Goal: Task Accomplishment & Management: Manage account settings

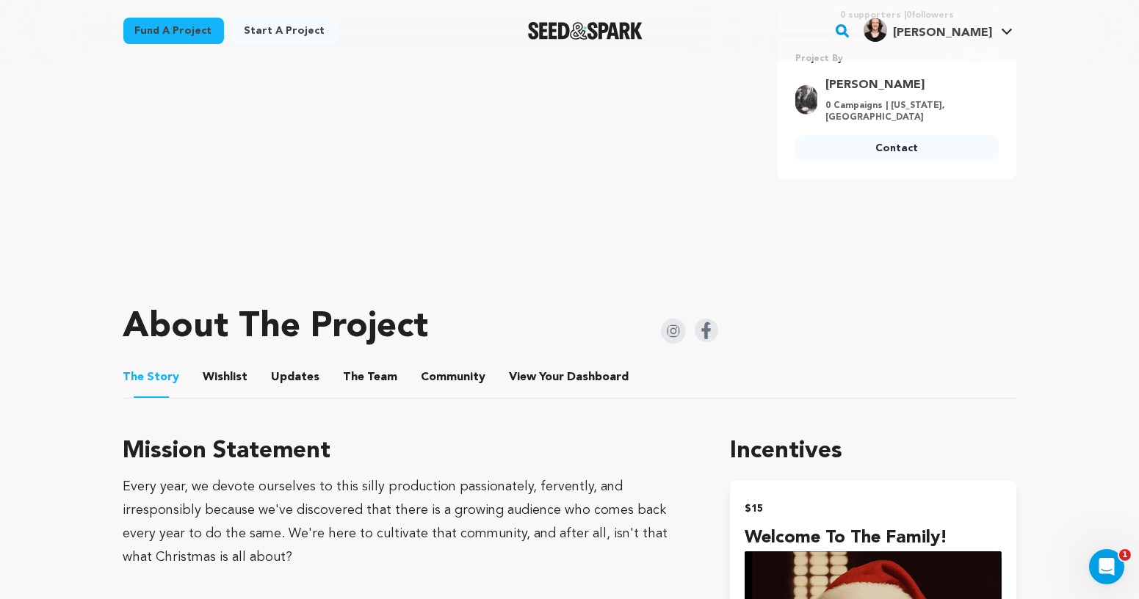
scroll to position [524, 0]
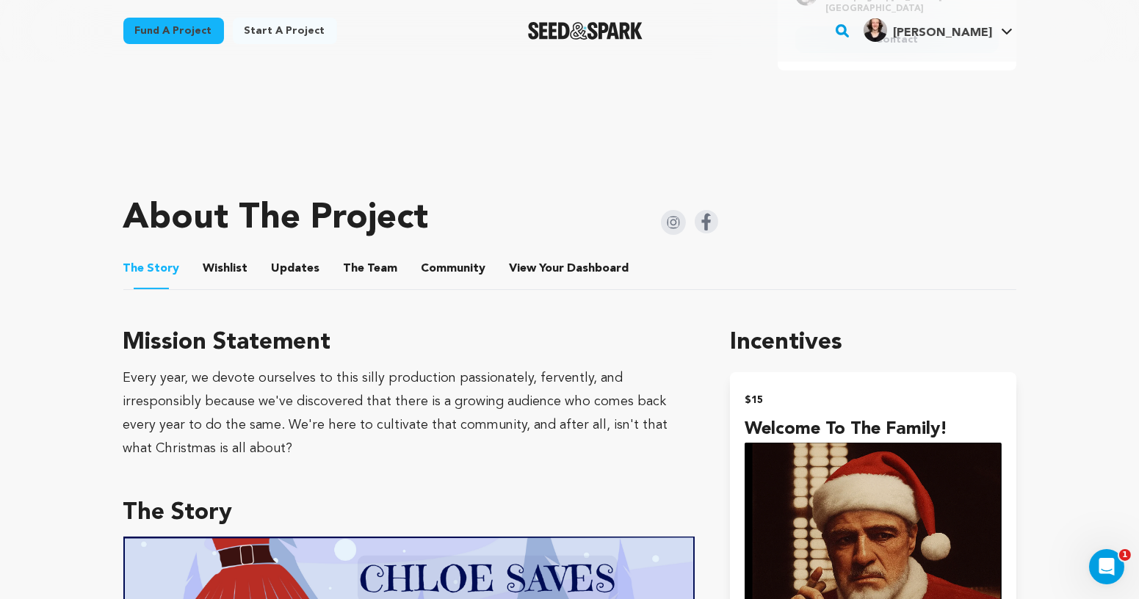
click at [210, 271] on button "Wishlist" at bounding box center [225, 271] width 35 height 35
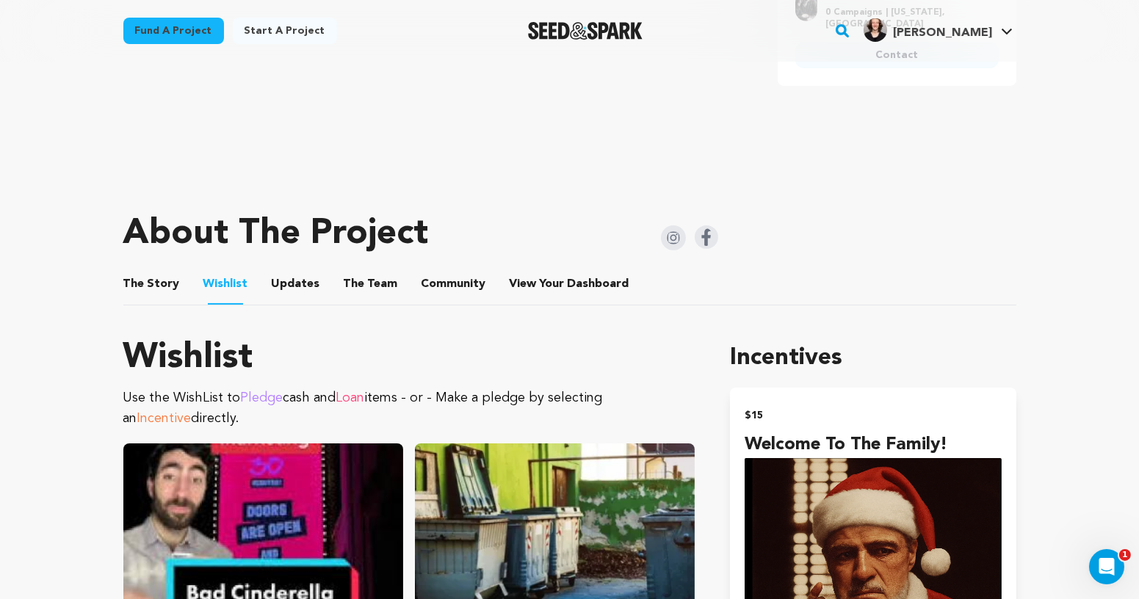
scroll to position [520, 0]
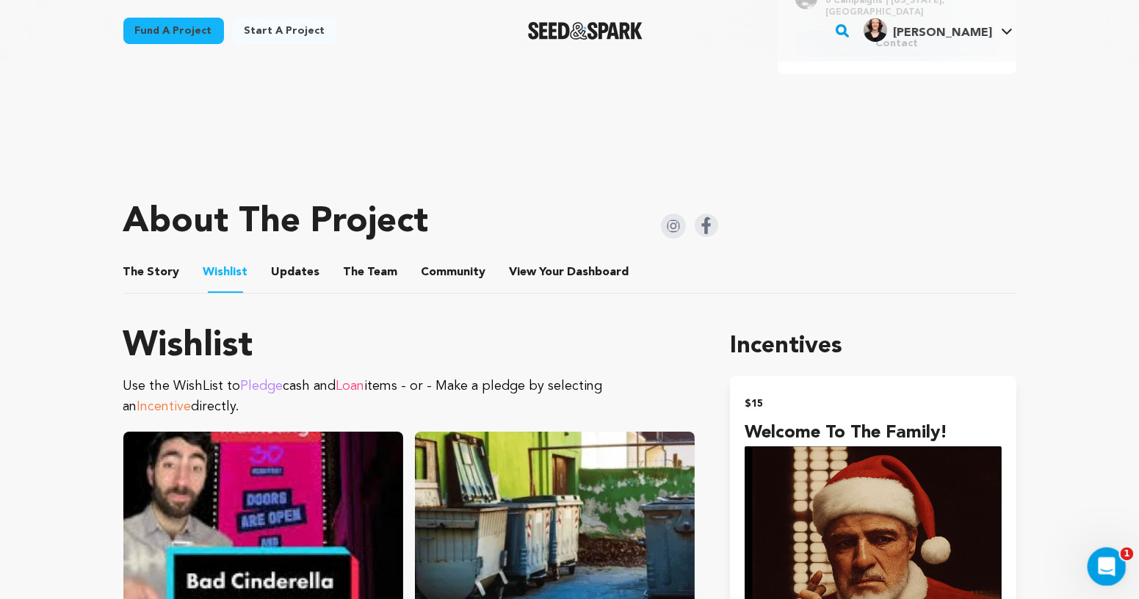
click at [1116, 563] on div "Open Intercom Messenger" at bounding box center [1104, 565] width 48 height 48
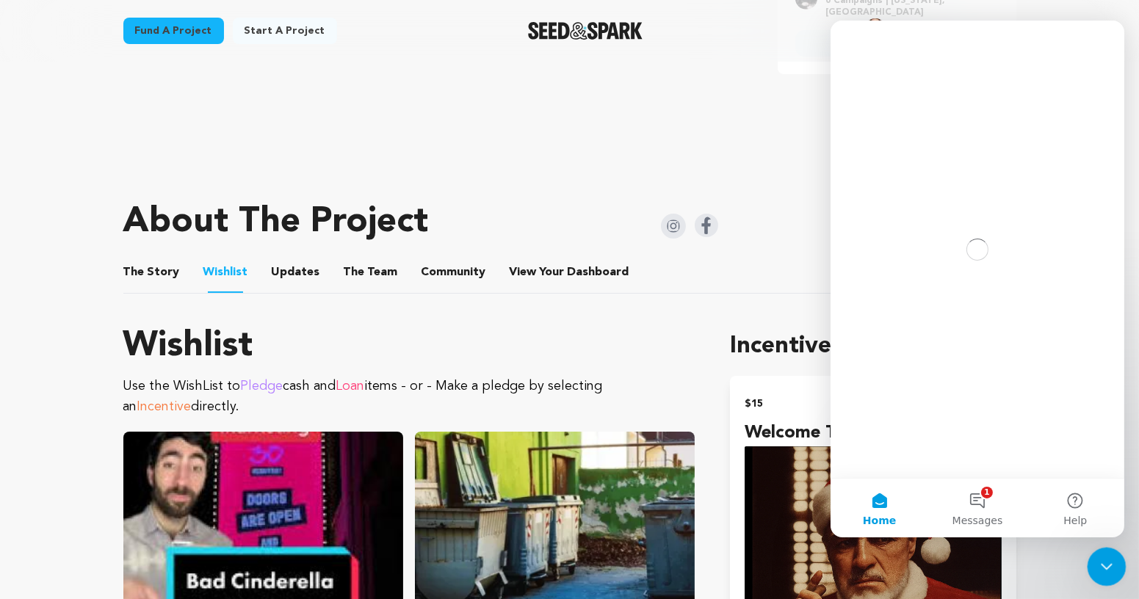
scroll to position [0, 0]
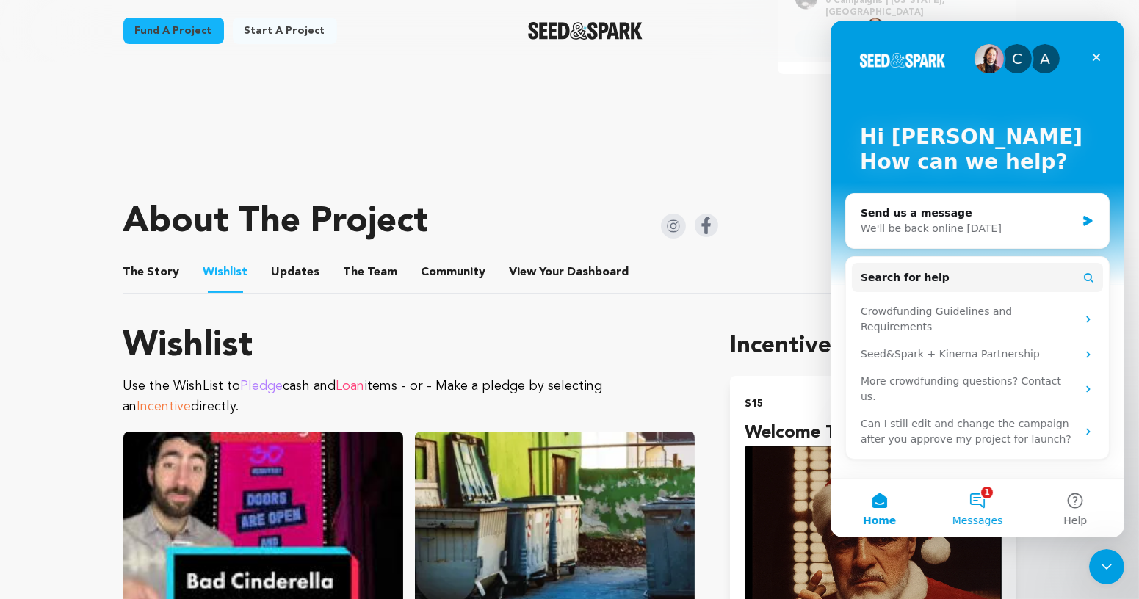
click at [996, 499] on button "1 Messages" at bounding box center [977, 508] width 98 height 59
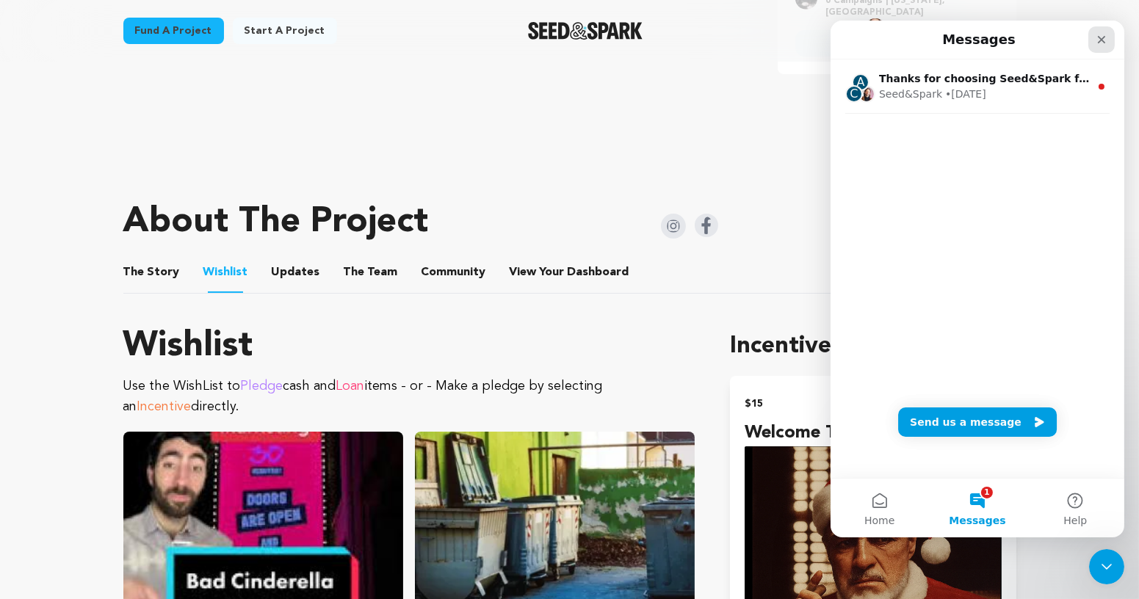
click at [1100, 45] on icon "Close" at bounding box center [1101, 40] width 12 height 12
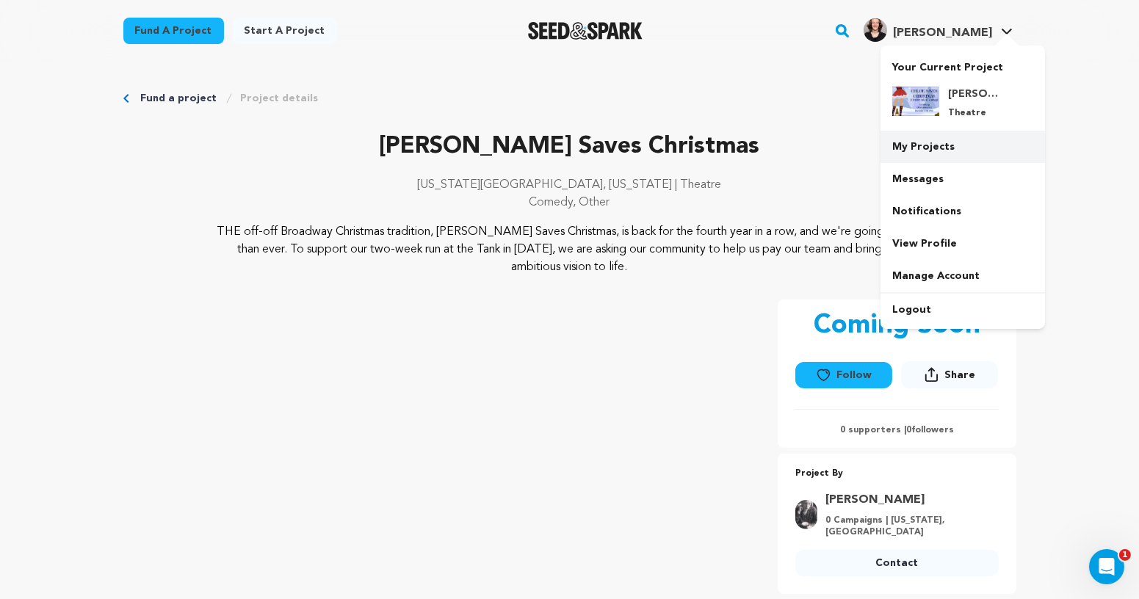
click at [944, 143] on link "My Projects" at bounding box center [963, 147] width 165 height 32
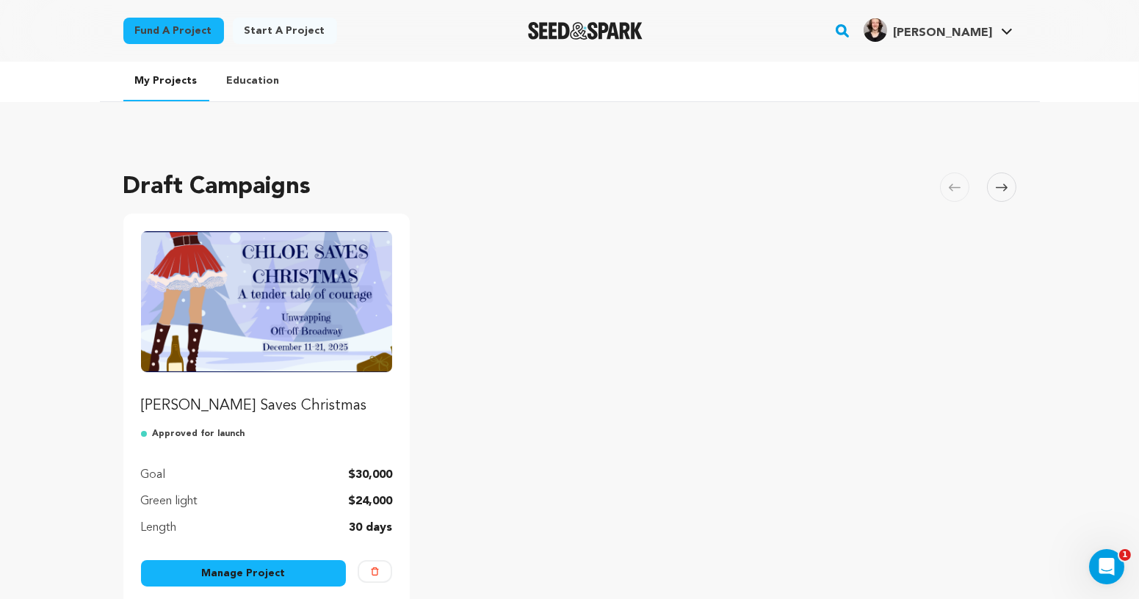
click at [273, 564] on link "Manage Project" at bounding box center [244, 573] width 206 height 26
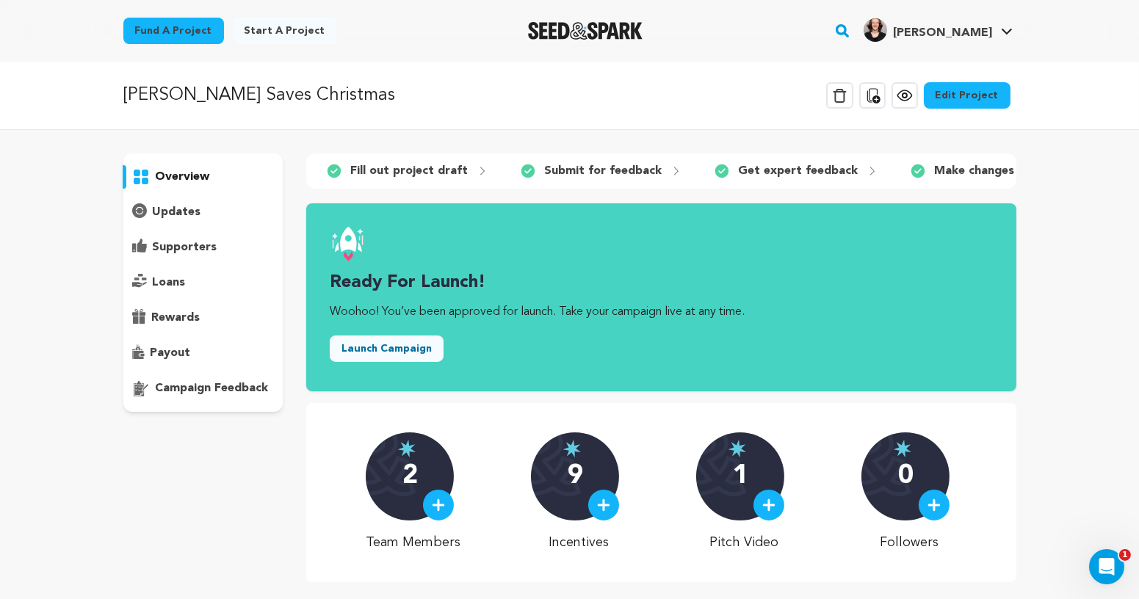
click at [989, 94] on link "Edit Project" at bounding box center [967, 95] width 87 height 26
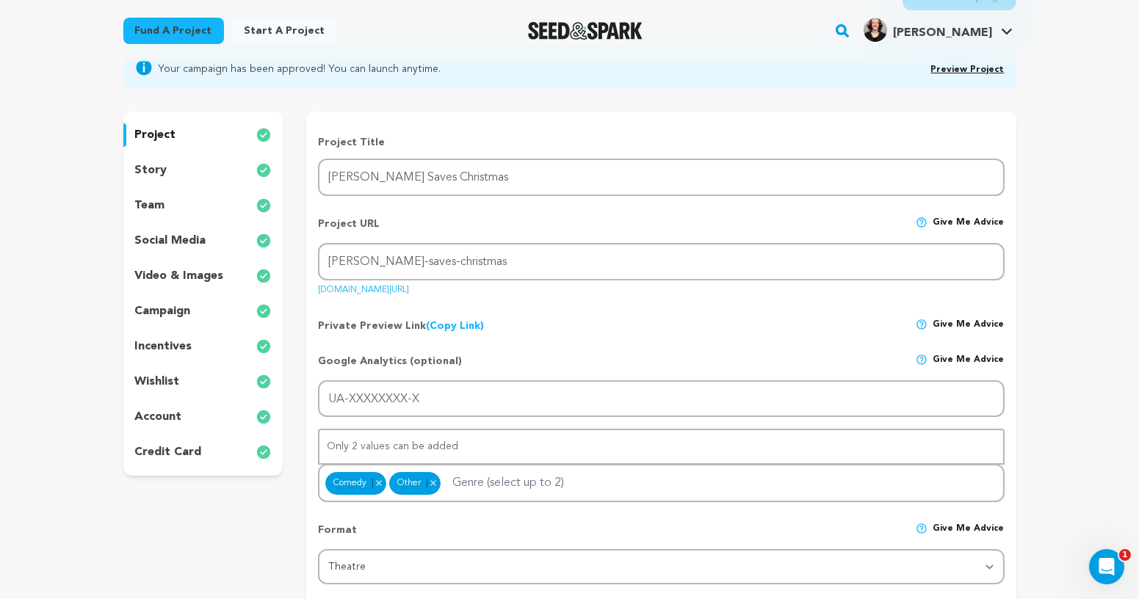
scroll to position [92, 0]
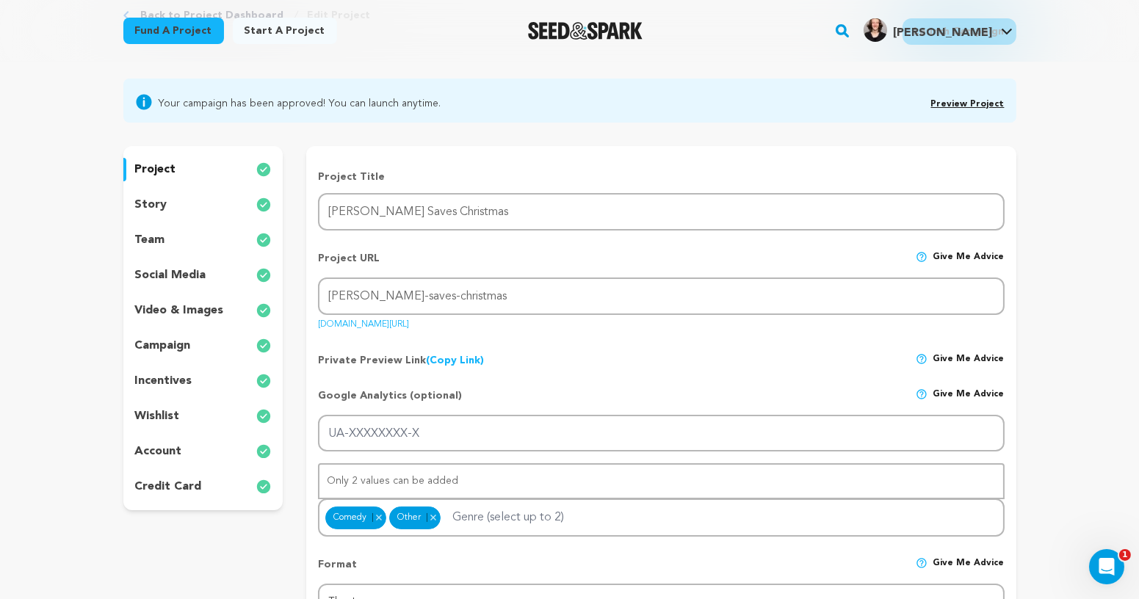
click at [187, 200] on div "story" at bounding box center [203, 205] width 160 height 24
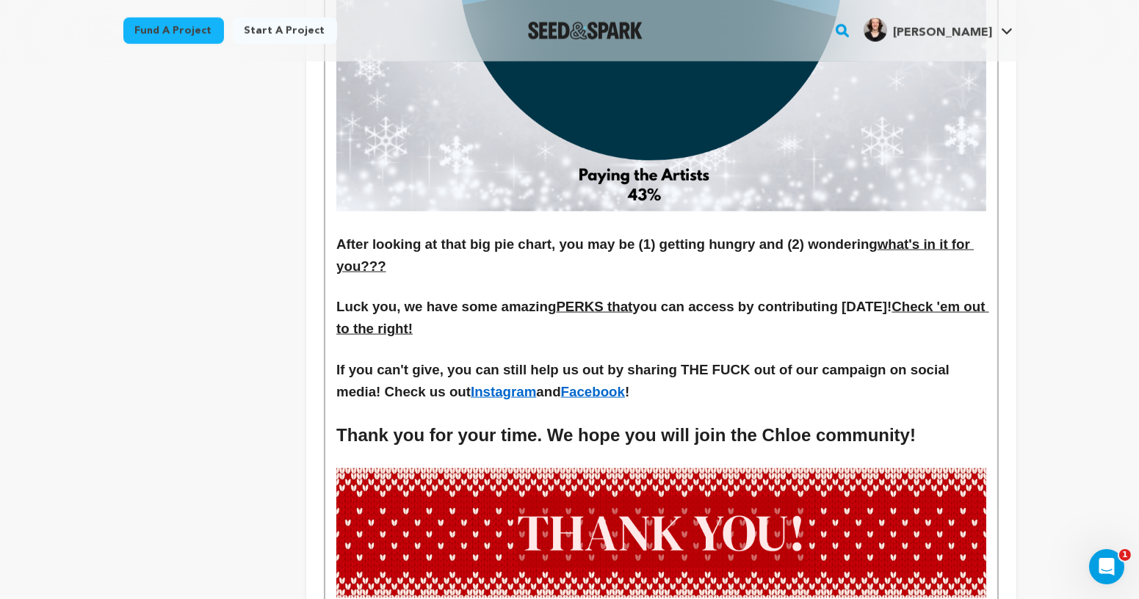
scroll to position [3739, 0]
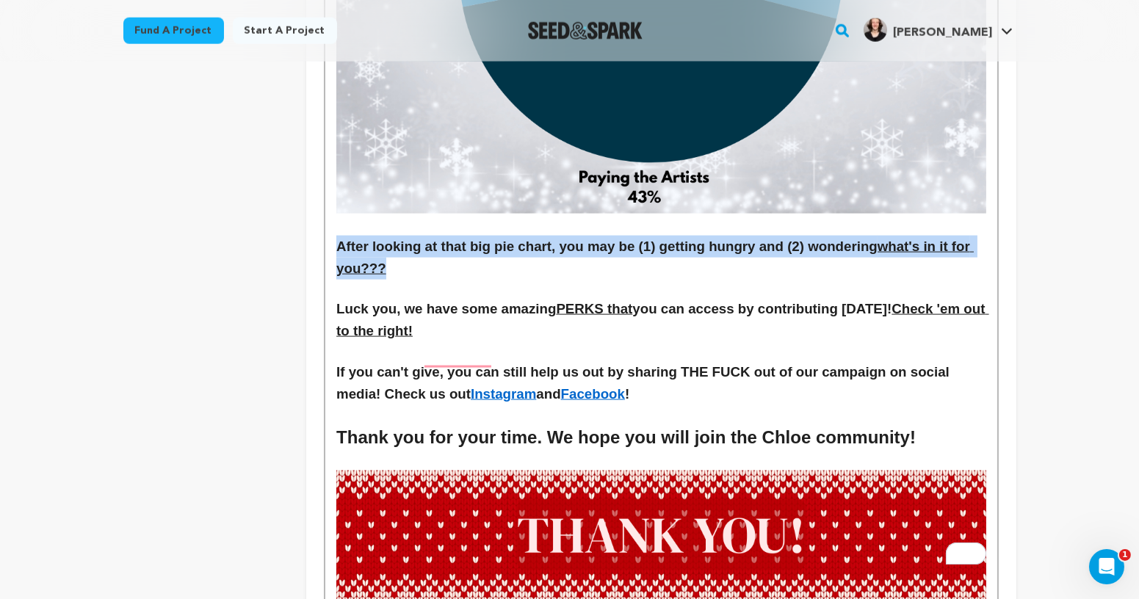
drag, startPoint x: 424, startPoint y: 233, endPoint x: 339, endPoint y: 207, distance: 88.3
click at [339, 236] on h3 "After looking at that big pie chart, you may be (1) getting hungry and (2) wond…" at bounding box center [660, 258] width 649 height 44
drag, startPoint x: 339, startPoint y: 207, endPoint x: 384, endPoint y: 238, distance: 54.4
click at [384, 238] on h3 "After looking at that big pie chart, you may be (1) getting hungry and (2) wond…" at bounding box center [660, 258] width 649 height 44
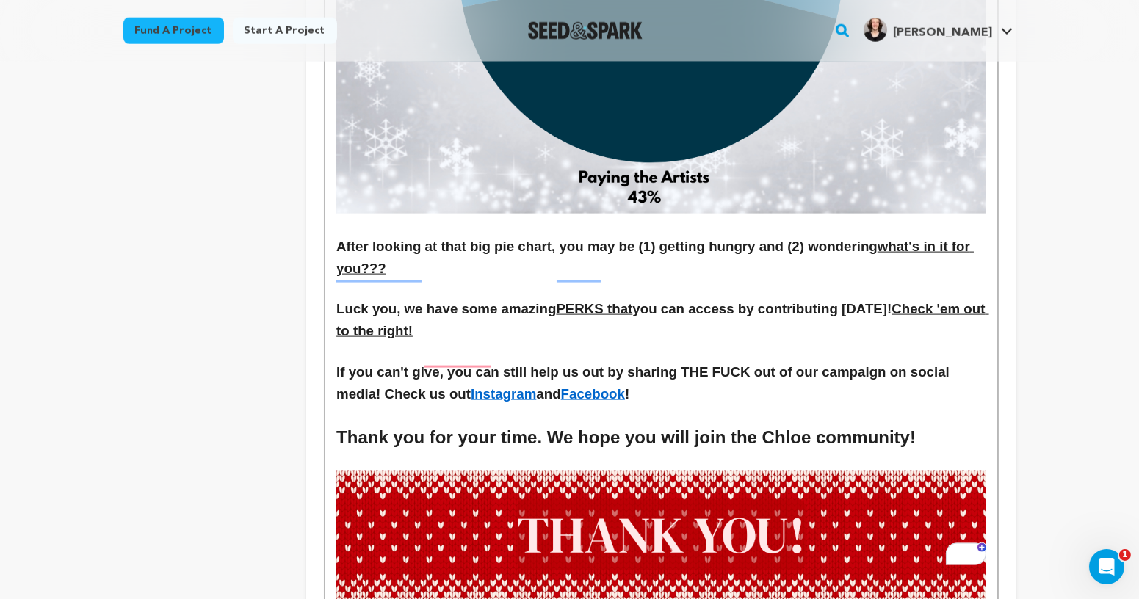
click at [734, 361] on h3 "If you can't give, you can still help us out by sharing THE FUCK out of our cam…" at bounding box center [660, 383] width 649 height 44
click at [718, 361] on h3 "If you can't give, you can still help us out by sharing THE FUCK out of our cam…" at bounding box center [660, 383] width 649 height 44
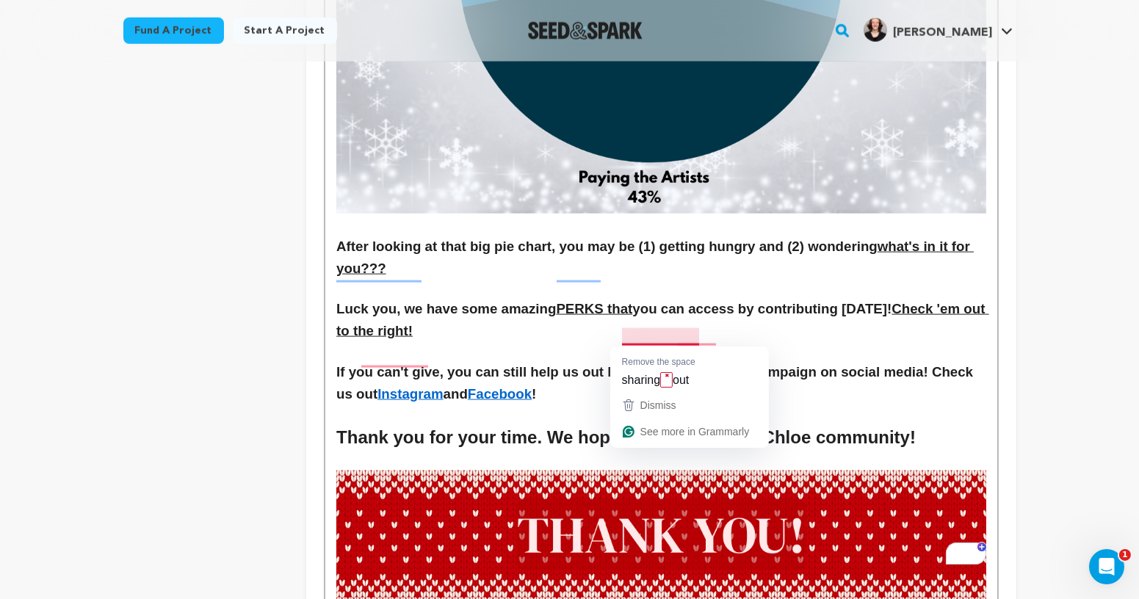
drag, startPoint x: 739, startPoint y: 341, endPoint x: 673, endPoint y: 339, distance: 65.4
click at [673, 361] on h3 "If you can't give, you can still help us out by sharing out of our campaign on …" at bounding box center [660, 383] width 649 height 44
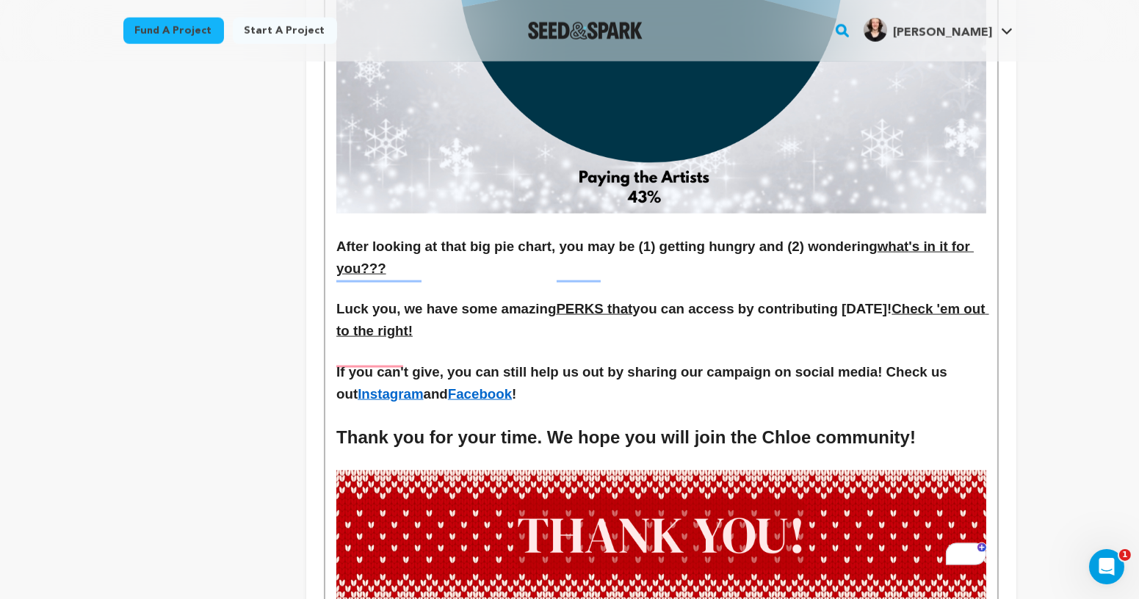
click at [887, 361] on h3 "If you can't give, you can still help us out by sharing our campaign on social …" at bounding box center [660, 383] width 649 height 44
click at [744, 366] on h3 "If you can't give, you can still help us out by sharing our campaign on social …" at bounding box center [660, 383] width 649 height 44
click at [947, 361] on h3 "If you can't give, you can still help us out by sharing our campaign on social …" at bounding box center [660, 383] width 649 height 44
drag, startPoint x: 877, startPoint y: 336, endPoint x: 977, endPoint y: 336, distance: 99.9
click at [977, 361] on h3 "If you can't give, you can still help us out by sharing our campaign on social …" at bounding box center [660, 383] width 649 height 44
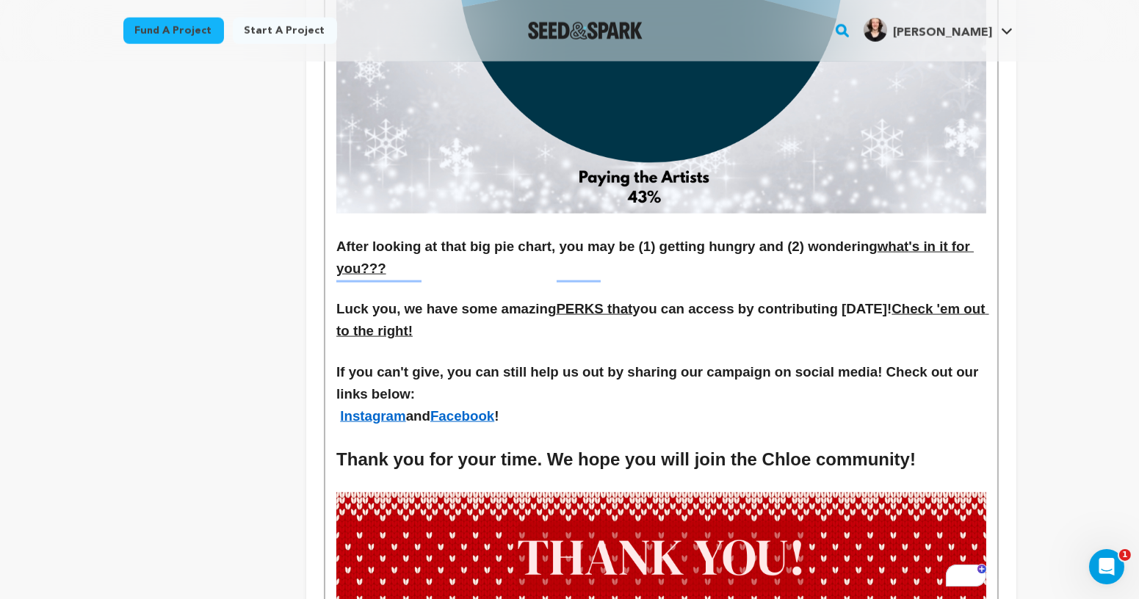
click at [428, 405] on h3 "Instagram and Facebook !" at bounding box center [660, 416] width 649 height 22
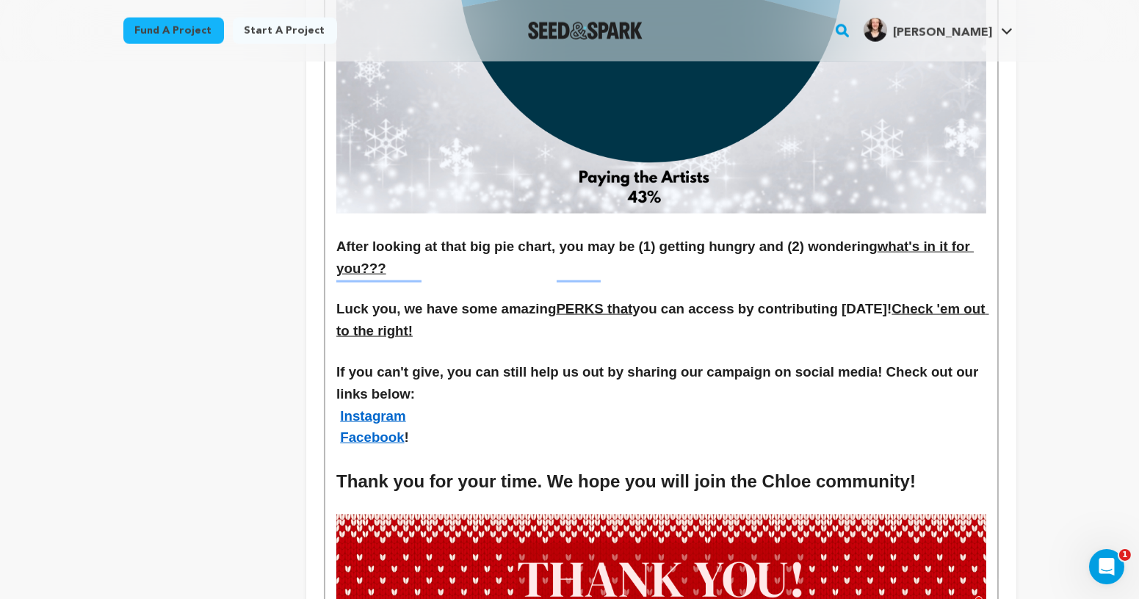
click at [417, 427] on h3 "Facebook !" at bounding box center [660, 438] width 649 height 22
click at [427, 361] on h3 "If you can't give, you can still help us out by sharing our campaign on social …" at bounding box center [660, 383] width 649 height 44
click at [420, 405] on h3 "Instagram" at bounding box center [660, 416] width 649 height 22
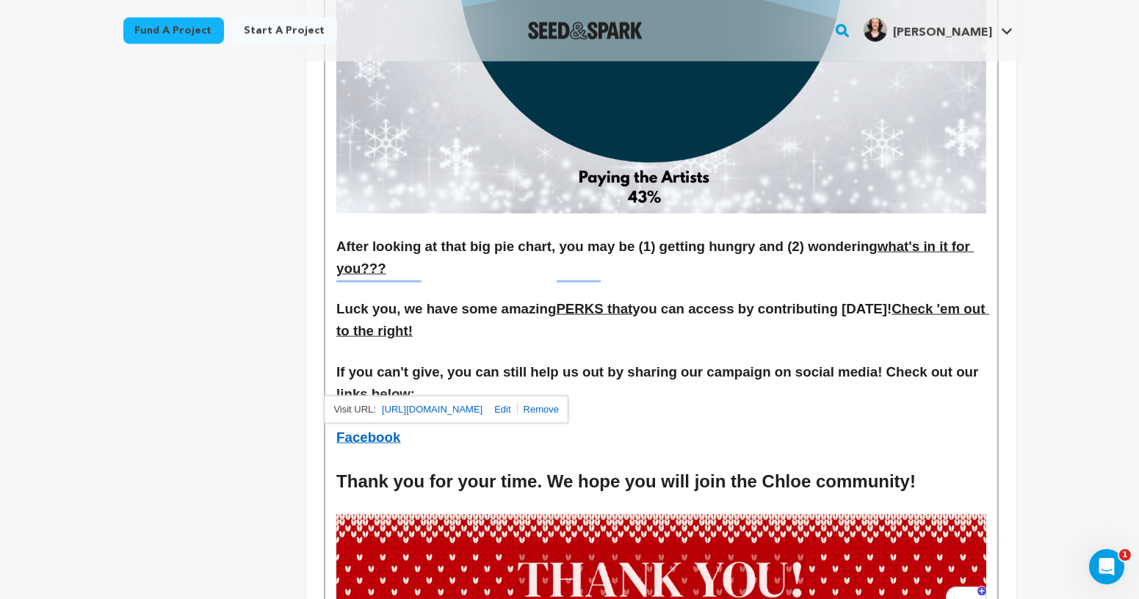
click at [453, 361] on h3 "If you can't give, you can still help us out by sharing our campaign on social …" at bounding box center [660, 383] width 649 height 44
drag, startPoint x: 433, startPoint y: 402, endPoint x: 322, endPoint y: 375, distance: 115.1
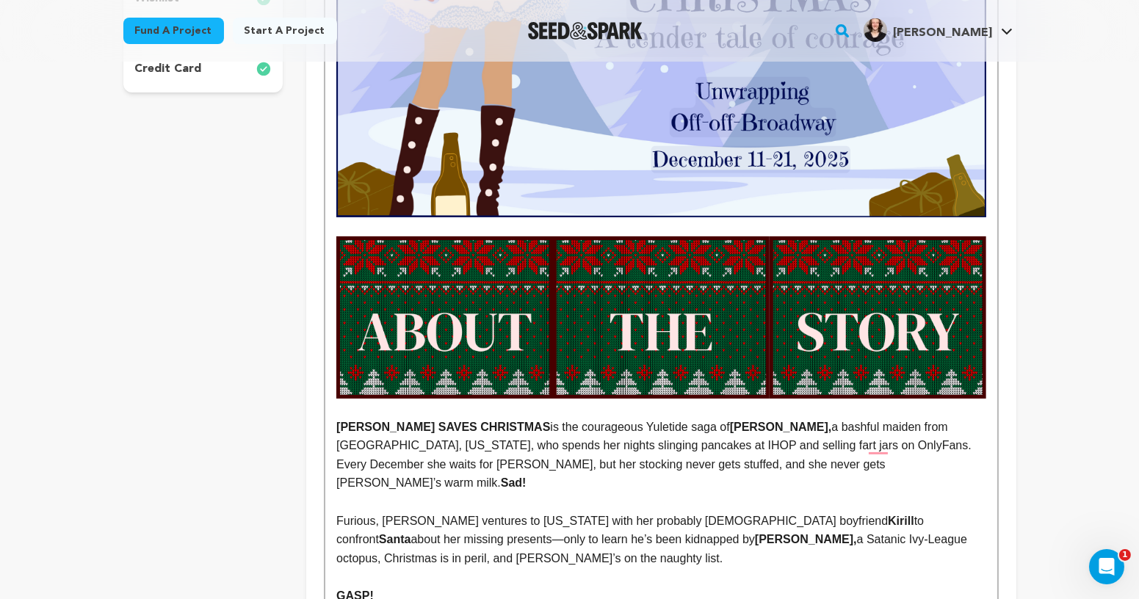
scroll to position [0, 0]
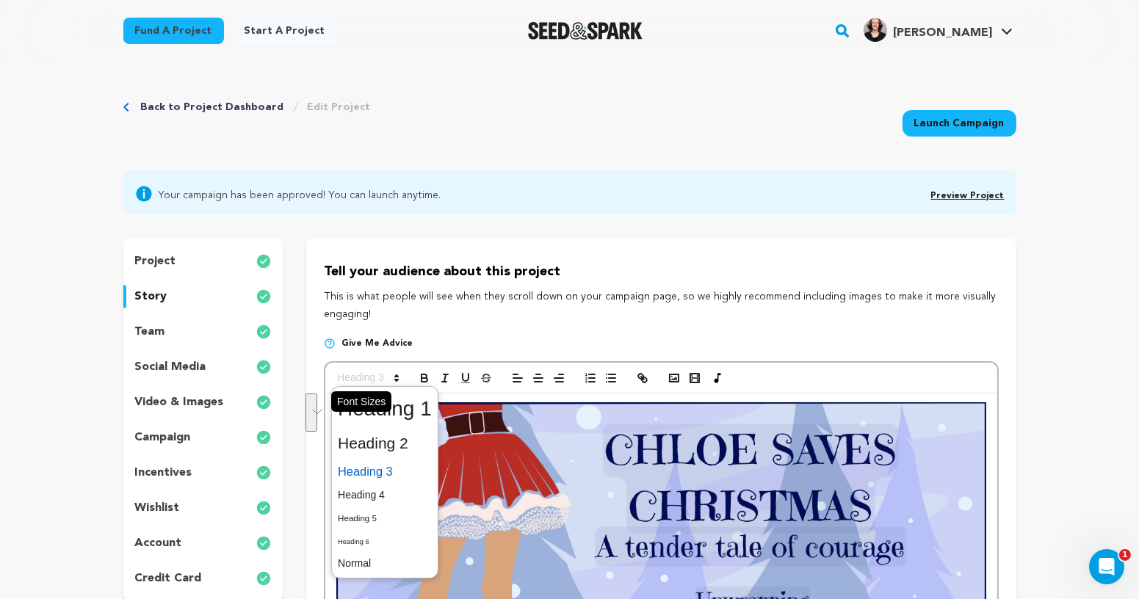
click at [386, 373] on span at bounding box center [367, 378] width 72 height 18
click at [379, 557] on span at bounding box center [385, 563] width 94 height 23
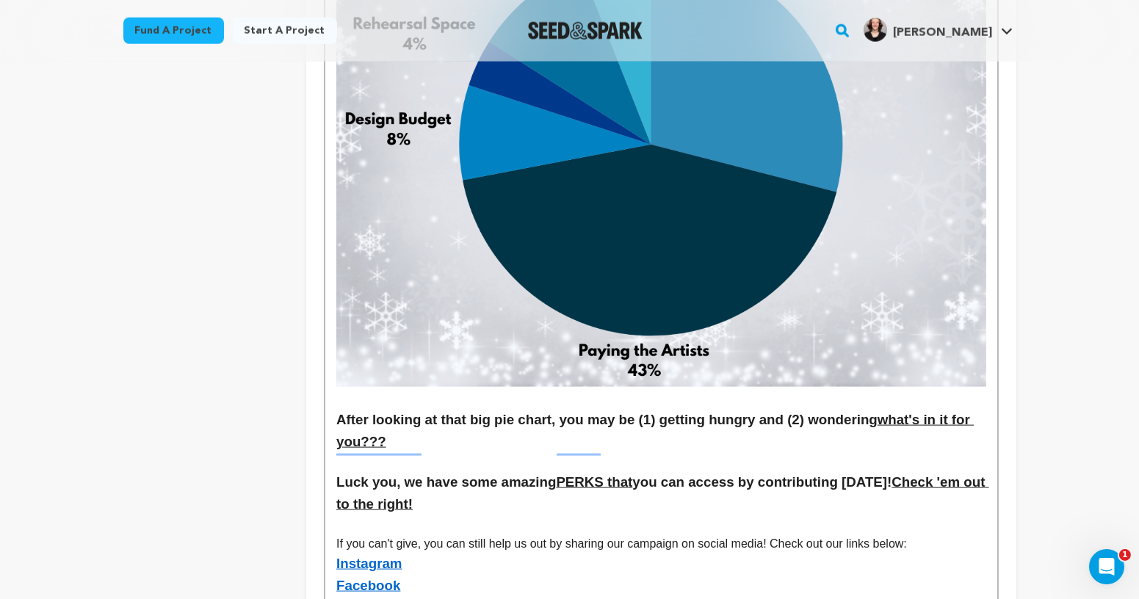
scroll to position [3635, 0]
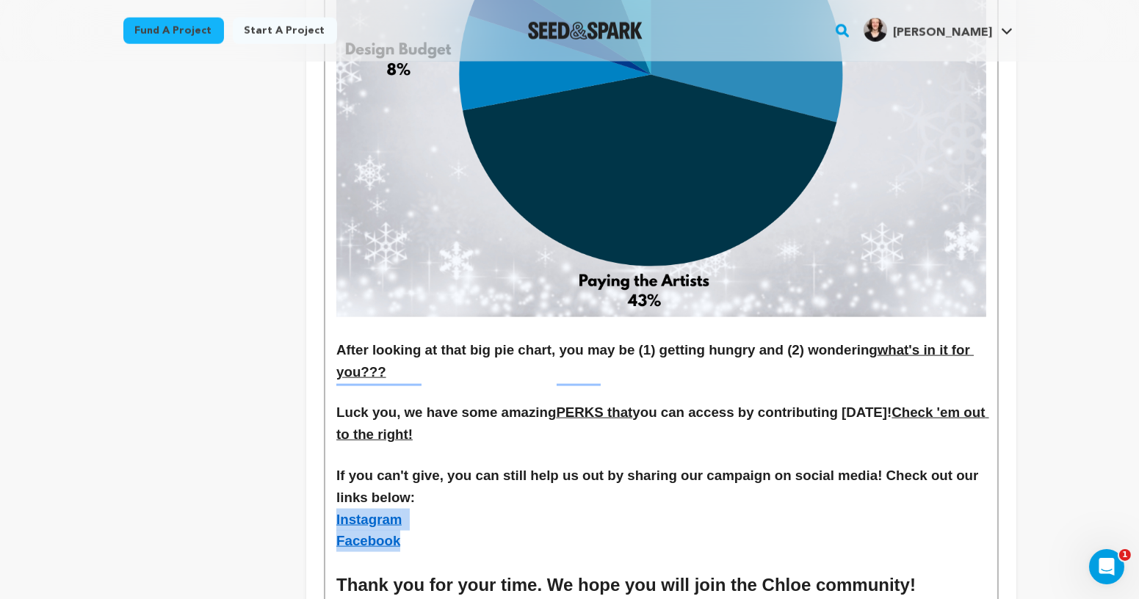
drag, startPoint x: 435, startPoint y: 514, endPoint x: 323, endPoint y: 485, distance: 115.4
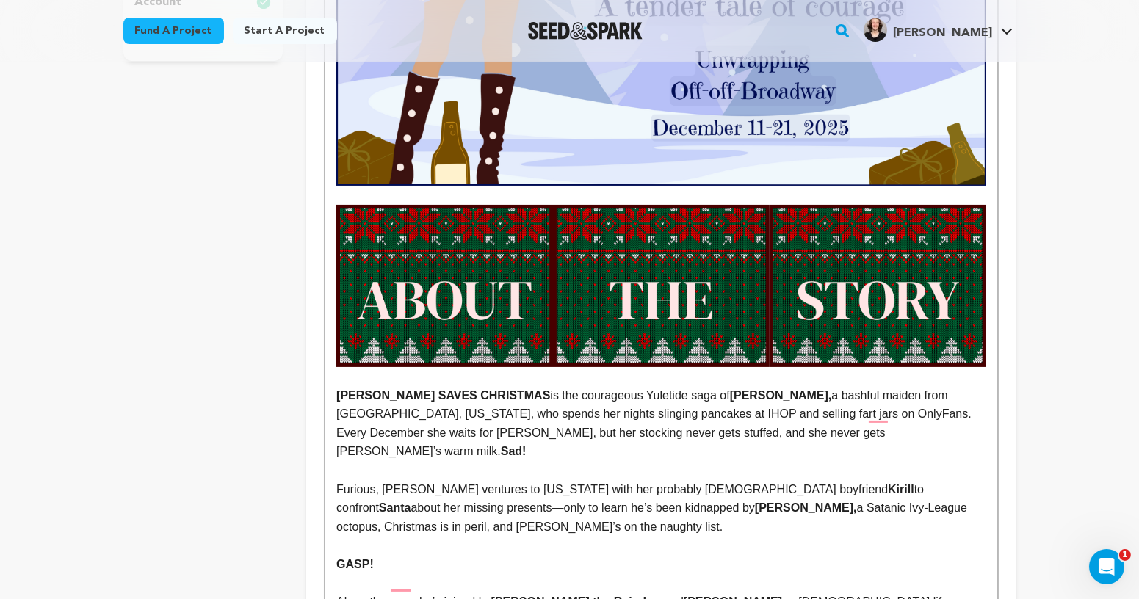
scroll to position [50, 0]
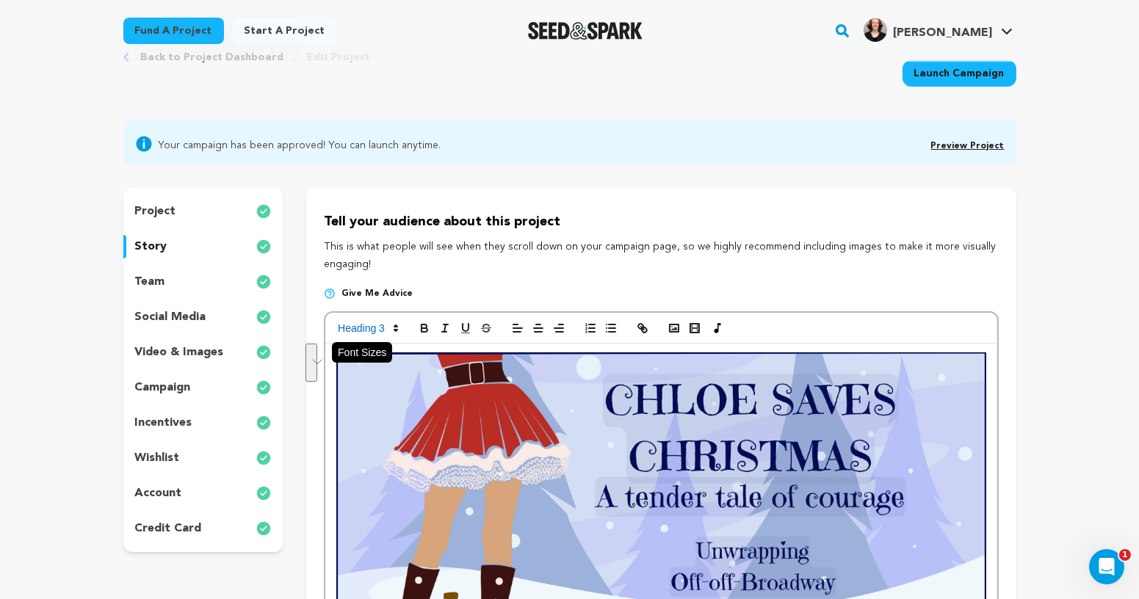
click at [386, 326] on span at bounding box center [367, 328] width 72 height 18
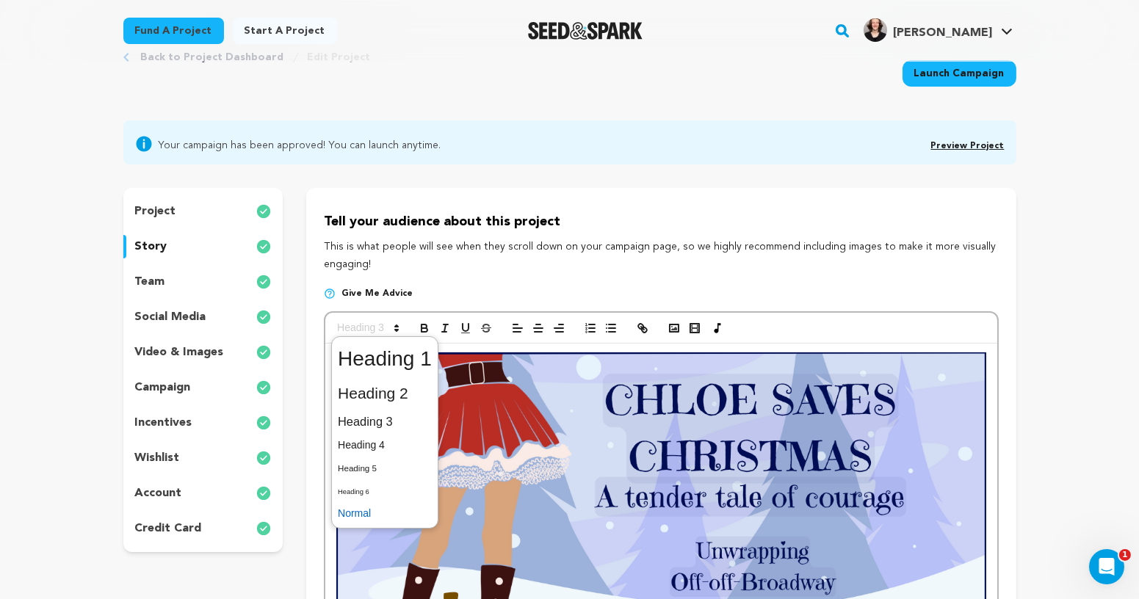
click at [380, 522] on span at bounding box center [385, 513] width 94 height 23
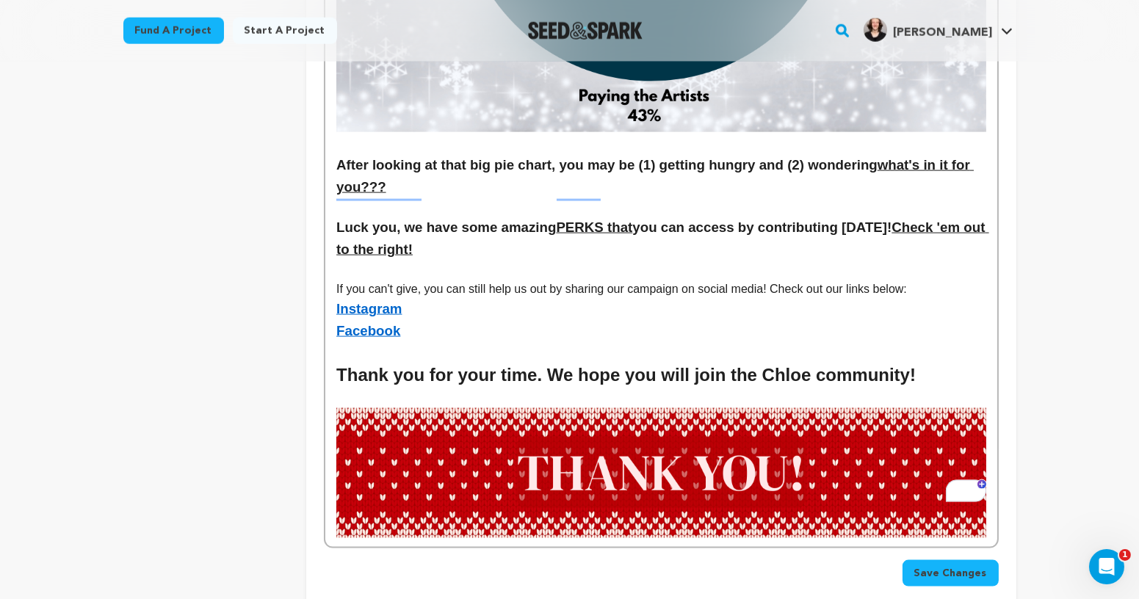
scroll to position [3819, 0]
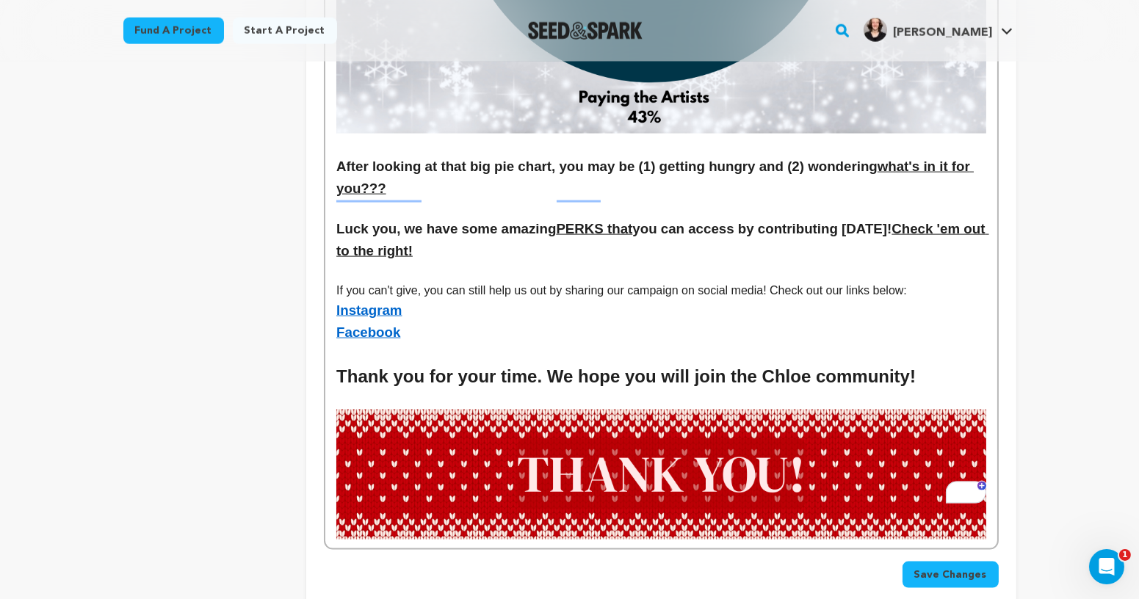
click at [498, 300] on h3 "Instagram" at bounding box center [660, 311] width 649 height 22
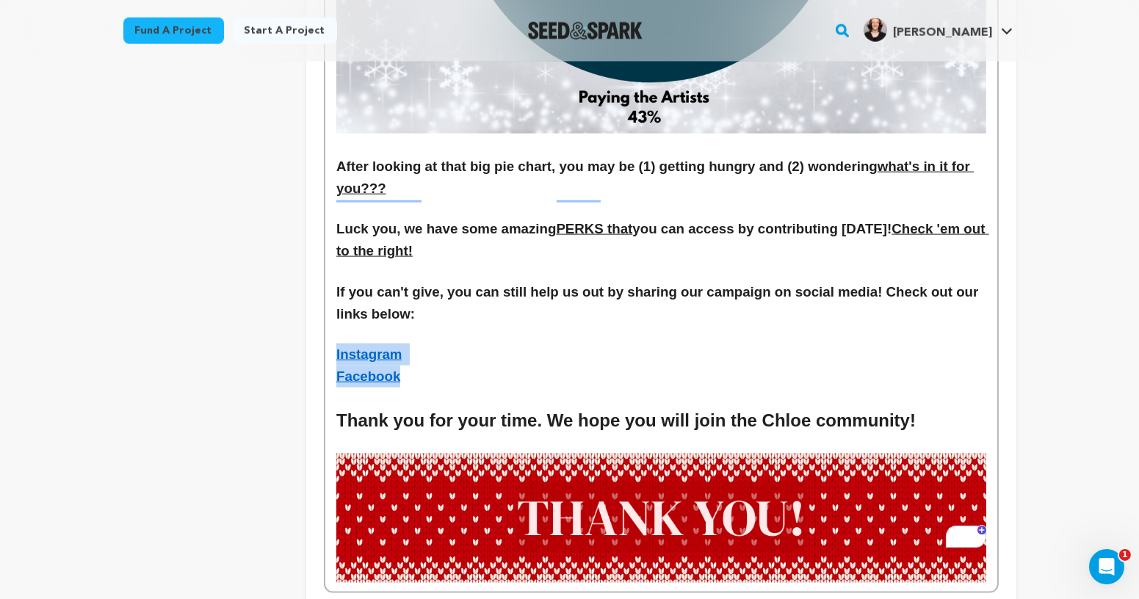
drag, startPoint x: 532, startPoint y: 336, endPoint x: 322, endPoint y: 328, distance: 210.2
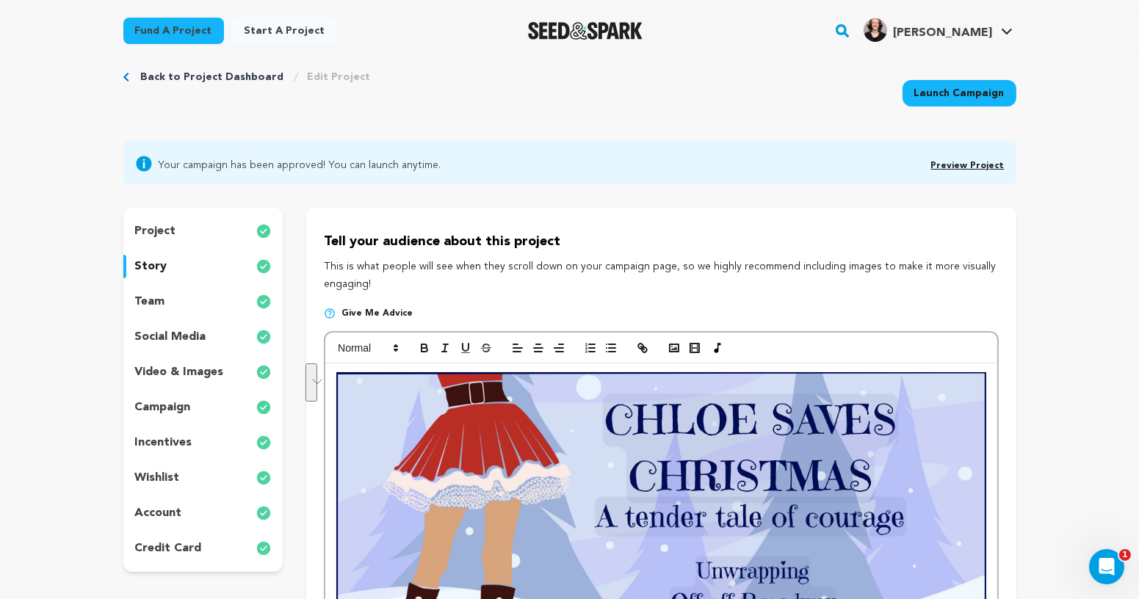
scroll to position [0, 0]
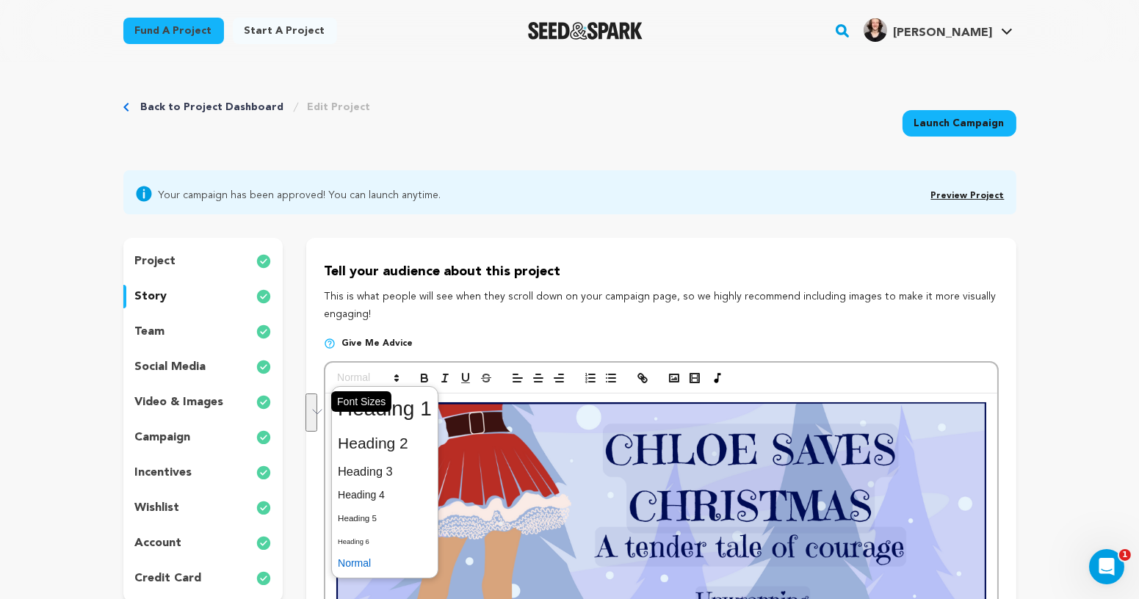
click at [362, 383] on span at bounding box center [367, 378] width 72 height 18
click at [388, 567] on span at bounding box center [385, 563] width 94 height 23
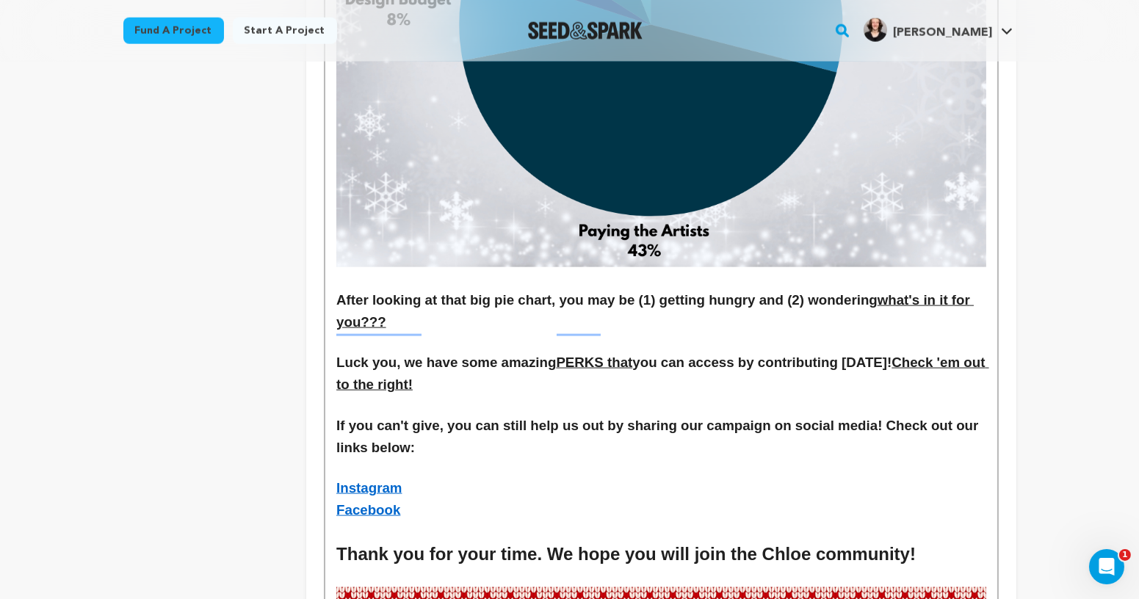
scroll to position [3701, 0]
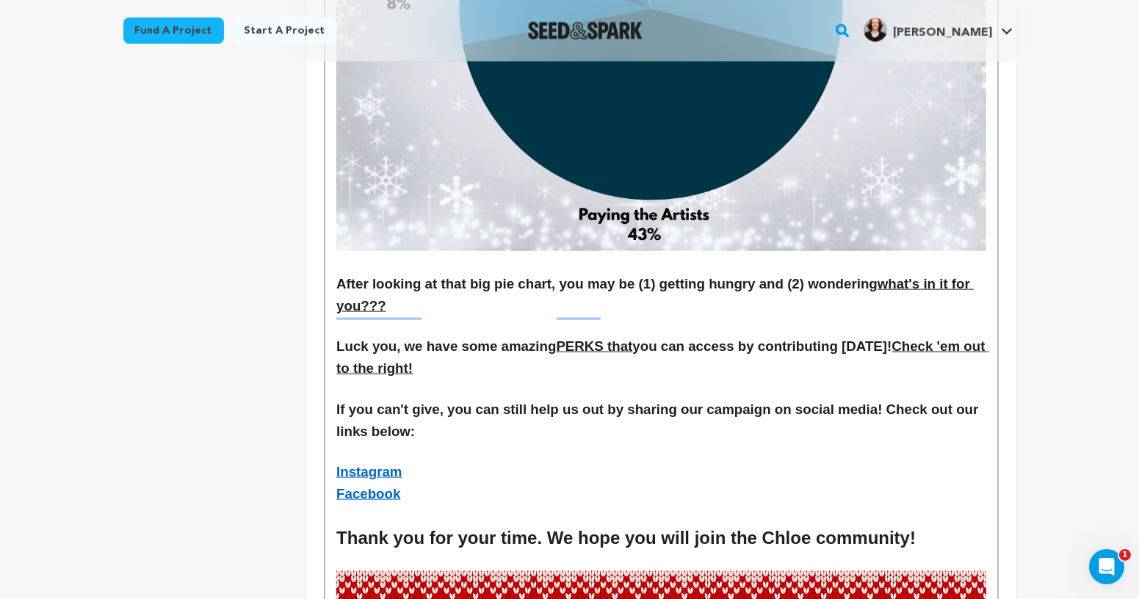
click at [423, 461] on h3 "Instagram" at bounding box center [660, 472] width 649 height 22
click at [405, 443] on p "To enrich screen reader interactions, please activate Accessibility in Grammarl…" at bounding box center [660, 452] width 649 height 19
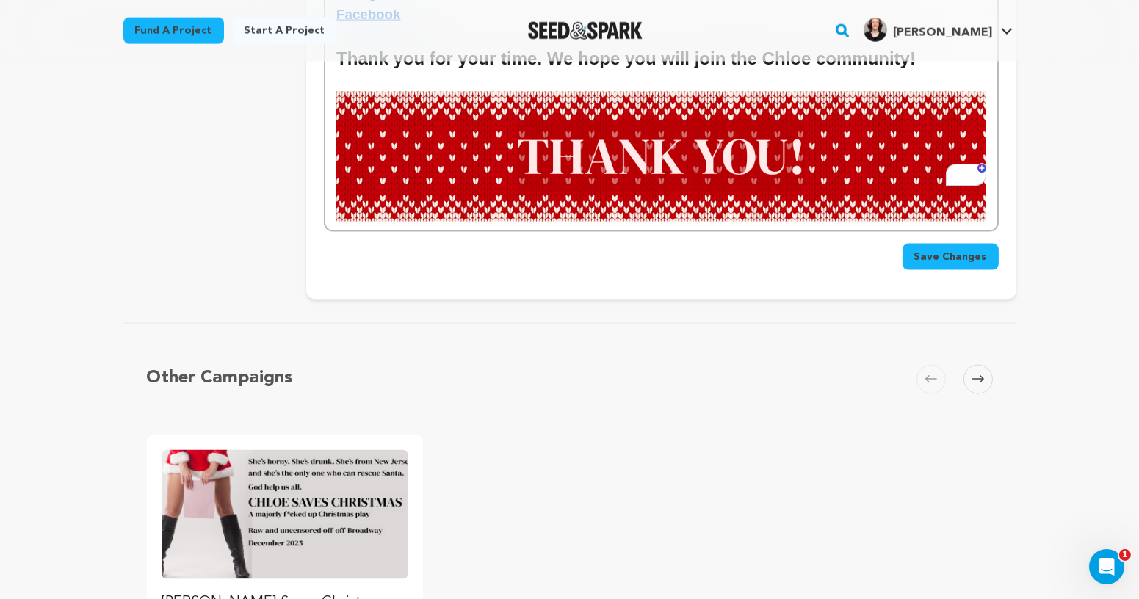
scroll to position [4121, 0]
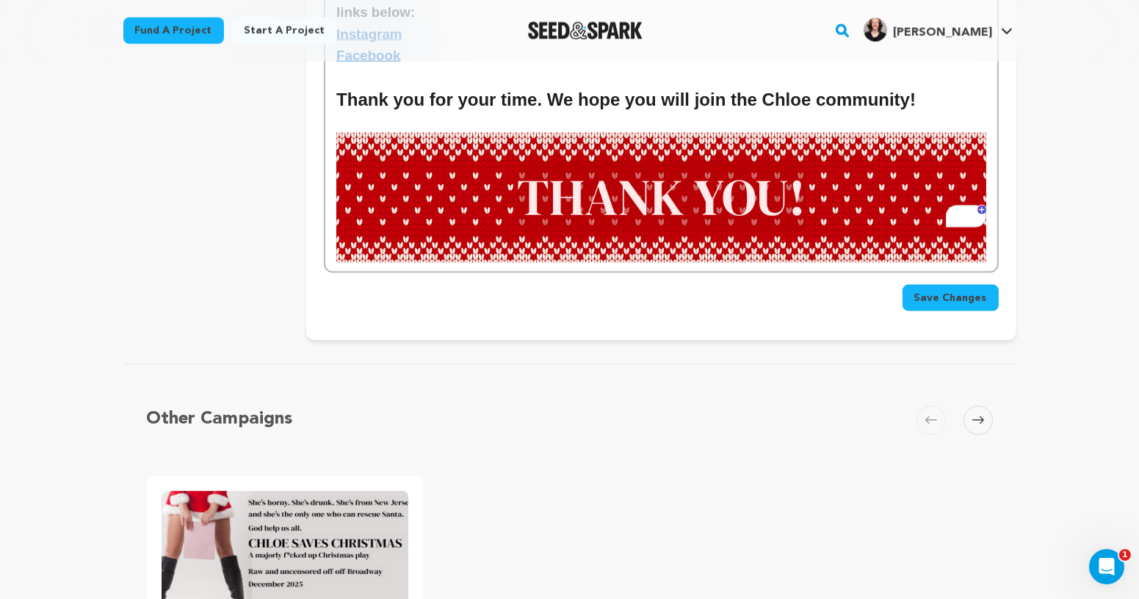
click at [940, 285] on button "Save Changes" at bounding box center [951, 298] width 96 height 26
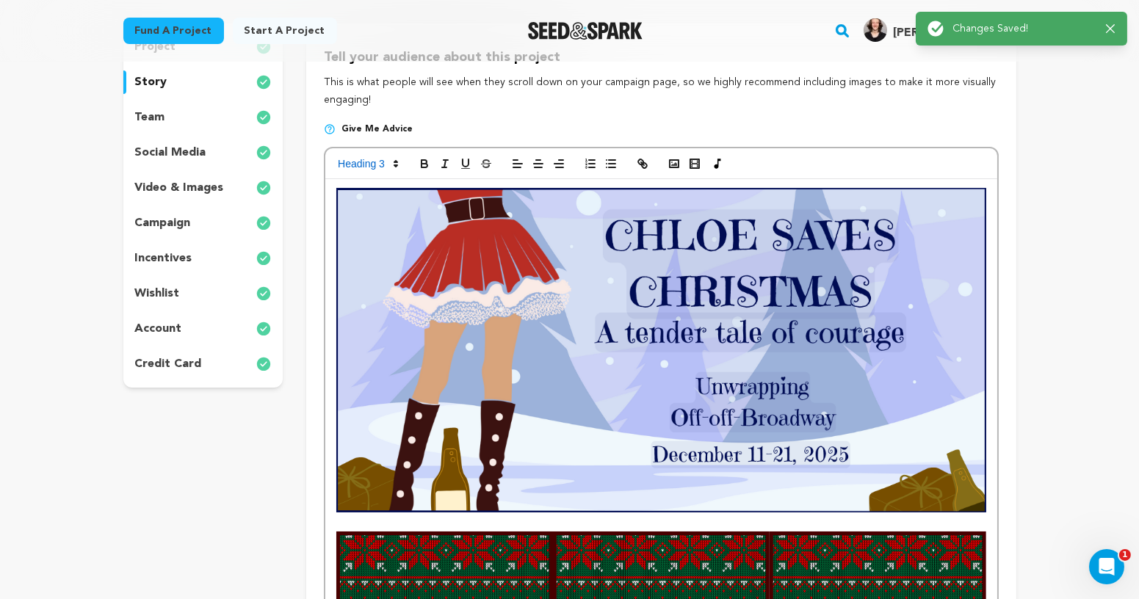
scroll to position [0, 0]
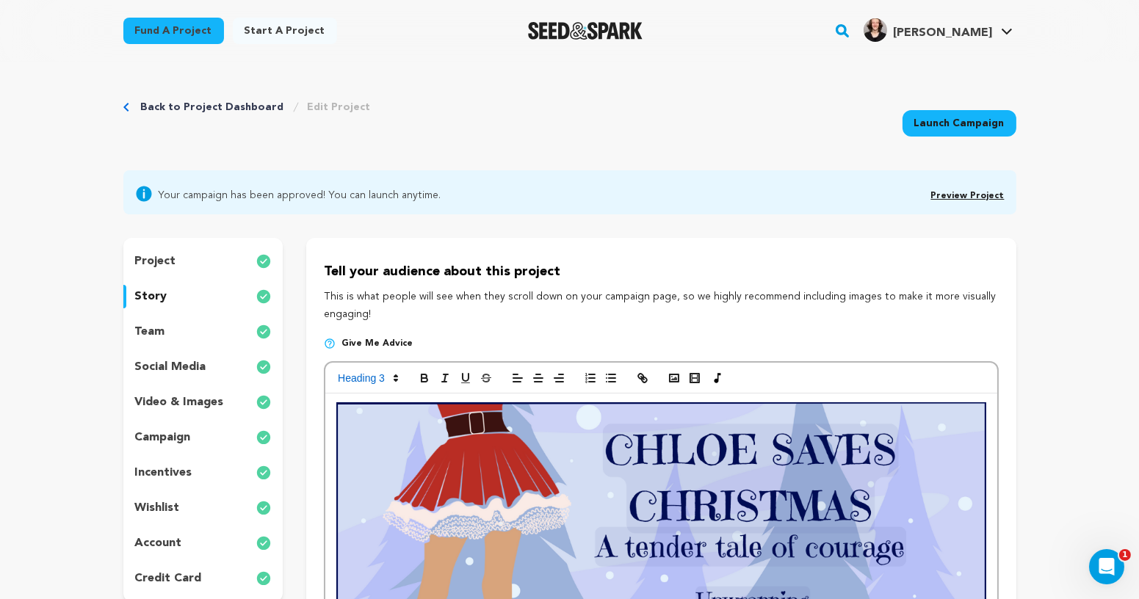
click at [175, 325] on div "team" at bounding box center [203, 332] width 160 height 24
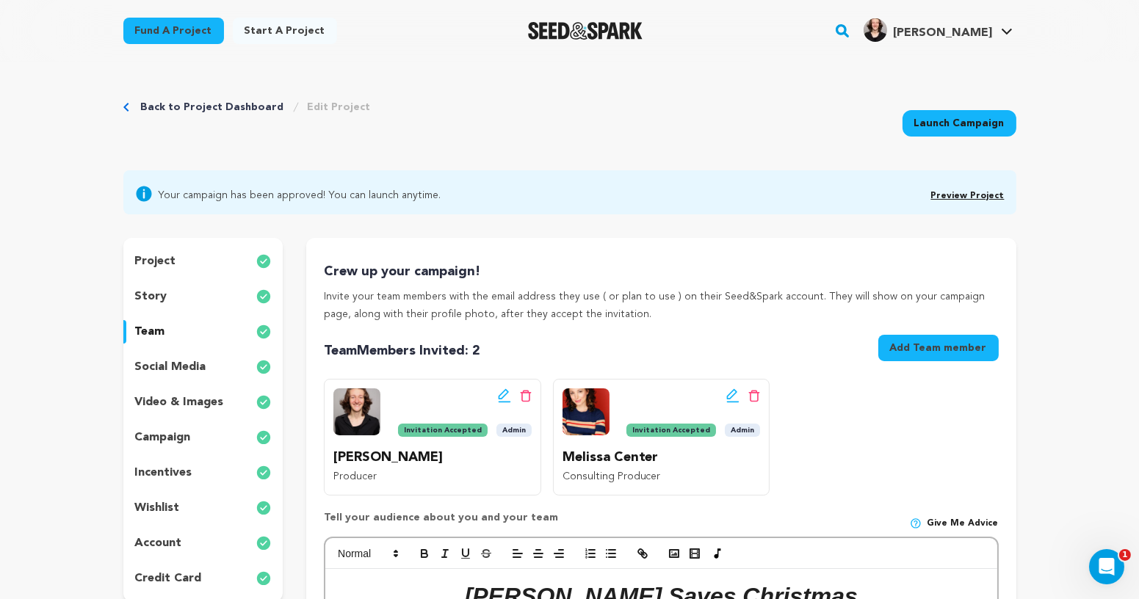
click at [175, 366] on p "social media" at bounding box center [170, 367] width 71 height 18
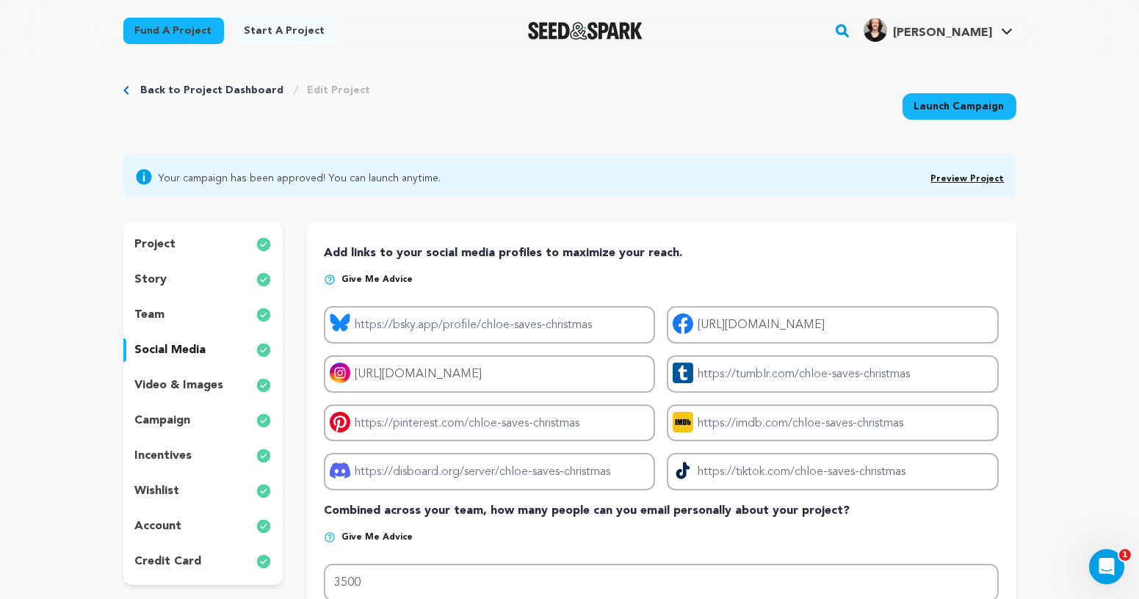
scroll to position [21, 0]
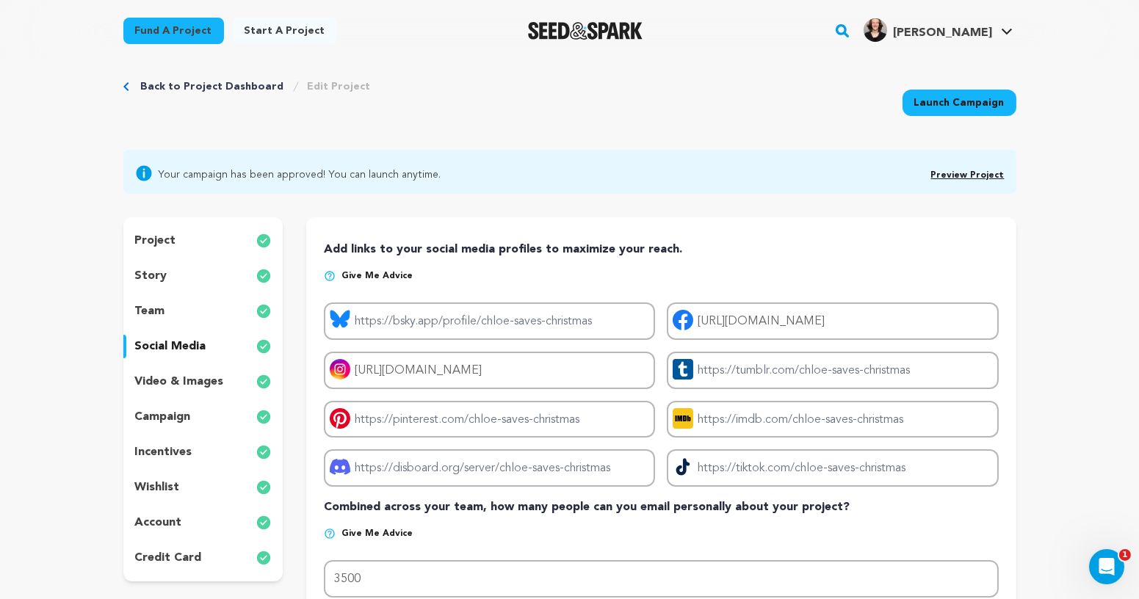
click at [175, 380] on p "video & images" at bounding box center [179, 382] width 89 height 18
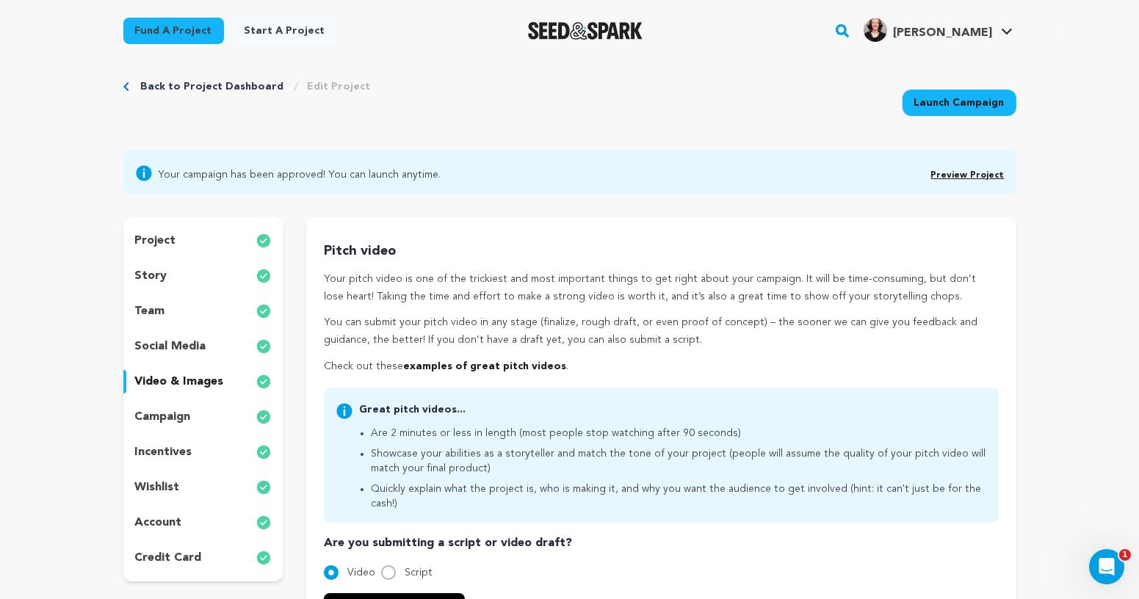
click at [175, 405] on div "campaign" at bounding box center [203, 417] width 160 height 24
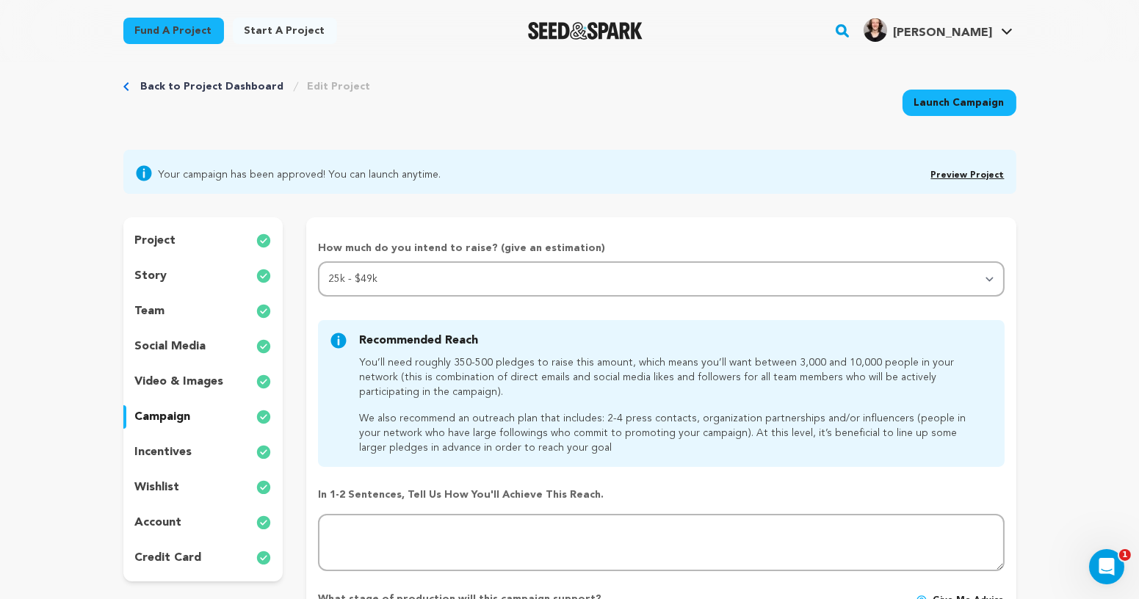
click at [176, 442] on div "incentives" at bounding box center [203, 453] width 160 height 24
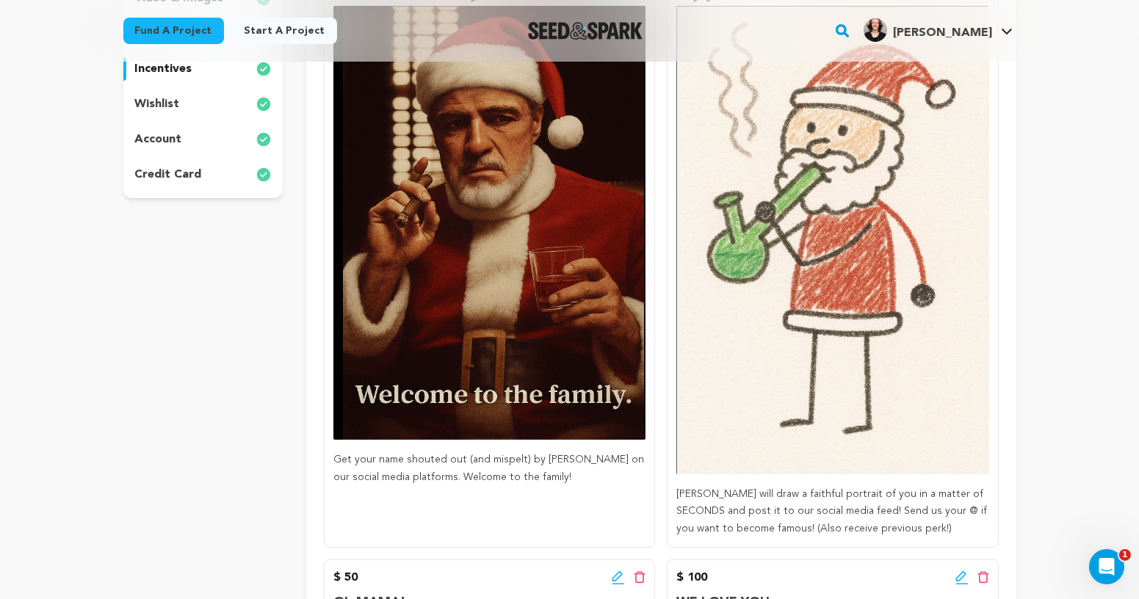
scroll to position [577, 0]
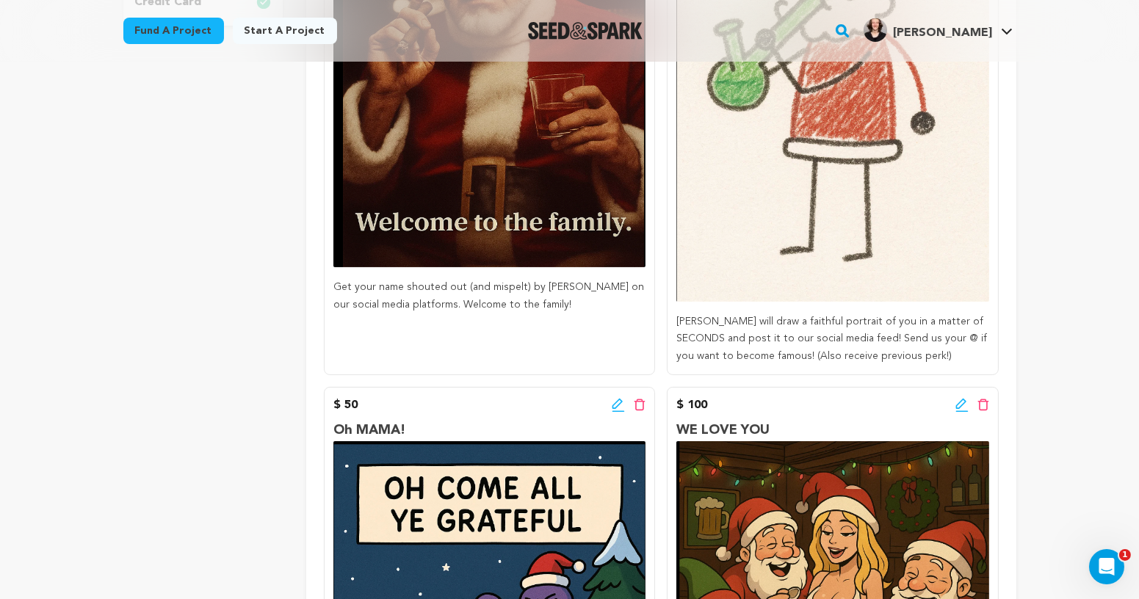
click at [524, 306] on p "Get your name shouted out (and mispelt) by Chloe on our social media platforms.…" at bounding box center [489, 296] width 312 height 35
click at [473, 300] on p "Get your name shouted out (and mispelt) by Chloe on our social media platforms.…" at bounding box center [489, 296] width 312 height 35
click at [350, 286] on p "Get your name shouted out (and mispelt) by Chloe on our social media platforms.…" at bounding box center [489, 296] width 312 height 35
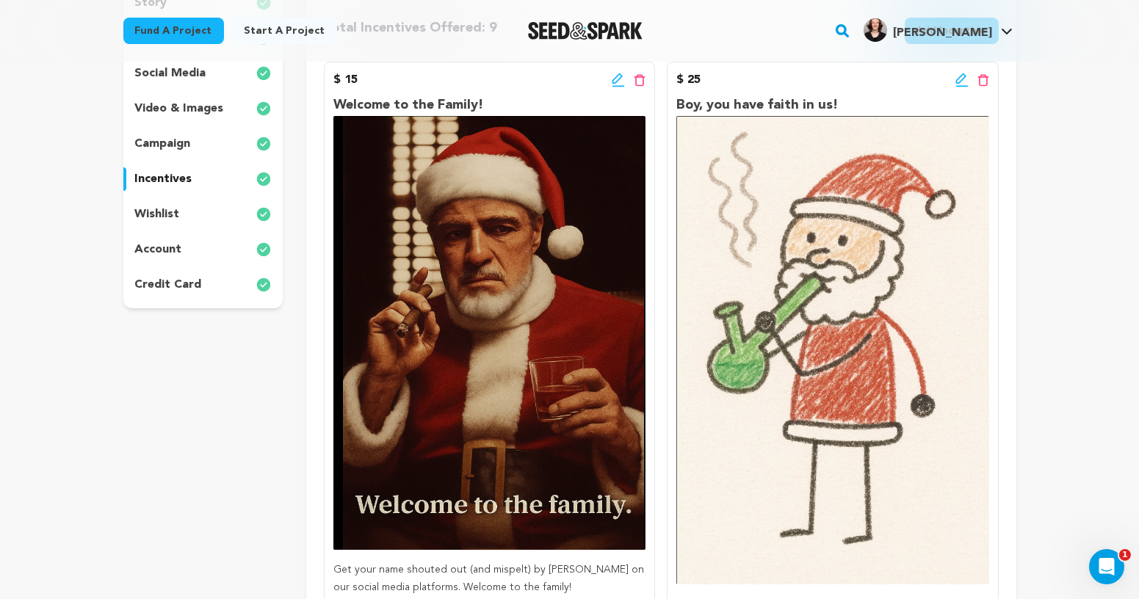
scroll to position [278, 0]
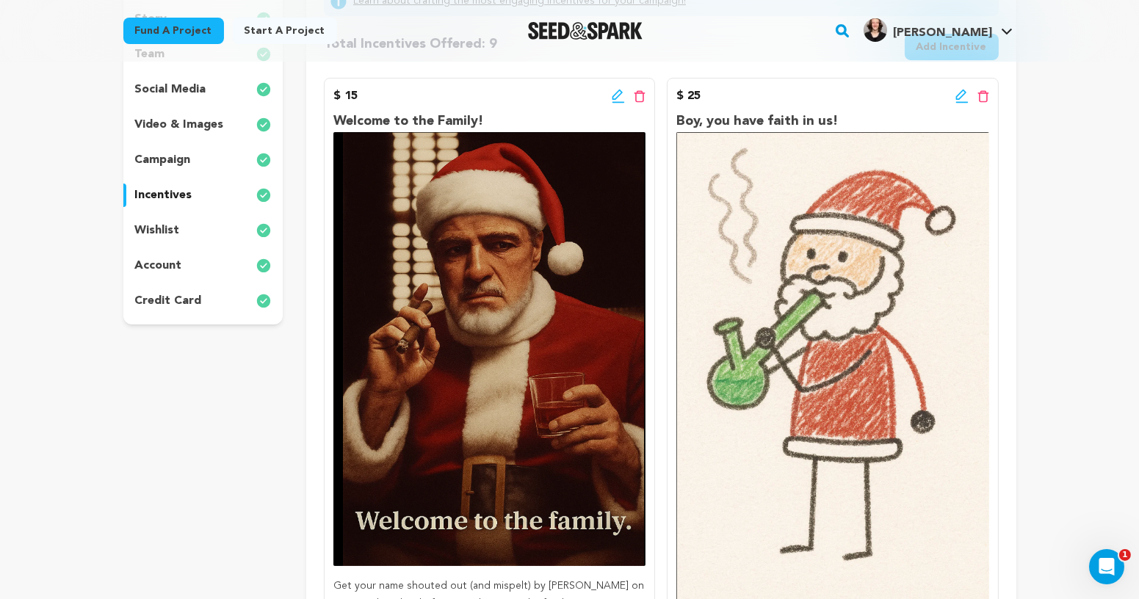
click at [613, 95] on icon at bounding box center [617, 95] width 10 height 10
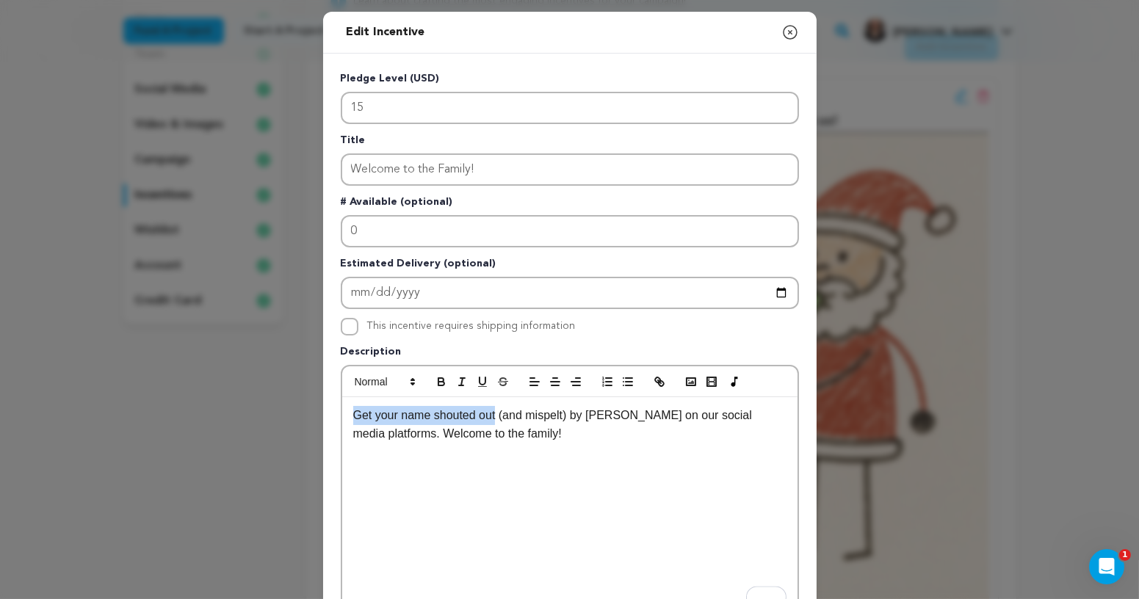
drag, startPoint x: 354, startPoint y: 414, endPoint x: 498, endPoint y: 415, distance: 143.9
click at [498, 415] on p "Get your name shouted out (and mispelt) by Chloe on our social media platforms.…" at bounding box center [569, 424] width 433 height 37
drag, startPoint x: 430, startPoint y: 417, endPoint x: 405, endPoint y: 416, distance: 25.7
click at [405, 416] on p "Chloe will (and mispelt) by Chloe on our social media platforms. Welcome to the…" at bounding box center [569, 424] width 433 height 37
click at [449, 416] on p "Chloe will mispelt) by Chloe on our social media platforms. Welcome to the fami…" at bounding box center [569, 424] width 433 height 37
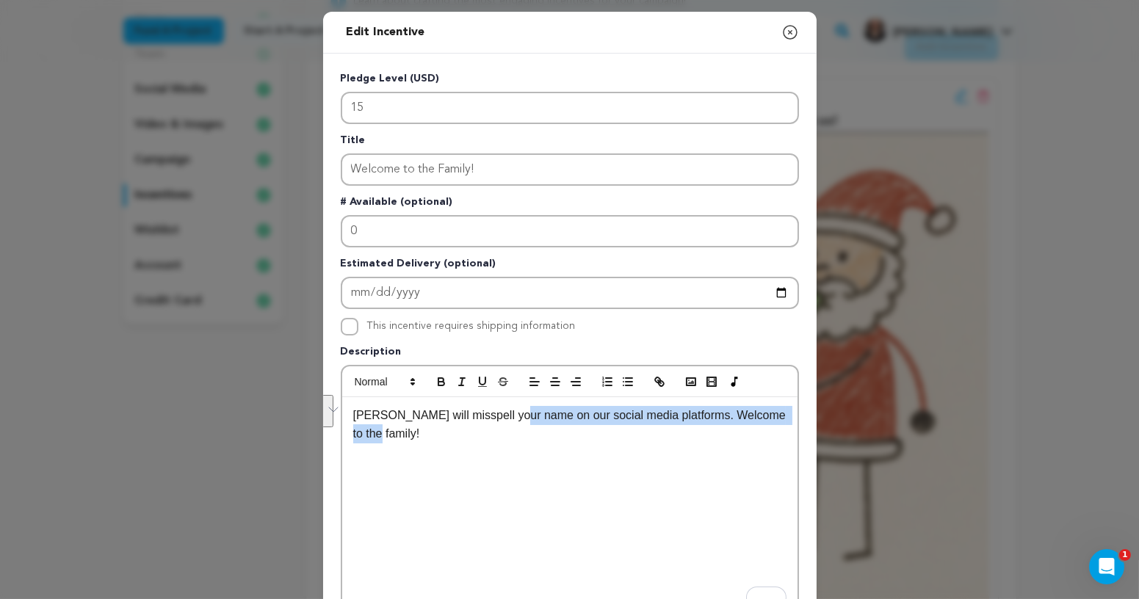
drag, startPoint x: 546, startPoint y: 428, endPoint x: 513, endPoint y: 418, distance: 34.6
click at [513, 418] on p "Chloe will misspell your name on our social media platforms. Welcome to the fam…" at bounding box center [569, 424] width 433 height 37
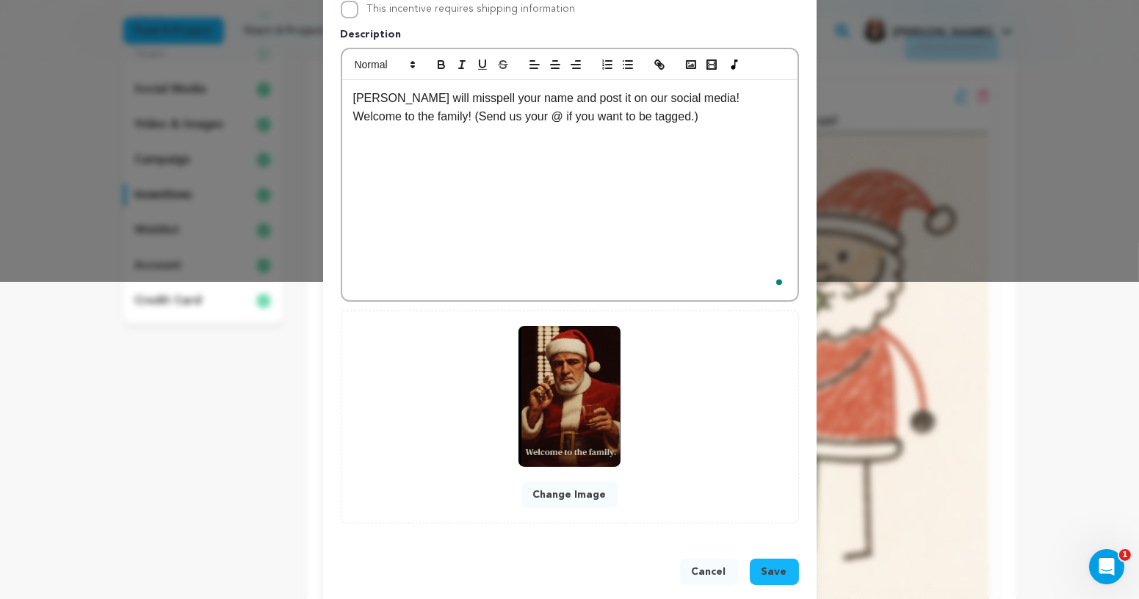
scroll to position [334, 0]
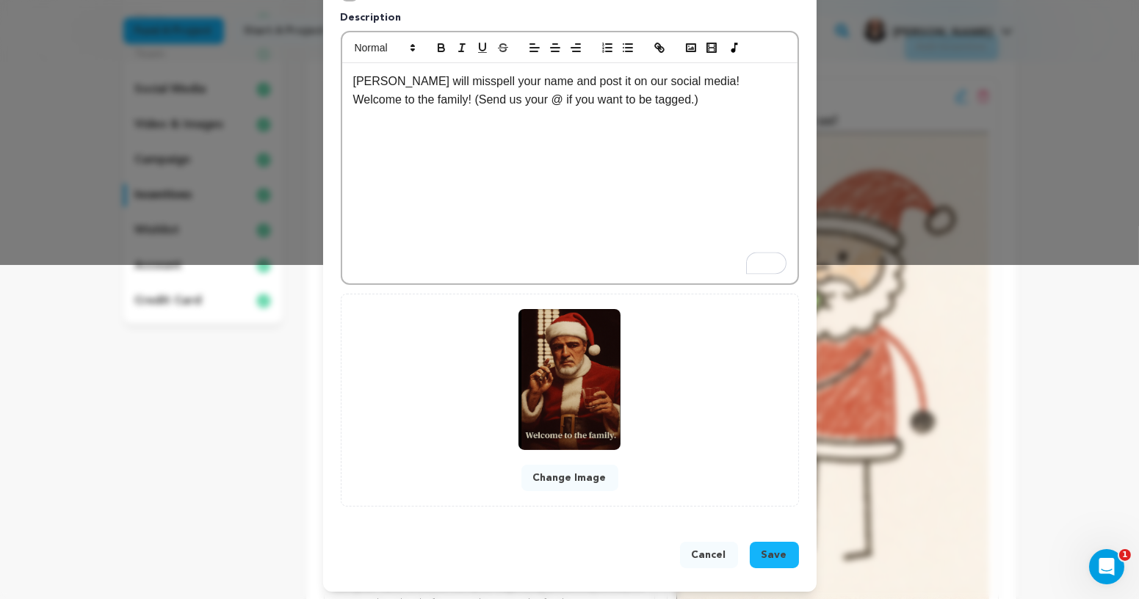
click at [780, 549] on span "Save" at bounding box center [775, 555] width 26 height 15
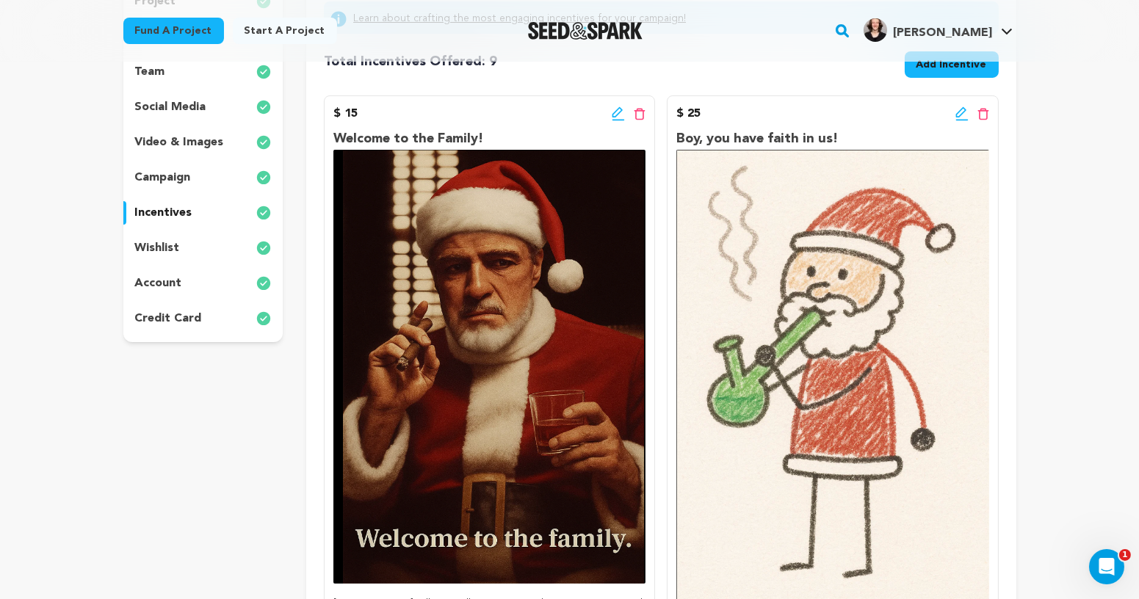
scroll to position [234, 0]
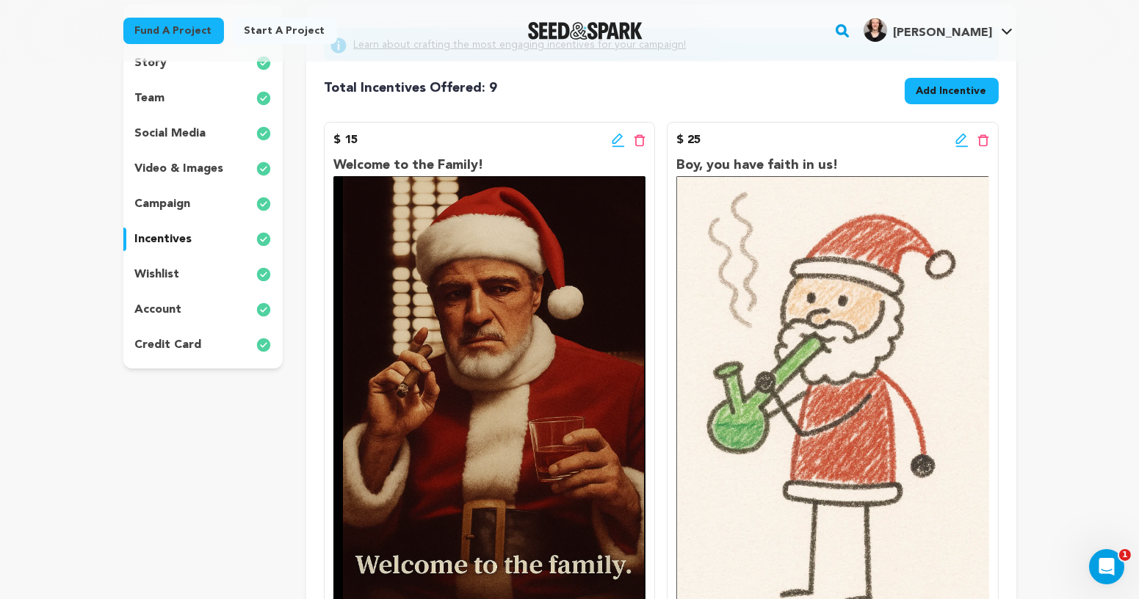
click at [959, 142] on icon at bounding box center [961, 140] width 13 height 15
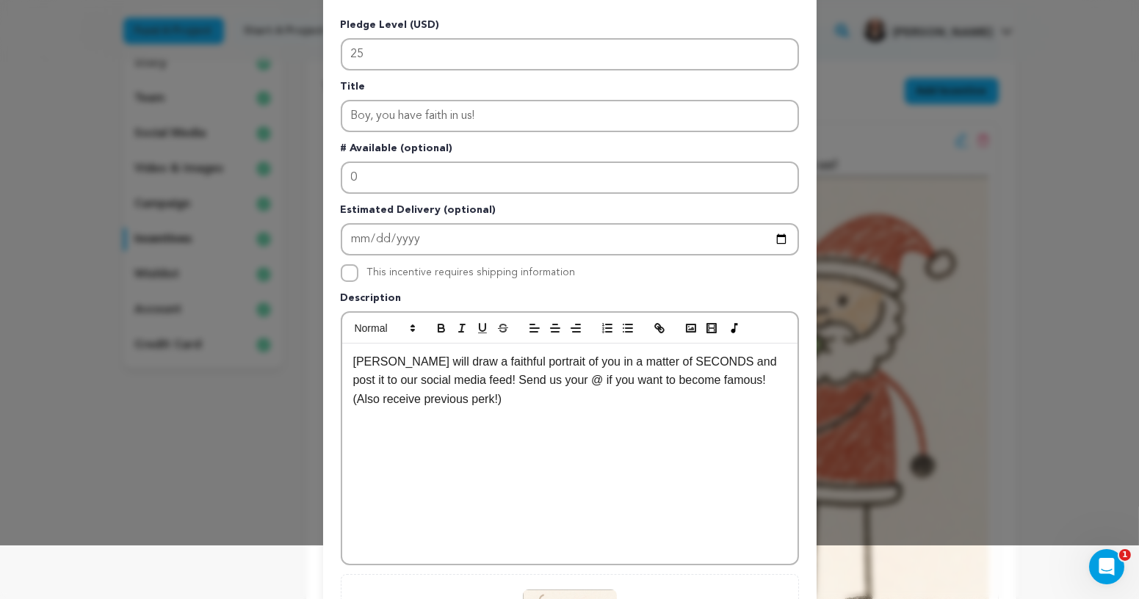
scroll to position [72, 0]
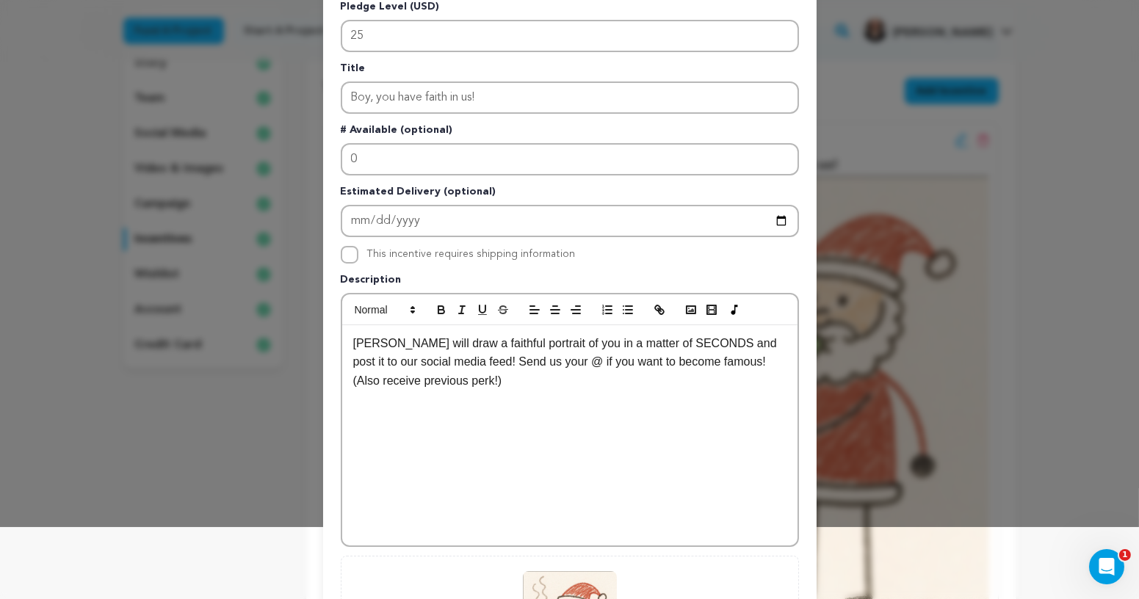
click at [438, 389] on div "Chloe will draw a faithful portrait of you in a matter of SECONDS and post it t…" at bounding box center [569, 435] width 455 height 220
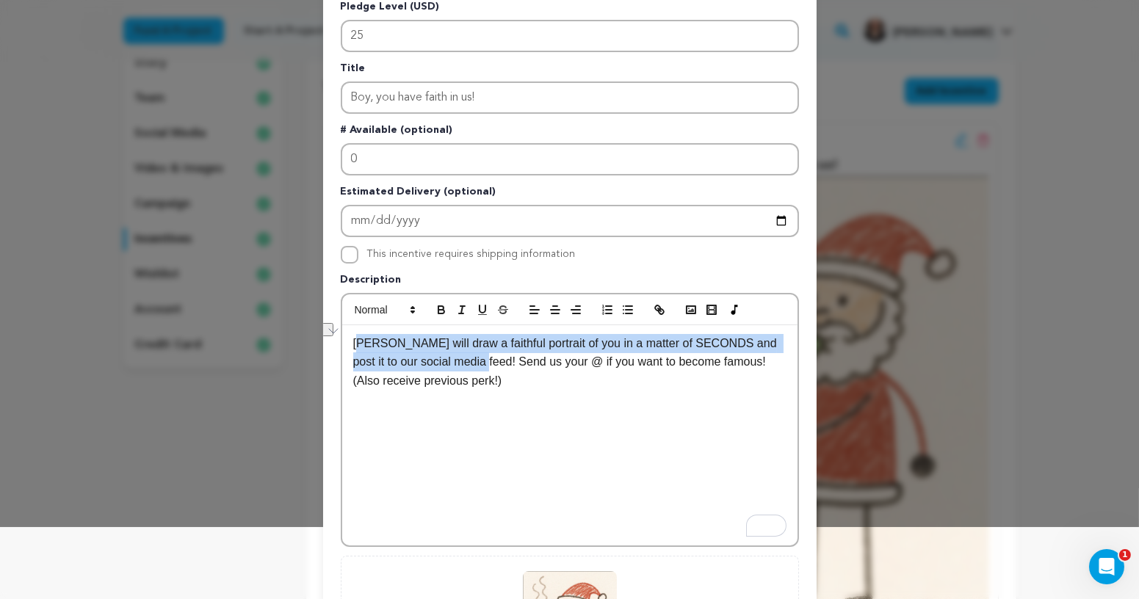
drag, startPoint x: 357, startPoint y: 343, endPoint x: 466, endPoint y: 355, distance: 109.4
click at [466, 355] on p "Chloe will draw a faithful portrait of you in a matter of SECONDS and post it t…" at bounding box center [569, 362] width 433 height 57
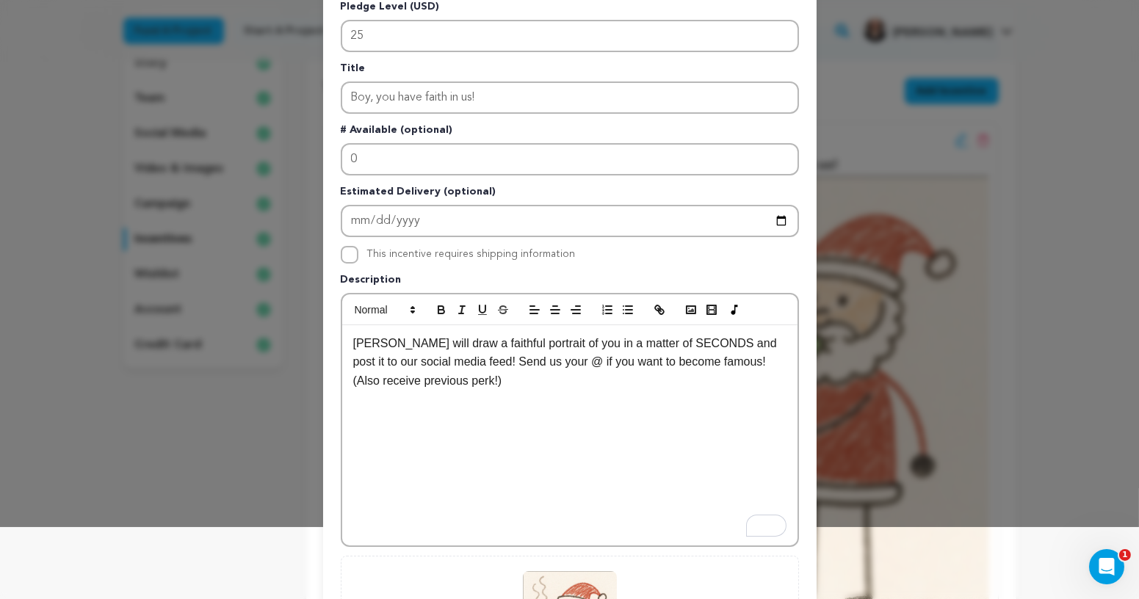
click at [749, 343] on p "Chloe will draw a faithful portrait of you in a matter of SECONDS and post it t…" at bounding box center [569, 362] width 433 height 57
click at [745, 341] on p "Chloe will draw a faithful portrait of you in a matter of SECONDS and post it t…" at bounding box center [569, 362] width 433 height 57
click at [565, 372] on p "Chloe will draw a faithful portrait of you in a matter of SECONDS and post to o…" at bounding box center [569, 362] width 433 height 57
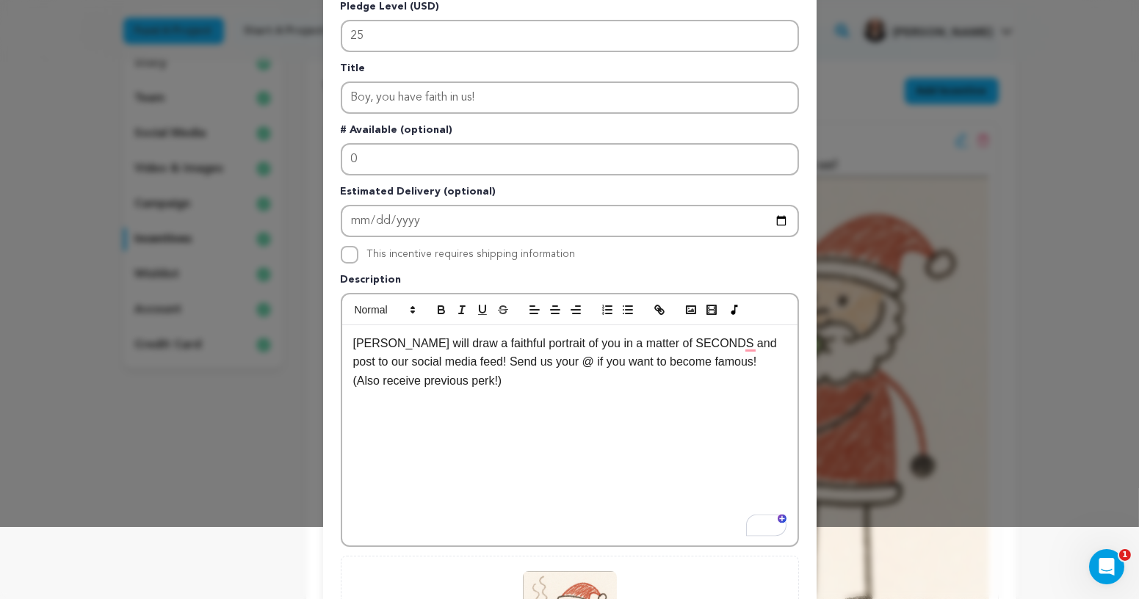
drag, startPoint x: 450, startPoint y: 359, endPoint x: 711, endPoint y: 361, distance: 260.7
click at [711, 361] on p "Chloe will draw a faithful portrait of you in a matter of SECONDS and post to o…" at bounding box center [569, 362] width 433 height 57
click at [698, 361] on p "Chloe will draw a faithful portrait of you in a matter of SECONDS and post to o…" at bounding box center [569, 362] width 433 height 57
click at [704, 361] on p "Chloe will draw a faithful portrait of you in a matter of SECONDS and post to o…" at bounding box center [569, 362] width 433 height 57
click at [452, 361] on p "Chloe will draw a faithful portrait of you in a matter of SECONDS and post to o…" at bounding box center [569, 362] width 433 height 57
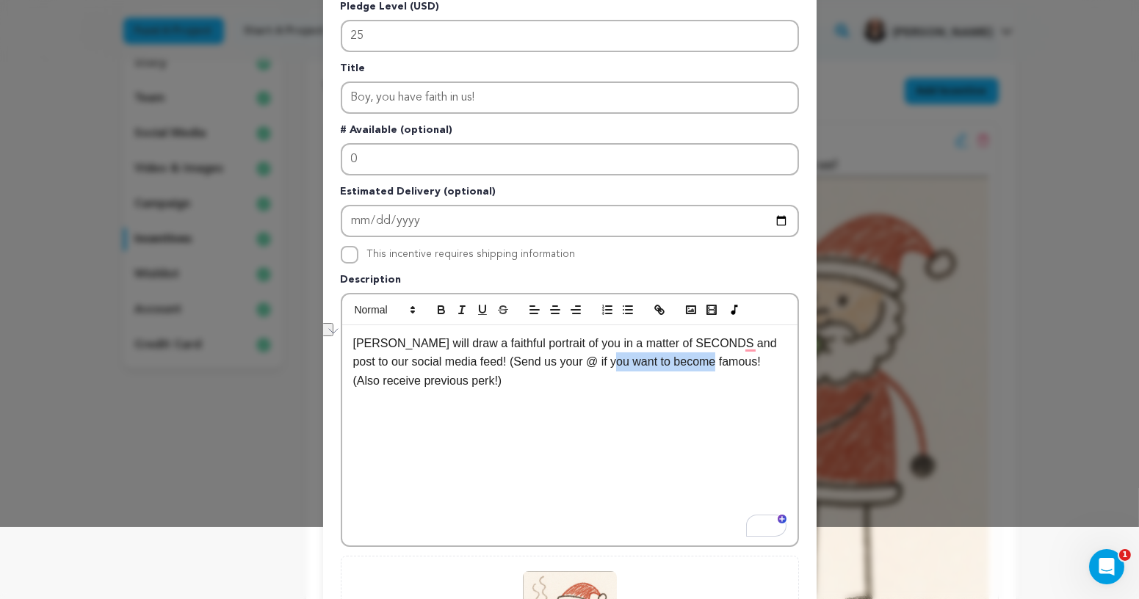
drag, startPoint x: 705, startPoint y: 361, endPoint x: 604, endPoint y: 363, distance: 100.6
click at [604, 363] on p "Chloe will draw a faithful portrait of you in a matter of SECONDS and post to o…" at bounding box center [569, 362] width 433 height 57
click at [547, 397] on p "(Also receive previous perk!)" at bounding box center [569, 400] width 433 height 19
click at [574, 424] on div "Chloe will draw a faithful portrait of you in a matter of SECONDS and post it t…" at bounding box center [569, 435] width 455 height 220
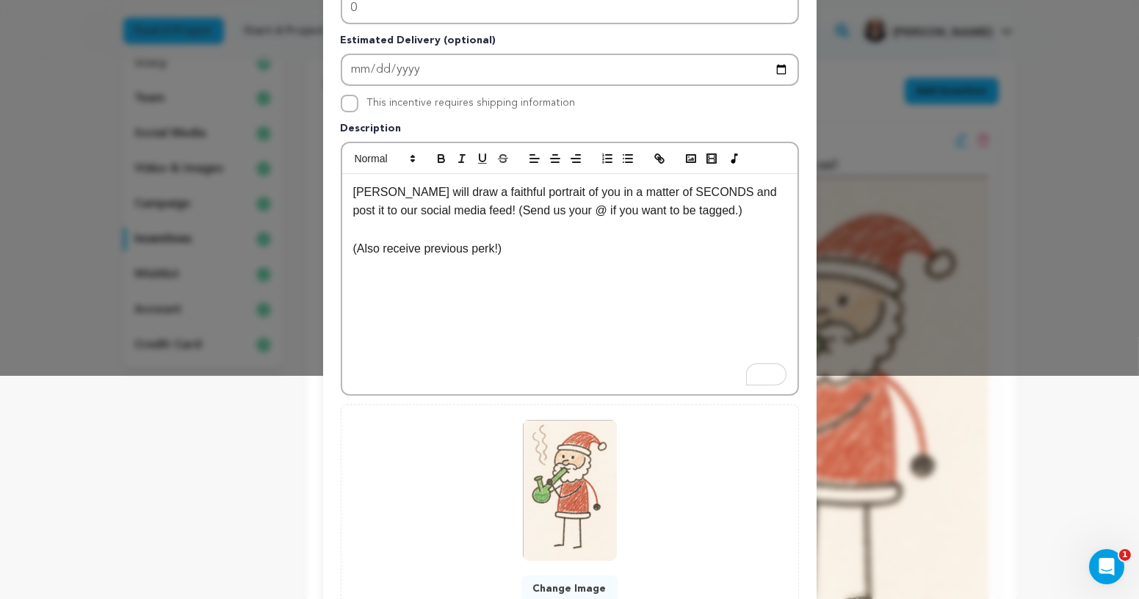
scroll to position [334, 0]
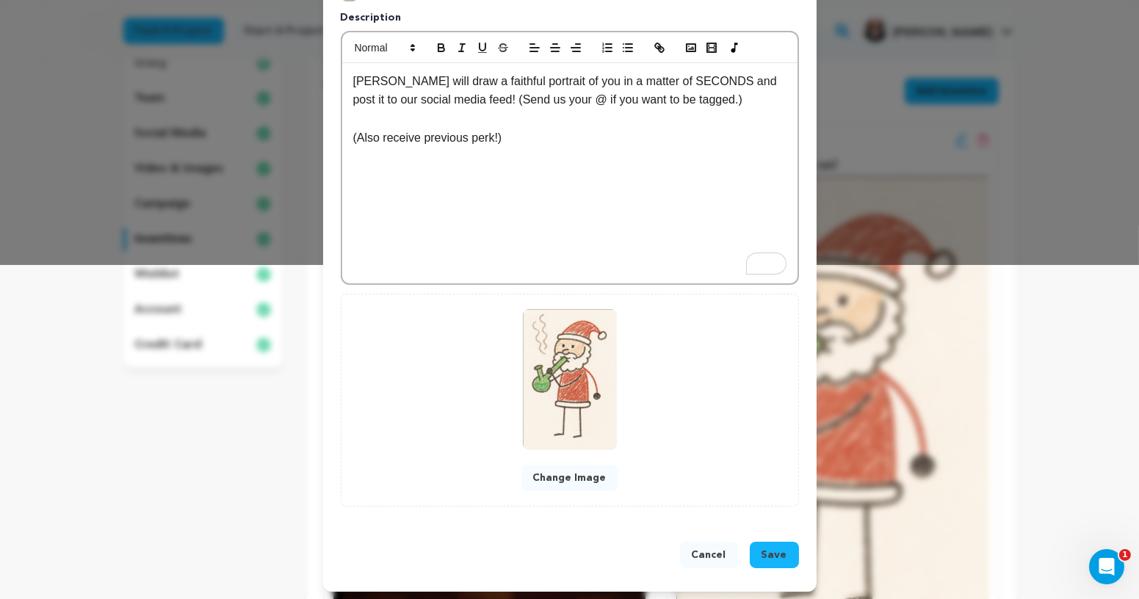
click at [775, 551] on span "Save" at bounding box center [775, 555] width 26 height 15
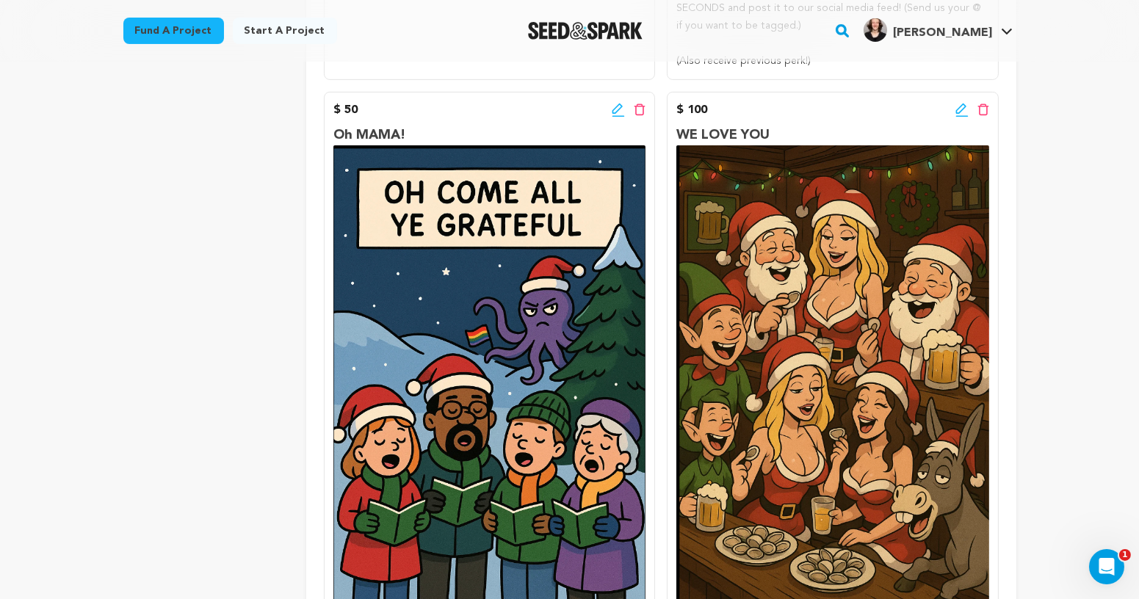
scroll to position [900, 0]
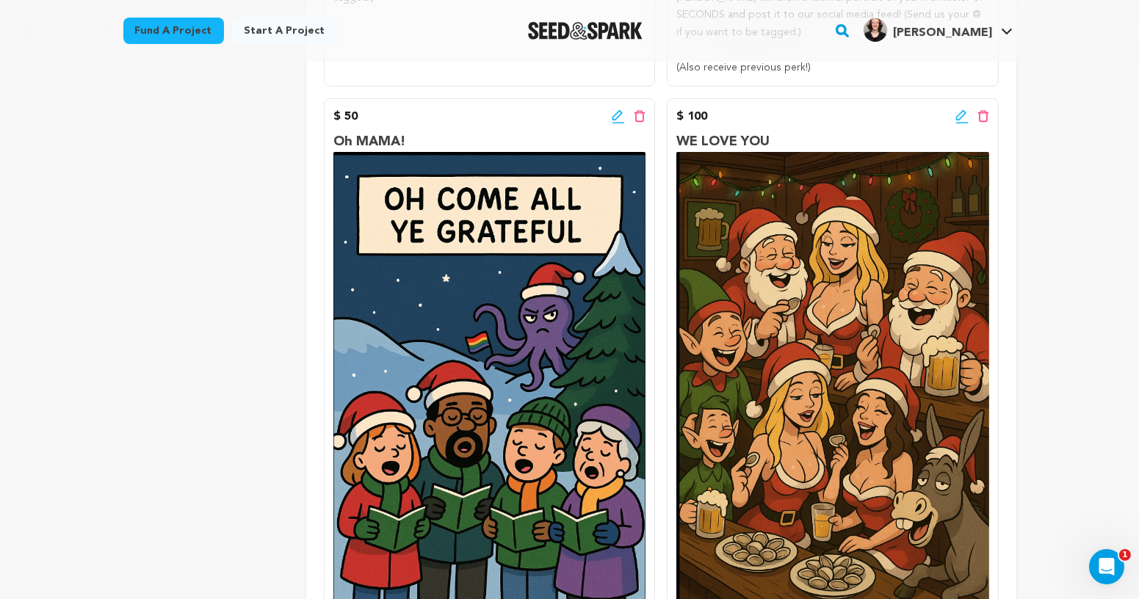
click at [616, 109] on icon at bounding box center [618, 116] width 13 height 15
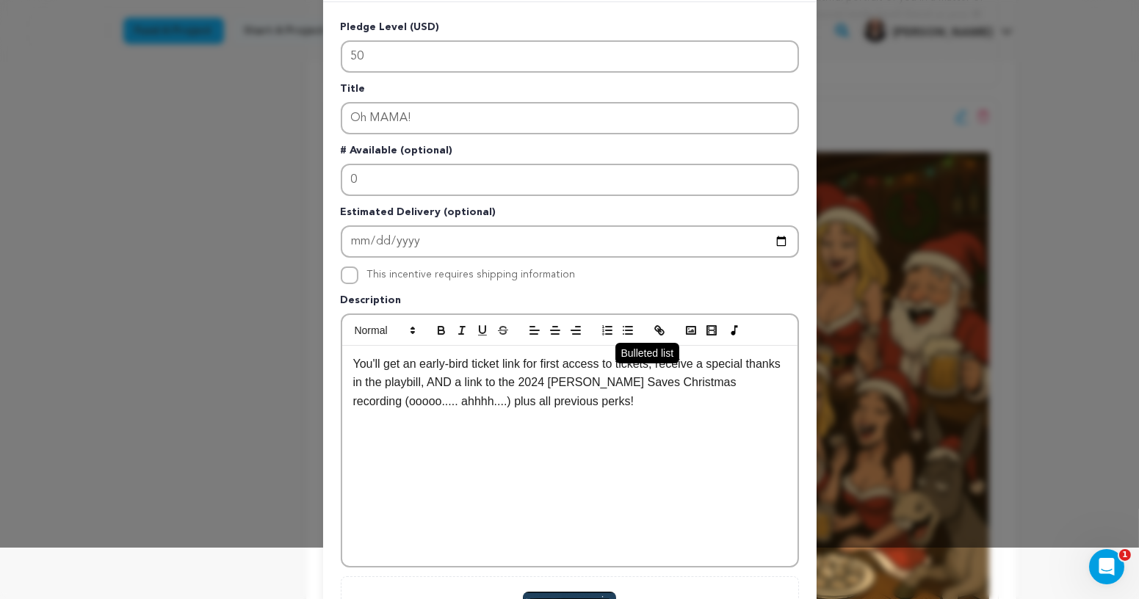
scroll to position [62, 0]
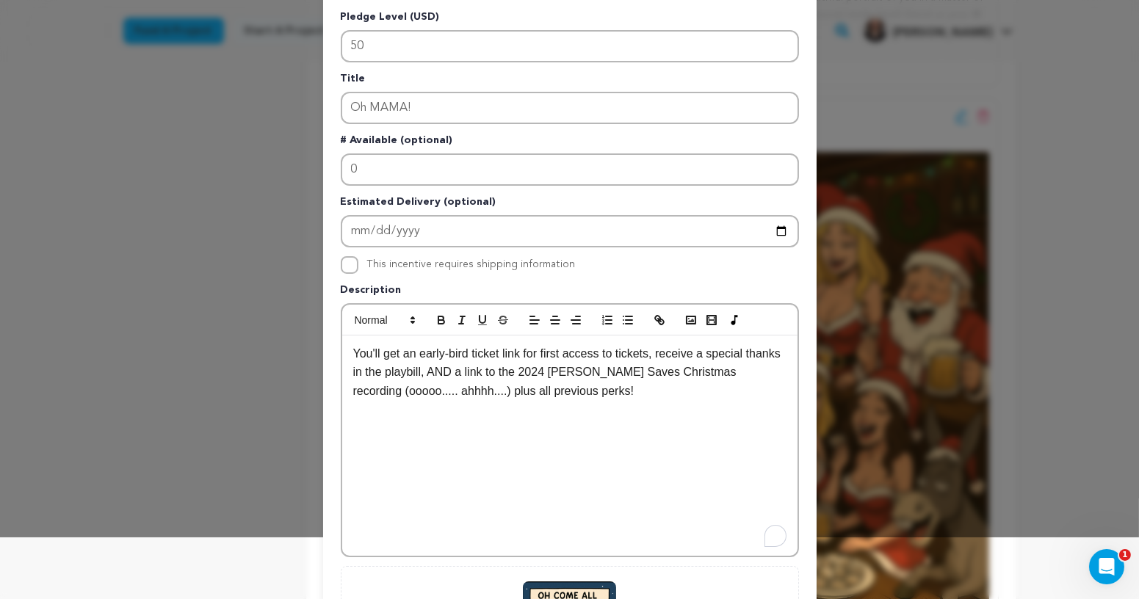
click at [544, 397] on p "You'll get an early-bird ticket link for first access to tickets, receive a spe…" at bounding box center [569, 372] width 433 height 57
click at [400, 351] on p "You'll get an early-bird ticket link for first access to tickets, receive a spe…" at bounding box center [569, 372] width 433 height 57
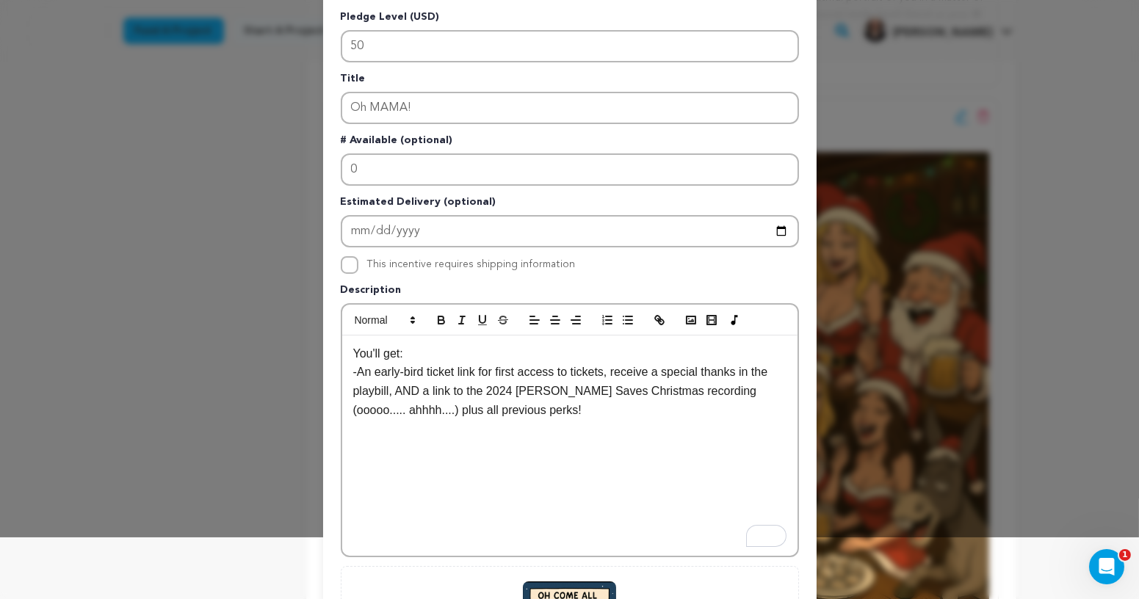
click at [612, 372] on p "-An early-bird ticket link for first access to tickets, receive a special thank…" at bounding box center [569, 391] width 433 height 57
click at [396, 347] on p "You'll get:" at bounding box center [569, 353] width 433 height 19
click at [362, 371] on p "-An early-bird ticket link for first access to tickets receive a special thanks…" at bounding box center [569, 391] width 433 height 57
click at [584, 403] on p "-Recieve an early-bird ticket link for first access to tickets receive a specia…" at bounding box center [569, 391] width 433 height 57
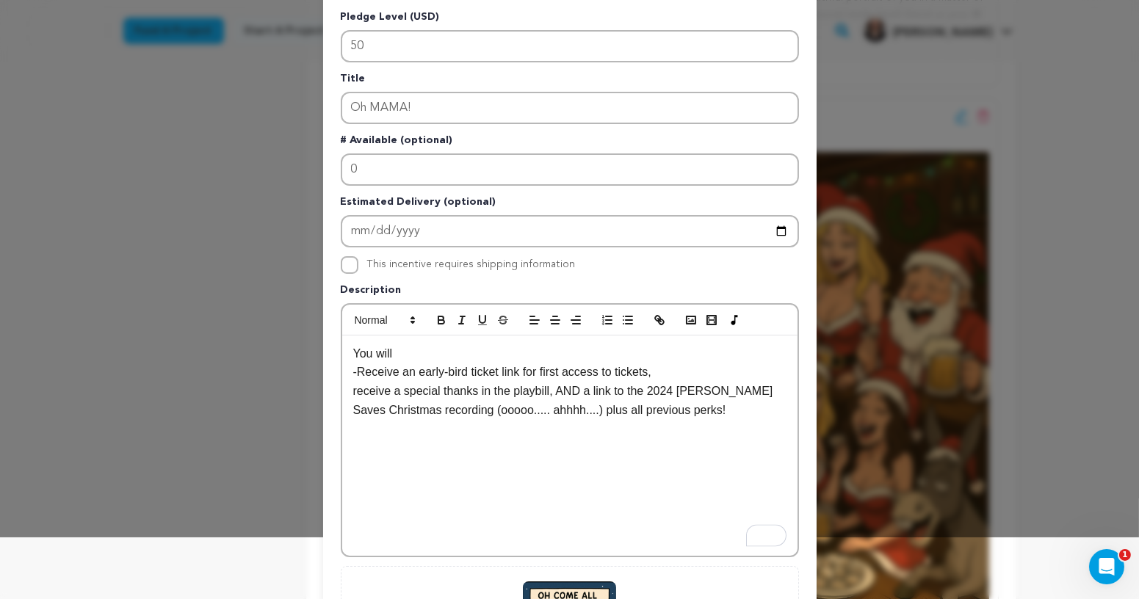
click at [364, 374] on p "-Receive an early-bird ticket link for first access to tickets," at bounding box center [569, 372] width 433 height 19
click at [353, 390] on p "receive a special thanks in the playbill, AND a link to the 2024 Chloe Saves Ch…" at bounding box center [569, 400] width 433 height 37
click at [585, 405] on p "-receive a special thanks in the playbill, AND a link to the 2024 Chloe Saves C…" at bounding box center [569, 400] width 433 height 37
click at [565, 391] on p "-receive a special thanks in the playbill, AND a link to the 2024 Chloe Saves C…" at bounding box center [569, 400] width 433 height 37
click at [591, 422] on p "-AND a link to the 2024 Chloe Saves Christmas recording (ooooo..... ahhhh....) …" at bounding box center [569, 419] width 433 height 37
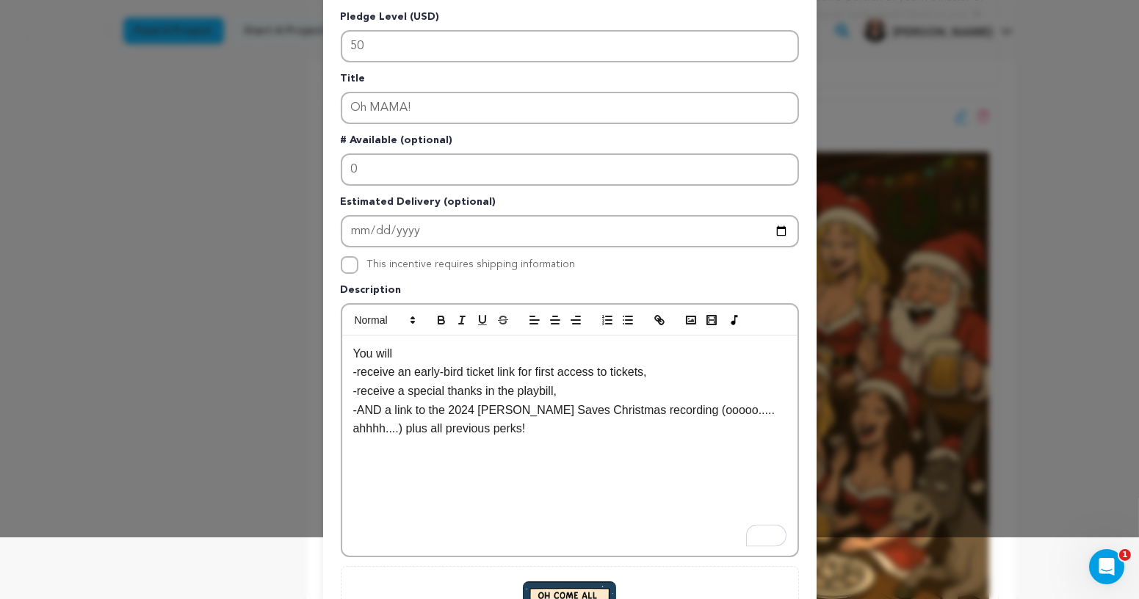
click at [385, 405] on p "-AND a link to the 2024 Chloe Saves Christmas recording (ooooo..... ahhhh....) …" at bounding box center [569, 419] width 433 height 37
click at [409, 357] on p "You will" at bounding box center [569, 353] width 433 height 19
click at [400, 394] on p "-receive a special thanks in the playbill," at bounding box center [569, 391] width 433 height 19
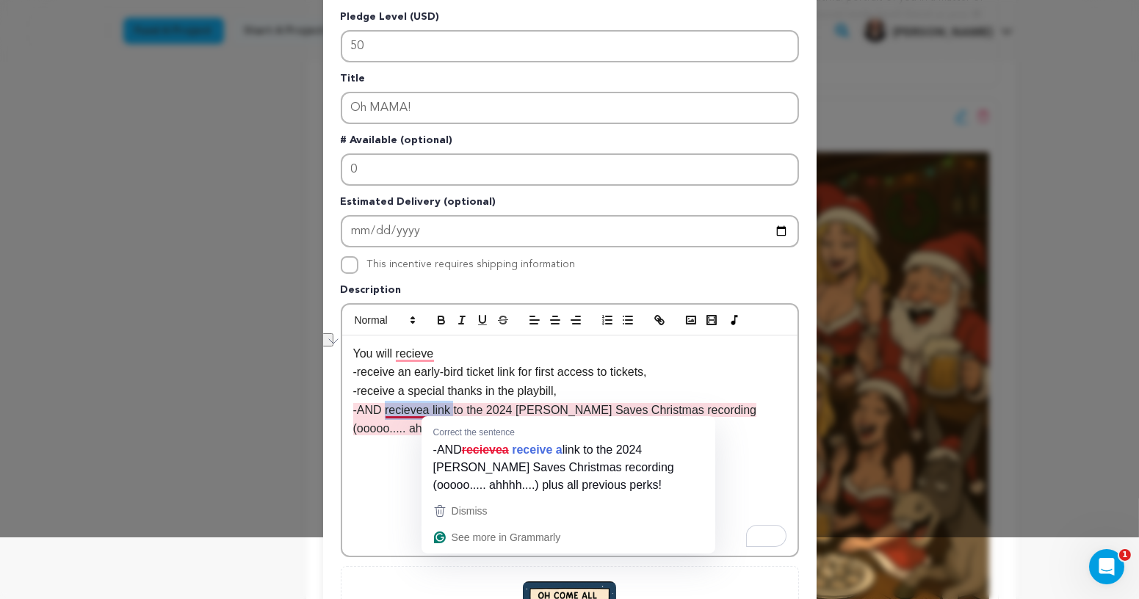
drag, startPoint x: 453, startPoint y: 410, endPoint x: 387, endPoint y: 406, distance: 66.2
click at [387, 406] on p "-AND recievea link to the 2024 Chloe Saves Christmas recording (ooooo..... ahhh…" at bounding box center [569, 419] width 433 height 37
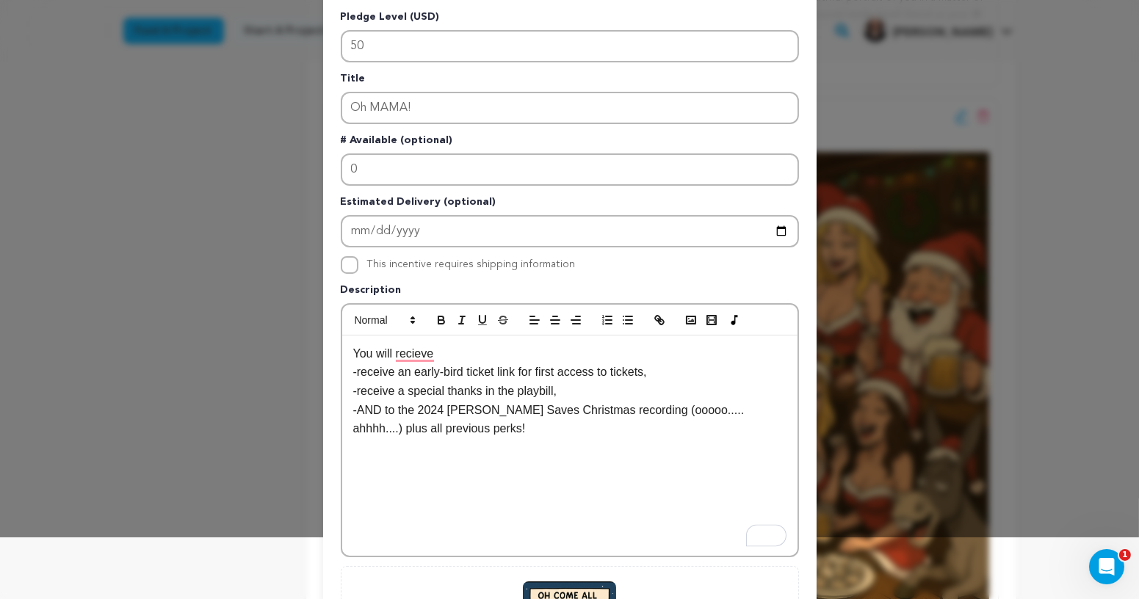
click at [374, 377] on p "-receive an early-bird ticket link for first access to tickets," at bounding box center [569, 372] width 433 height 19
click at [377, 392] on p "-receive a special thanks in the playbill," at bounding box center [569, 391] width 433 height 19
click at [359, 406] on p "-AND to the 2024 Chloe Saves Christmas recording (ooooo..... ahhhh....) plus al…" at bounding box center [569, 419] width 433 height 37
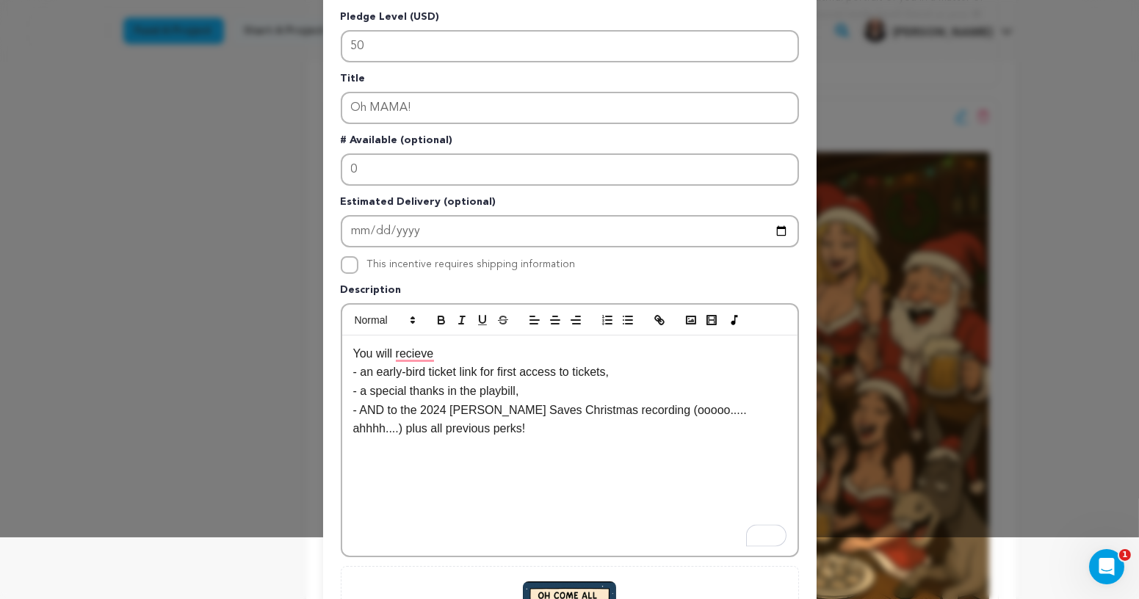
click at [405, 411] on p "- AND to the 2024 Chloe Saves Christmas recording (ooooo..... ahhhh....) plus a…" at bounding box center [569, 419] width 433 height 37
click at [394, 408] on p "- AND to the 2024 Chloe Saves Christmas recording (ooooo..... ahhhh....) plus a…" at bounding box center [569, 419] width 433 height 37
click at [386, 409] on p "- AND to the 2024 Chloe Saves Christmas recording (ooooo..... ahhhh....) plus a…" at bounding box center [569, 419] width 433 height 37
click at [389, 404] on p "- AND to the 2024 Chloe Saves Christmas recording (ooooo..... ahhhh....) plus a…" at bounding box center [569, 419] width 433 height 37
click at [612, 470] on div "You will receive - an early-bird ticket link for first access to tickets, - a s…" at bounding box center [569, 446] width 455 height 220
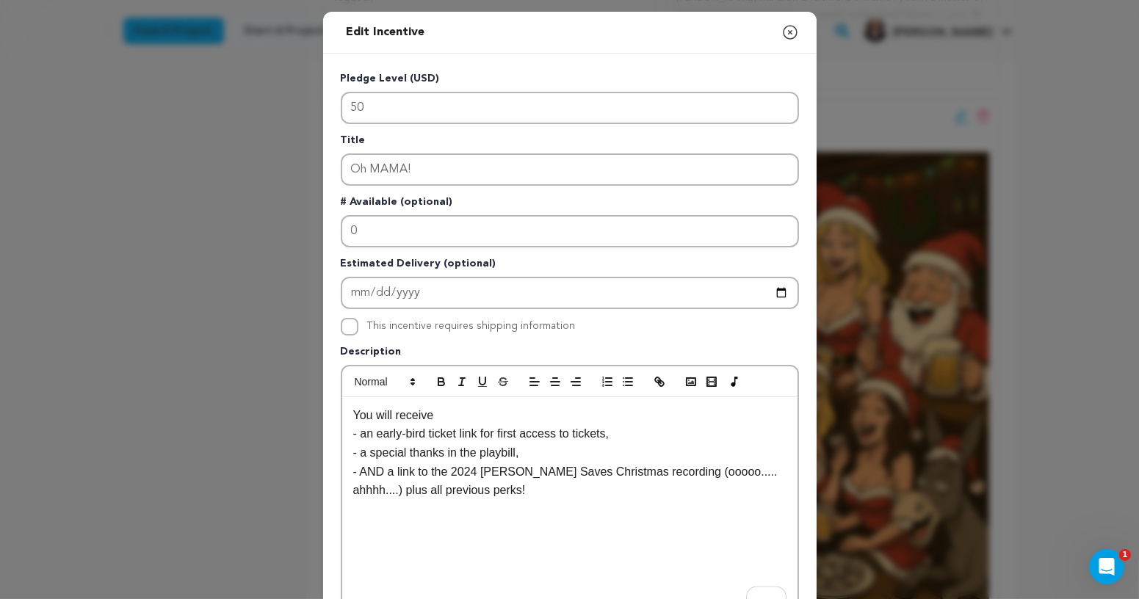
scroll to position [62, 0]
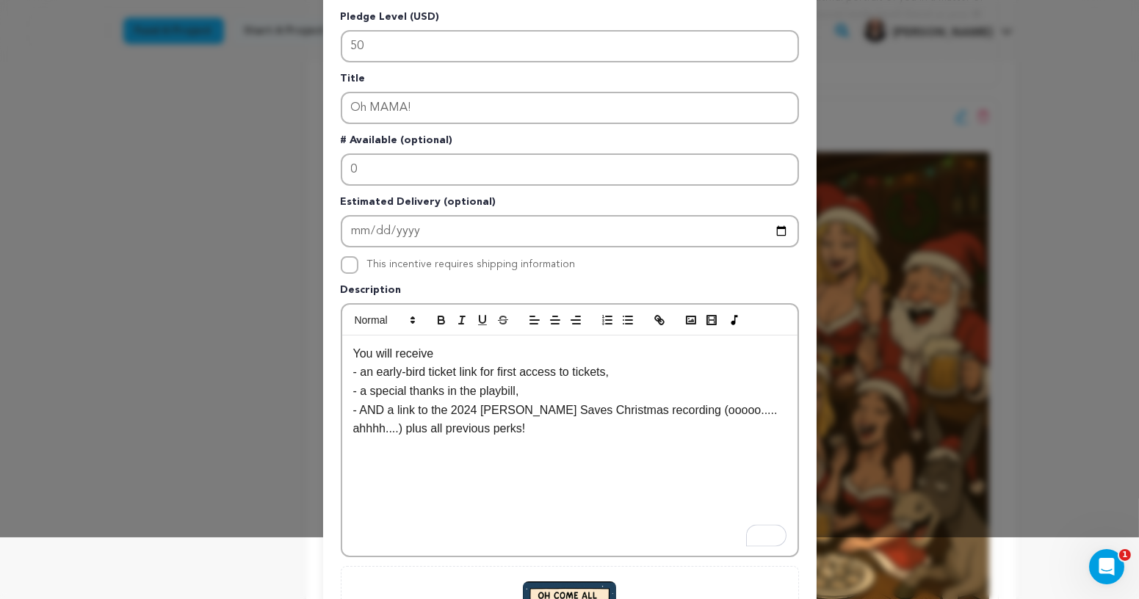
click at [358, 427] on p "- AND a link to the 2024 Chloe Saves Christmas recording (ooooo..... ahhhh....)…" at bounding box center [569, 419] width 433 height 37
click at [492, 424] on p "- AND a link to the 2024 Chloe Saves Christmas recording (ooooo..... ahhhh....)…" at bounding box center [569, 419] width 433 height 37
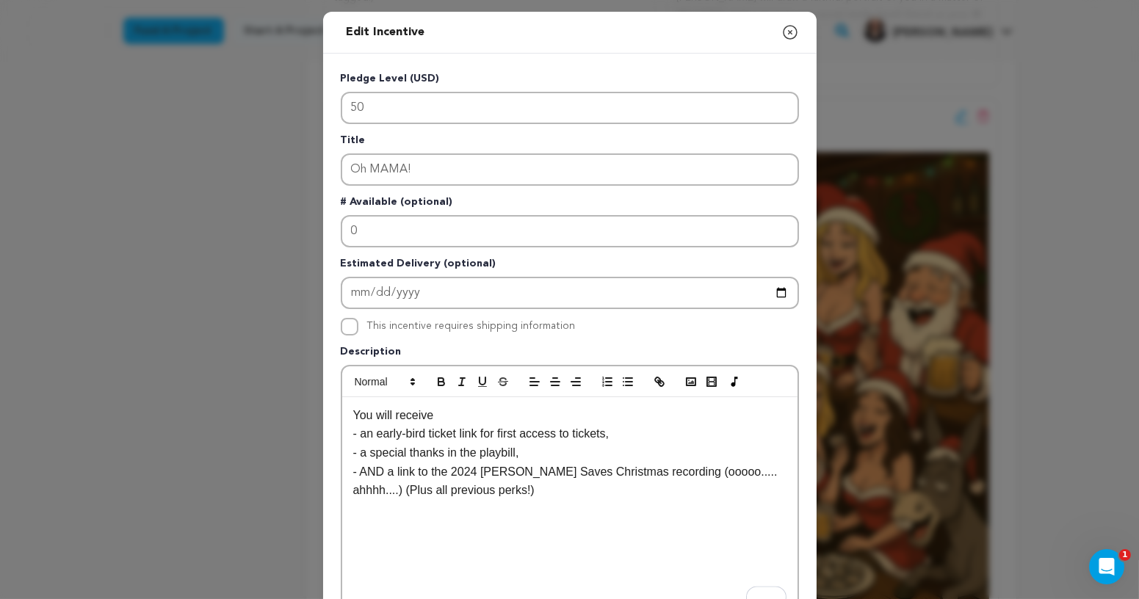
scroll to position [334, 0]
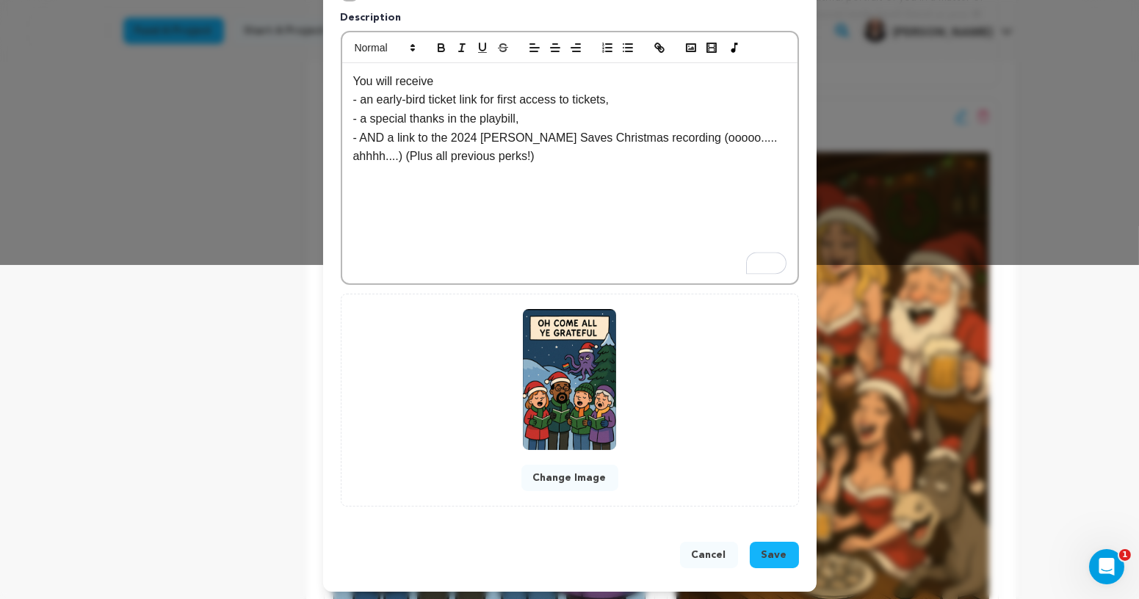
click at [781, 549] on span "Save" at bounding box center [775, 555] width 26 height 15
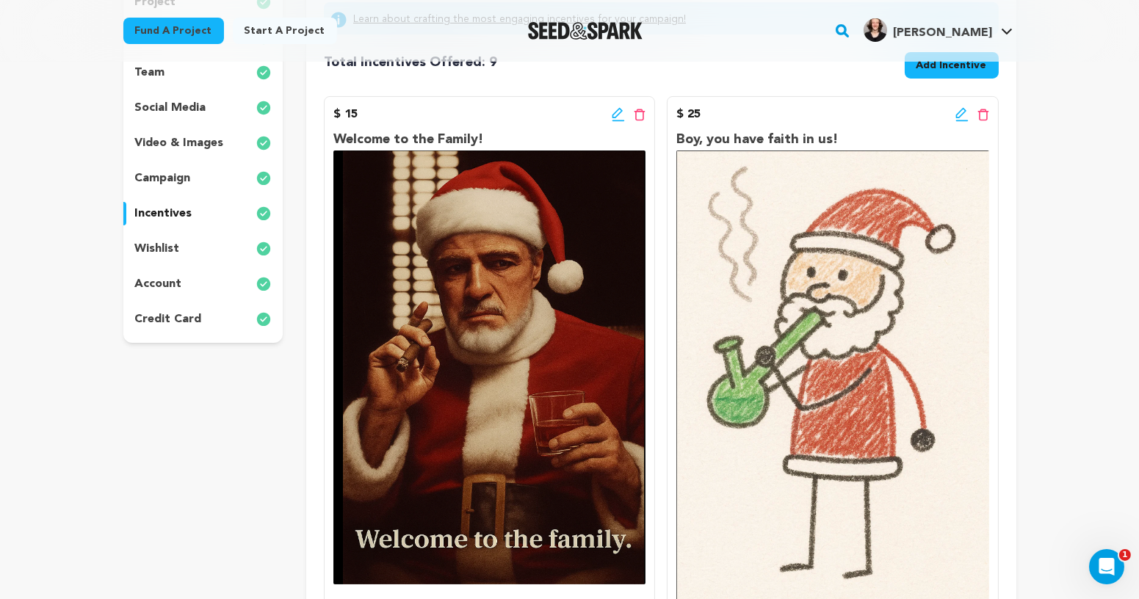
scroll to position [187, 0]
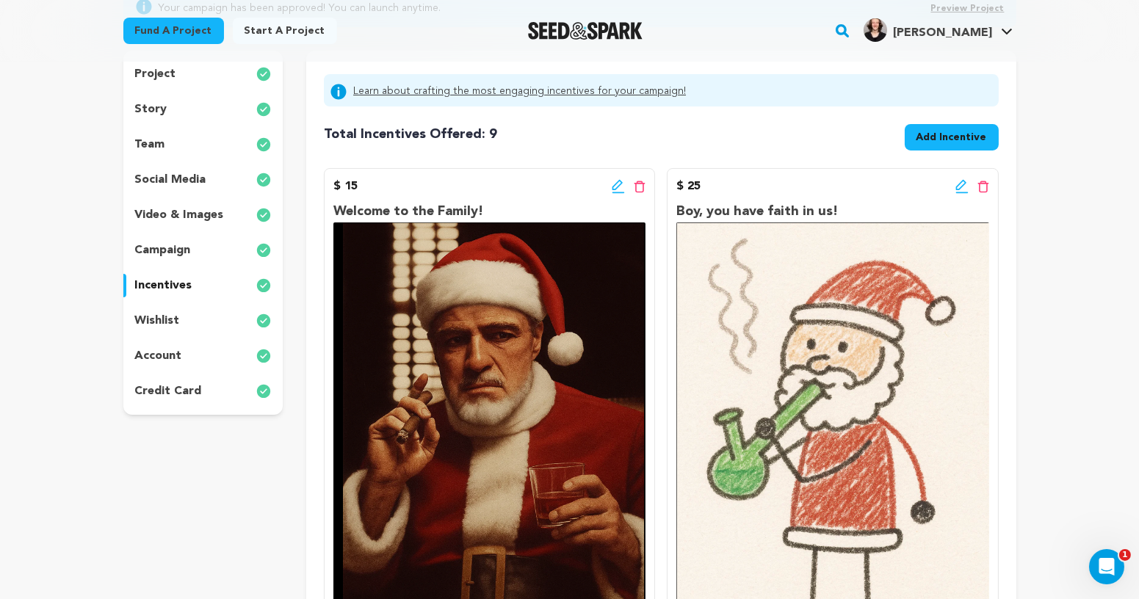
click at [964, 184] on icon at bounding box center [960, 185] width 10 height 10
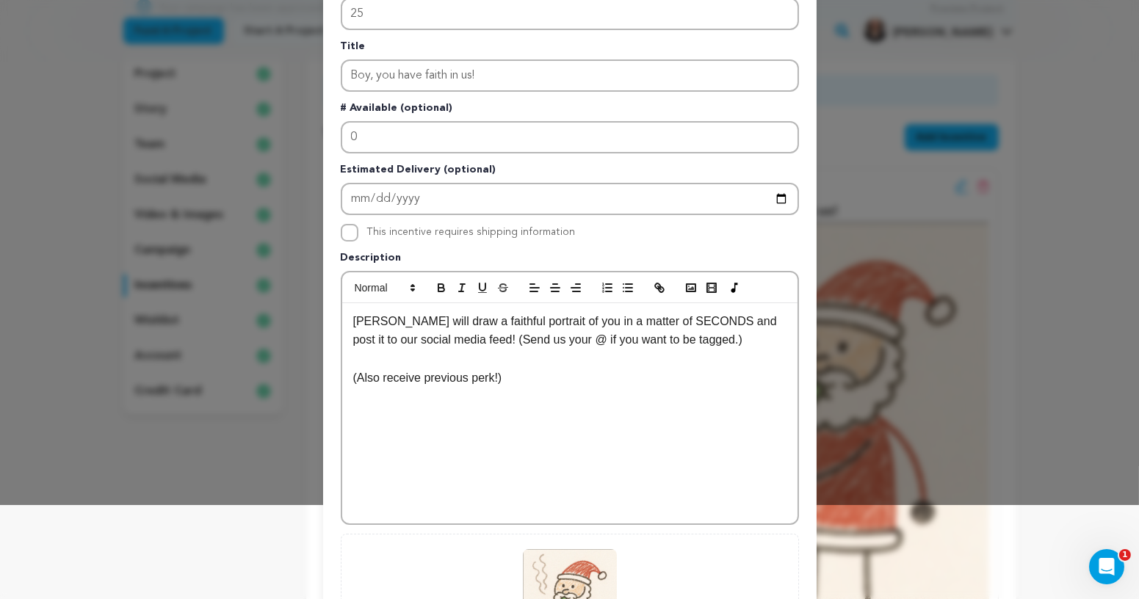
scroll to position [114, 0]
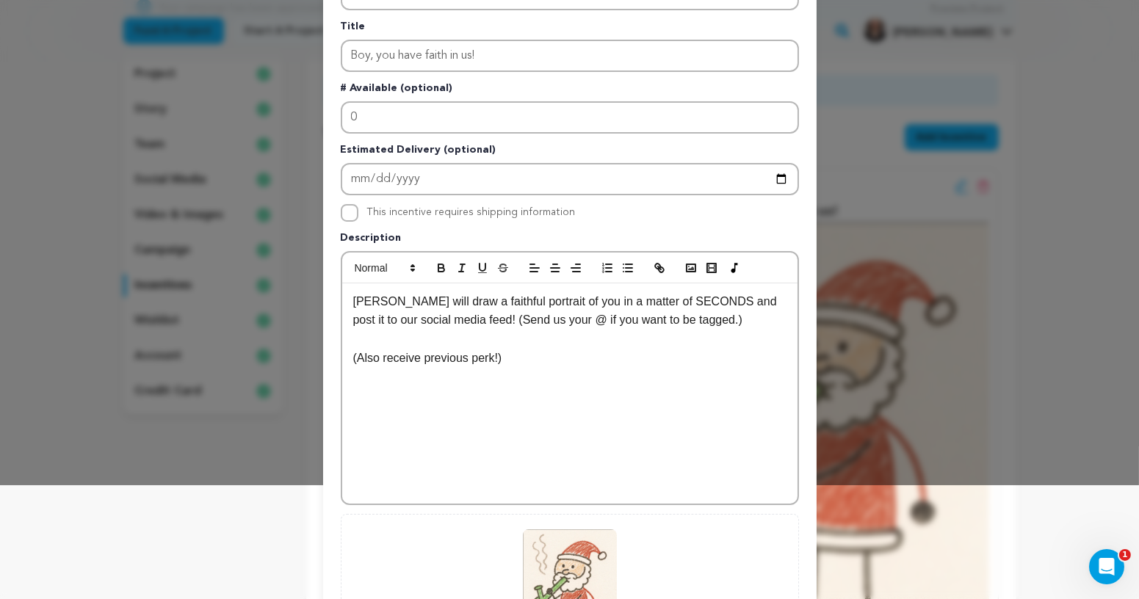
click at [347, 358] on div "Chloe will draw a faithful portrait of you in a matter of SECONDS and post it t…" at bounding box center [569, 393] width 455 height 220
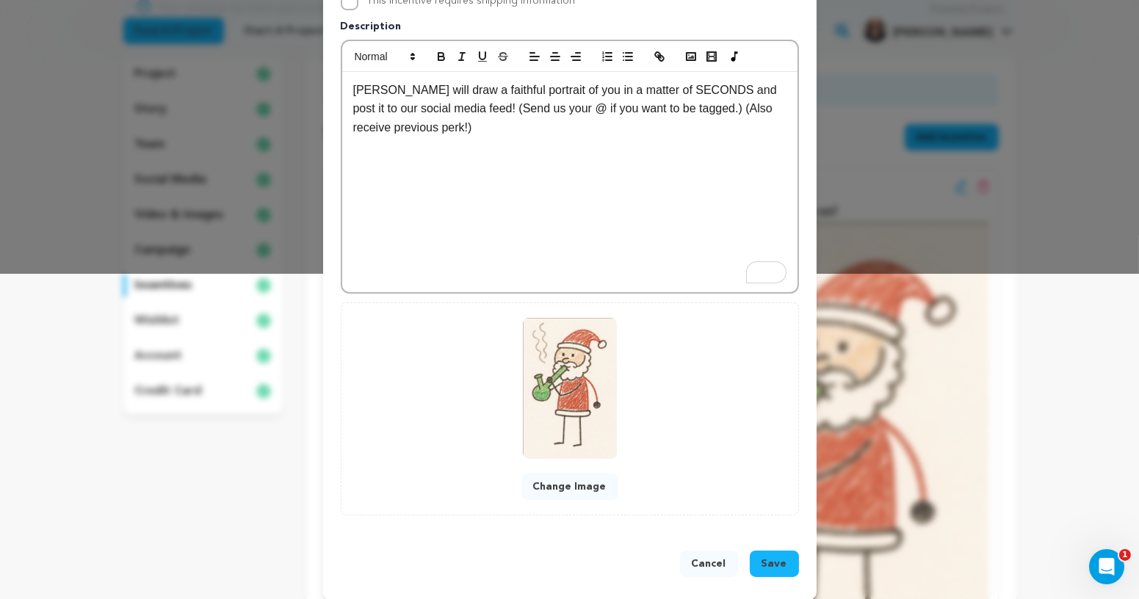
scroll to position [334, 0]
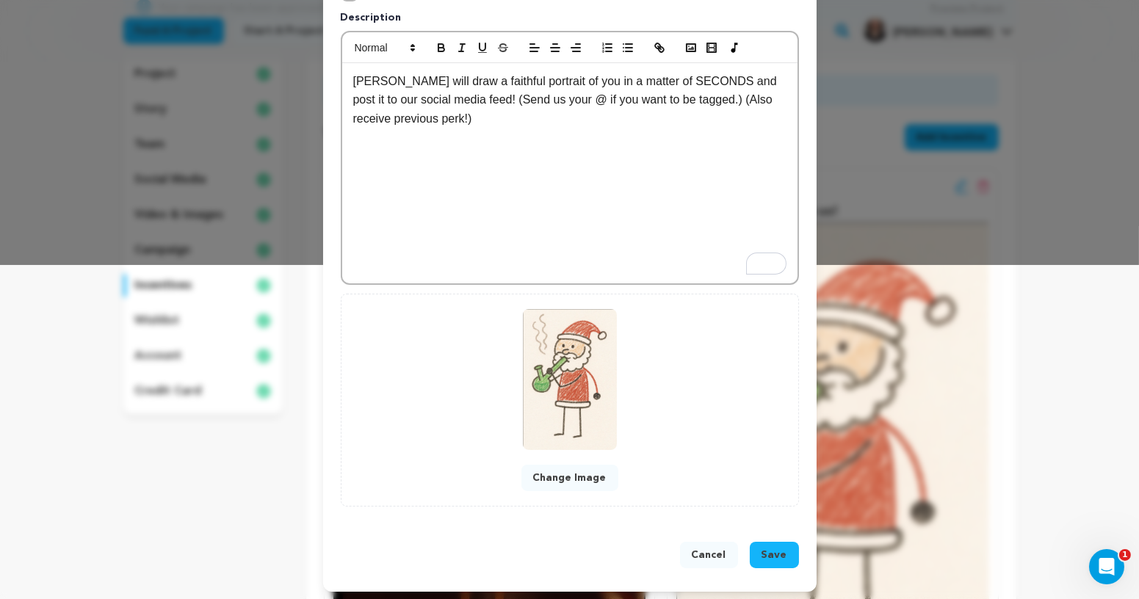
click at [781, 542] on button "Save" at bounding box center [774, 555] width 49 height 26
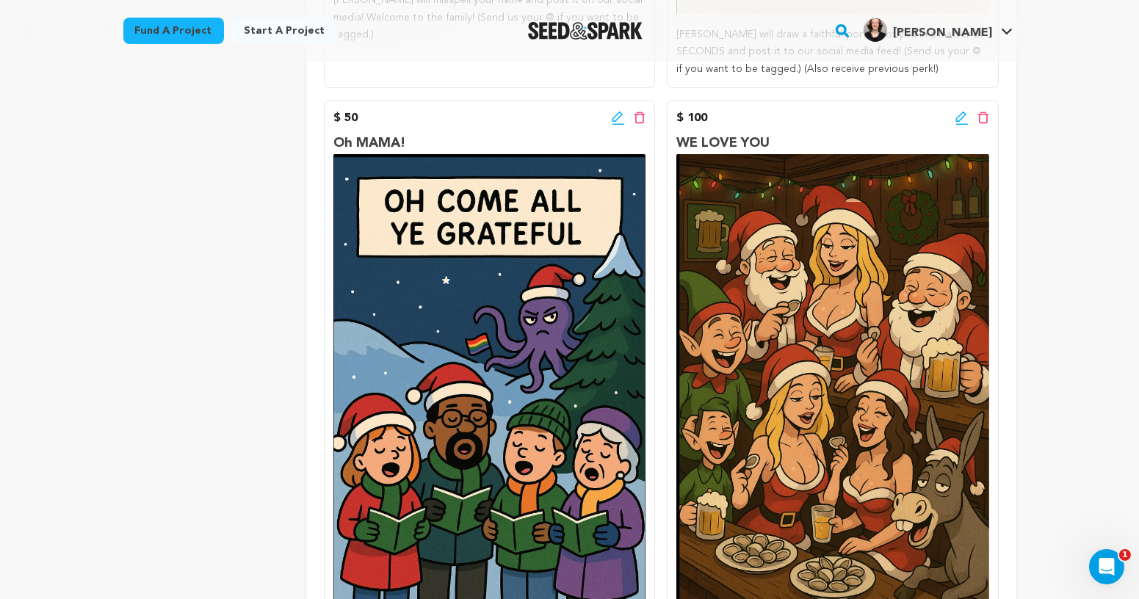
scroll to position [863, 0]
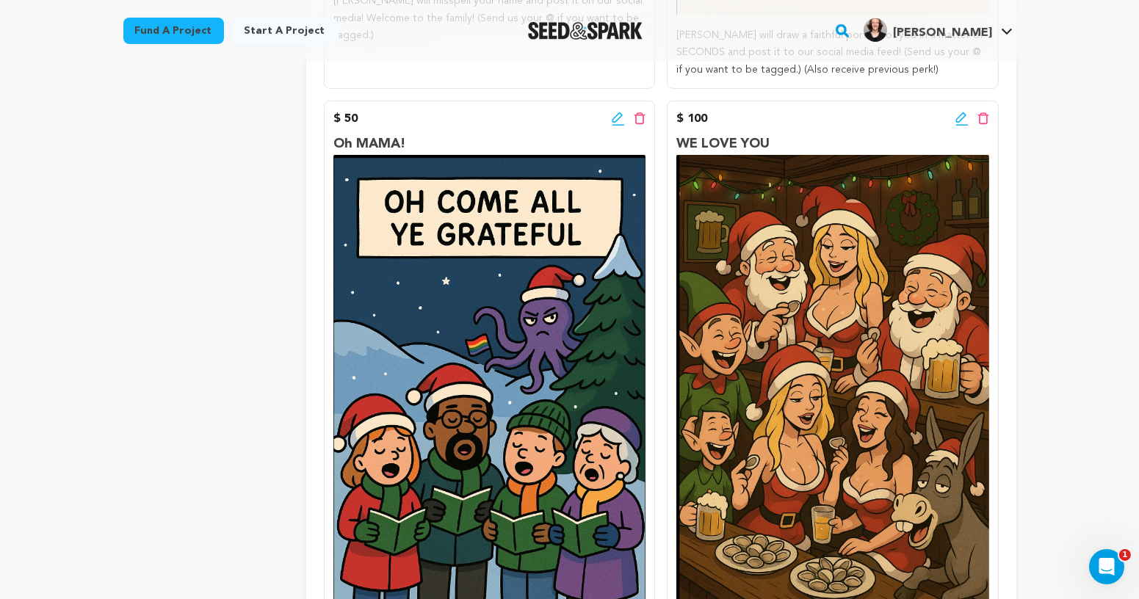
click at [964, 123] on icon at bounding box center [961, 119] width 13 height 15
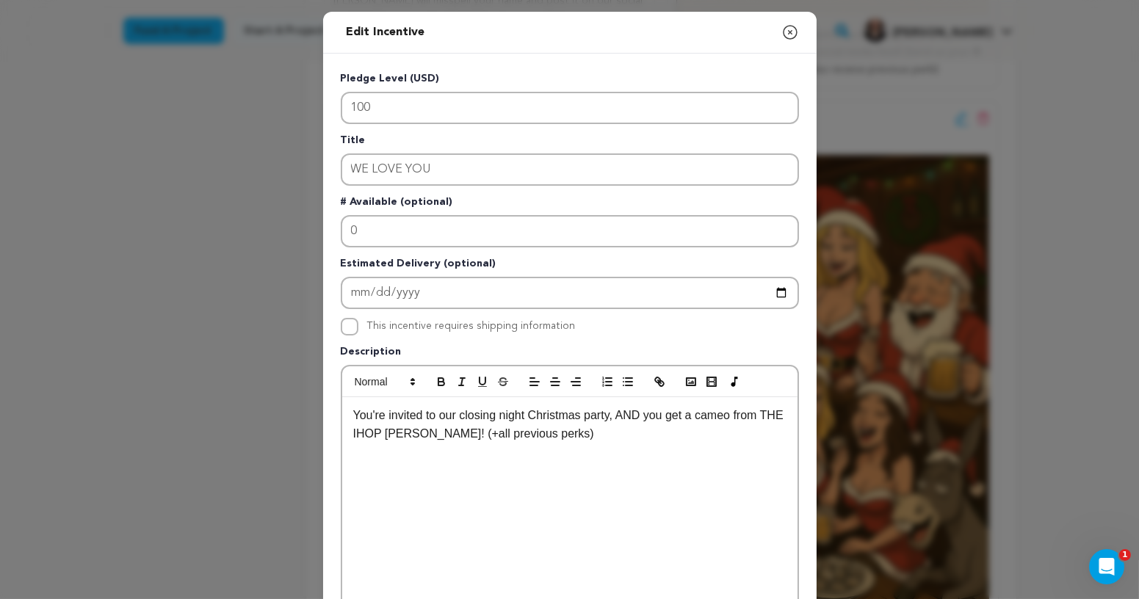
click at [787, 32] on icon "button" at bounding box center [790, 33] width 18 height 18
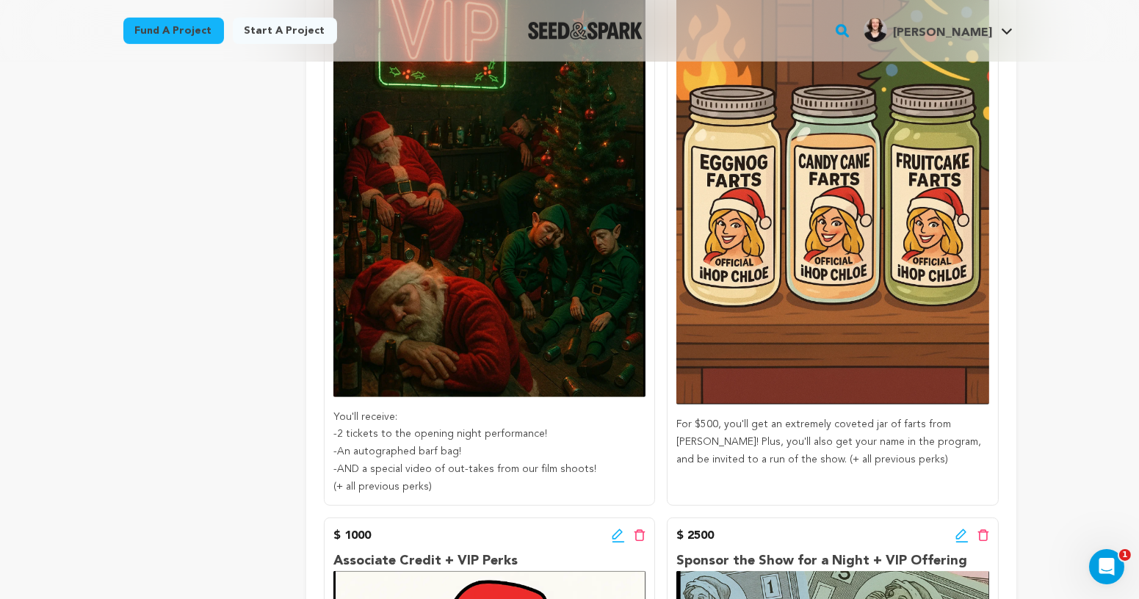
scroll to position [1632, 0]
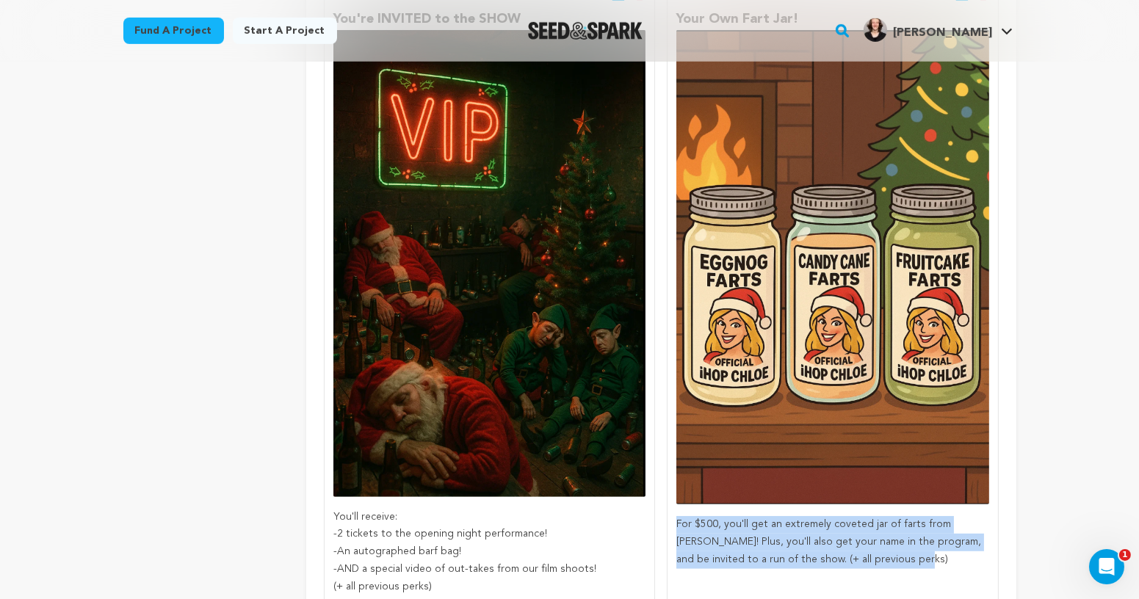
drag, startPoint x: 677, startPoint y: 528, endPoint x: 906, endPoint y: 569, distance: 232.8
click at [907, 568] on p "For $500, you'll get an extremely coveted jar of farts from [PERSON_NAME]! Plus…" at bounding box center [832, 542] width 312 height 52
click at [906, 568] on p "For $500, you'll get an extremely coveted jar of farts from [PERSON_NAME]! Plus…" at bounding box center [832, 542] width 312 height 52
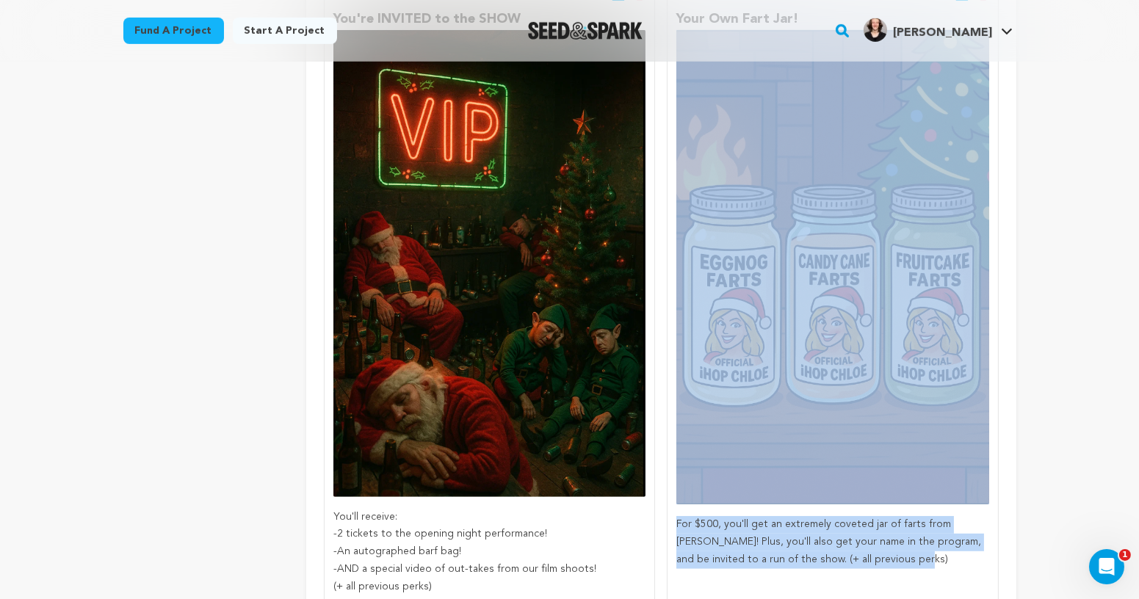
drag, startPoint x: 902, startPoint y: 561, endPoint x: 768, endPoint y: 504, distance: 145.4
click at [768, 504] on div "Your Own Fart Jar! For $500, you'll get an extremely coveted jar of farts from …" at bounding box center [832, 289] width 312 height 560
click at [768, 504] on img at bounding box center [832, 267] width 312 height 474
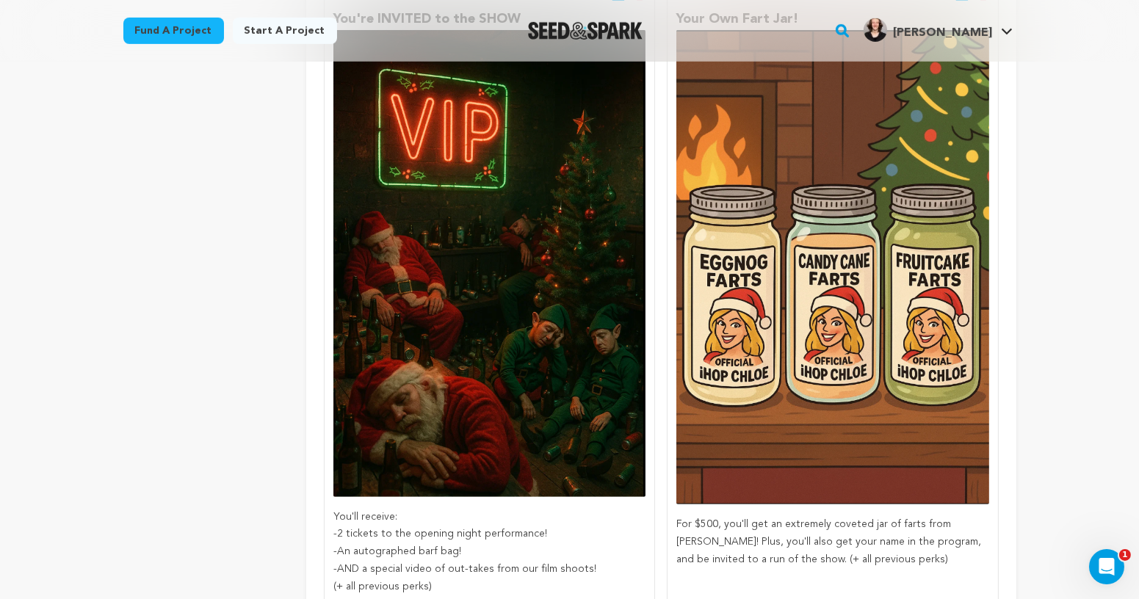
click at [732, 556] on p "For $500, you'll get an extremely coveted jar of farts from [PERSON_NAME]! Plus…" at bounding box center [832, 542] width 312 height 52
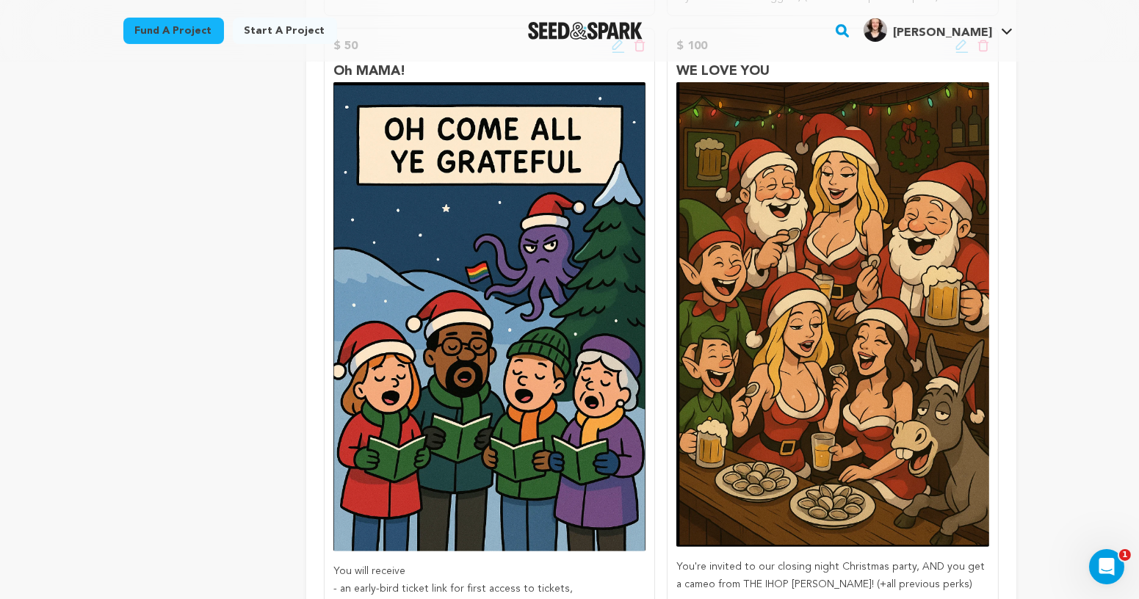
scroll to position [750, 0]
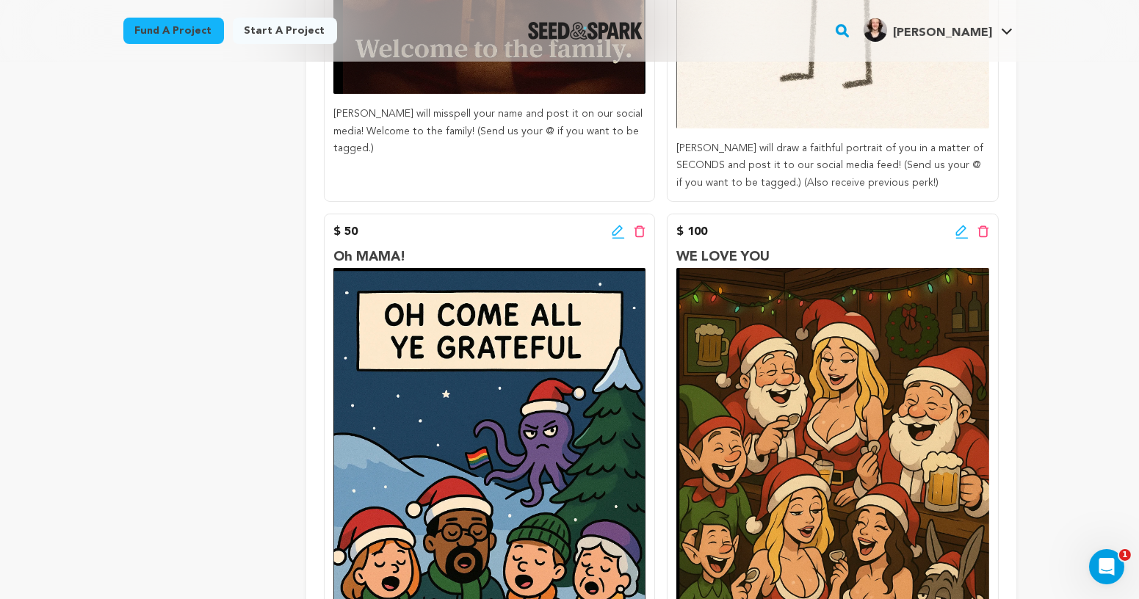
click at [964, 230] on icon at bounding box center [960, 230] width 10 height 10
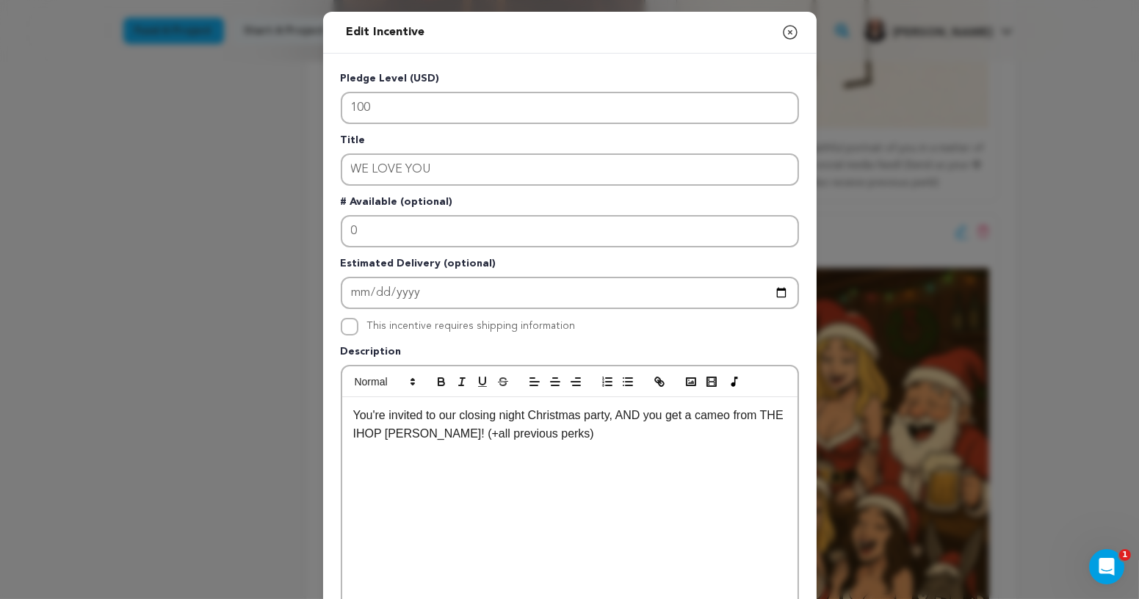
scroll to position [10, 0]
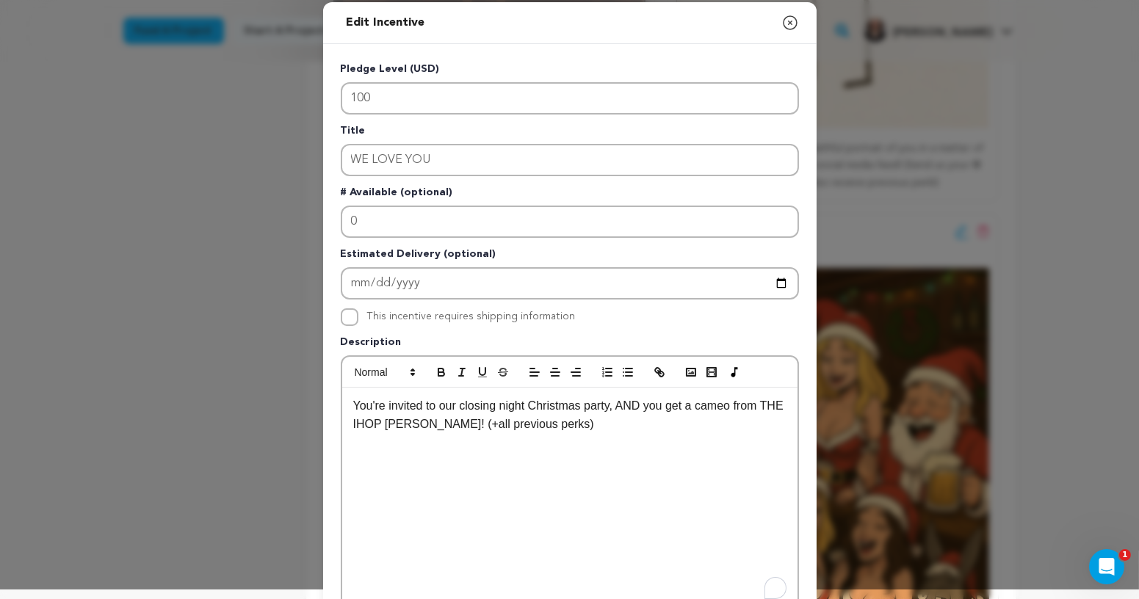
click at [460, 424] on p "You're invited to our closing night Christmas party, AND you get a cameo from T…" at bounding box center [569, 415] width 433 height 37
click at [570, 427] on p "You're invited to our closing night Christmas party, AND you get a cameo from T…" at bounding box center [569, 415] width 433 height 37
click at [433, 409] on p "You're invited to our closing night Christmas party, AND you get a cameo from T…" at bounding box center [569, 415] width 433 height 37
click at [355, 402] on p "You're invited to our closing night Christmas party, AND you get a cameo from T…" at bounding box center [569, 415] width 433 height 37
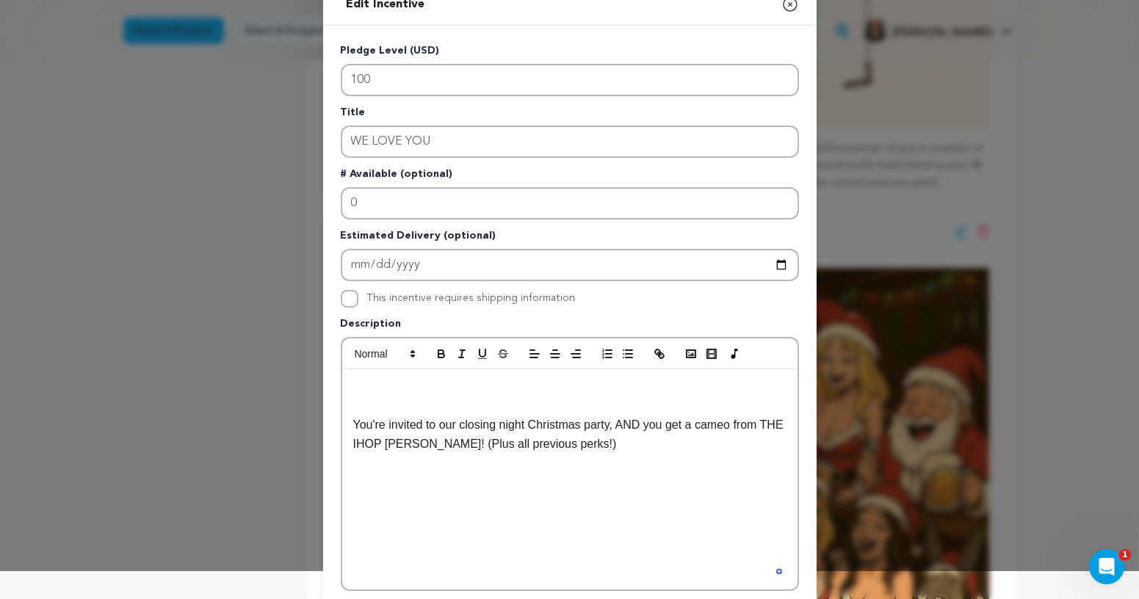
scroll to position [47, 0]
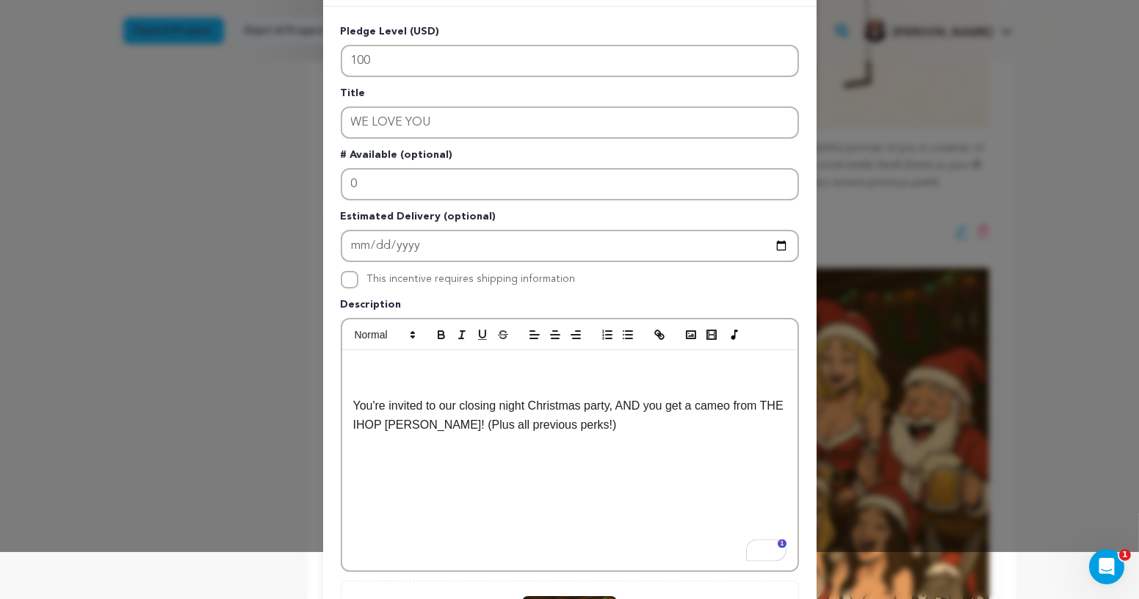
click at [381, 359] on p "To enrich screen reader interactions, please activate Accessibility in Grammarl…" at bounding box center [569, 368] width 433 height 19
click at [372, 388] on p "To enrich screen reader interactions, please activate Accessibility in Grammarl…" at bounding box center [569, 386] width 433 height 19
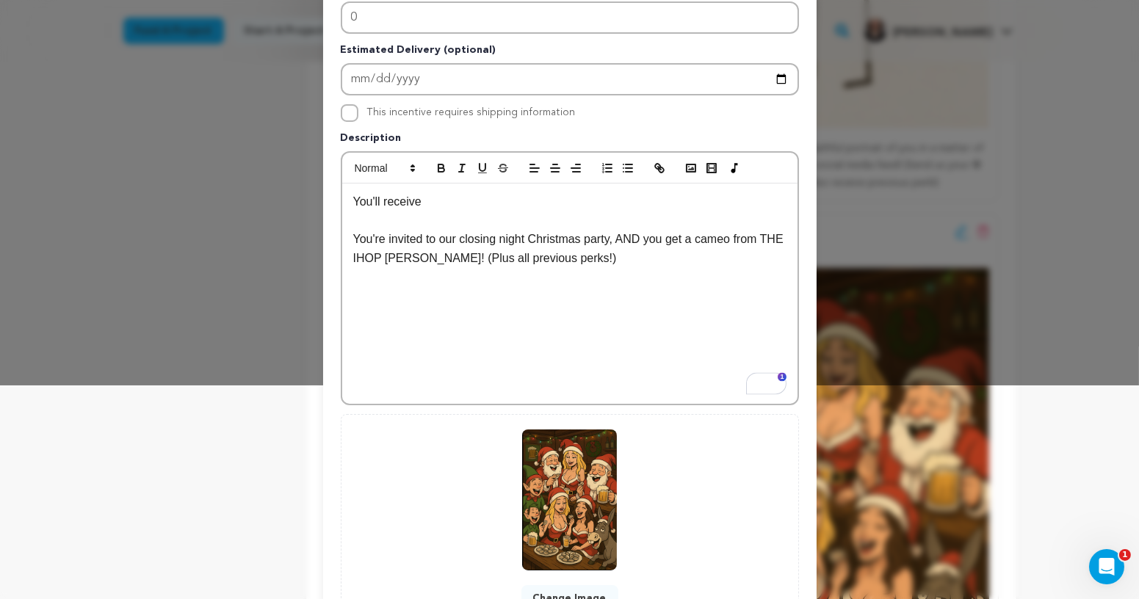
scroll to position [334, 0]
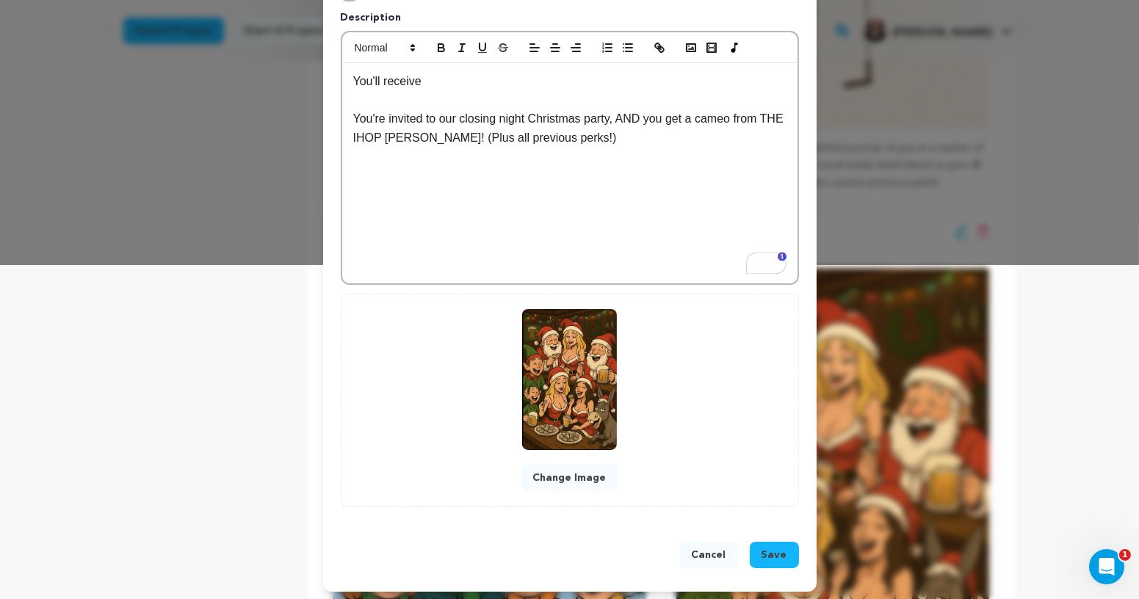
click at [768, 543] on button "Save" at bounding box center [774, 555] width 49 height 26
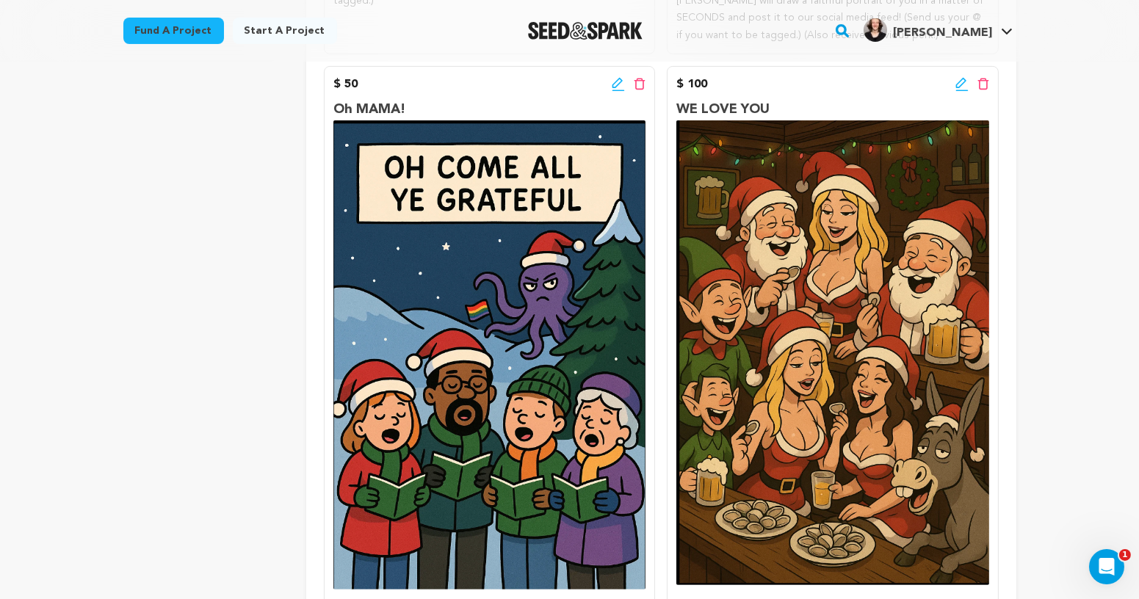
scroll to position [717, 0]
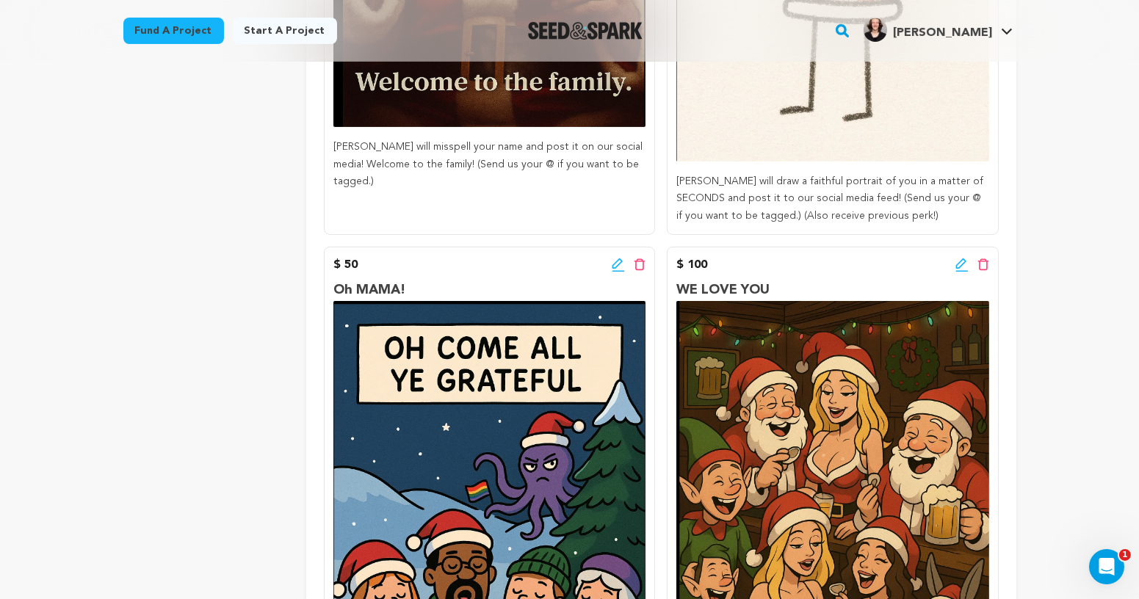
click at [617, 263] on icon at bounding box center [618, 265] width 13 height 15
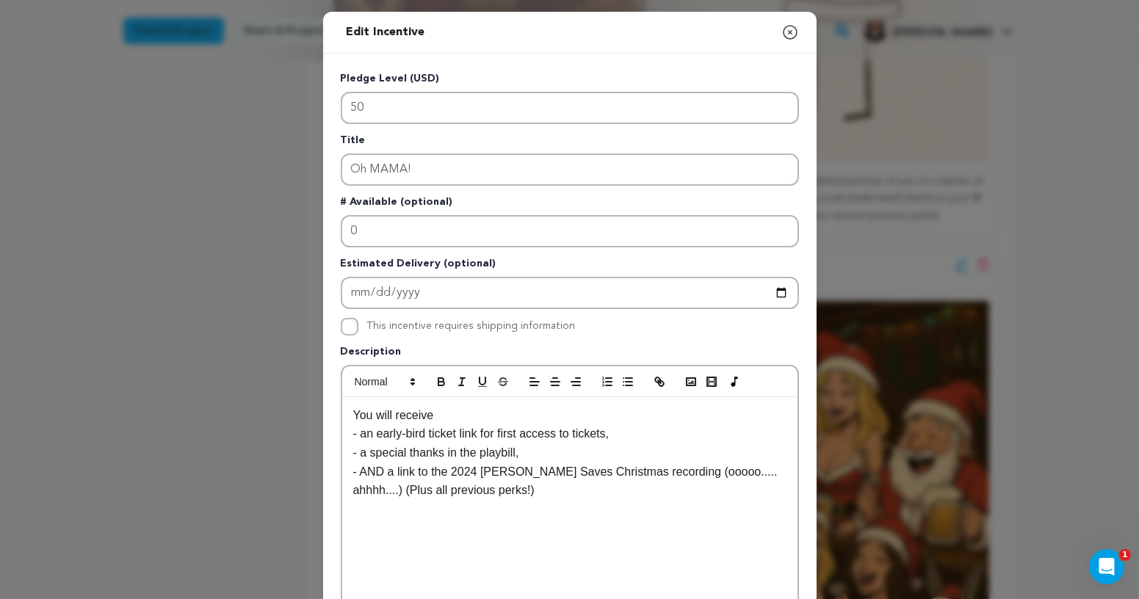
click at [386, 414] on p "You will receive" at bounding box center [569, 415] width 433 height 19
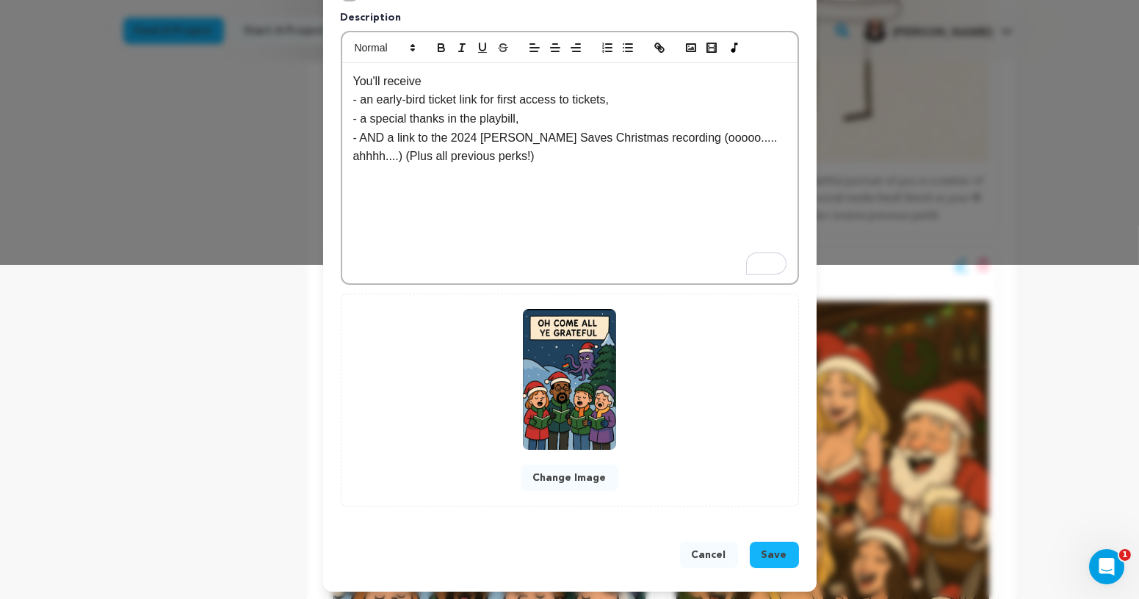
click at [786, 550] on span "Save" at bounding box center [775, 555] width 26 height 15
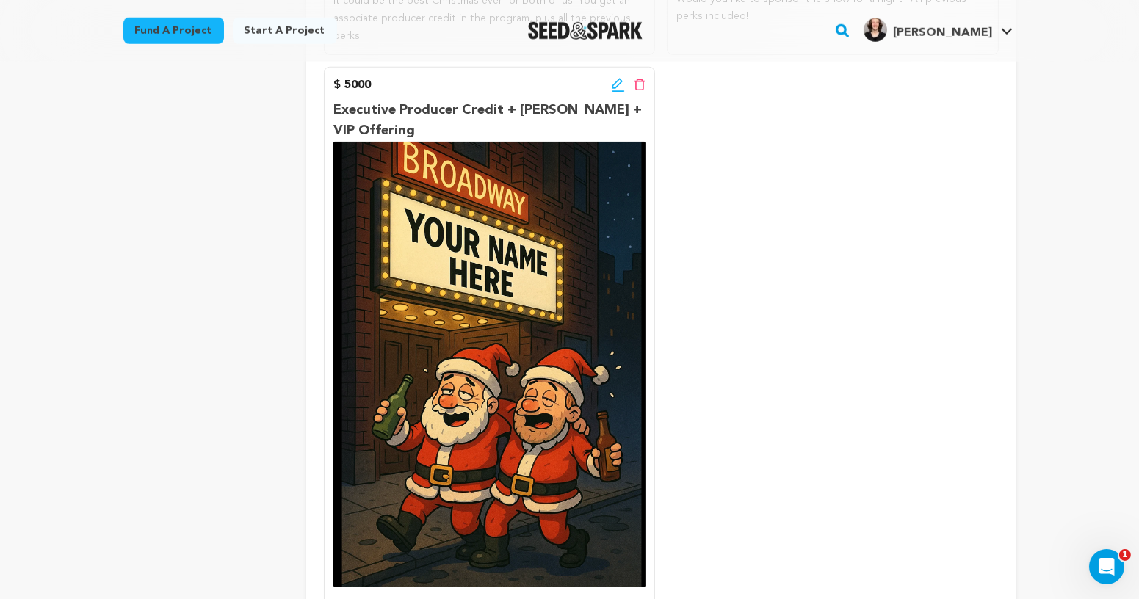
scroll to position [2766, 0]
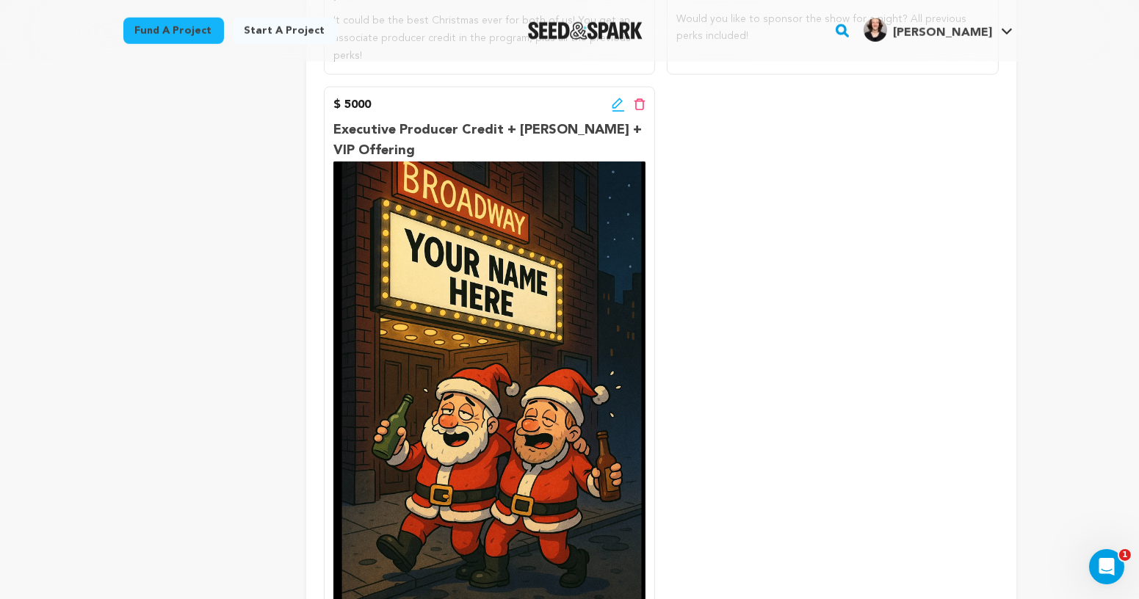
click at [612, 104] on div "$ 5000 Edit incentive button Delete incentive button" at bounding box center [489, 105] width 312 height 18
click at [621, 100] on icon at bounding box center [617, 103] width 10 height 10
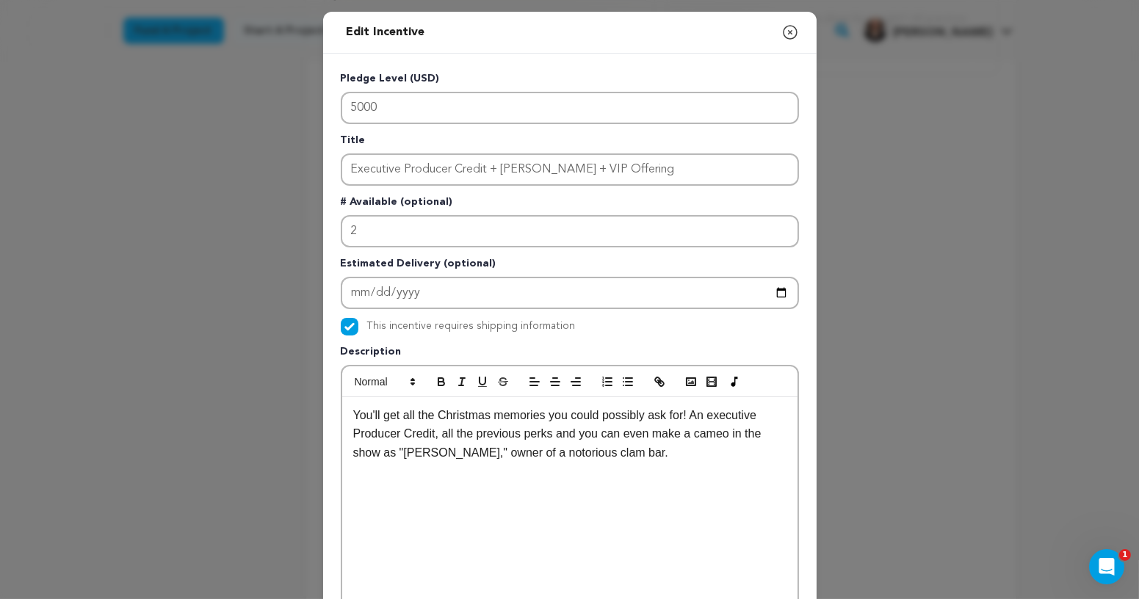
click at [390, 417] on p "You'll get all the Christmas memories you could possibly ask for! An executive …" at bounding box center [569, 434] width 433 height 57
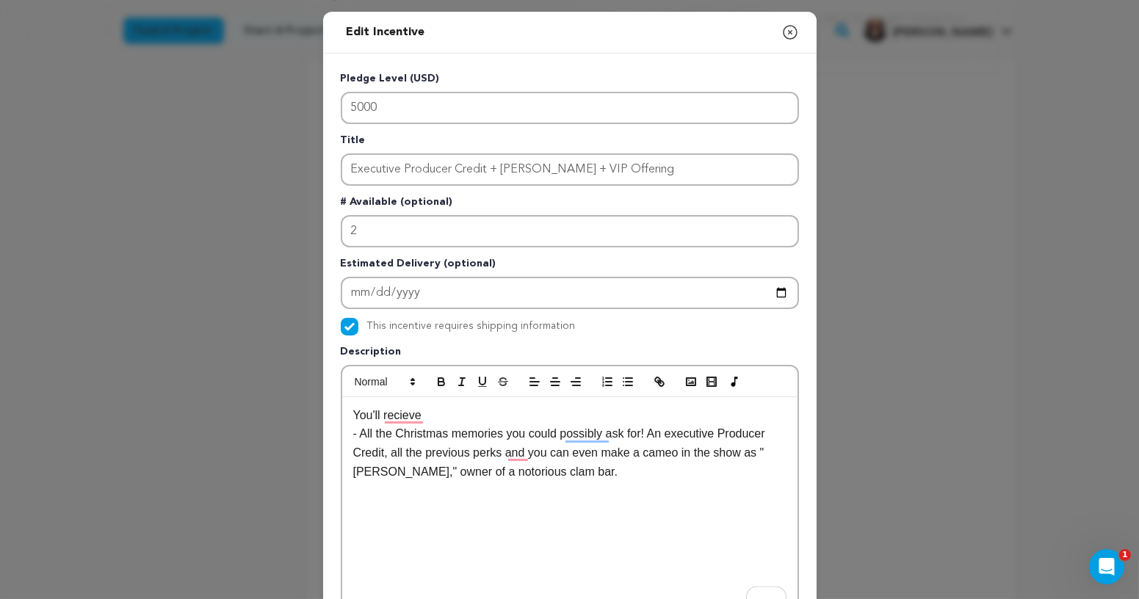
click at [651, 430] on p "- All the Christmas memories you could possibly ask for! An executive Producer …" at bounding box center [569, 452] width 433 height 57
click at [368, 433] on p "- All the Christmas memories you could possibly ask for," at bounding box center [569, 433] width 433 height 19
click at [366, 452] on p "- An executive Producer Credit, all the previous perks and you can even make a …" at bounding box center [569, 462] width 433 height 37
click at [366, 437] on p "- all the Christmas memories you could possibly ask for," at bounding box center [569, 433] width 433 height 19
click at [524, 452] on p "- An executive Producer Credit, all the previous perks and you can even make a …" at bounding box center [569, 462] width 433 height 37
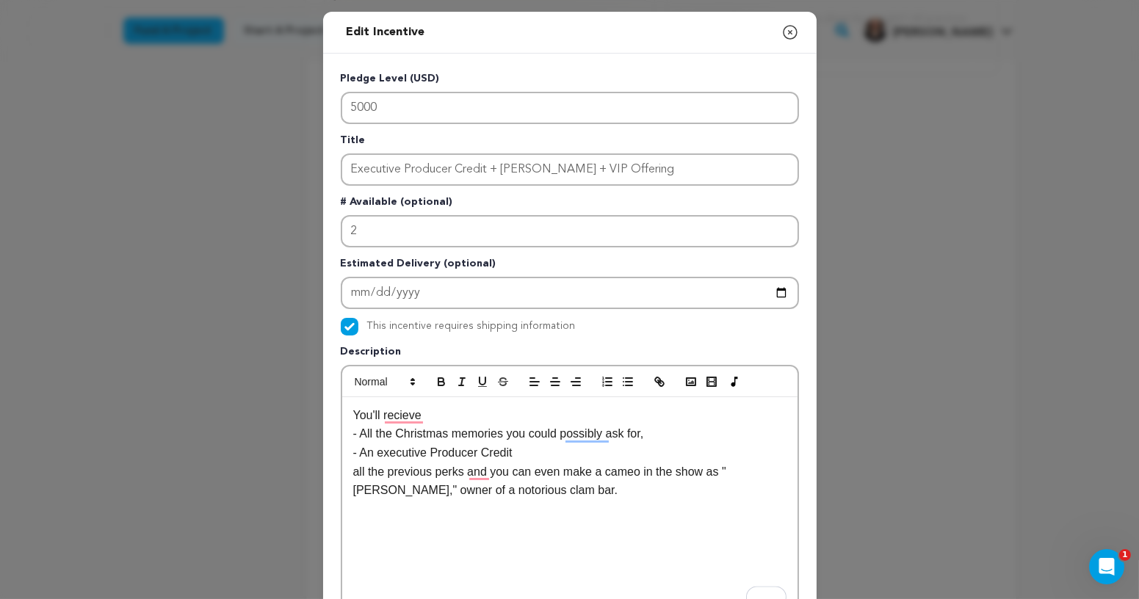
click at [557, 452] on p "- An executive Producer Credit" at bounding box center [569, 453] width 433 height 19
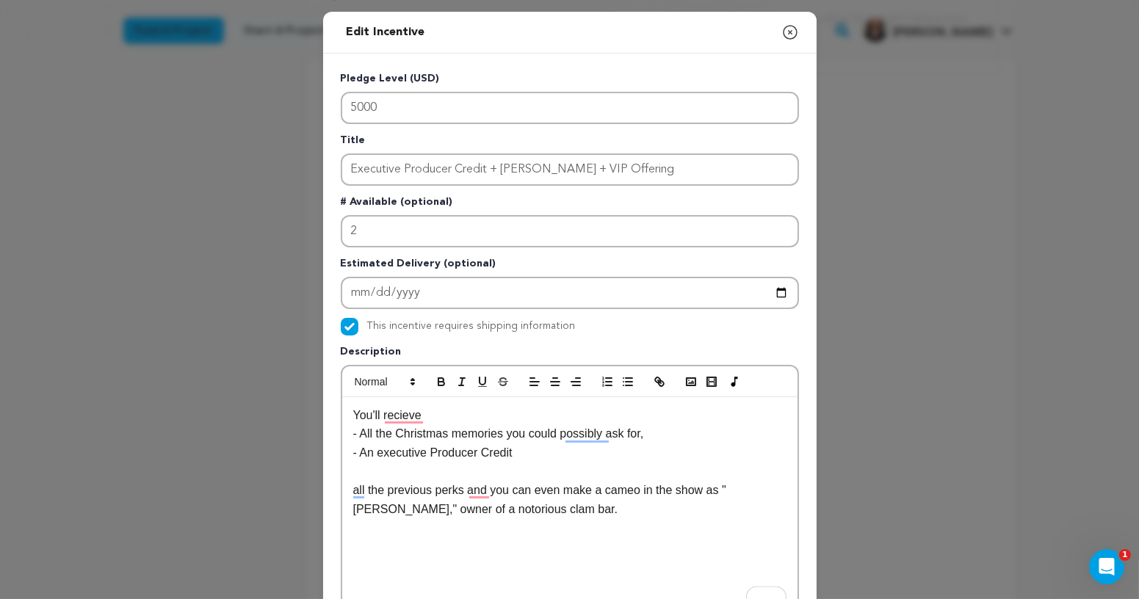
click at [532, 447] on p "- An executive Producer Credit" at bounding box center [569, 453] width 433 height 19
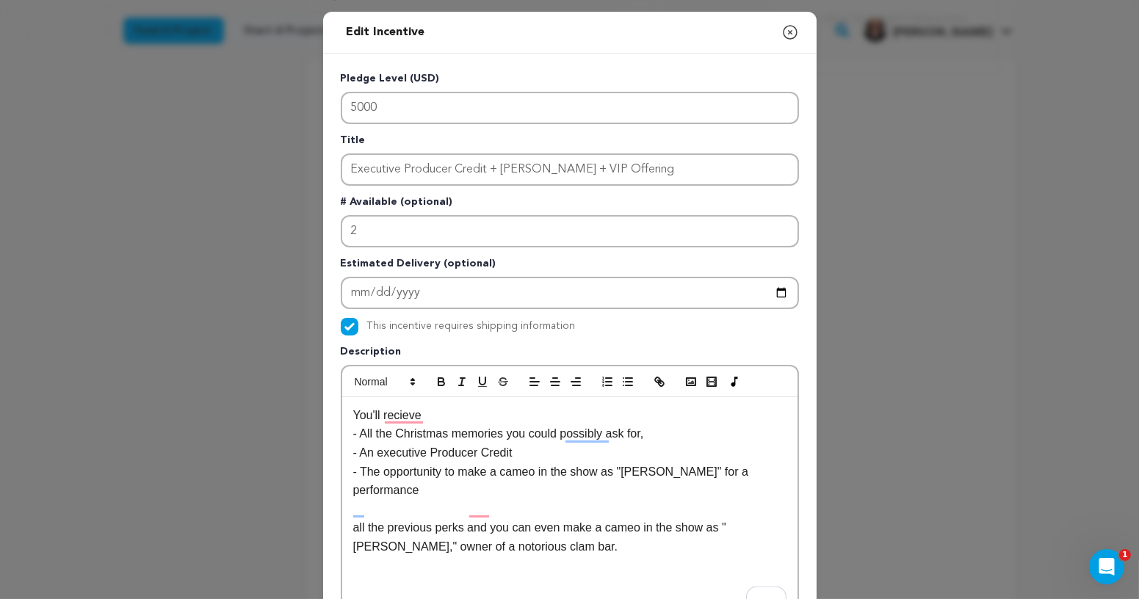
click at [655, 471] on p "- The opportunity to make a cameo in the show as "Misty" for a performance" at bounding box center [569, 481] width 433 height 37
click at [518, 491] on p "- The opportunity to make a cameo in the show as "Misty," owner of a notorious …" at bounding box center [569, 481] width 433 height 37
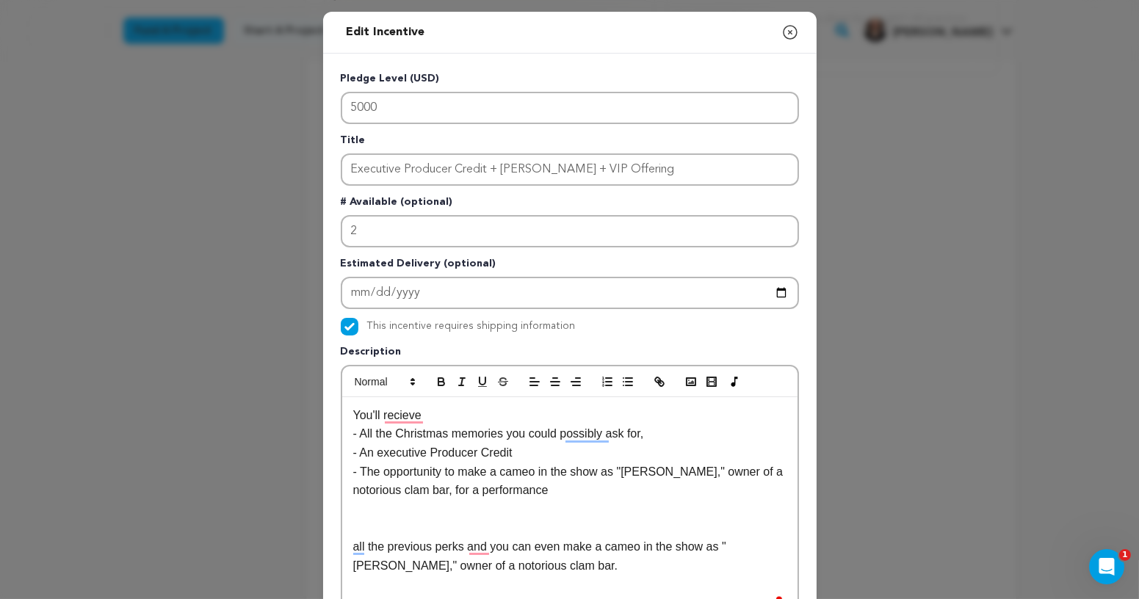
click at [538, 494] on p "- The opportunity to make a cameo in the show as "Misty," owner of a notorious …" at bounding box center [569, 481] width 433 height 37
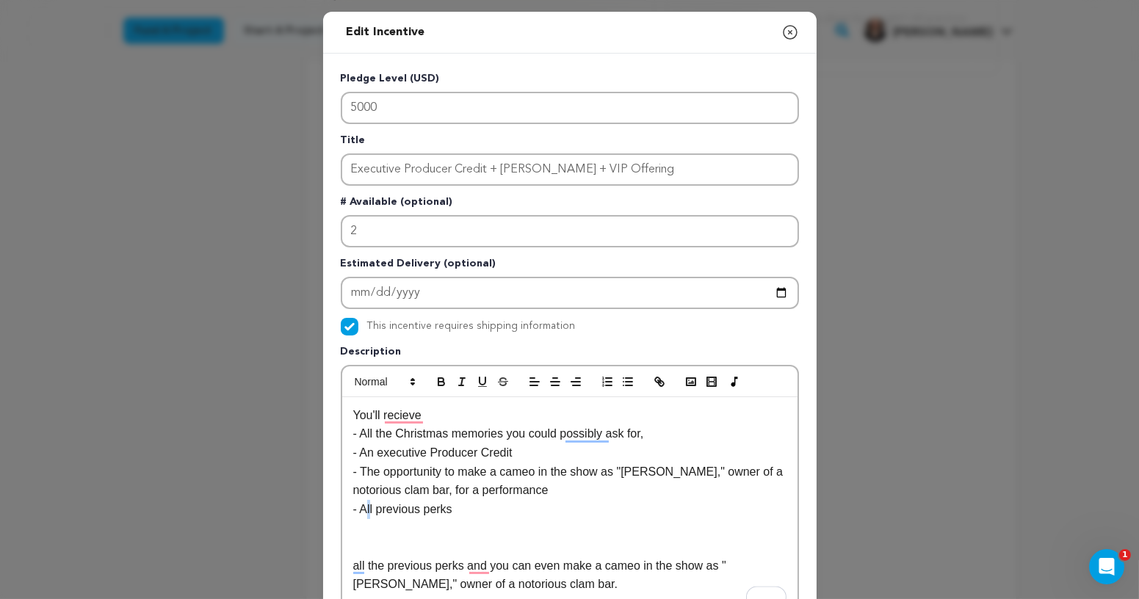
click at [369, 513] on p "- All previous perks" at bounding box center [569, 509] width 433 height 19
click at [366, 512] on p "- All previous perks" at bounding box center [569, 509] width 433 height 19
click at [483, 509] on p "- AND all previous perks" at bounding box center [569, 509] width 433 height 19
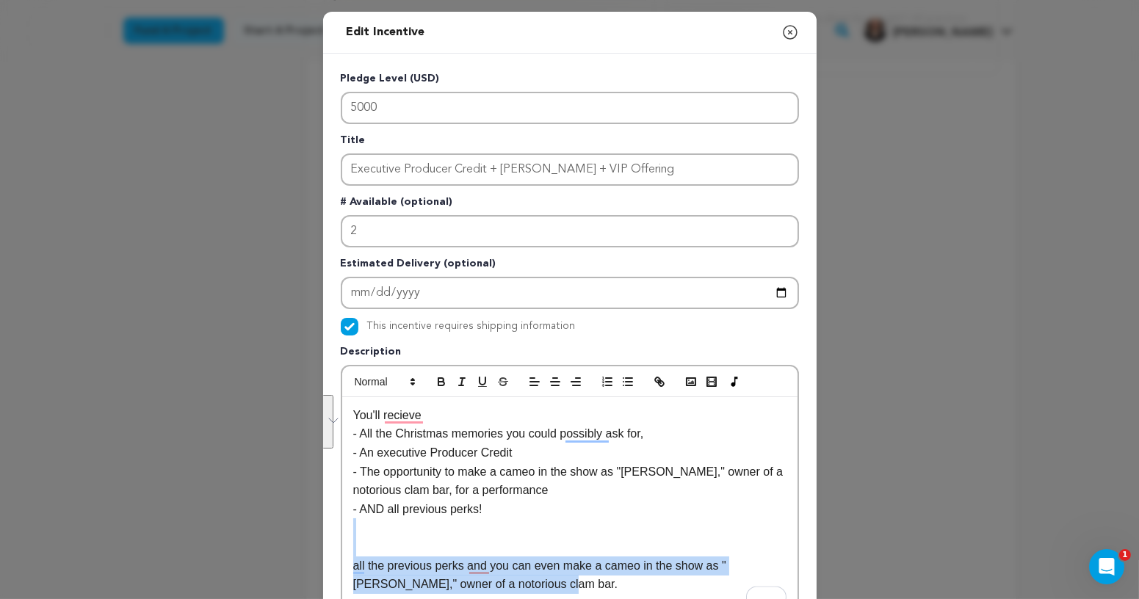
drag, startPoint x: 524, startPoint y: 581, endPoint x: 350, endPoint y: 530, distance: 180.6
click at [350, 530] on div "You'll recieve - All the Christmas memories you could possibly ask for, - An ex…" at bounding box center [569, 507] width 455 height 220
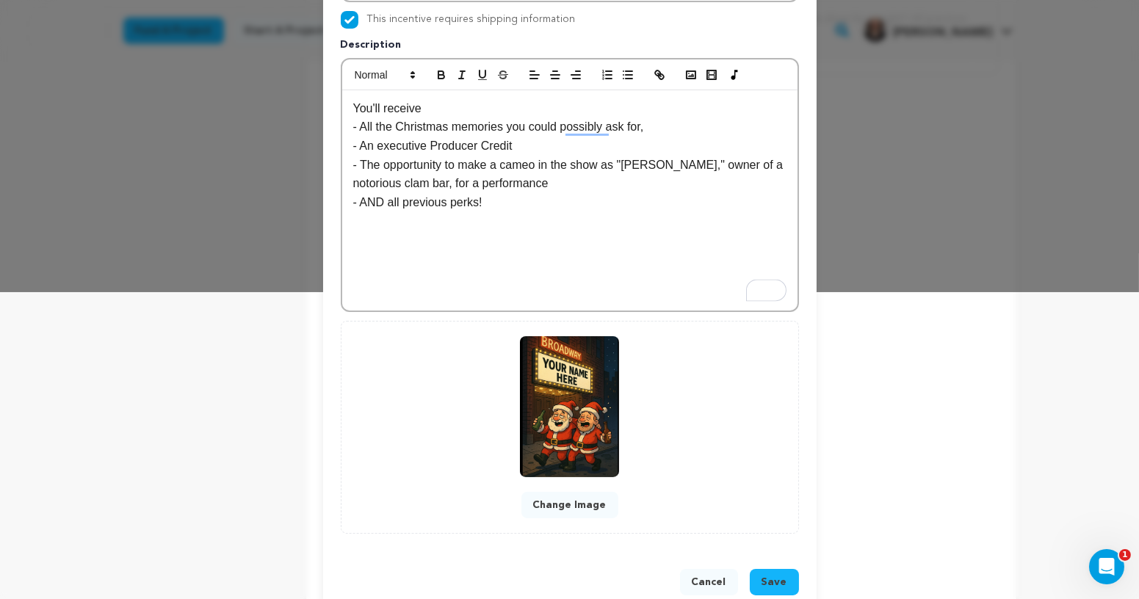
scroll to position [334, 0]
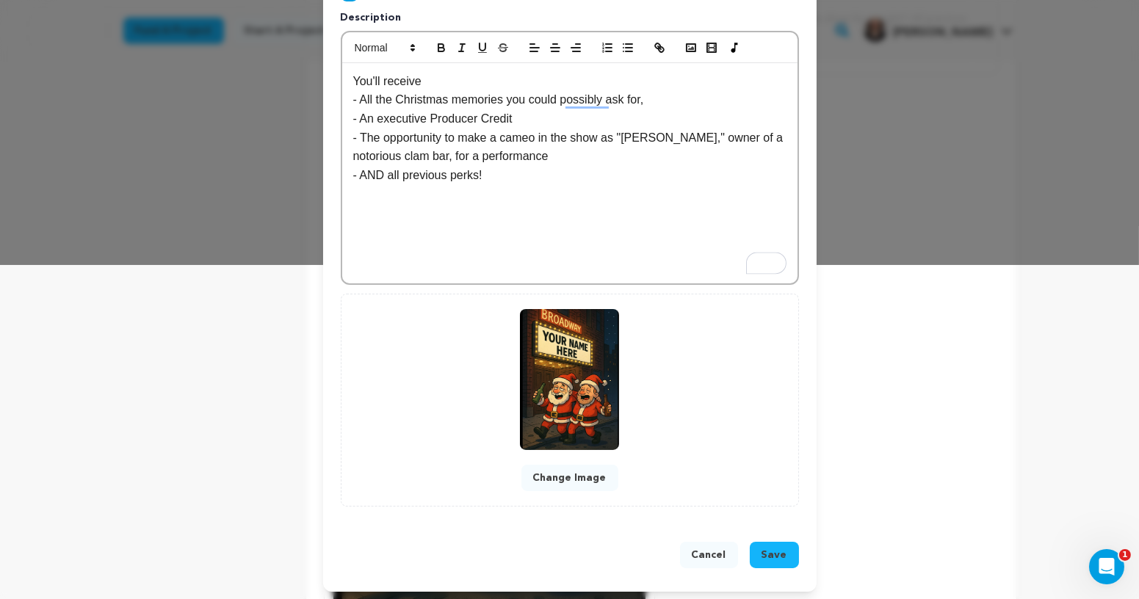
click at [786, 554] on span "Save" at bounding box center [775, 555] width 26 height 15
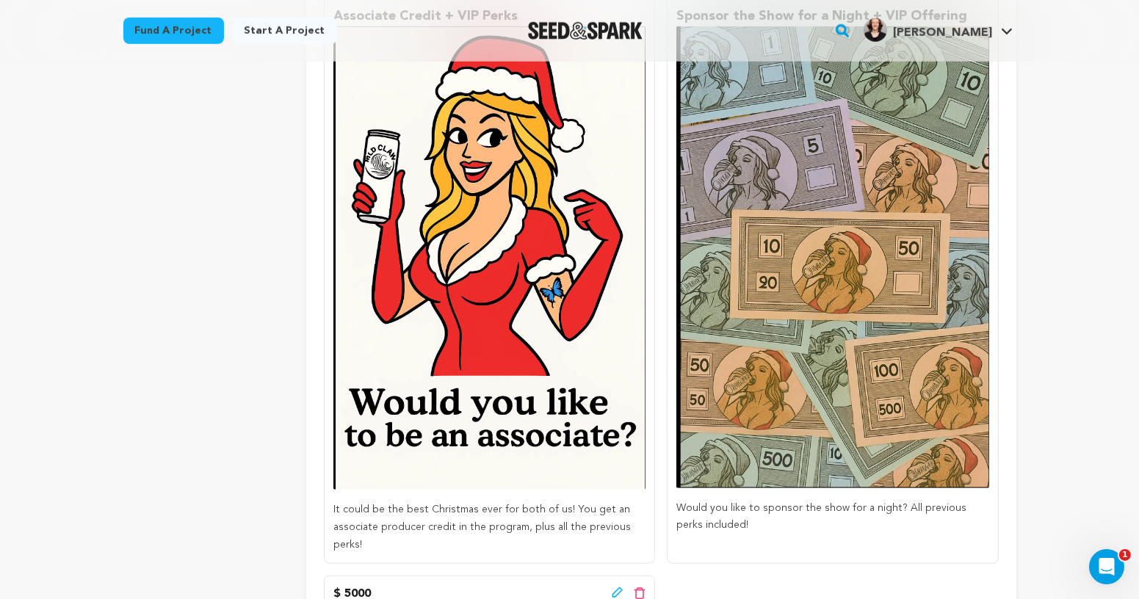
scroll to position [2086, 0]
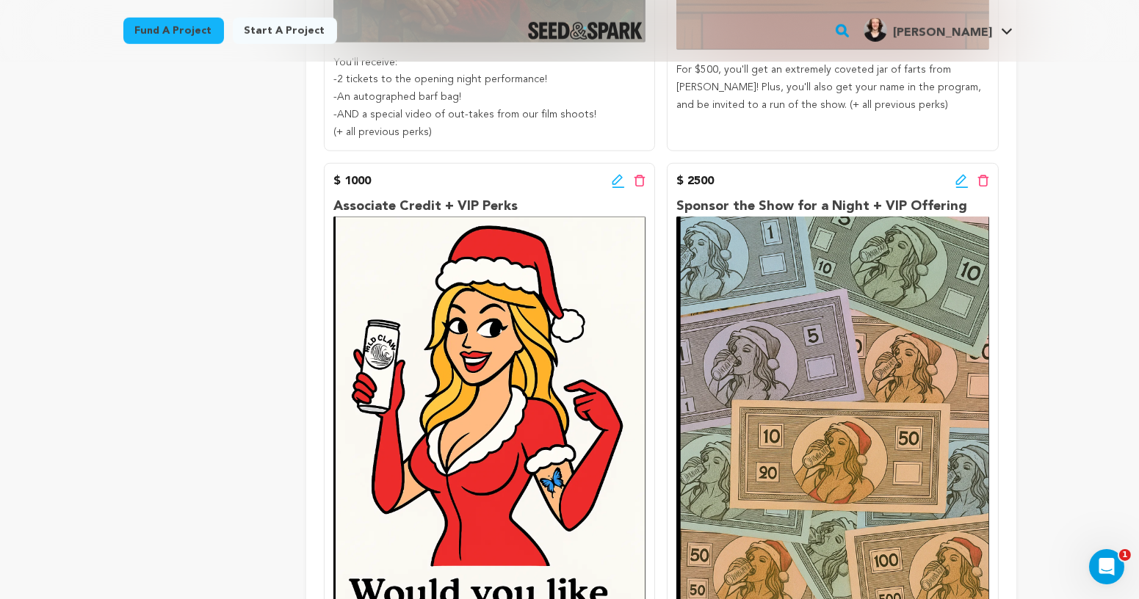
click at [966, 183] on icon at bounding box center [961, 181] width 13 height 15
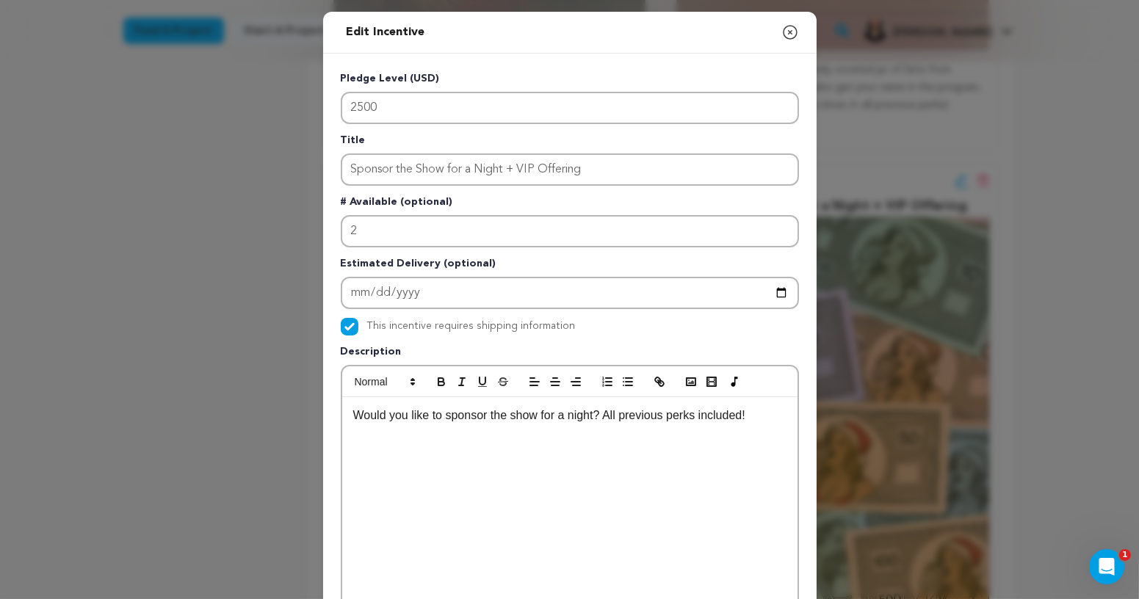
click at [549, 471] on div "Would you like to sponsor the show for a night? All previous perks included!" at bounding box center [569, 507] width 455 height 220
drag, startPoint x: 355, startPoint y: 414, endPoint x: 604, endPoint y: 416, distance: 248.2
click at [604, 416] on p "Would you like to sponsor the show for a night? All previous perks included!" at bounding box center [569, 415] width 433 height 19
click at [356, 418] on p "Would you like to sponsor the show for a night? All previous perks included!" at bounding box center [569, 415] width 433 height 19
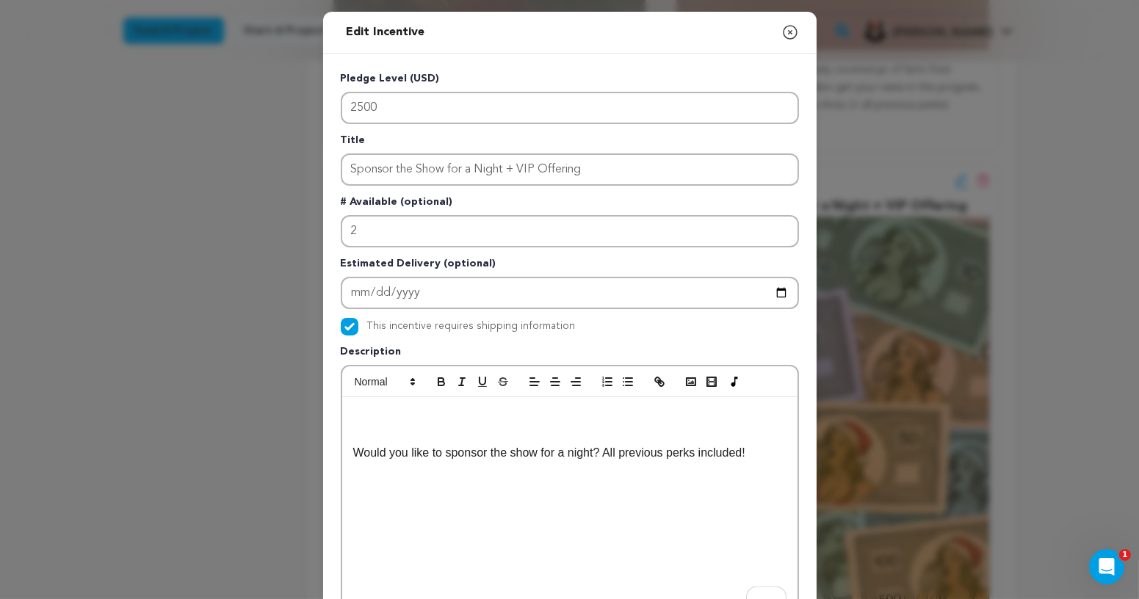
click at [369, 413] on p "To enrich screen reader interactions, please activate Accessibility in Grammarl…" at bounding box center [569, 415] width 433 height 19
click at [786, 31] on icon "button" at bounding box center [790, 33] width 18 height 18
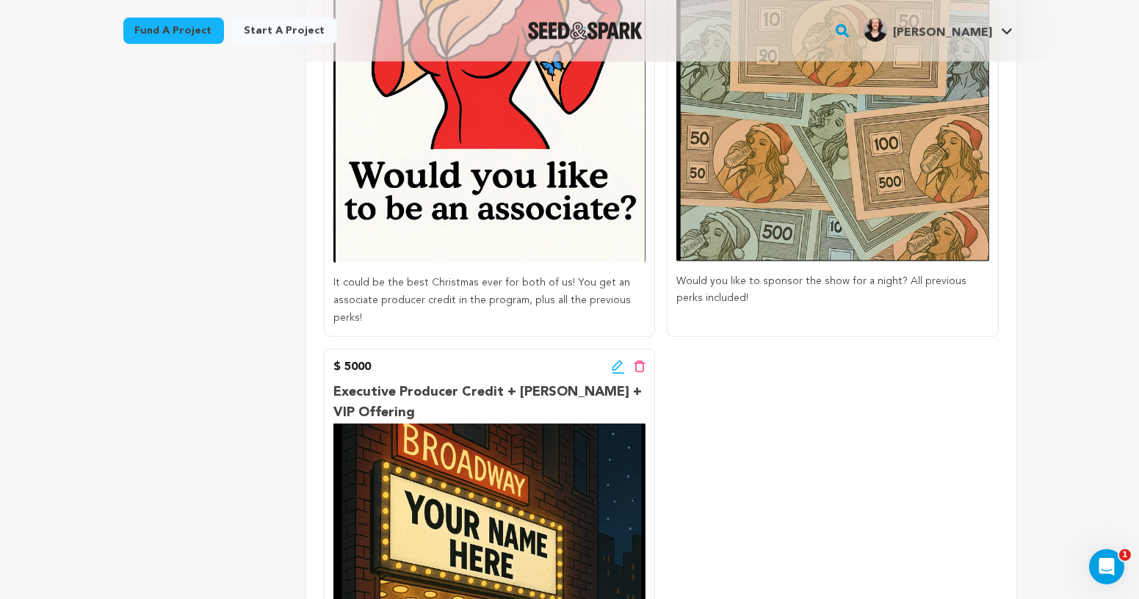
scroll to position [2477, 0]
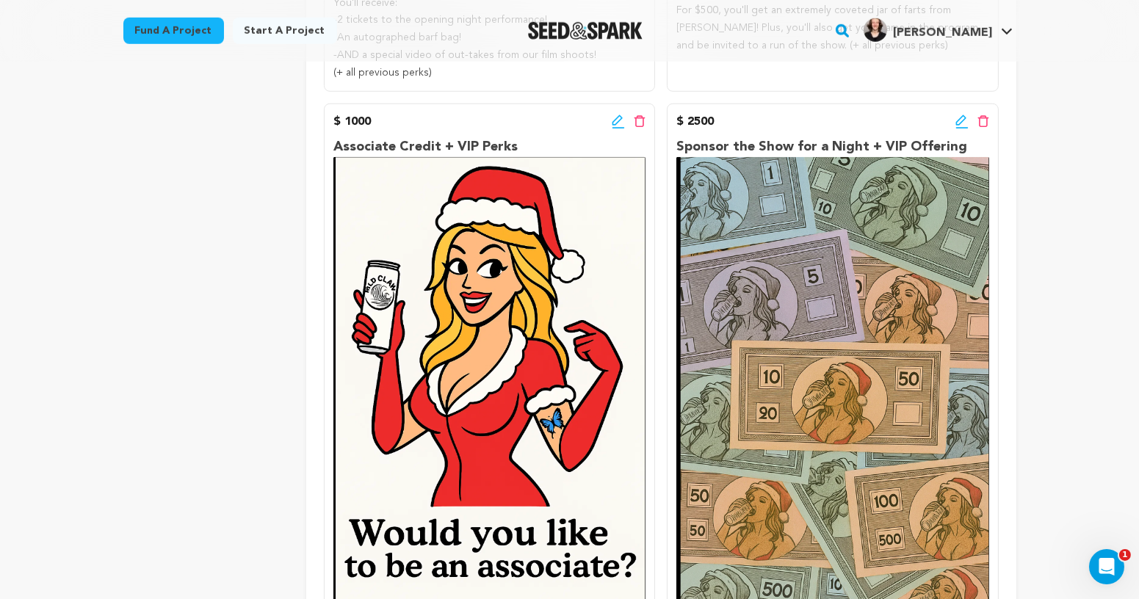
scroll to position [2141, 0]
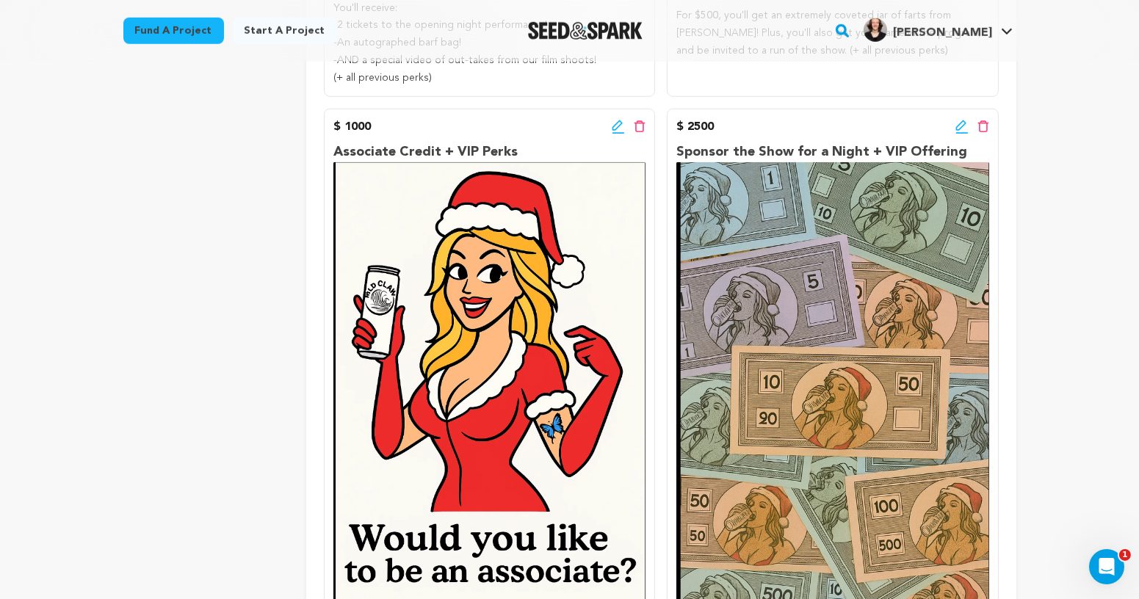
click at [962, 129] on icon at bounding box center [961, 127] width 13 height 15
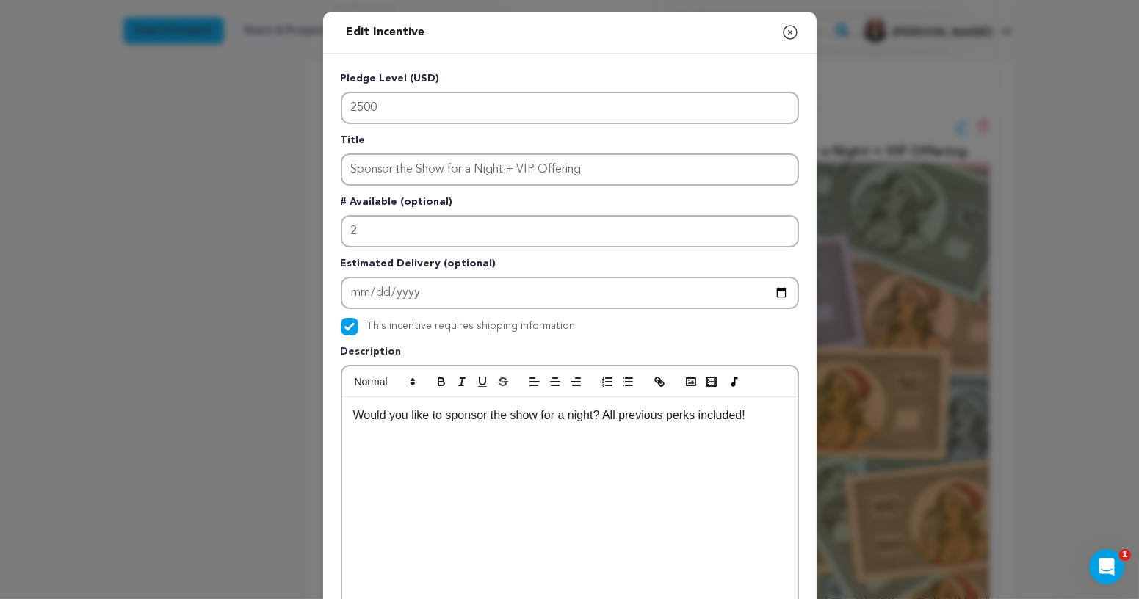
click at [367, 421] on p "Would you like to sponsor the show for a night? All previous perks included!" at bounding box center [569, 415] width 433 height 19
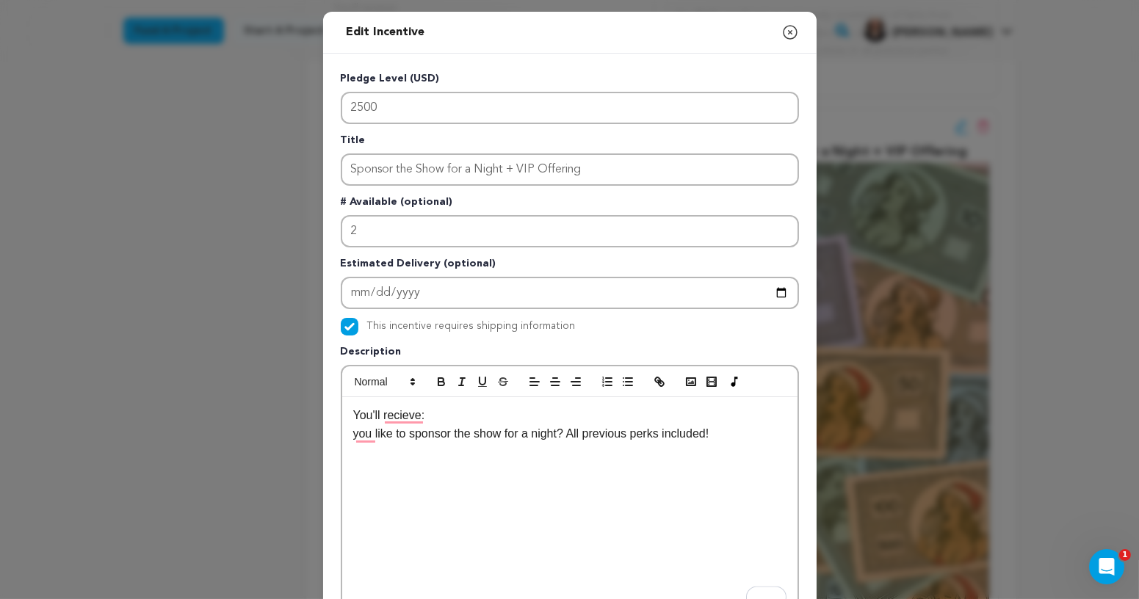
click at [436, 415] on p "You'll recieve:" at bounding box center [569, 415] width 433 height 19
click at [355, 435] on p "you like to sponsor the show for a night? All previous perks included!" at bounding box center [569, 433] width 433 height 19
click at [353, 429] on p "The opp like to sponsor the show for a night? All previous perks included!" at bounding box center [569, 433] width 433 height 19
click at [368, 437] on p "- The opp like to sponsor the show for a night? All previous perks included!" at bounding box center [569, 433] width 433 height 19
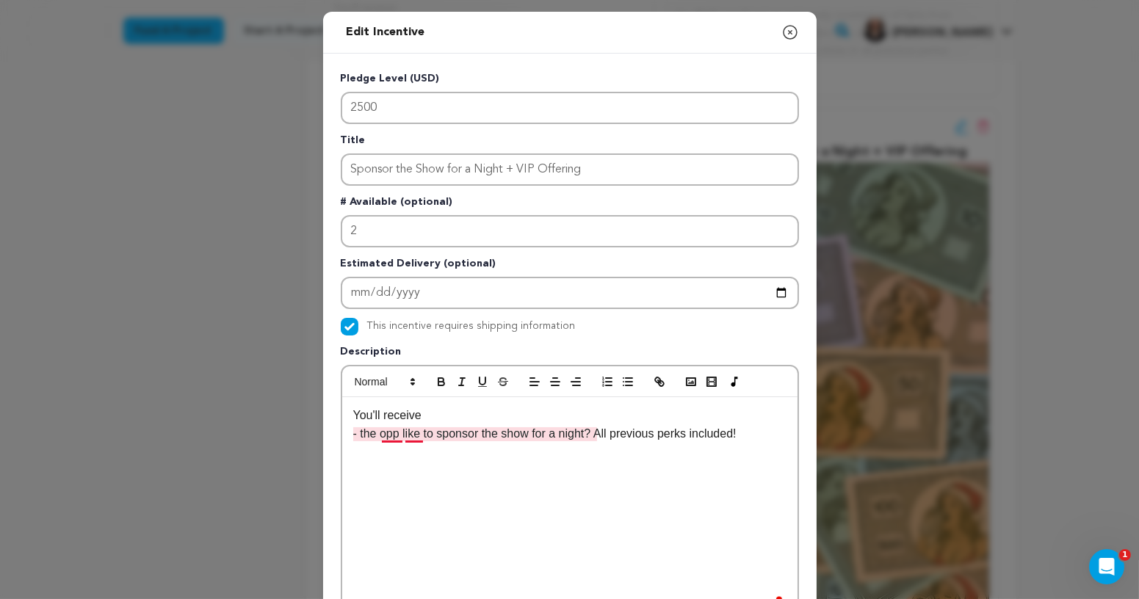
click at [400, 431] on p "- the opp like to sponsor the show for a night? All previous perks included!" at bounding box center [569, 433] width 433 height 19
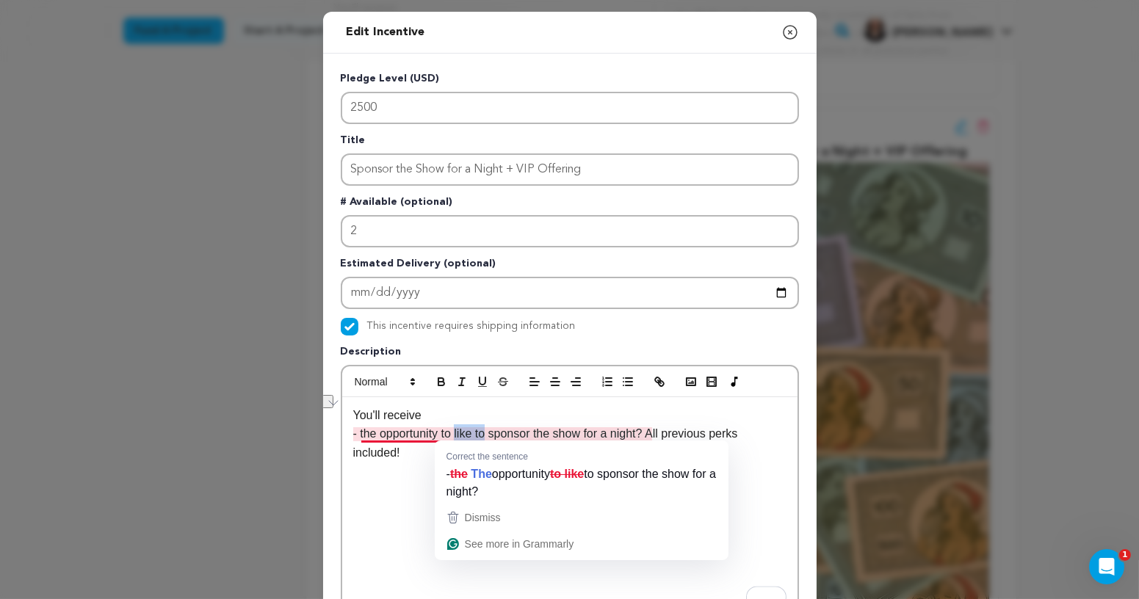
drag, startPoint x: 491, startPoint y: 428, endPoint x: 460, endPoint y: 429, distance: 30.1
click at [460, 429] on p "- the opportunity to like to sponsor the show for a night? All previous perks i…" at bounding box center [569, 442] width 433 height 37
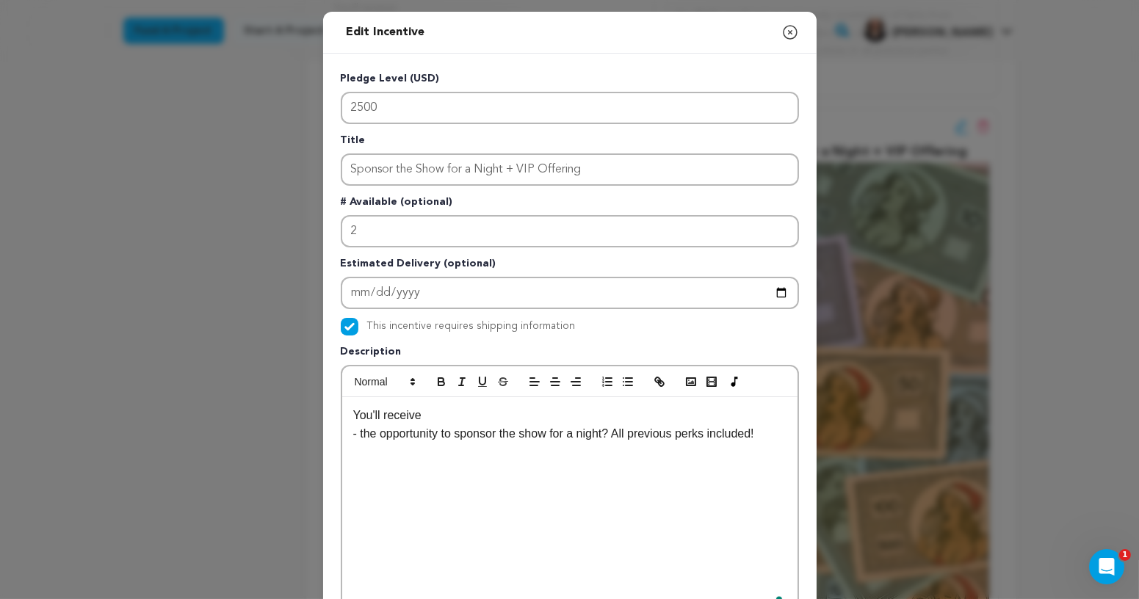
click at [585, 432] on p "- the opportunity to sponsor the show for a night? All previous perks included!" at bounding box center [569, 433] width 433 height 19
click at [614, 434] on p "- the opportunity to sponsor the show for a night? All previous perks included!" at bounding box center [569, 433] width 433 height 19
drag, startPoint x: 536, startPoint y: 452, endPoint x: 386, endPoint y: 456, distance: 149.9
click at [386, 456] on p "- the opportunity to sponsor the show for a night of your choice, having your n…" at bounding box center [569, 442] width 433 height 37
click at [380, 455] on p "- the opportunity to sponsor the show for a night of your choice, having your n…" at bounding box center [569, 442] width 433 height 37
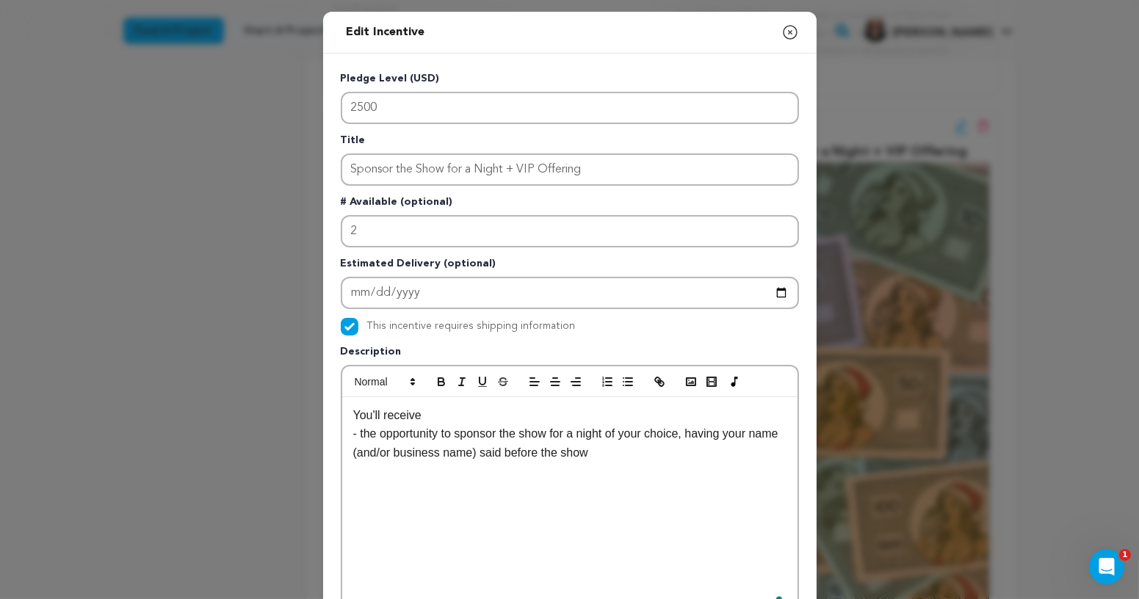
scroll to position [100, 0]
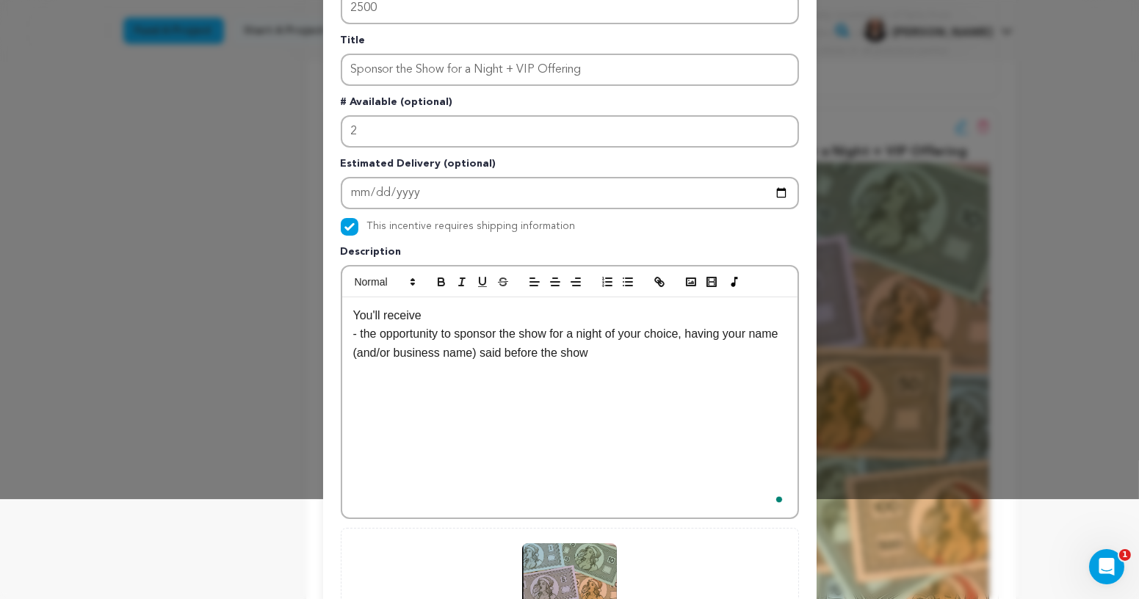
click at [657, 359] on div "You'll receive - the opportunity to sponsor the show for a night of your choice…" at bounding box center [569, 407] width 455 height 220
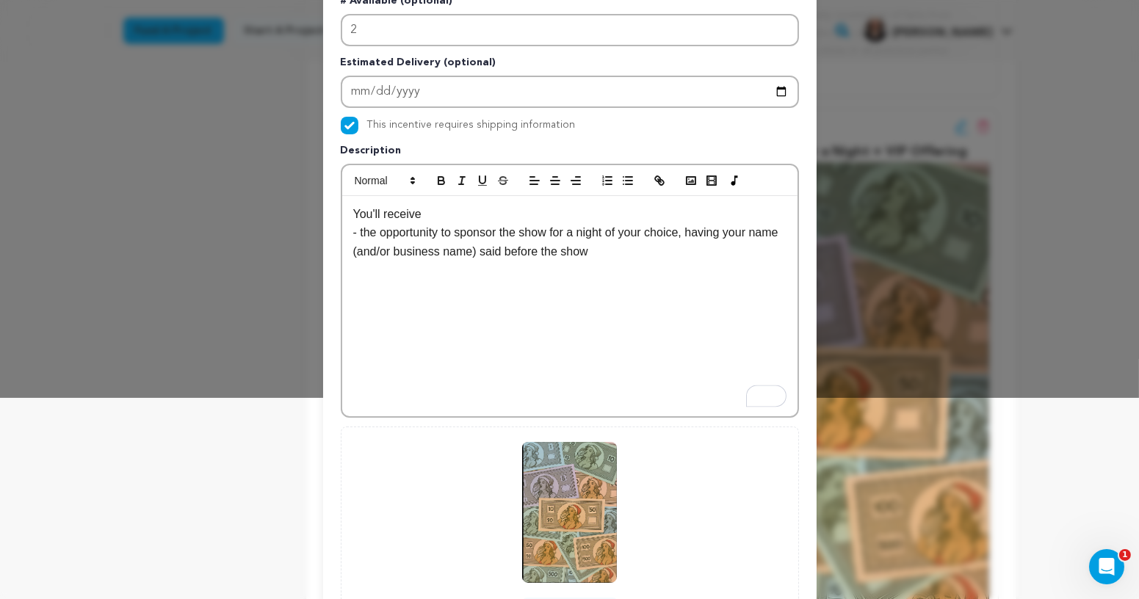
scroll to position [215, 0]
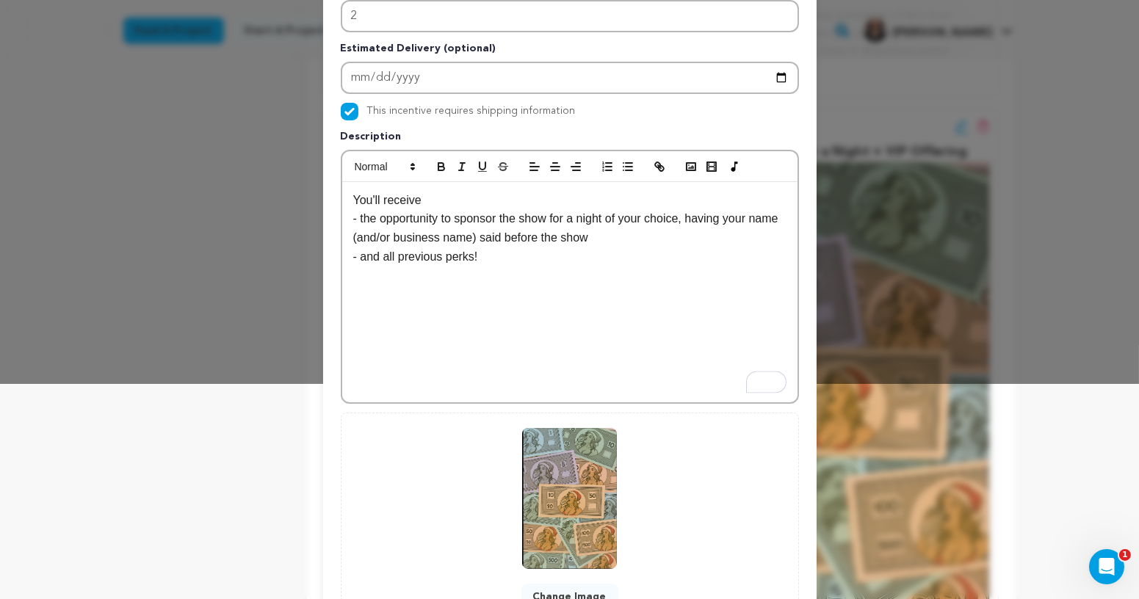
click at [365, 214] on p "- the opportunity to sponsor the show for a night of your choice, having your n…" at bounding box center [569, 227] width 433 height 37
click at [366, 261] on p "- and all previous perks!" at bounding box center [569, 256] width 433 height 19
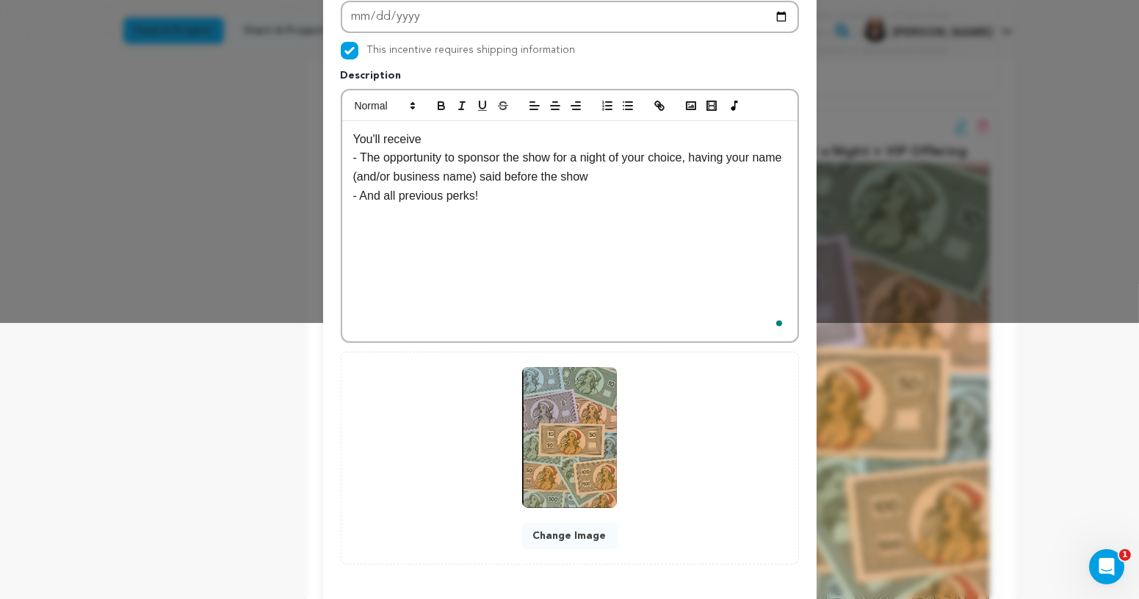
scroll to position [334, 0]
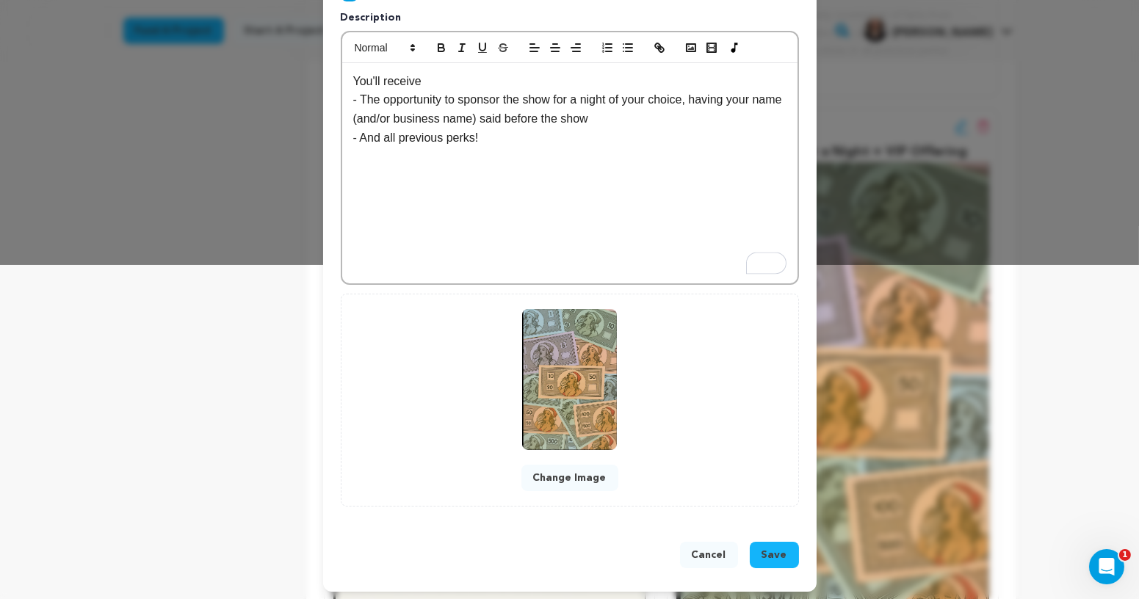
click at [787, 561] on button "Save" at bounding box center [774, 555] width 49 height 26
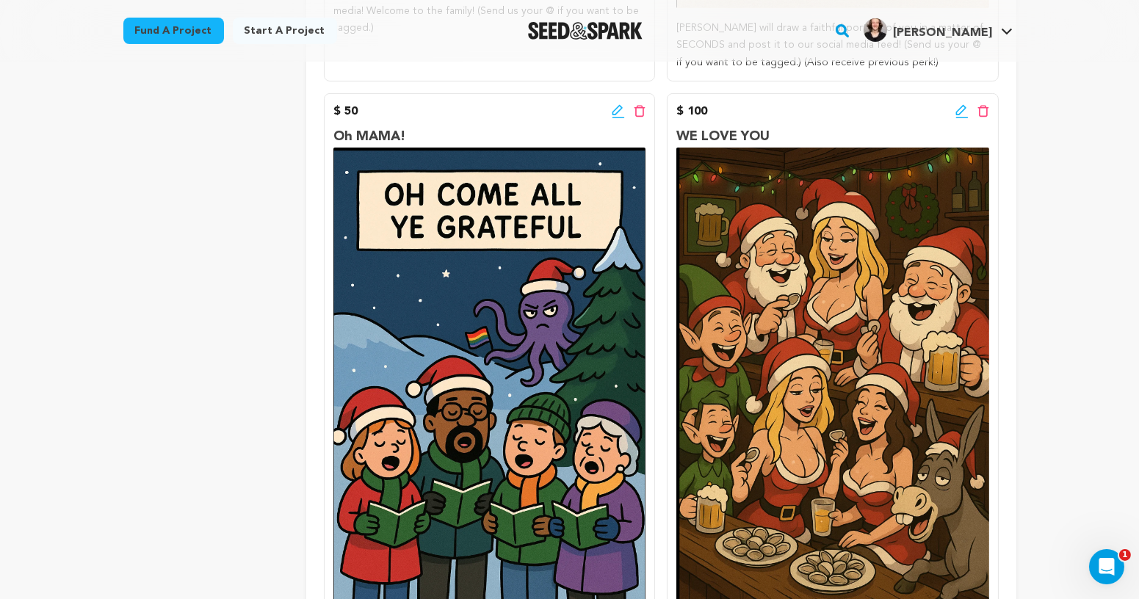
scroll to position [773, 0]
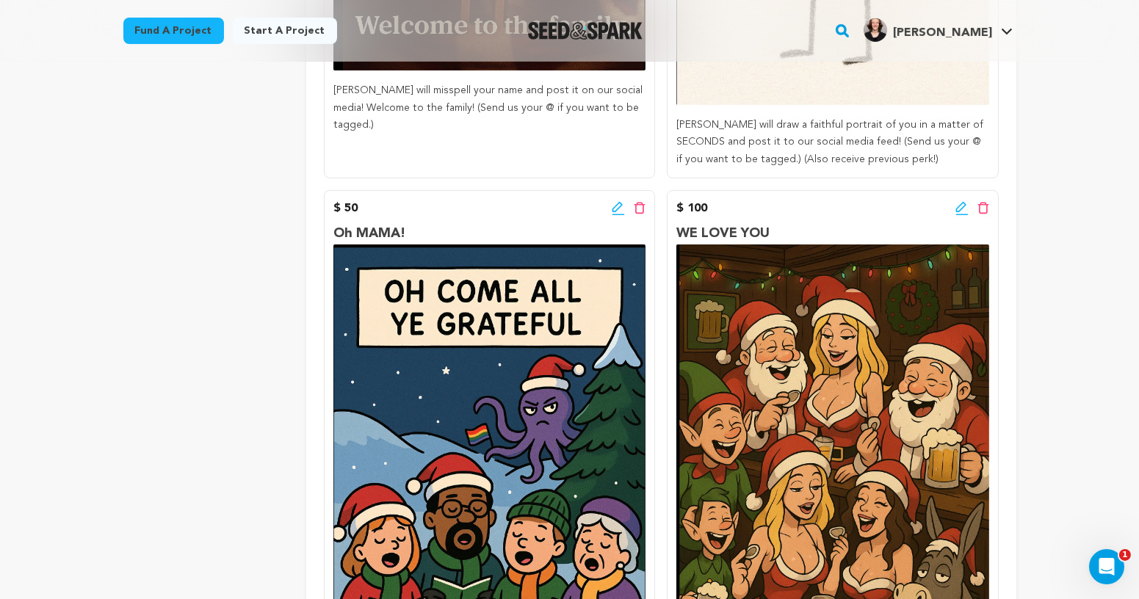
click at [618, 210] on icon at bounding box center [618, 208] width 13 height 15
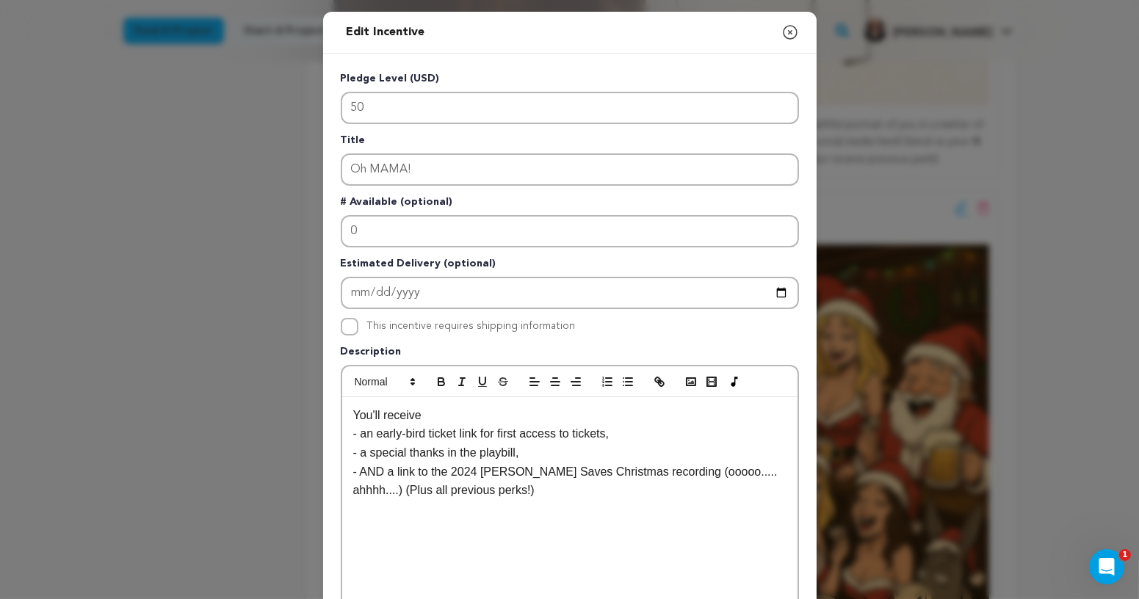
click at [368, 436] on p "- an early-bird ticket link for first access to tickets," at bounding box center [569, 433] width 433 height 19
click at [369, 455] on p "- a special thanks in the playbill," at bounding box center [569, 453] width 433 height 19
click at [377, 471] on p "- AND a link to the 2024 Chloe Saves Christmas recording (ooooo..... ahhhh....)…" at bounding box center [569, 481] width 433 height 37
click at [415, 491] on p "- A link to the 2024 Chloe Saves Christmas recording (ooooo..... ahhhh....) (Pl…" at bounding box center [569, 481] width 433 height 37
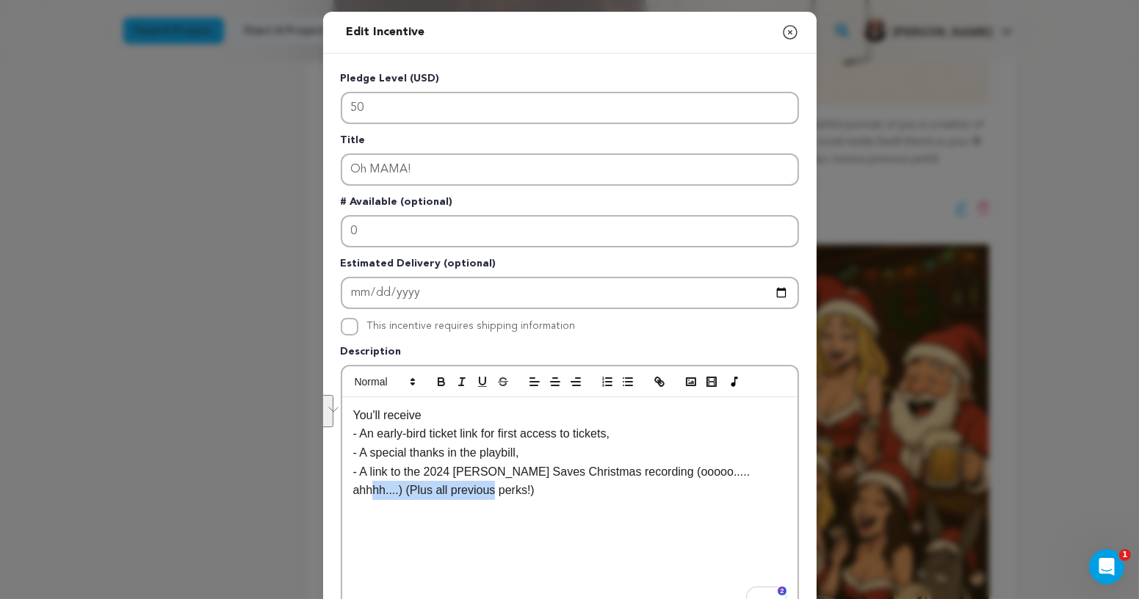
drag, startPoint x: 748, startPoint y: 474, endPoint x: 753, endPoint y: 488, distance: 14.6
click at [753, 488] on p "- A link to the 2024 Chloe Saves Christmas recording (ooooo..... ahhhh....) (Pl…" at bounding box center [569, 481] width 433 height 37
click at [747, 471] on p "- A link to the 2024 Chloe Saves Christmas recording (ooooo..... ahhhh....)" at bounding box center [569, 481] width 433 height 37
click at [552, 499] on div "You'll receive - An early-bird ticket link for first access to tickets, - A spe…" at bounding box center [569, 507] width 455 height 220
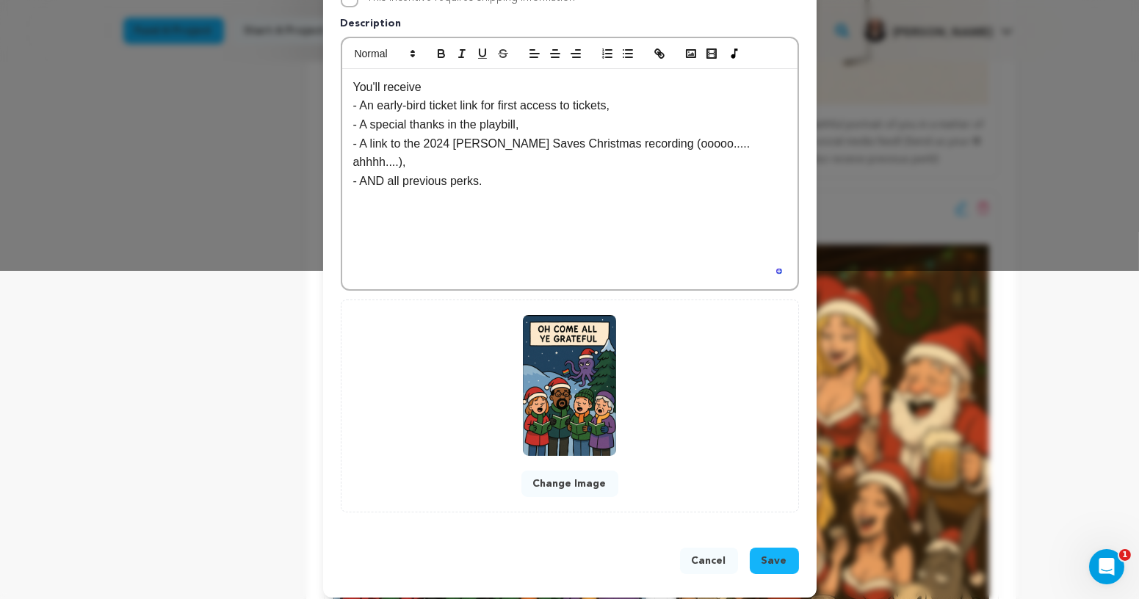
scroll to position [334, 0]
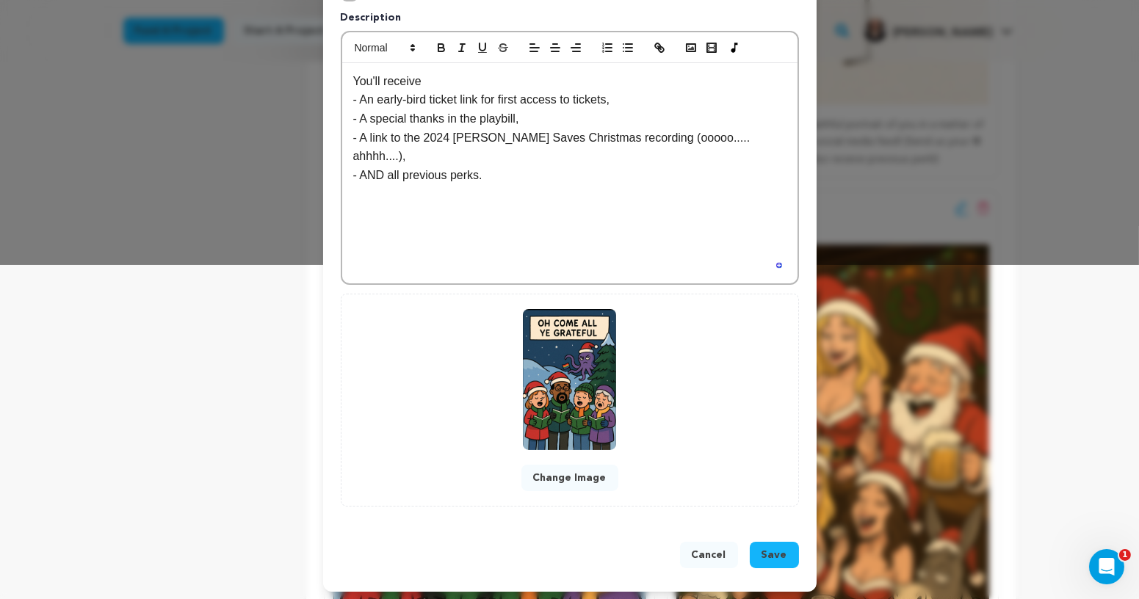
click at [770, 548] on span "Save" at bounding box center [775, 555] width 26 height 15
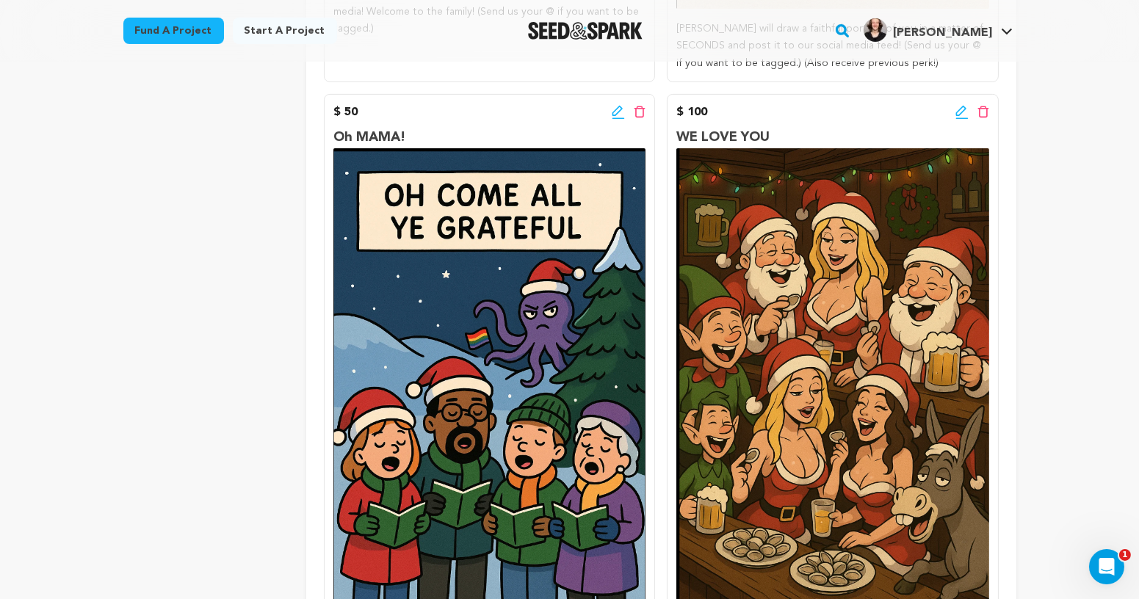
scroll to position [864, 0]
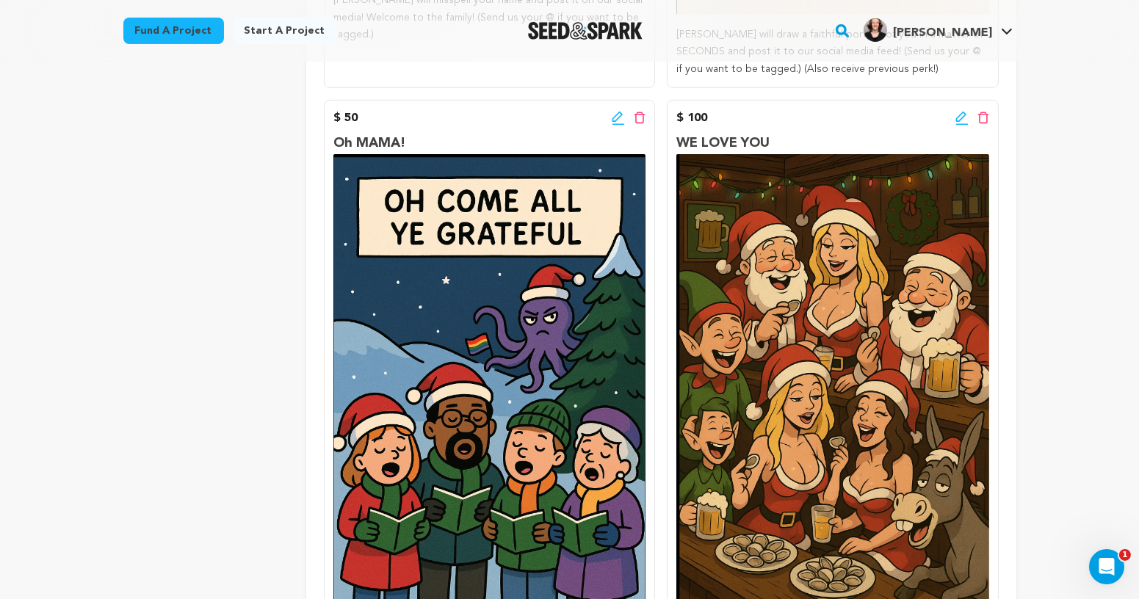
click at [959, 118] on icon at bounding box center [961, 118] width 13 height 15
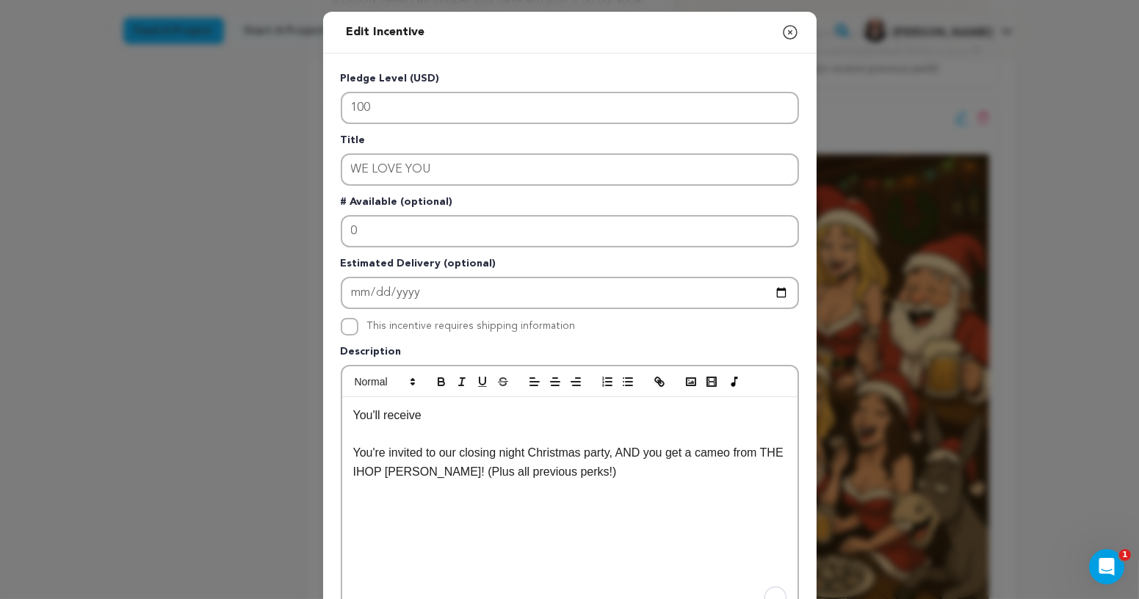
click at [469, 421] on p "You'll receive" at bounding box center [569, 415] width 433 height 19
click at [416, 436] on p "To enrich screen reader interactions, please activate Accessibility in Grammarl…" at bounding box center [569, 433] width 433 height 19
click at [412, 439] on li "To enrich screen reader interactions, please activate Accessibility in Grammarl…" at bounding box center [579, 433] width 416 height 19
click at [389, 449] on p "You're invited to our closing night Christmas party, AND you get a cameo from T…" at bounding box center [569, 462] width 433 height 37
click at [372, 450] on p "You're invited to our closing night Christmas party, AND you get a cameo from T…" at bounding box center [569, 462] width 433 height 37
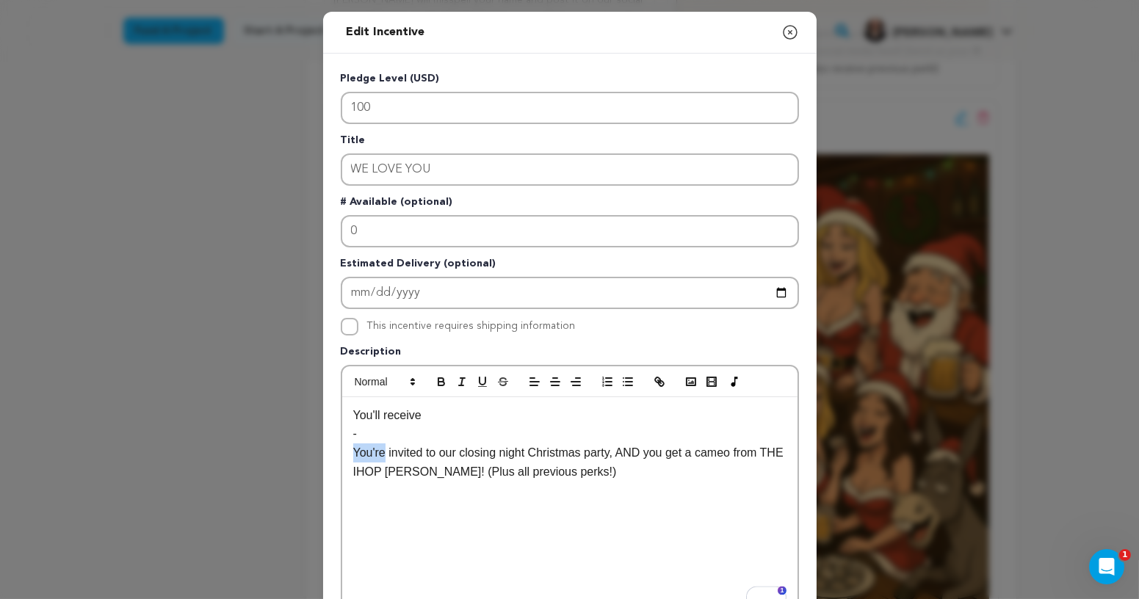
click at [372, 450] on p "You're invited to our closing night Christmas party, AND you get a cameo from T…" at bounding box center [569, 462] width 433 height 37
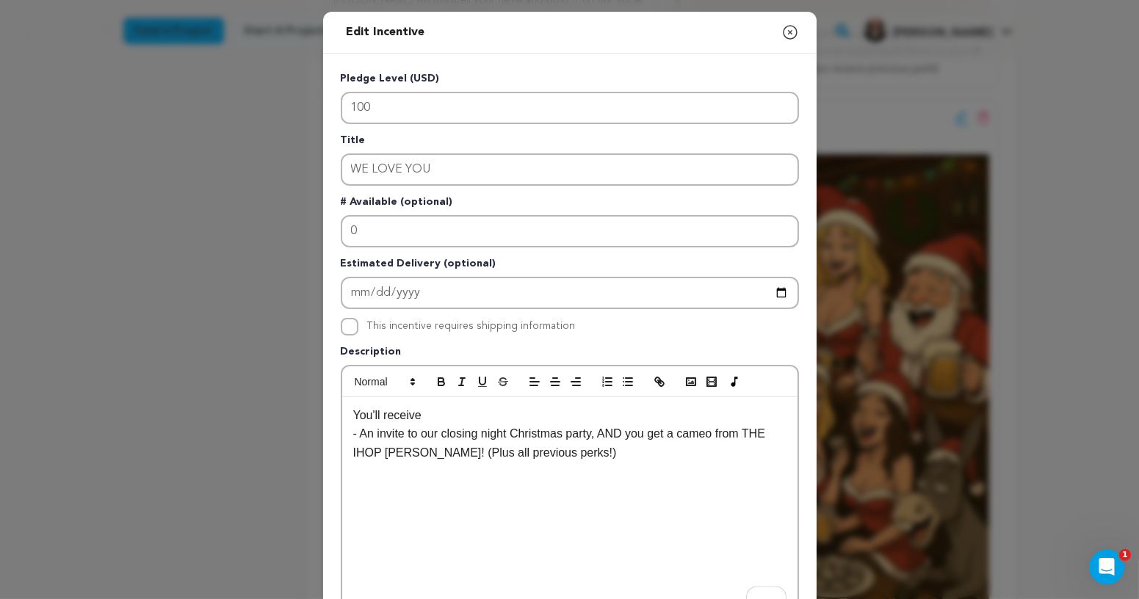
click at [560, 449] on p "- An invite to our closing night Christmas party, AND you get a cameo from THE …" at bounding box center [569, 442] width 433 height 37
click at [594, 444] on p "- An invite to our closing night Christmas party, AND you get a cameo from THE …" at bounding box center [569, 442] width 433 height 37
drag, startPoint x: 517, startPoint y: 433, endPoint x: 640, endPoint y: 434, distance: 122.6
click at [640, 434] on p "- An invite to our closing night Christmas party, AND you get a cameo from THE …" at bounding box center [569, 442] width 433 height 37
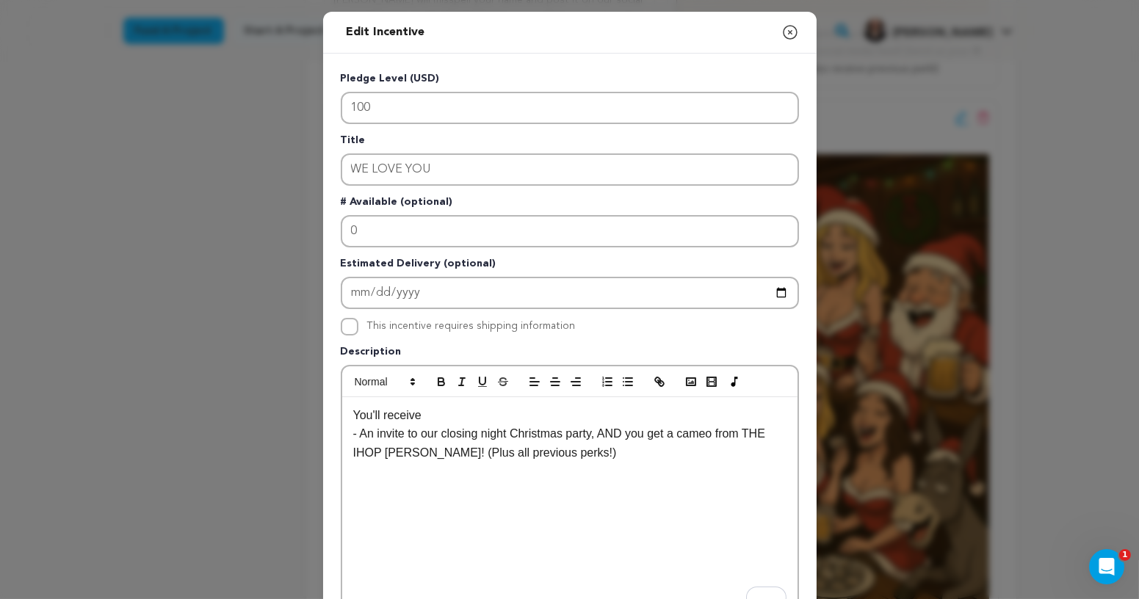
click at [604, 437] on p "- An invite to our closing night Christmas party, AND you get a cameo from THE …" at bounding box center [569, 442] width 433 height 37
click at [497, 433] on p "- An invite to our closing night Christmas party AND you get a cameo from THE I…" at bounding box center [569, 442] width 433 height 37
click at [601, 436] on p "- An invite to our closing show Christmas party AND you get a cameo from THE IH…" at bounding box center [569, 442] width 433 height 37
click at [380, 449] on p "- AND you get a cameo from THE IHOP Chloe! (Plus all previous perks!)" at bounding box center [569, 462] width 433 height 37
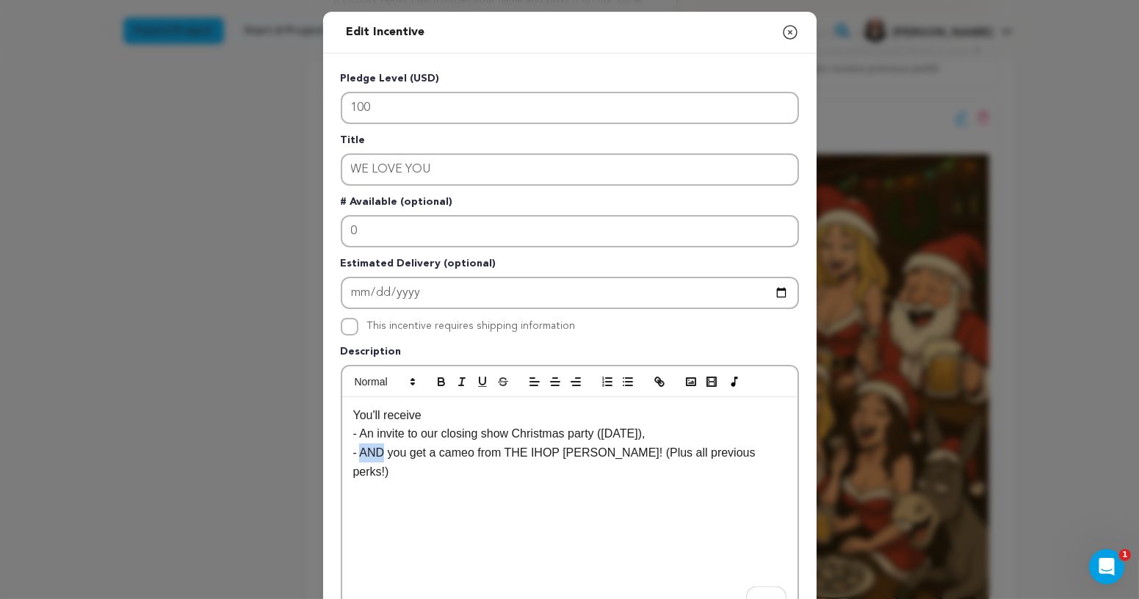
click at [380, 449] on p "- AND you get a cameo from THE IHOP Chloe! (Plus all previous perks!)" at bounding box center [569, 462] width 433 height 37
click at [387, 457] on p "- You get a cameo from THE IHOP Chloe! (Plus all previous perks!)" at bounding box center [569, 453] width 433 height 19
click at [380, 452] on p "- A get a cameo from THE IHOP Chloe! (Plus all previous perks!)" at bounding box center [569, 453] width 433 height 19
click at [378, 452] on p "- A a cameo from THE IHOP Chloe! (Plus all previous perks!)" at bounding box center [569, 453] width 433 height 19
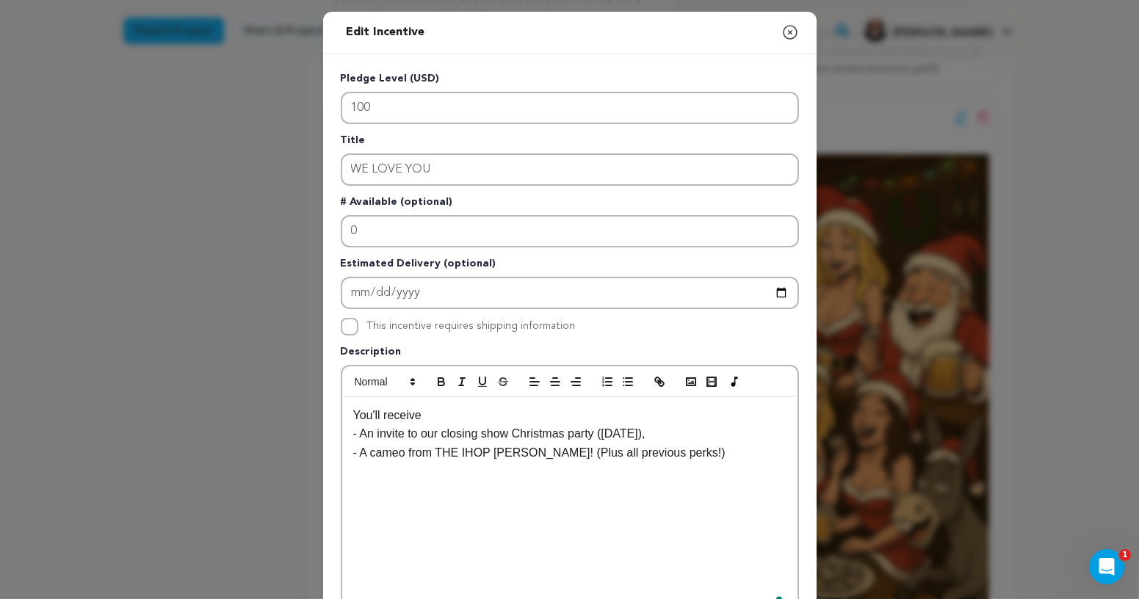
click at [503, 458] on p "- A cameo from THE IHOP Chloe! (Plus all previous perks!)" at bounding box center [569, 453] width 433 height 19
click at [535, 454] on p "- A cameo from THE IHOP Chloe! (Plus all previous perks!)" at bounding box center [569, 453] width 433 height 19
click at [363, 471] on p "- Plus all previous perks!)" at bounding box center [569, 472] width 433 height 19
click at [399, 473] on p "- AND Plus all previous perks!)" at bounding box center [569, 472] width 433 height 19
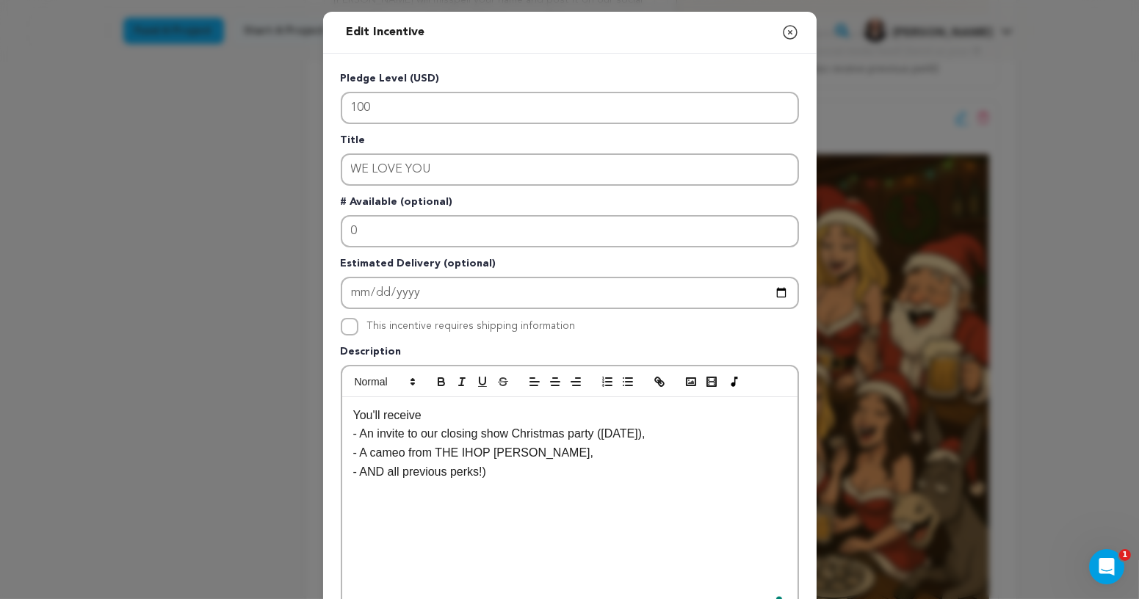
click at [597, 470] on p "- AND all previous perks!)" at bounding box center [569, 472] width 433 height 19
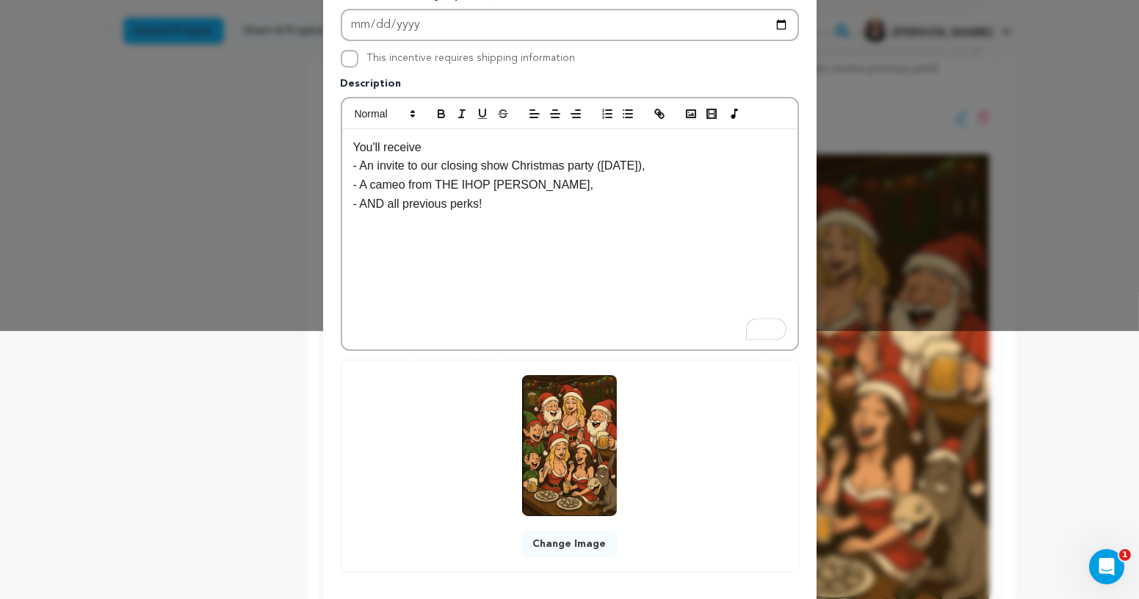
scroll to position [334, 0]
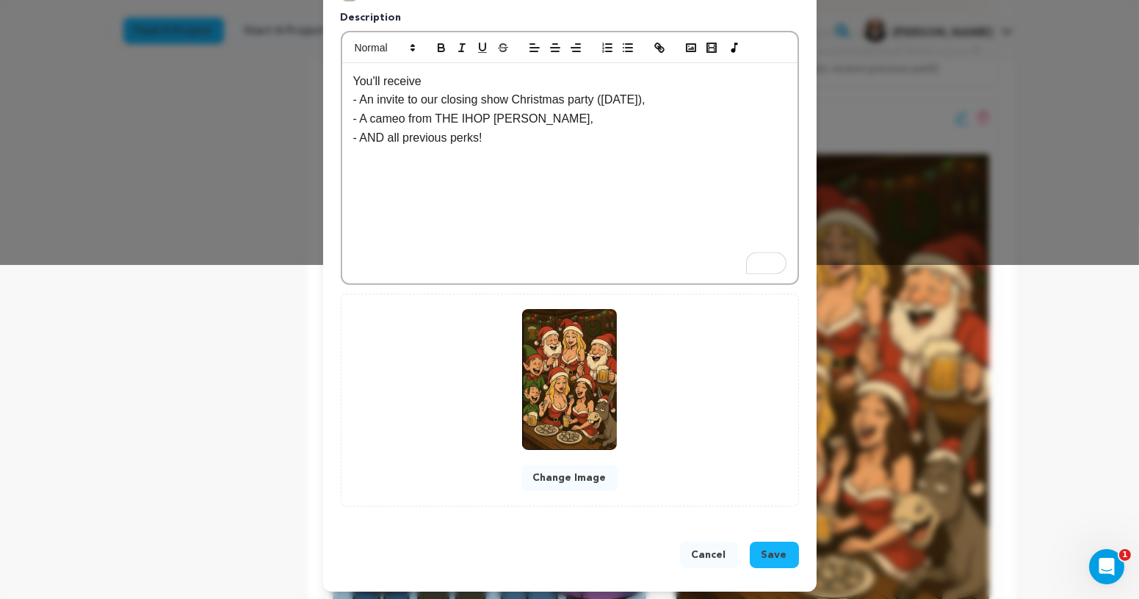
click at [766, 553] on span "Save" at bounding box center [775, 555] width 26 height 15
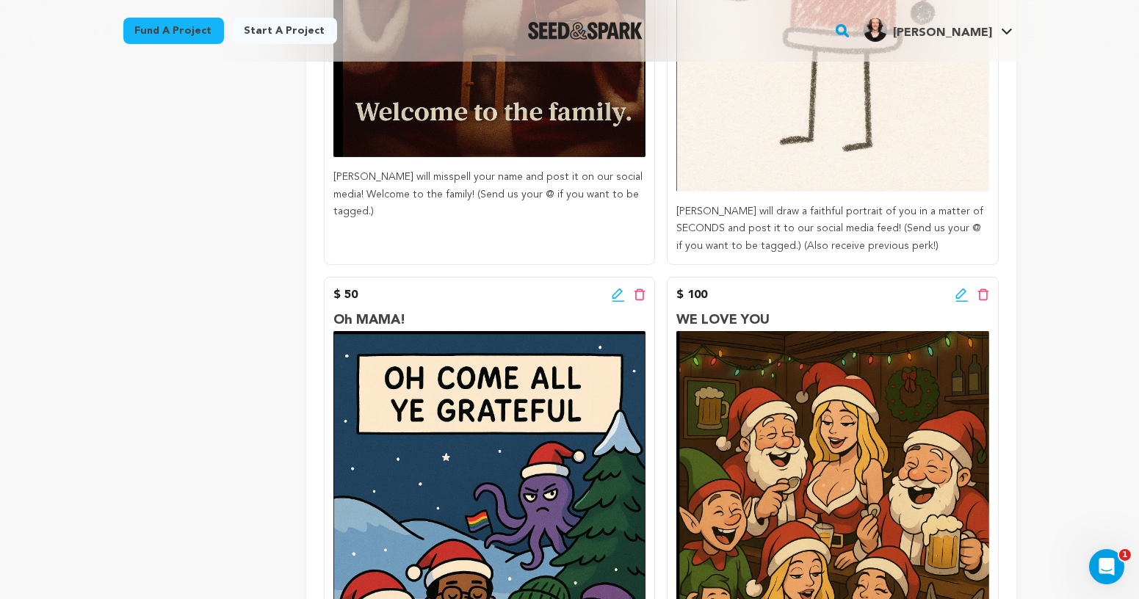
scroll to position [685, 0]
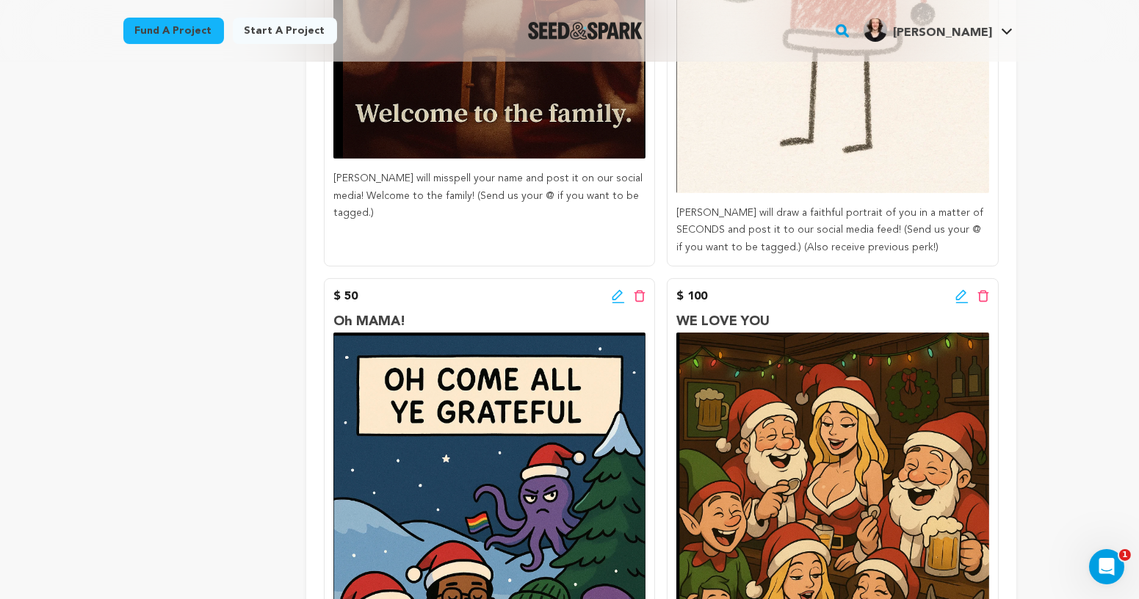
click at [620, 295] on icon at bounding box center [618, 296] width 13 height 15
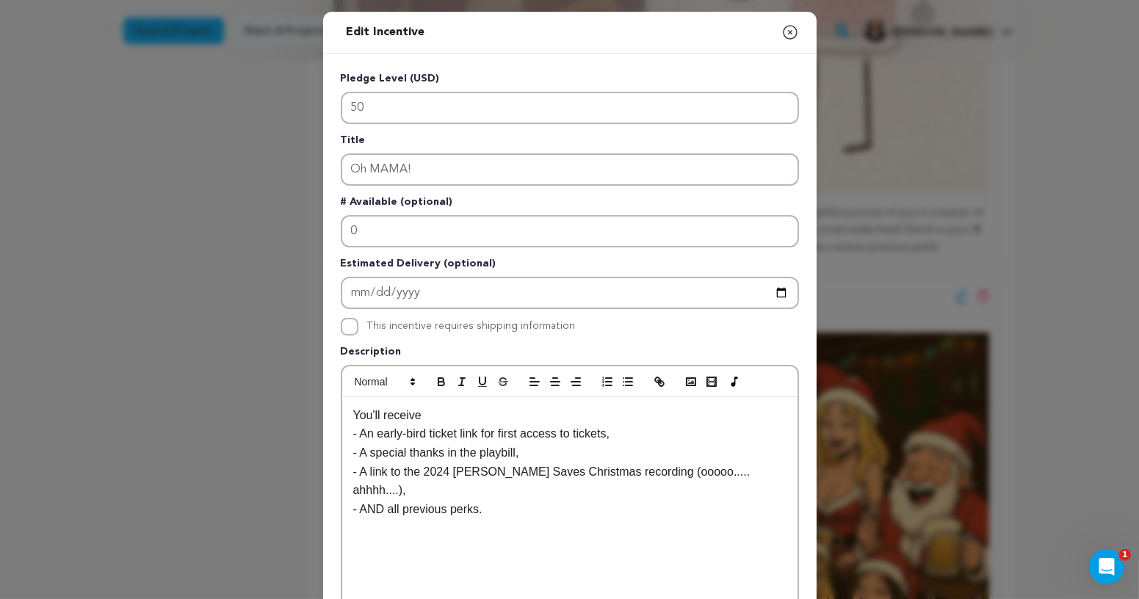
click at [525, 500] on p "- AND all previous perks." at bounding box center [569, 509] width 433 height 19
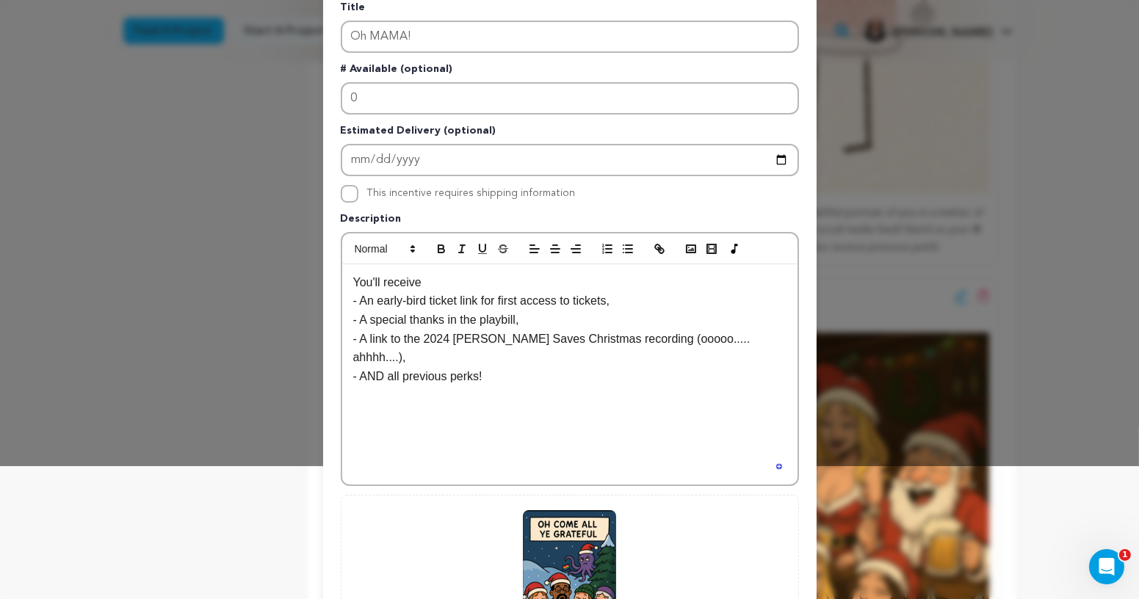
scroll to position [334, 0]
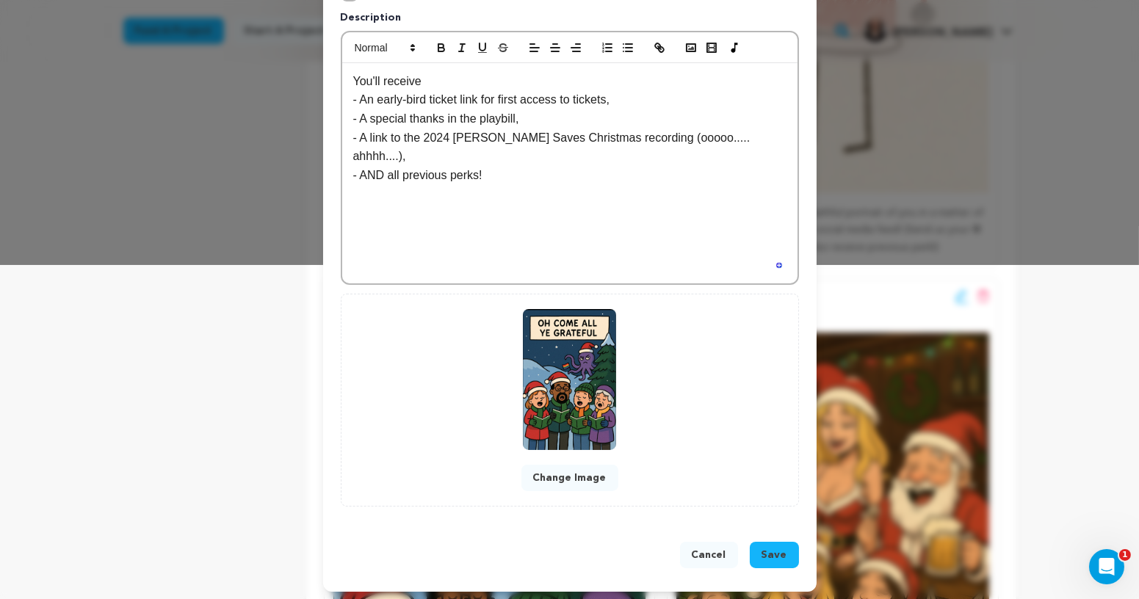
click at [781, 559] on button "Save" at bounding box center [774, 555] width 49 height 26
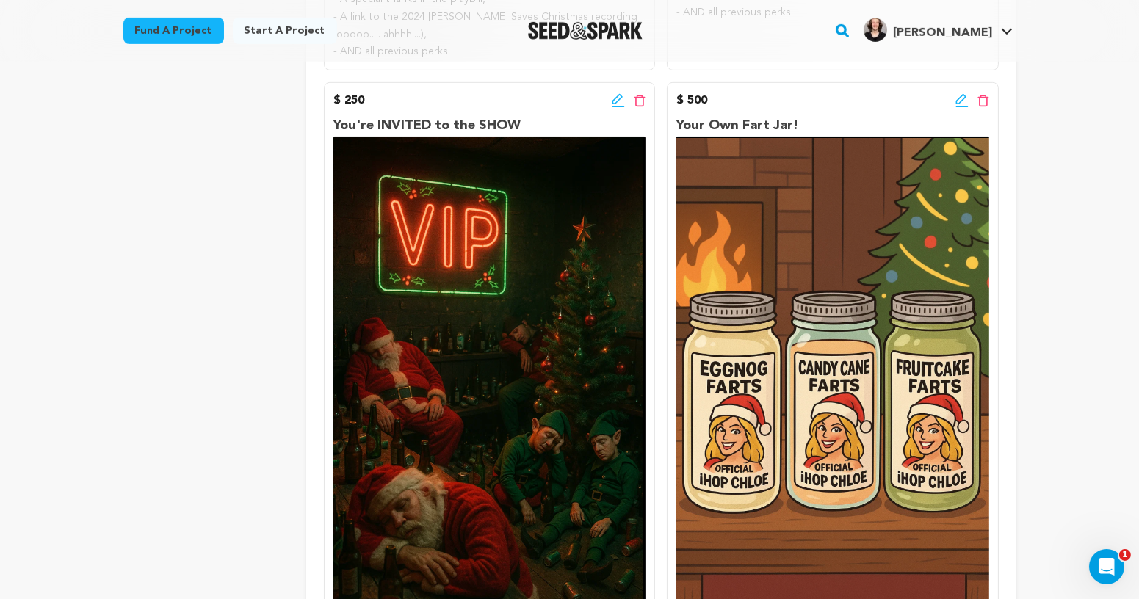
scroll to position [1506, 0]
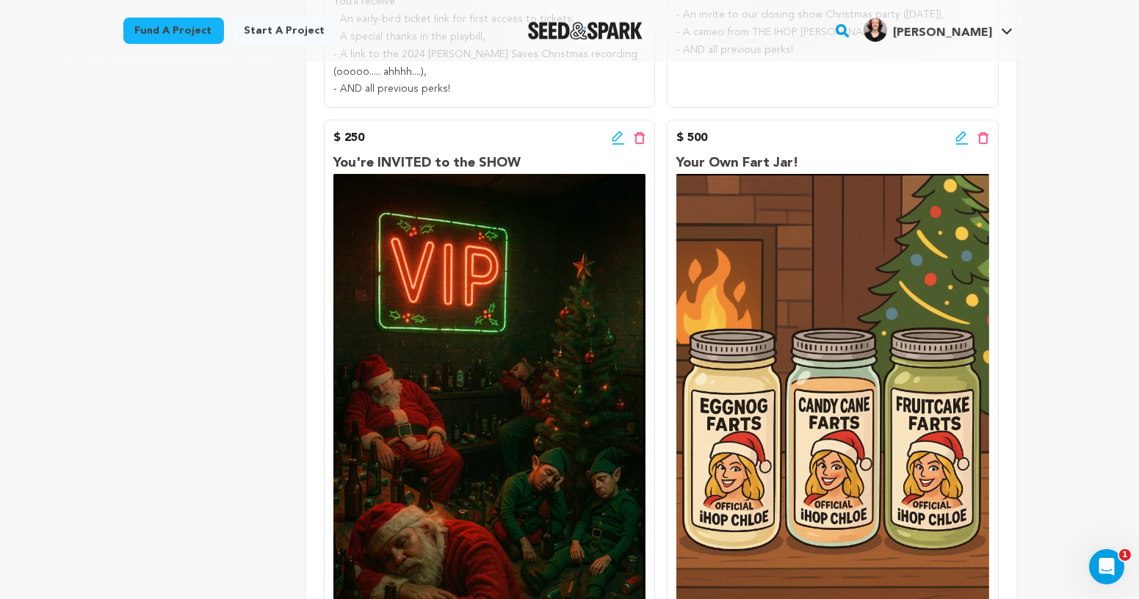
click at [610, 142] on div "$ 250 Edit incentive button Delete incentive button" at bounding box center [489, 138] width 312 height 18
click at [612, 142] on icon at bounding box center [618, 138] width 13 height 15
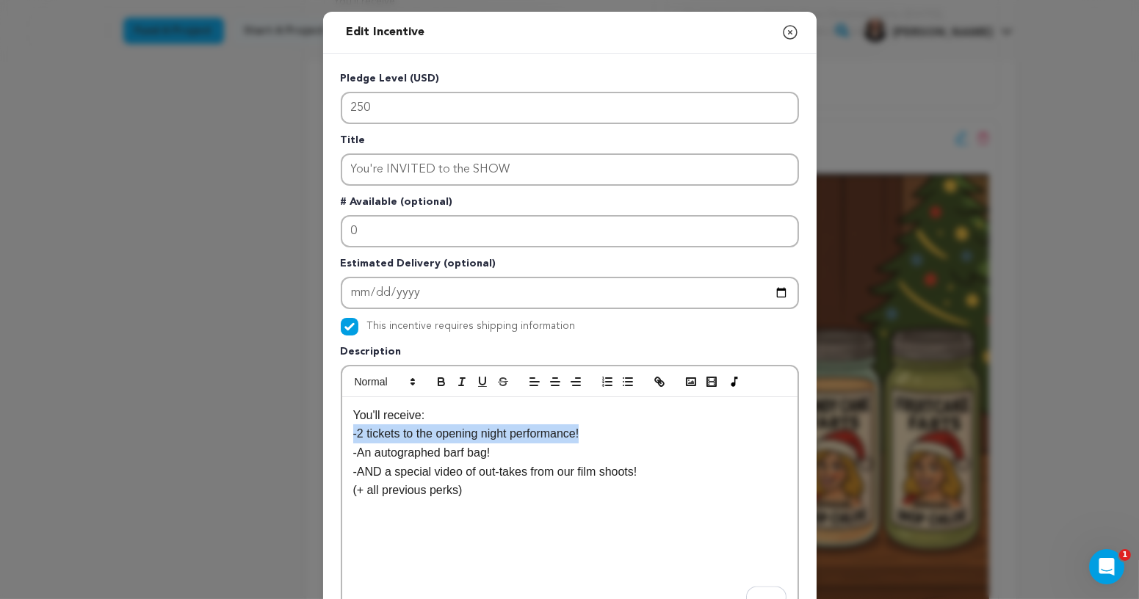
drag, startPoint x: 599, startPoint y: 432, endPoint x: 336, endPoint y: 427, distance: 263.0
click at [336, 427] on div "Pledge Level (USD) 250 Title You're INVITED to the SHOW # Available (optional) …" at bounding box center [570, 456] width 494 height 805
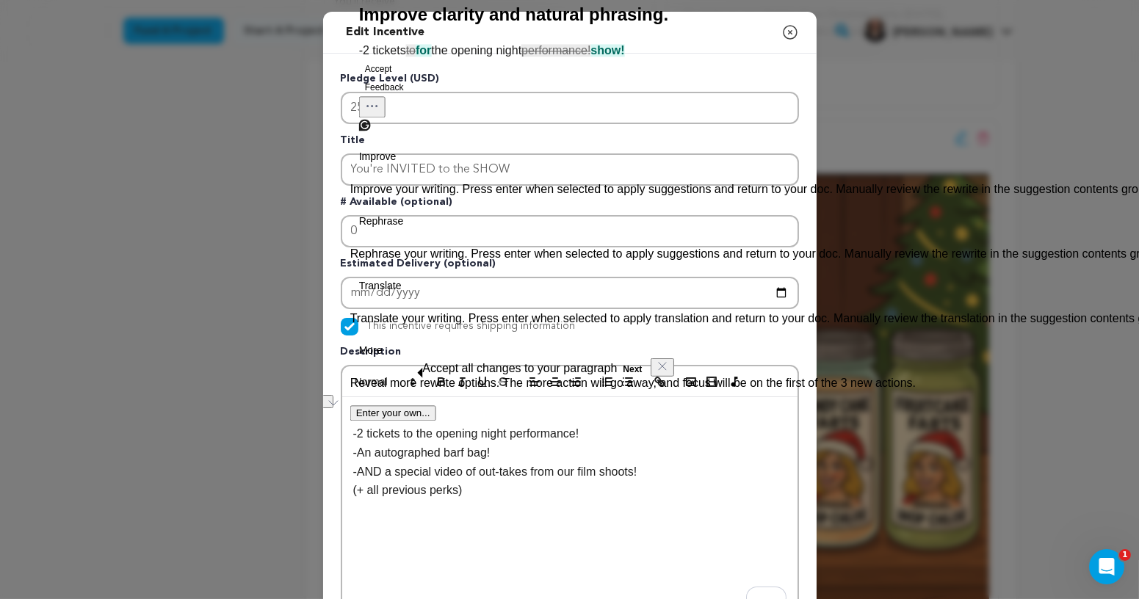
click at [521, 466] on p "-AND a special video of out-takes from our film shoots!" at bounding box center [569, 472] width 433 height 19
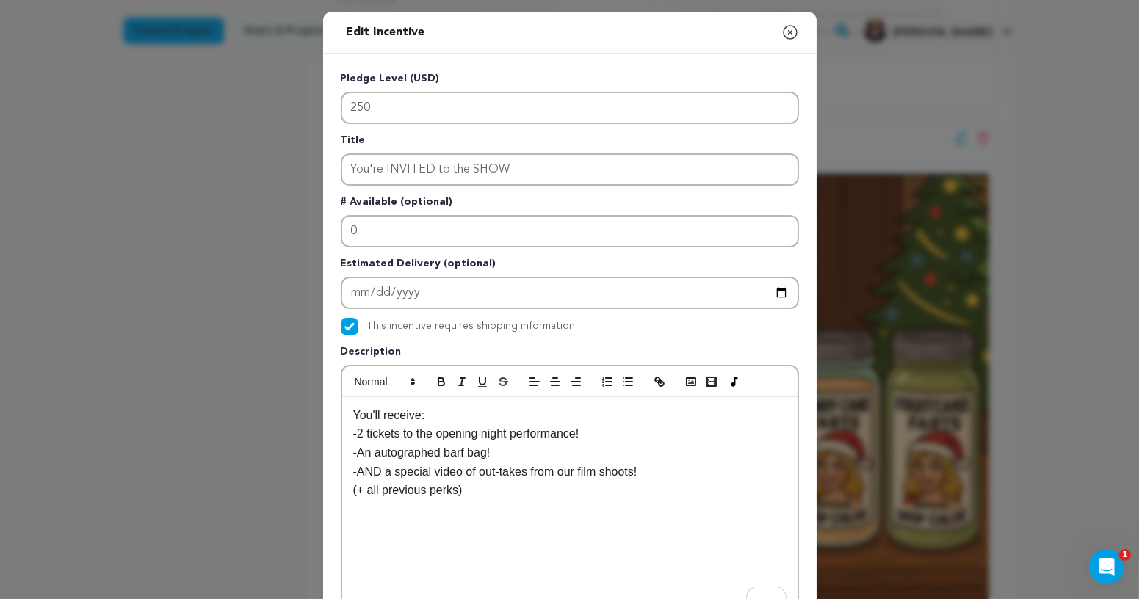
click at [546, 446] on p "-An autographed barf bag!" at bounding box center [569, 453] width 433 height 19
click at [449, 444] on p "-An autographed barf bag!" at bounding box center [569, 453] width 433 height 19
click at [361, 436] on p "-2 tickets to the opening night performance!" at bounding box center [569, 433] width 433 height 19
click at [359, 437] on p "-2 tickets to the opening night performance!" at bounding box center [569, 433] width 433 height 19
click at [372, 433] on p "- 2 tickets to the opening night performance!" at bounding box center [569, 433] width 433 height 19
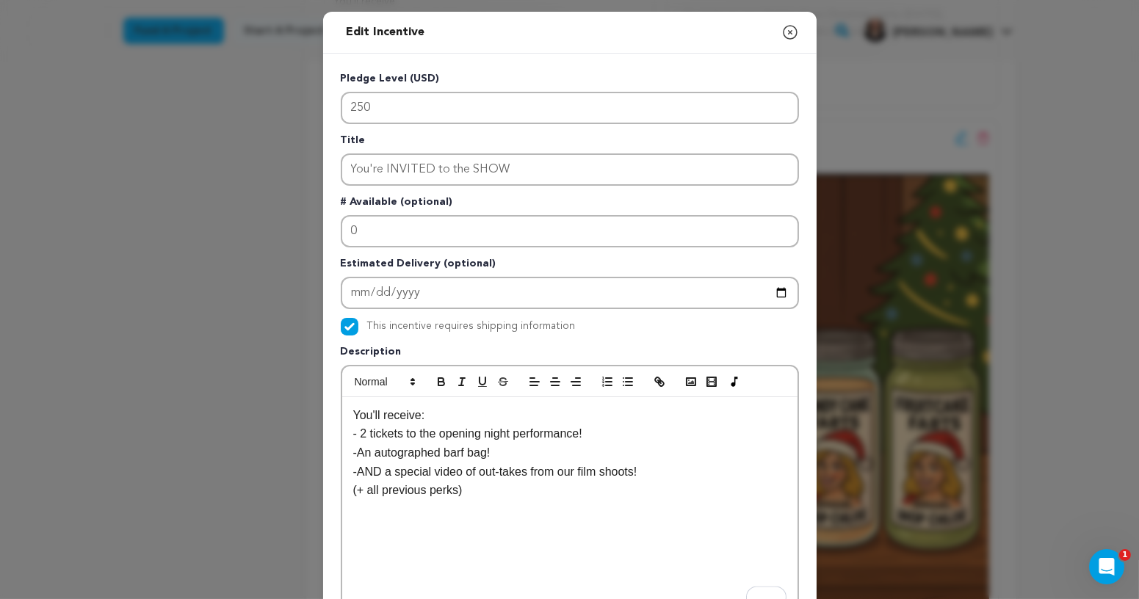
click at [361, 451] on p "-An autographed barf bag!" at bounding box center [569, 453] width 433 height 19
click at [359, 470] on p "-AND a special video of out-takes from our film shoots!" at bounding box center [569, 472] width 433 height 19
click at [360, 472] on p "-AND a special video of out-takes from our film shoots!" at bounding box center [569, 472] width 433 height 19
click at [375, 468] on p "- AND a special video of out-takes from our film shoots!" at bounding box center [569, 472] width 433 height 19
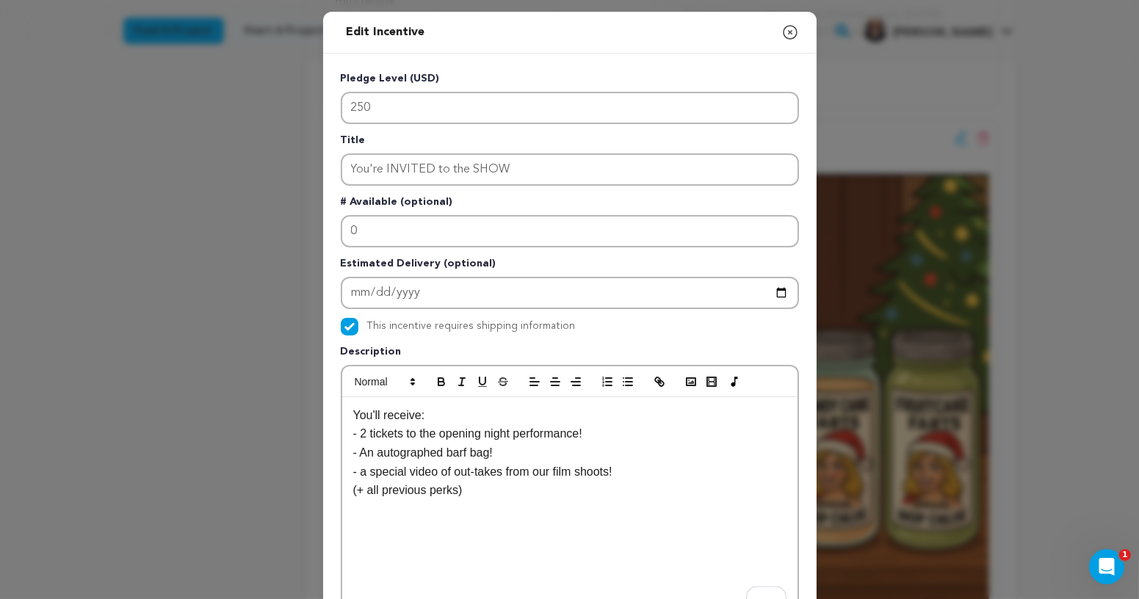
click at [369, 473] on p "- a special video of out-takes from our film shoots!" at bounding box center [569, 472] width 433 height 19
click at [640, 470] on p "- A special video of out-takes from our film shoots!" at bounding box center [569, 472] width 433 height 19
click at [339, 506] on div "Edit Incentive Close modal Pledge Level (USD) 250 Title You're INVITED to the S…" at bounding box center [570, 469] width 494 height 914
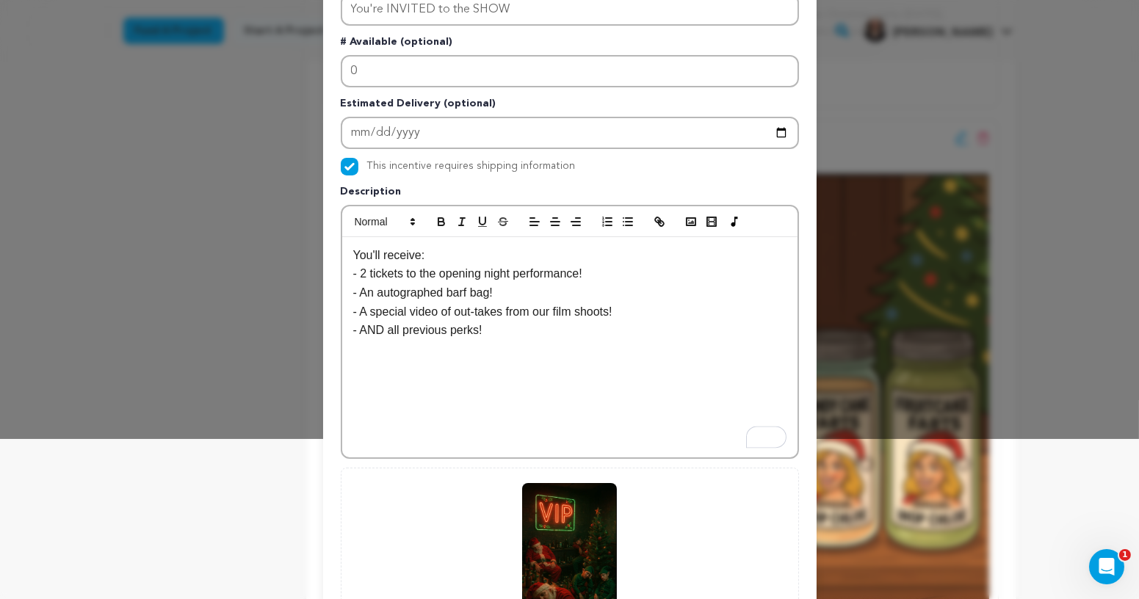
scroll to position [334, 0]
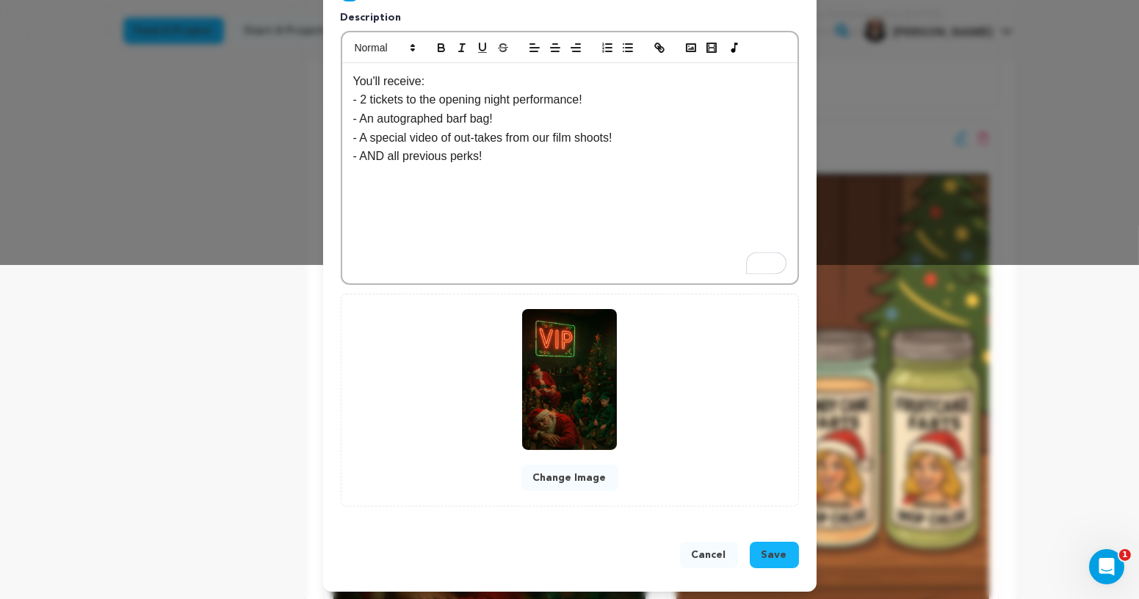
click at [784, 560] on button "Save" at bounding box center [774, 555] width 49 height 26
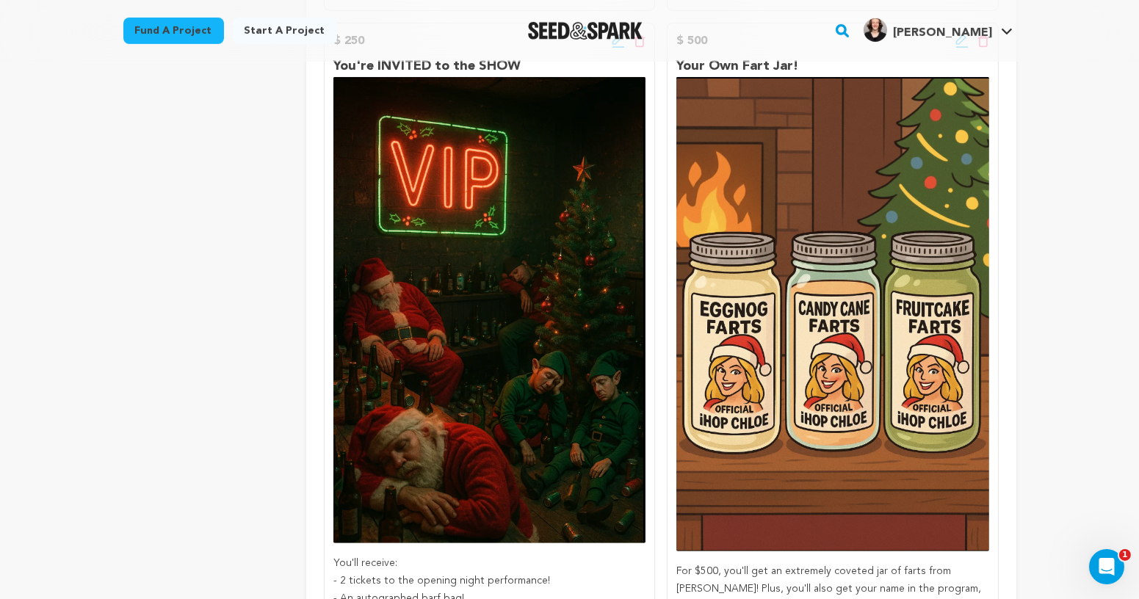
scroll to position [1533, 0]
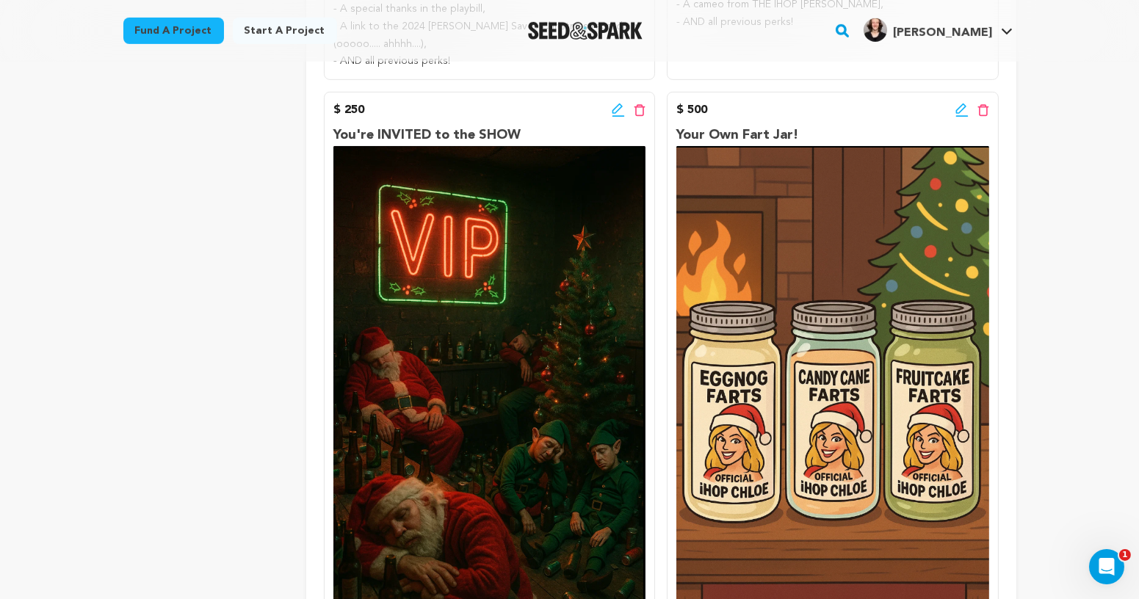
click at [957, 115] on icon at bounding box center [961, 110] width 13 height 15
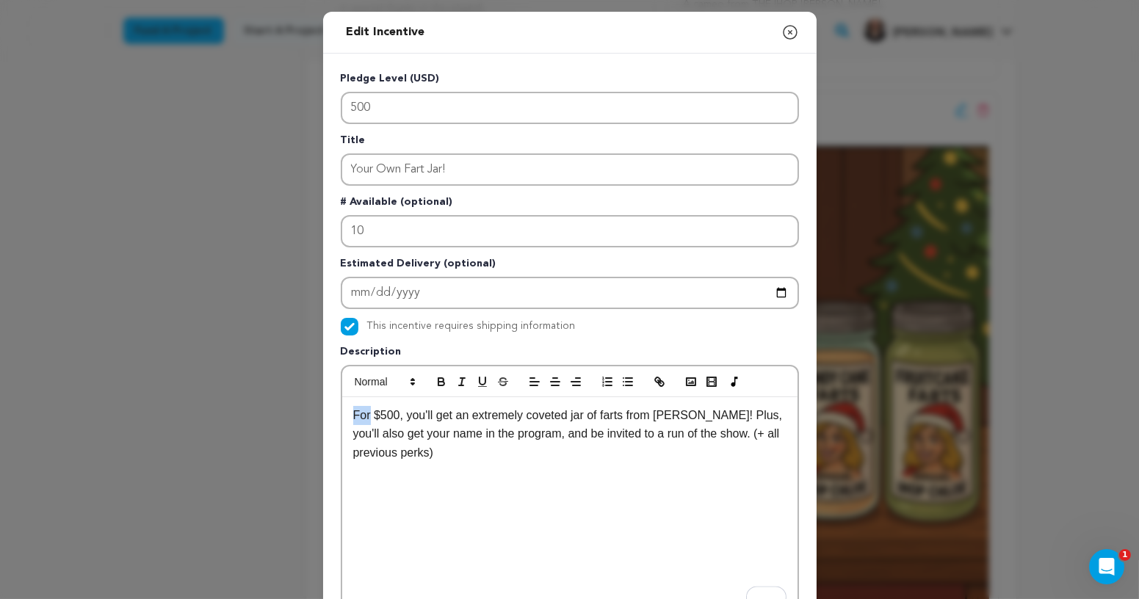
drag, startPoint x: 370, startPoint y: 418, endPoint x: 333, endPoint y: 418, distance: 36.7
click at [333, 418] on div "Pledge Level (USD) 500 Title Your Own Fart Jar! # Available (optional) 10 Estim…" at bounding box center [570, 456] width 494 height 805
drag, startPoint x: 388, startPoint y: 415, endPoint x: 329, endPoint y: 415, distance: 58.8
click at [329, 415] on div "Pledge Level (USD) 500 Title Your Own Fart Jar! # Available (optional) 10 Estim…" at bounding box center [570, 456] width 494 height 805
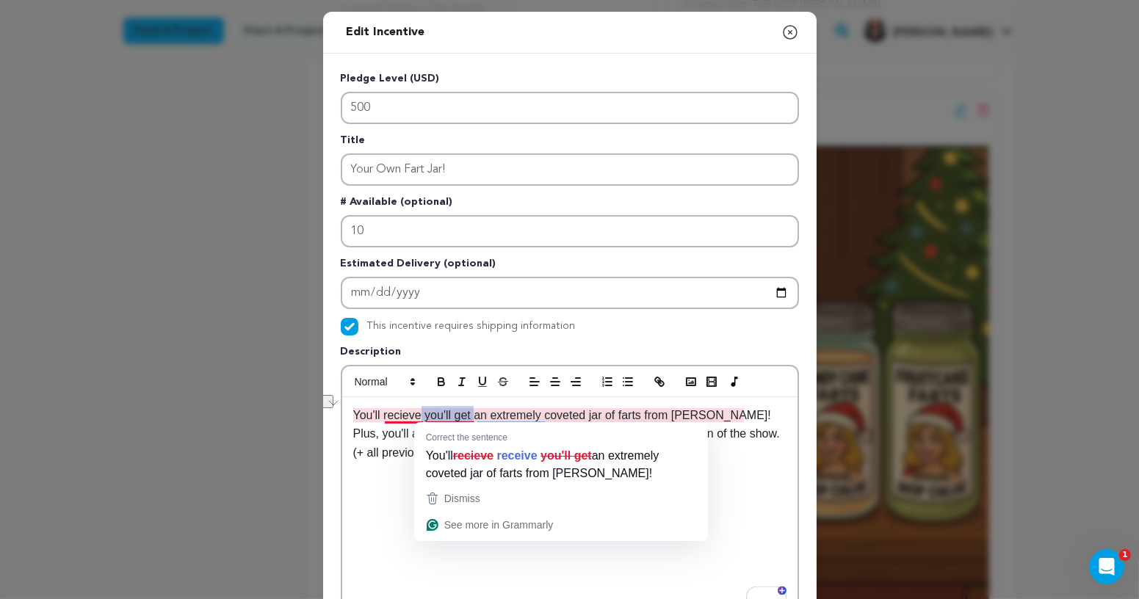
drag, startPoint x: 480, startPoint y: 417, endPoint x: 422, endPoint y: 419, distance: 57.3
click at [422, 419] on p "You'll recieve you'll get an extremely coveted jar of farts from Chloe Papp! Pl…" at bounding box center [569, 434] width 433 height 57
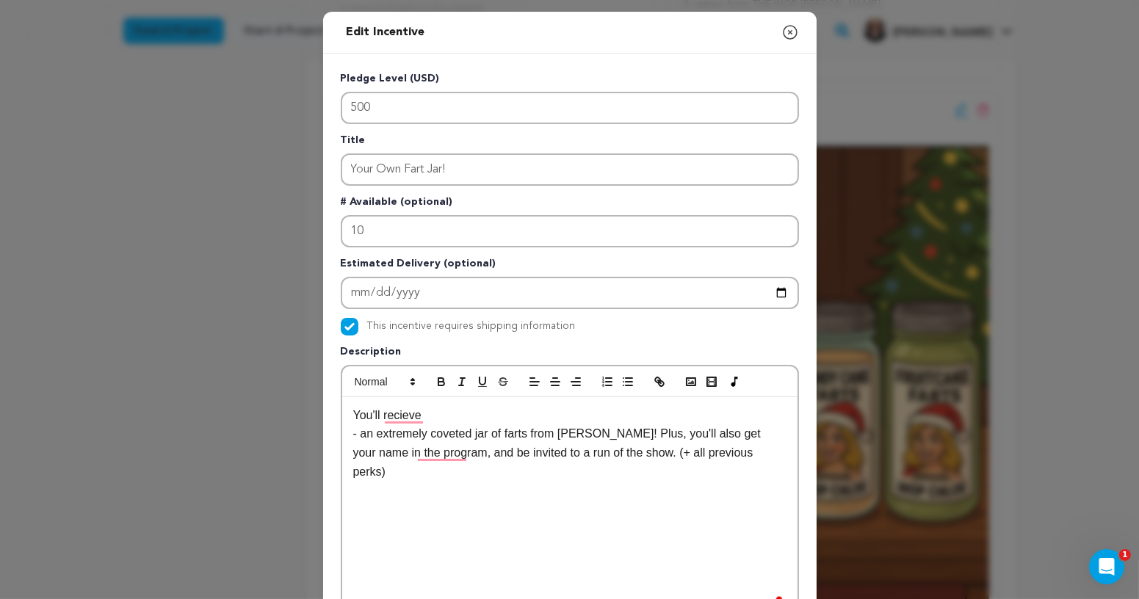
click at [368, 435] on p "- an extremely coveted jar of farts from Chloe Papp! Plus, you'll also get your…" at bounding box center [569, 452] width 433 height 57
click at [405, 436] on p "- An extremely coveted jar of farts from Chloe Papp! Plus, you'll also get your…" at bounding box center [569, 452] width 433 height 57
click at [562, 427] on p "- An EXTREMELY coveted jar of farts from Chloe Papp! Plus, you'll also get your…" at bounding box center [569, 452] width 433 height 57
click at [643, 431] on p "- An EXTREMELY coveted jar of farts from Chloe Papp! Plus, you'll also get your…" at bounding box center [569, 452] width 433 height 57
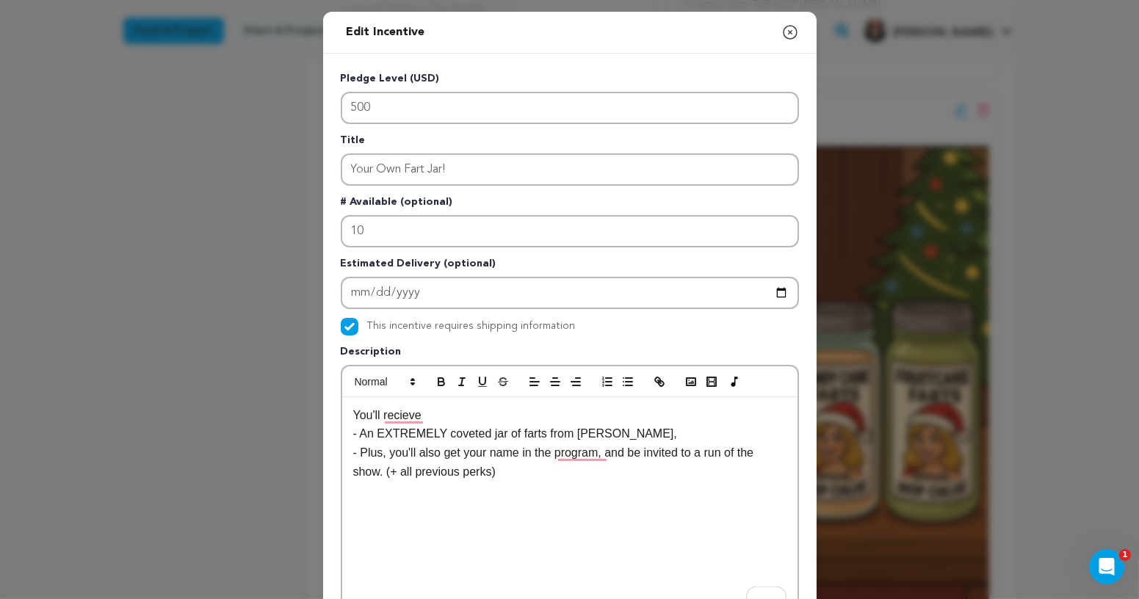
click at [787, 32] on icon "button" at bounding box center [790, 33] width 18 height 18
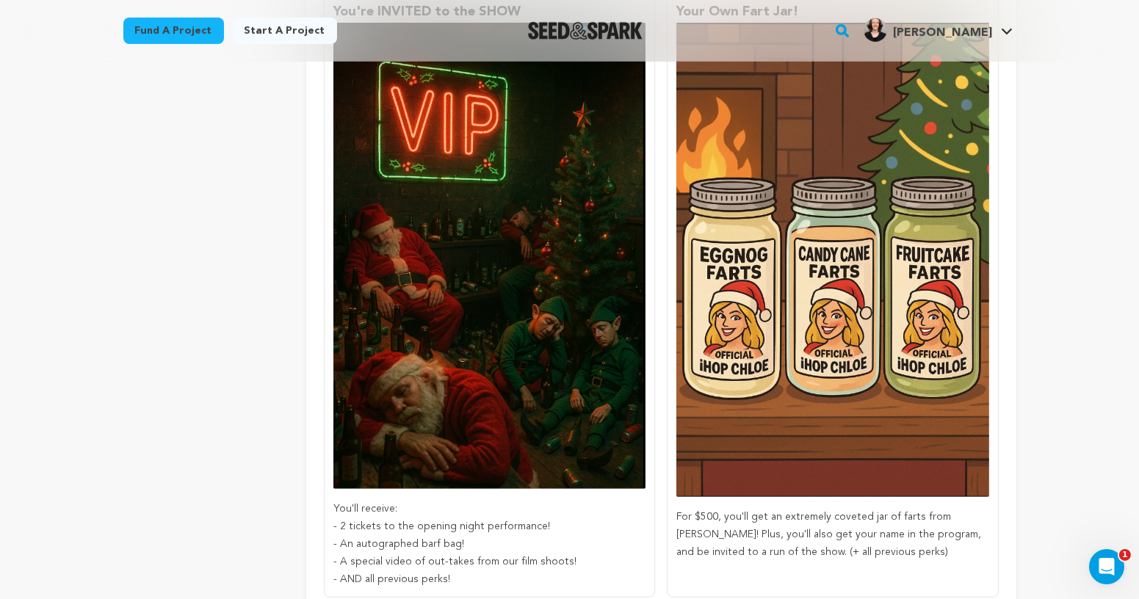
scroll to position [1684, 0]
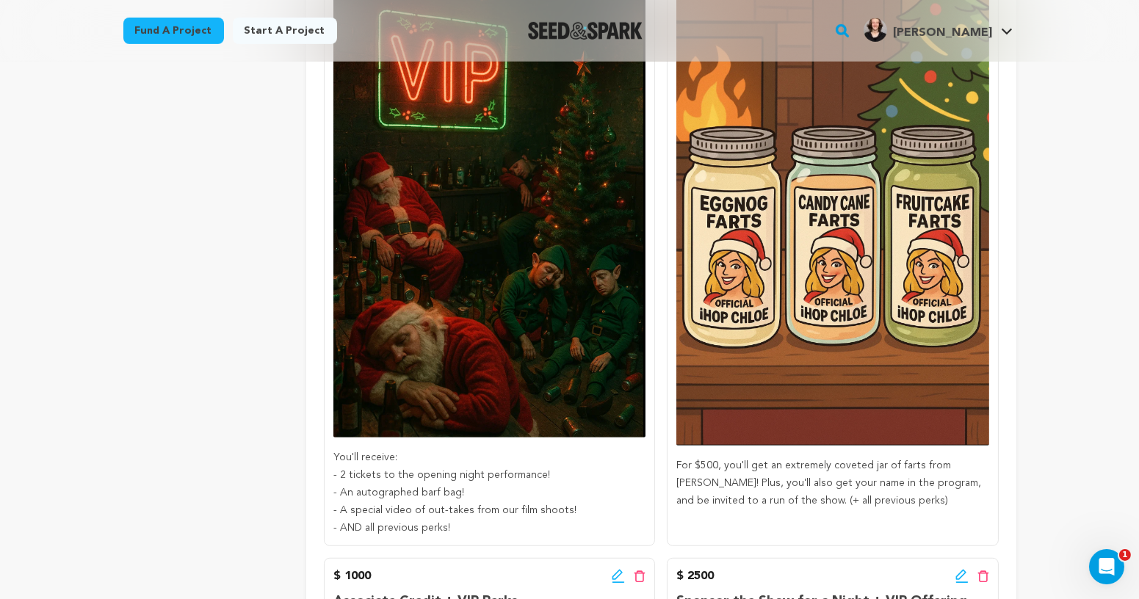
scroll to position [1864, 0]
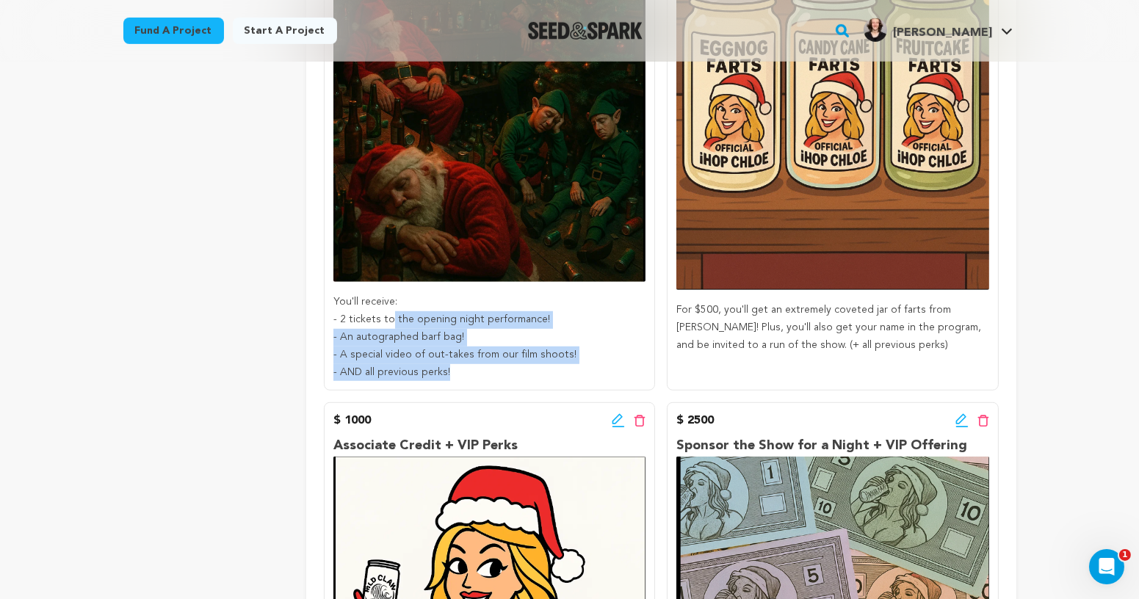
drag, startPoint x: 390, startPoint y: 328, endPoint x: 482, endPoint y: 365, distance: 98.9
click at [482, 365] on div "You'll receive: - 2 tickets to the opening night performance! - An autographed …" at bounding box center [489, 337] width 312 height 87
click at [482, 365] on p "- AND all previous perks!" at bounding box center [489, 373] width 312 height 18
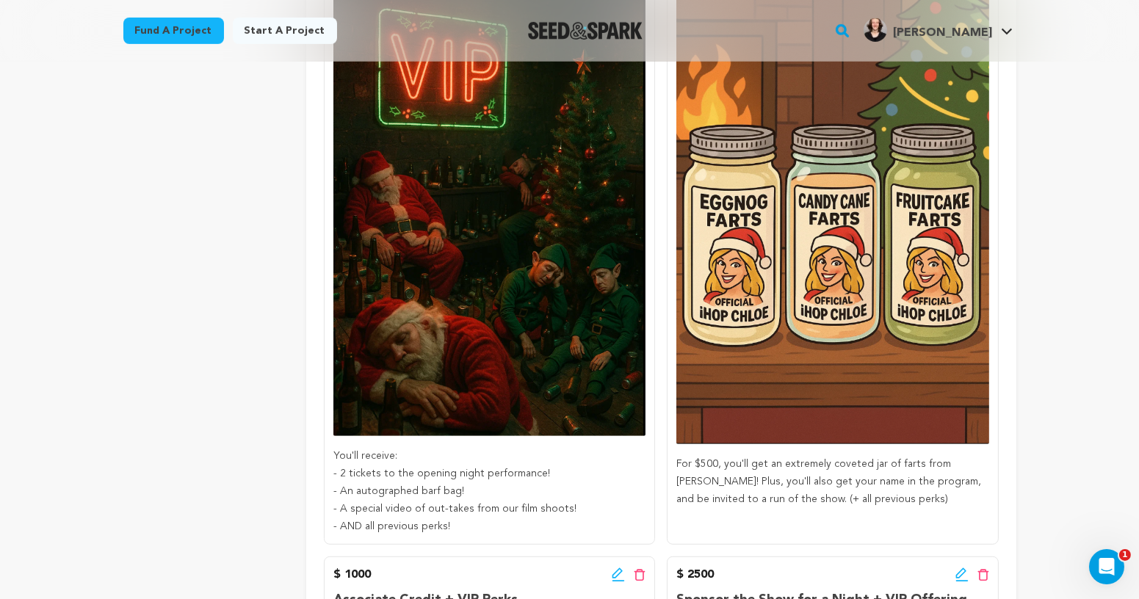
scroll to position [1570, 0]
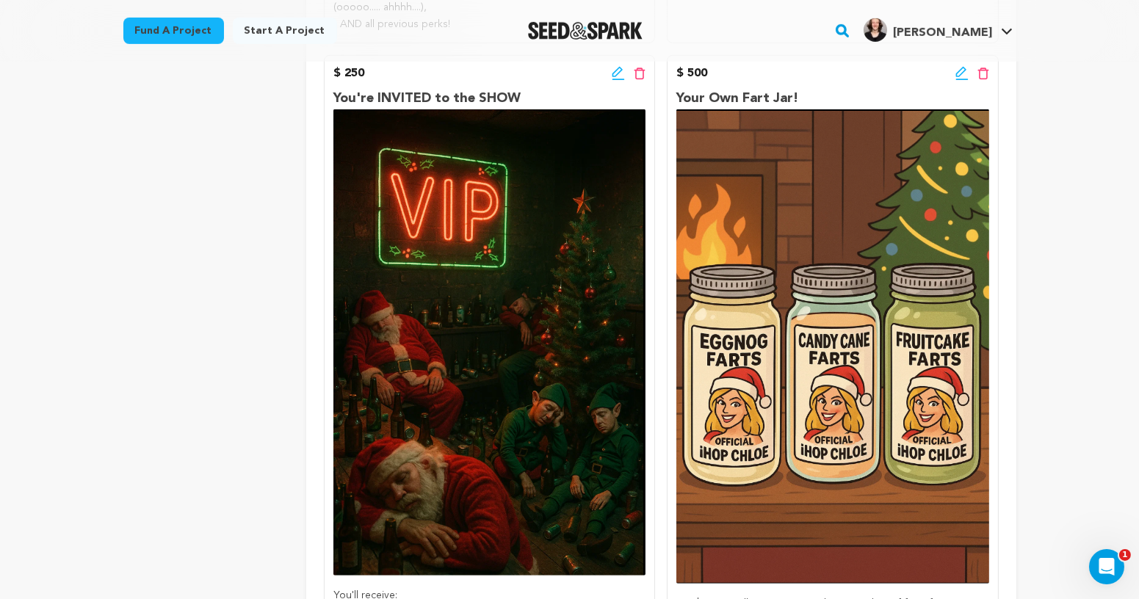
click at [618, 74] on icon at bounding box center [618, 73] width 13 height 15
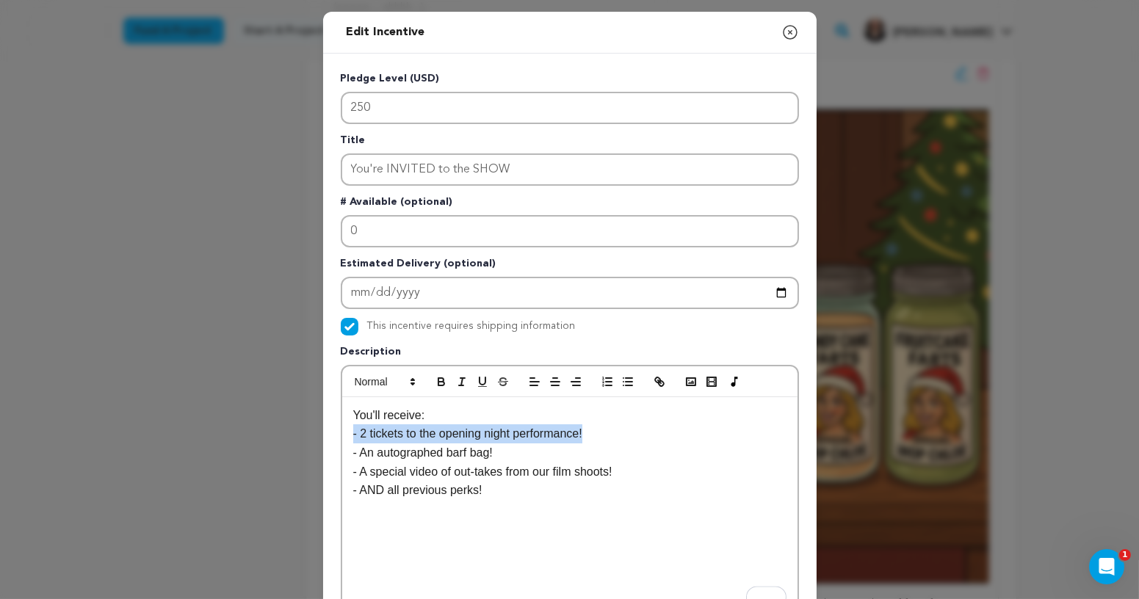
drag, startPoint x: 602, startPoint y: 430, endPoint x: 338, endPoint y: 432, distance: 264.4
click at [337, 432] on div "Pledge Level (USD) 250 Title You're INVITED to the SHOW # Available (optional) …" at bounding box center [570, 456] width 494 height 805
copy p "- 2 tickets to the opening night performance!"
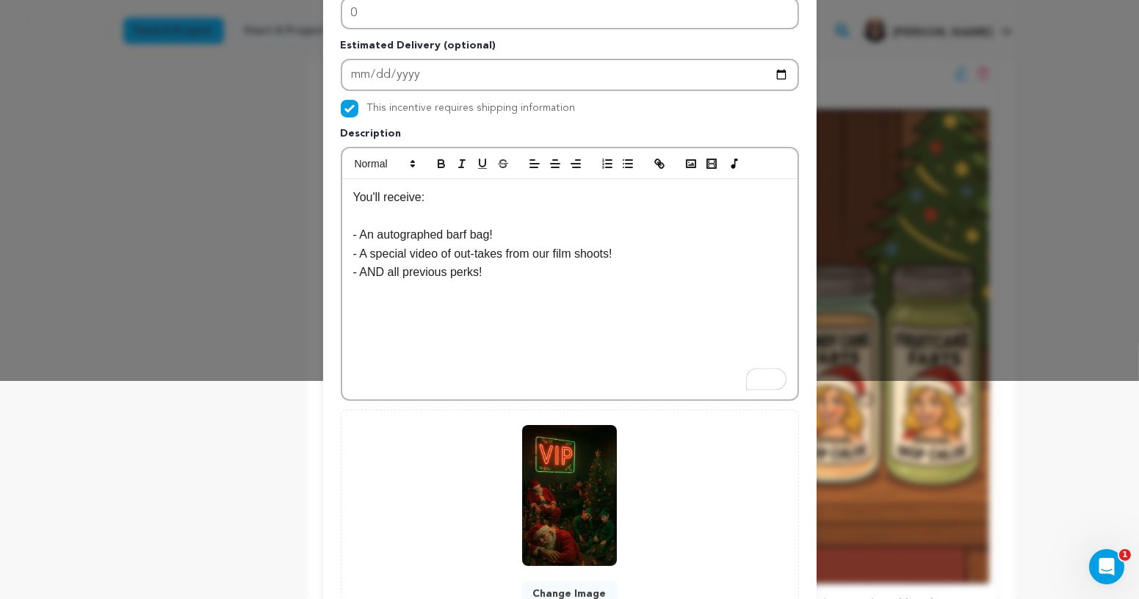
scroll to position [309, 0]
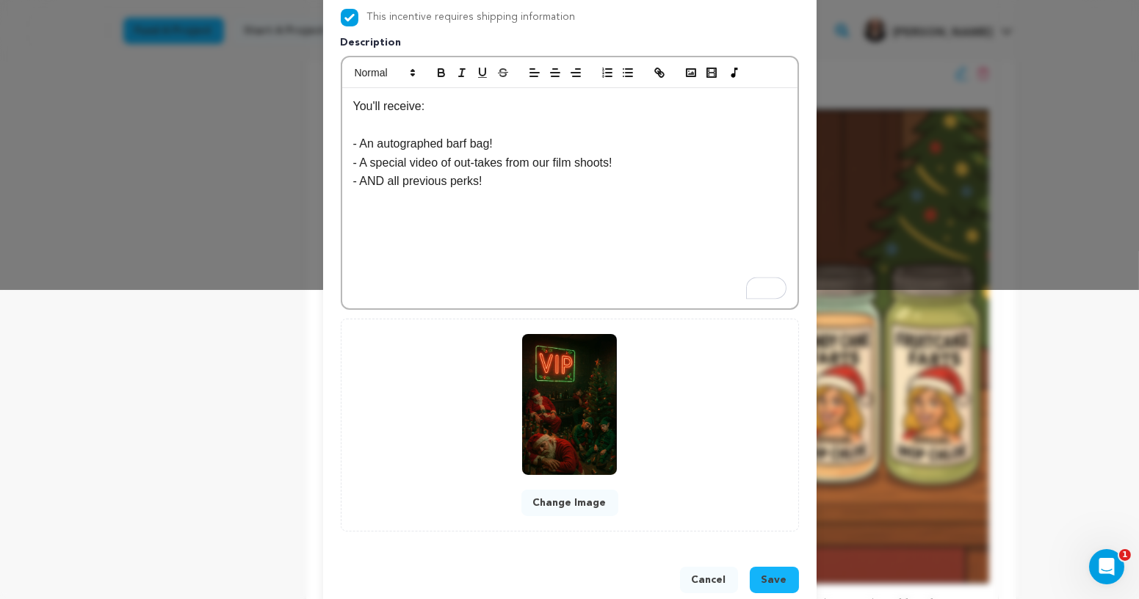
click at [773, 580] on span "Save" at bounding box center [775, 580] width 26 height 15
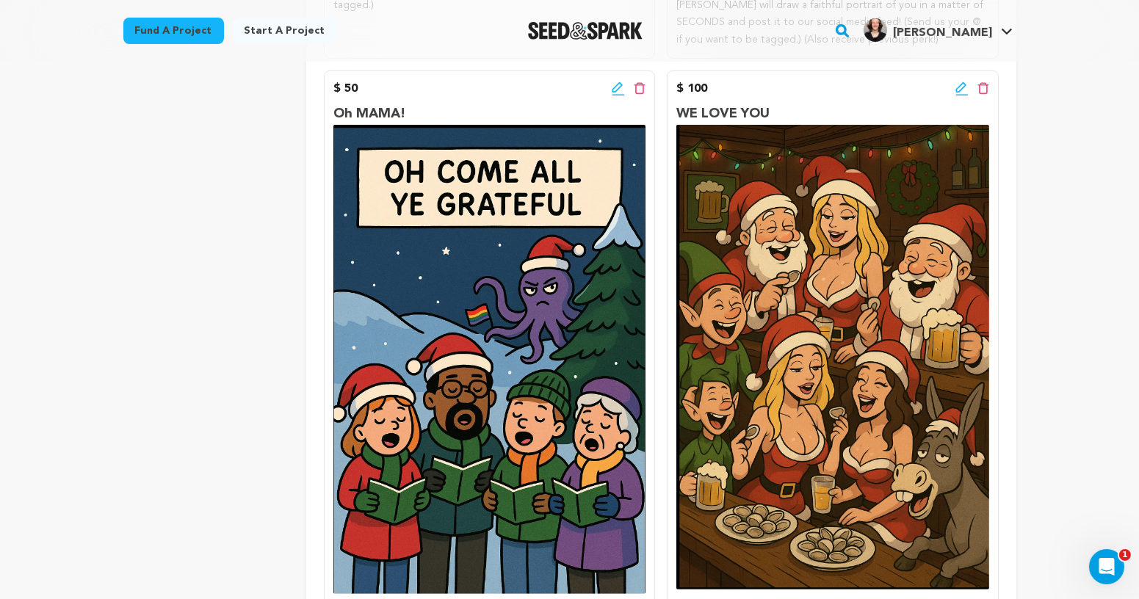
scroll to position [869, 0]
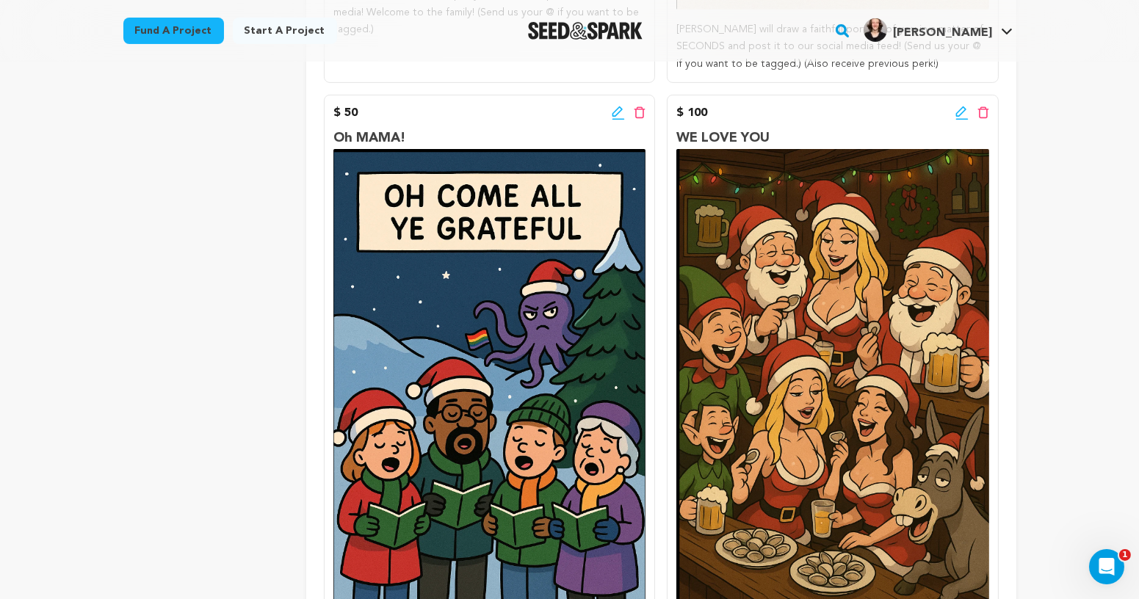
click at [963, 109] on icon at bounding box center [961, 113] width 13 height 15
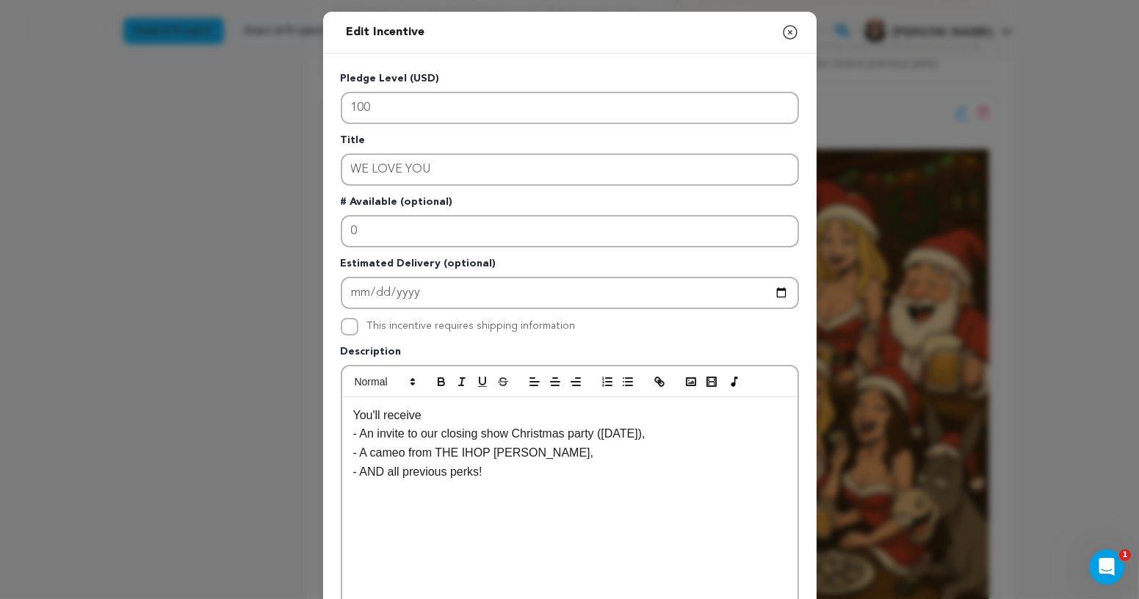
click at [444, 407] on p "You'll receive" at bounding box center [569, 415] width 433 height 19
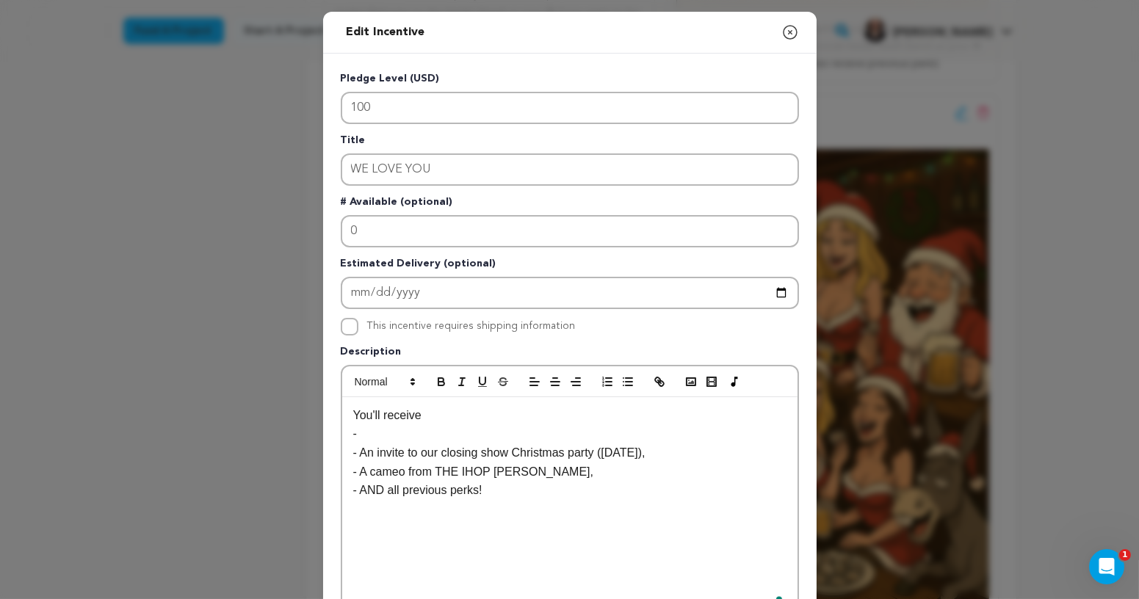
scroll to position [0, 0]
click at [372, 434] on p "- - 2 tickets to the opening night performance!" at bounding box center [569, 433] width 433 height 19
click at [456, 445] on p "- An invite to our closing show Christmas party ([DATE])," at bounding box center [569, 453] width 433 height 19
click at [424, 413] on p "You'll receive" at bounding box center [569, 415] width 433 height 19
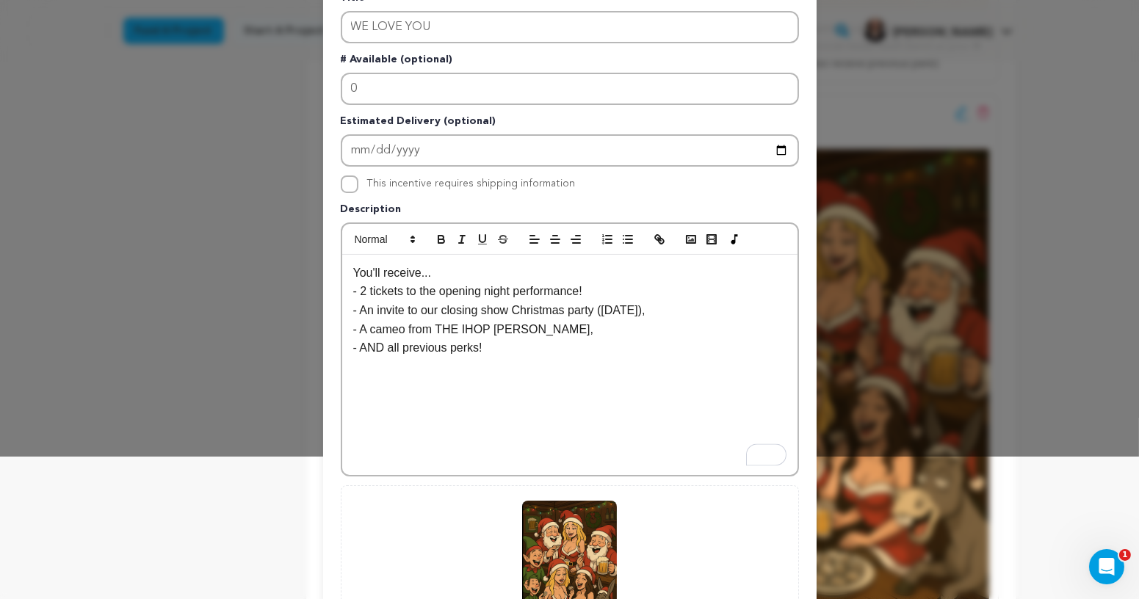
scroll to position [167, 0]
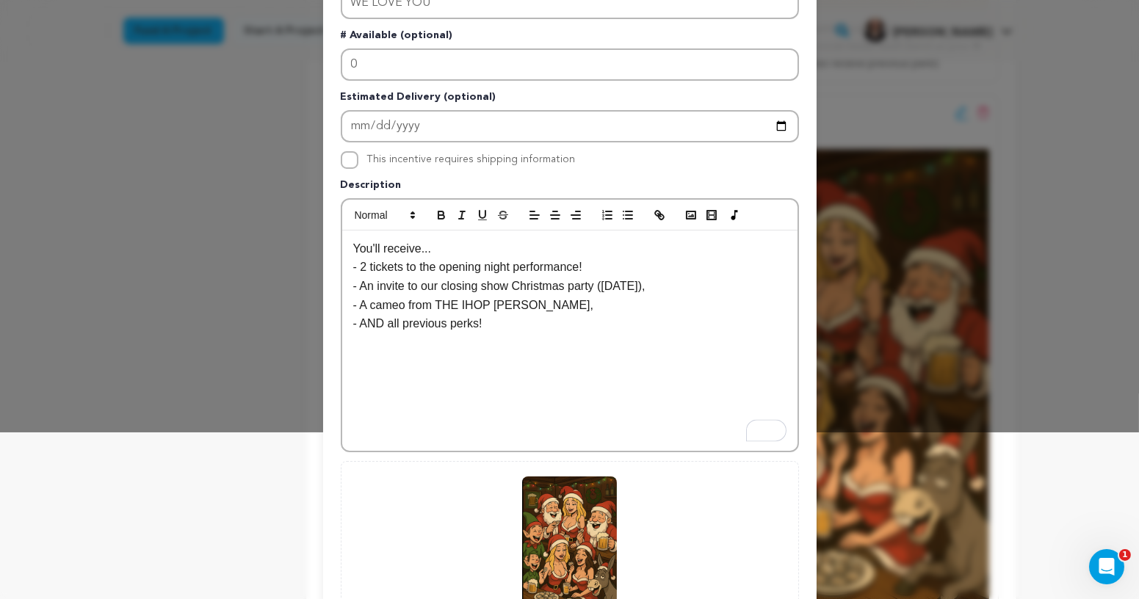
click at [491, 324] on p "- AND all previous perks!" at bounding box center [569, 323] width 433 height 19
click at [555, 306] on p "- A cameo from THE IHOP [PERSON_NAME]," at bounding box center [569, 305] width 433 height 19
drag, startPoint x: 712, startPoint y: 286, endPoint x: 323, endPoint y: 278, distance: 389.3
click at [323, 278] on div "Pledge Level (USD) 100 Title WE LOVE YOU # Available (optional) 0 Estimated Del…" at bounding box center [570, 289] width 494 height 805
copy p "- An invite to our closing show Christmas party ([DATE]),"
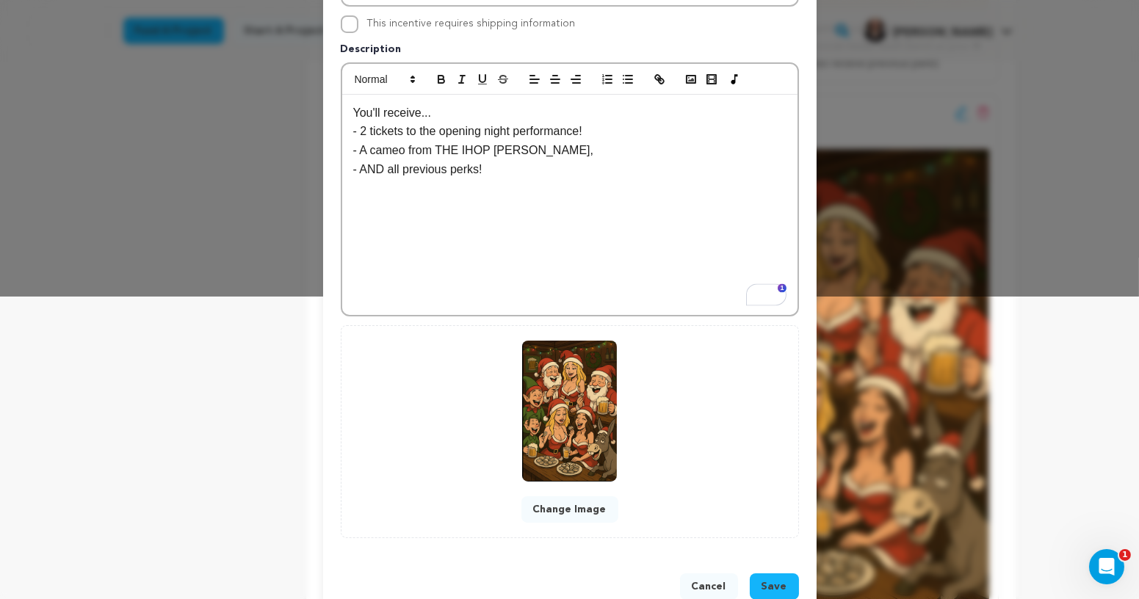
scroll to position [334, 0]
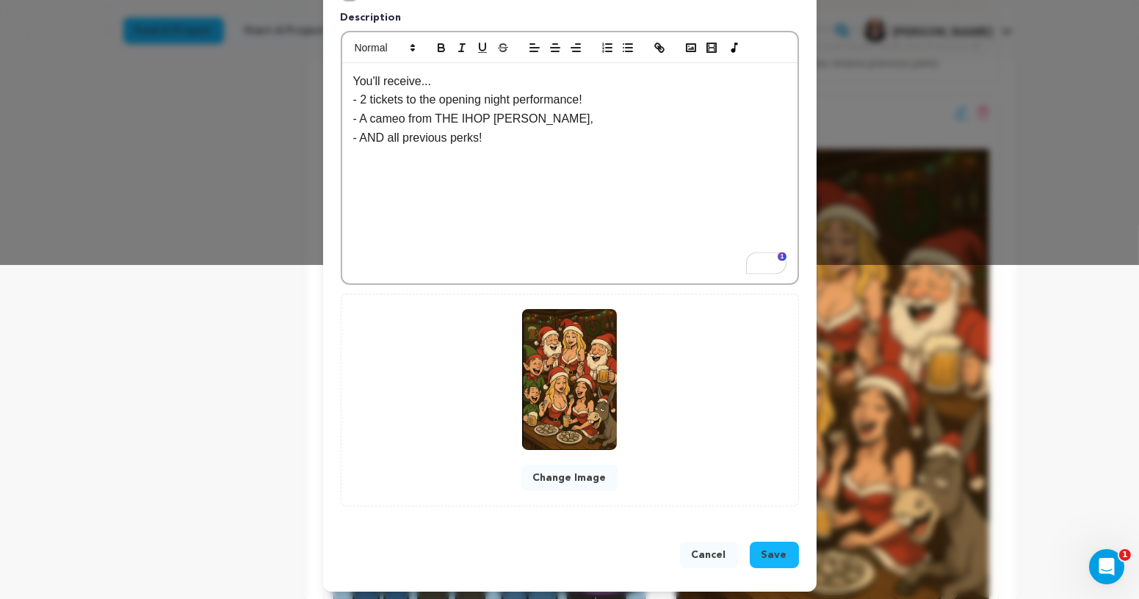
click at [774, 554] on span "Save" at bounding box center [775, 555] width 26 height 15
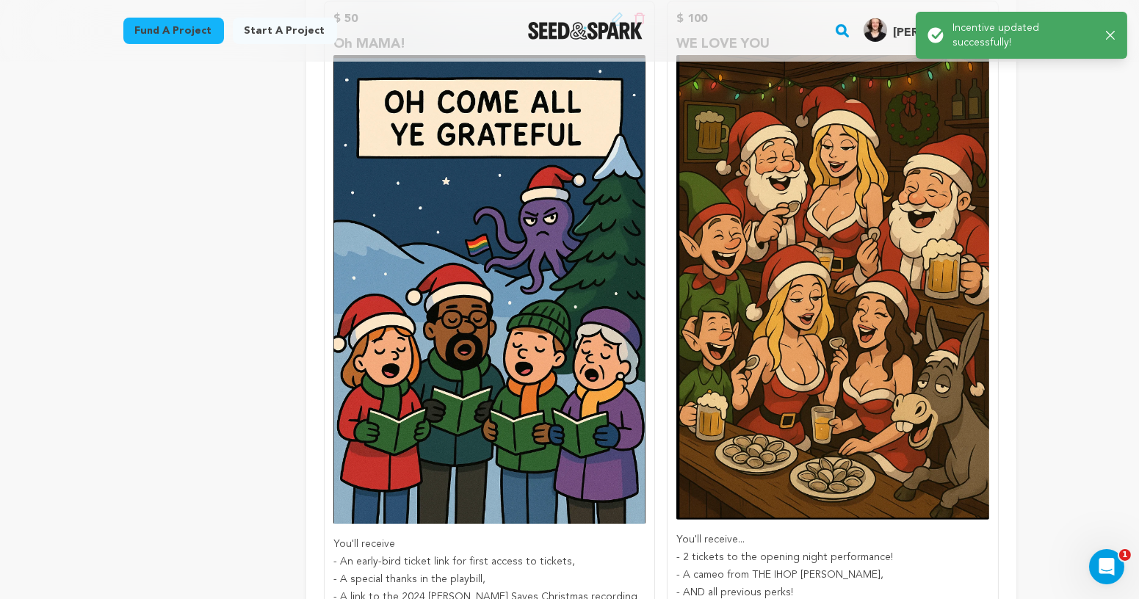
scroll to position [867, 0]
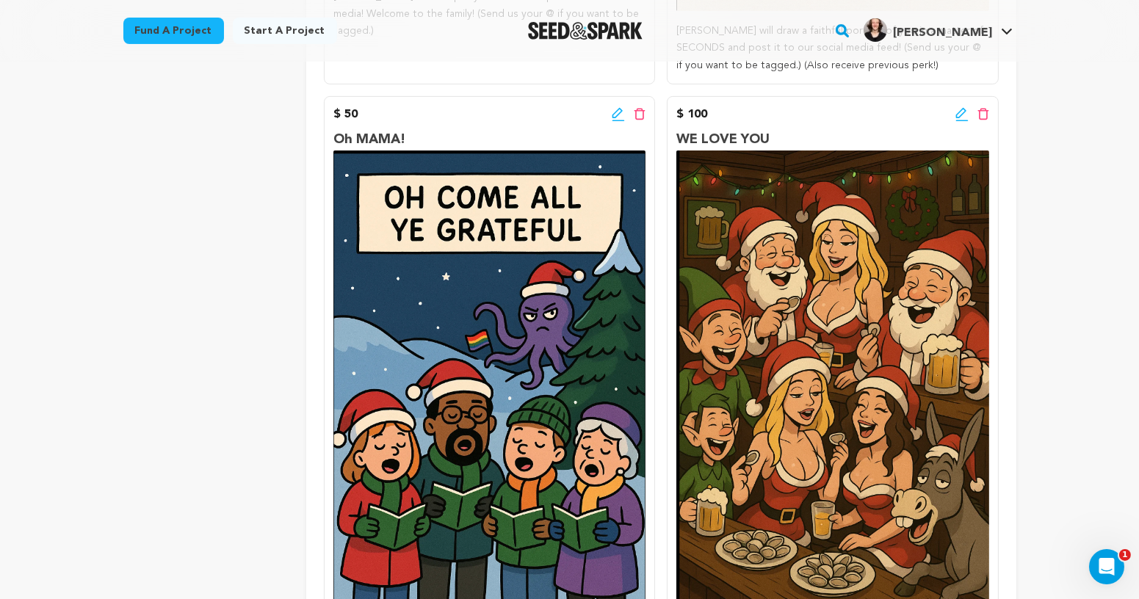
click at [963, 109] on icon at bounding box center [961, 114] width 13 height 15
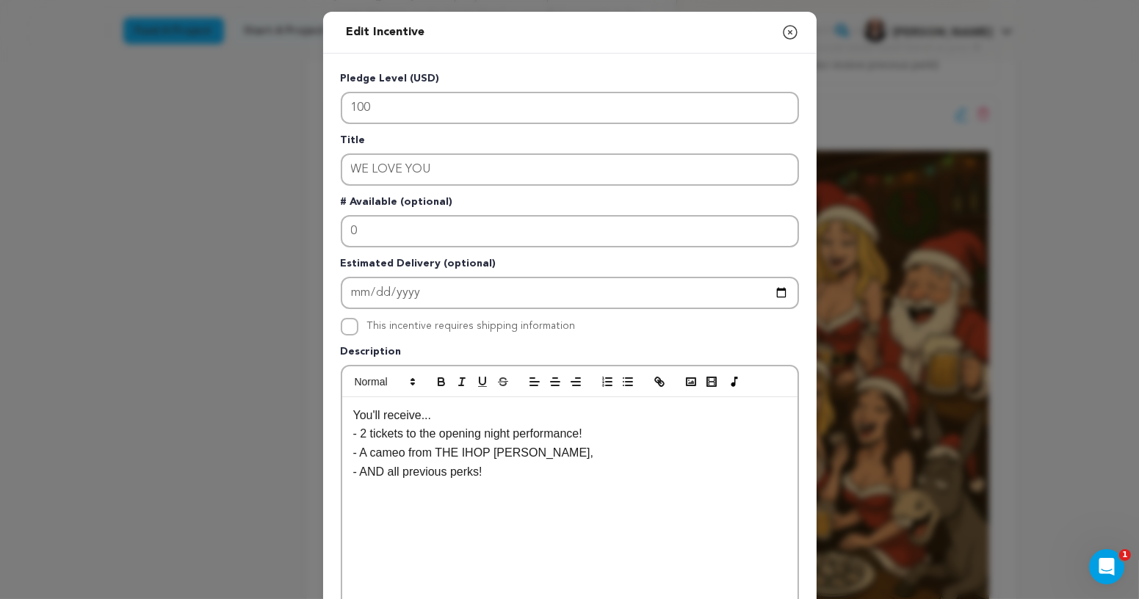
click at [501, 444] on p "- A cameo from THE IHOP [PERSON_NAME]," at bounding box center [569, 453] width 433 height 19
drag, startPoint x: 423, startPoint y: 433, endPoint x: 516, endPoint y: 434, distance: 93.3
click at [517, 434] on p "- 2 tickets to the opening night performance!" at bounding box center [569, 433] width 433 height 19
click at [545, 430] on p "- 2 tickets to a performance!" at bounding box center [569, 433] width 433 height 19
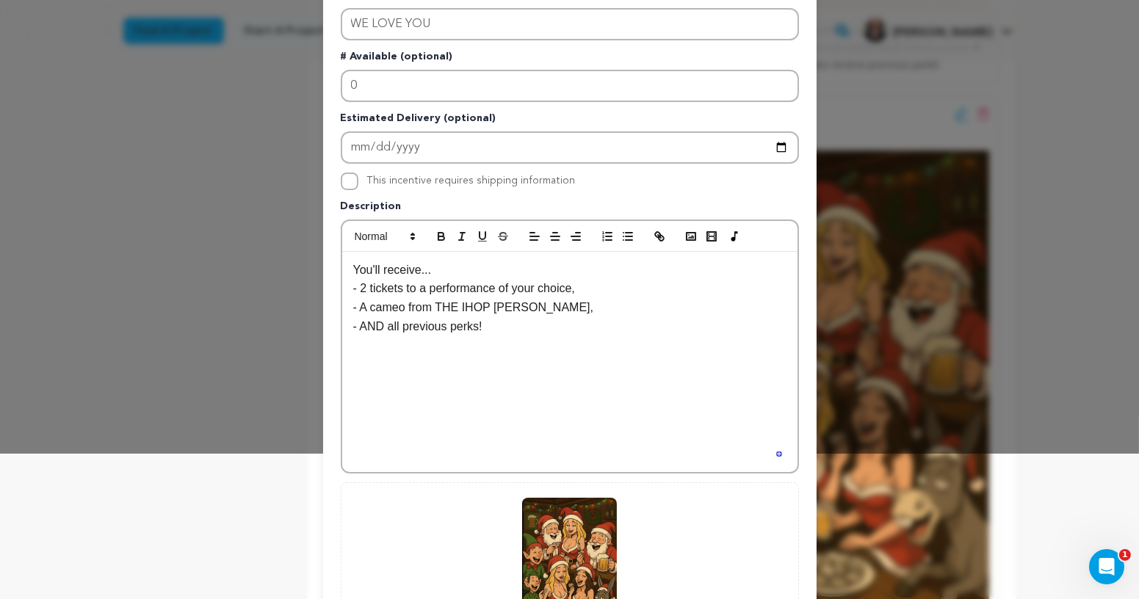
scroll to position [334, 0]
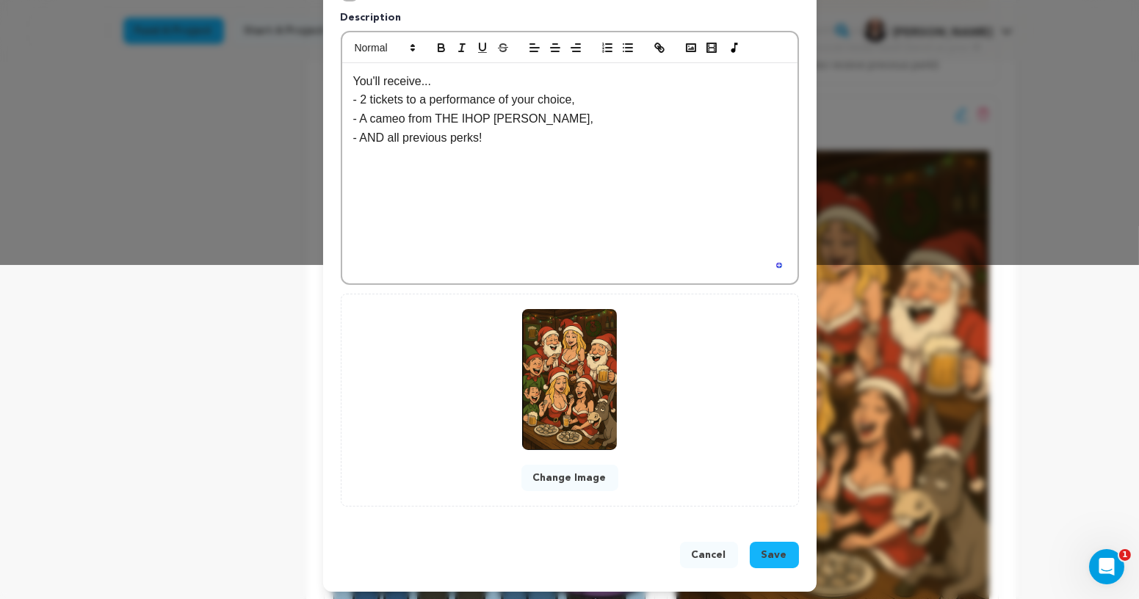
click at [784, 562] on button "Save" at bounding box center [774, 555] width 49 height 26
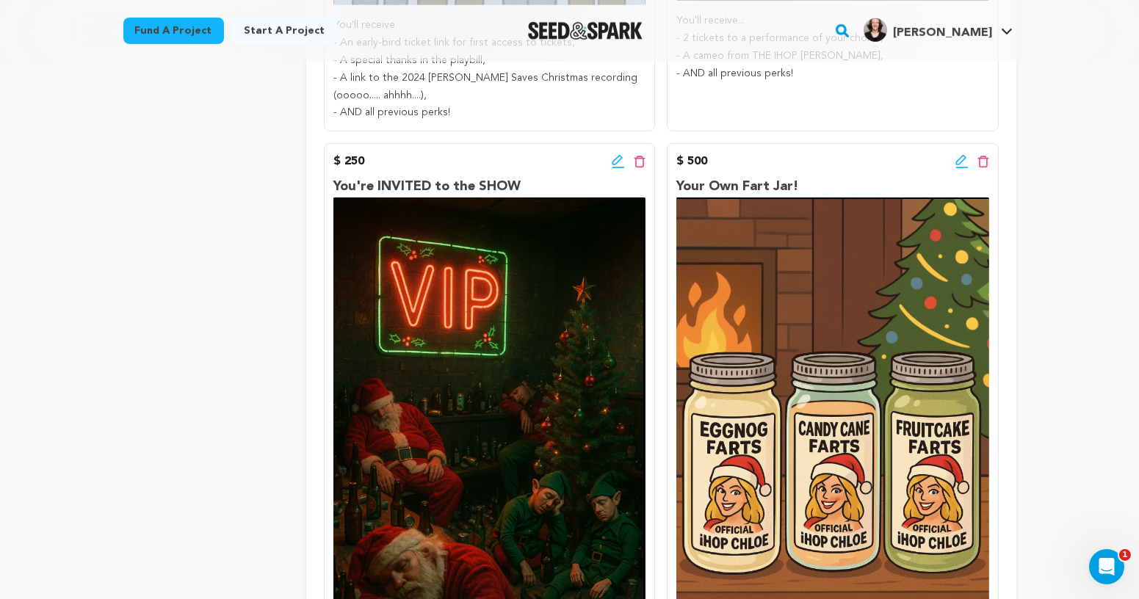
scroll to position [1410, 0]
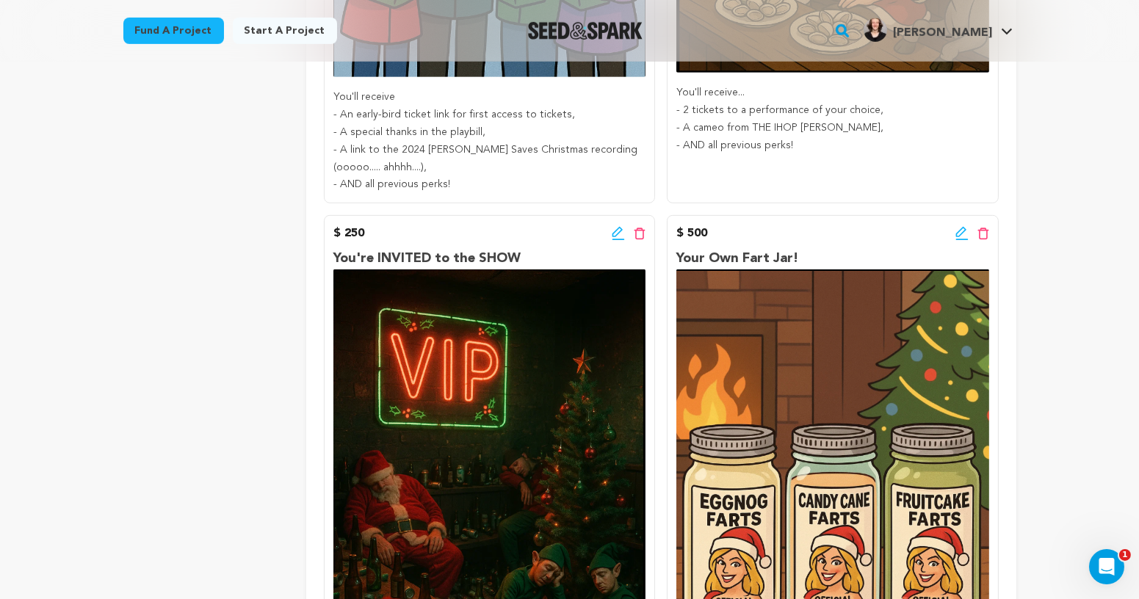
click at [615, 236] on icon at bounding box center [618, 233] width 13 height 15
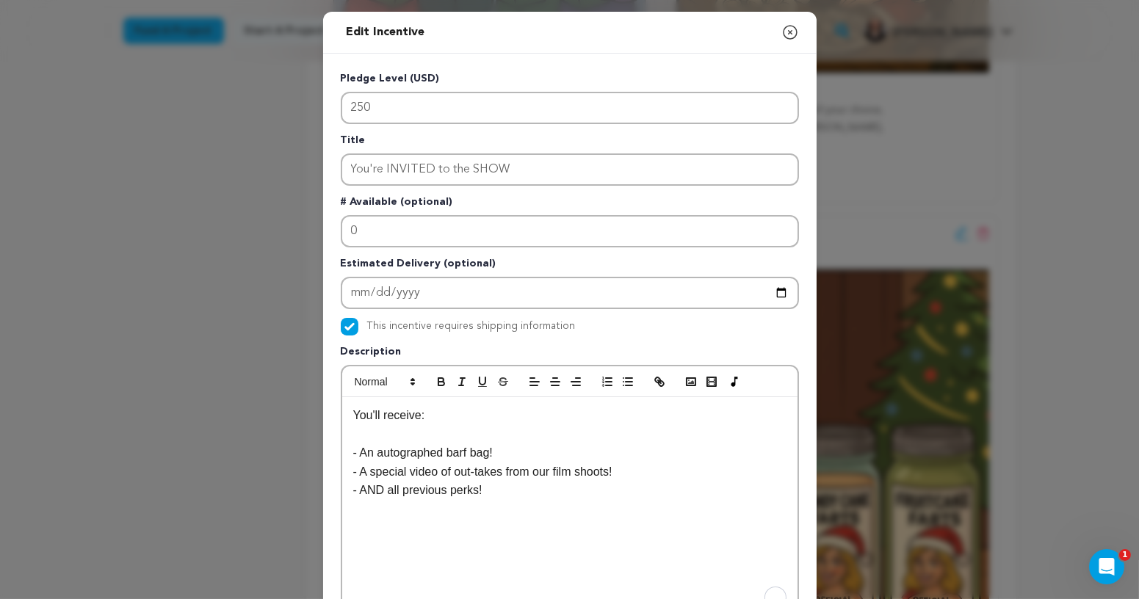
click at [443, 415] on p "You'll receive:" at bounding box center [569, 415] width 433 height 19
click at [397, 436] on p "To enrich screen reader interactions, please activate Accessibility in Grammarl…" at bounding box center [569, 433] width 433 height 19
click at [371, 436] on p "- - An invite to our closing show Christmas party ([DATE])," at bounding box center [569, 433] width 433 height 19
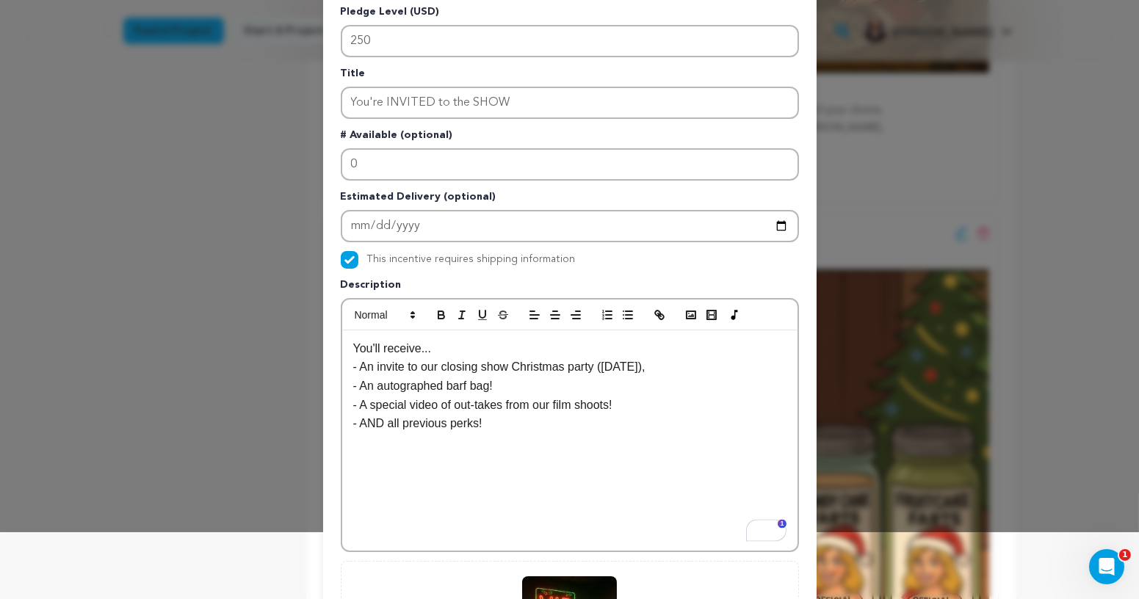
scroll to position [70, 0]
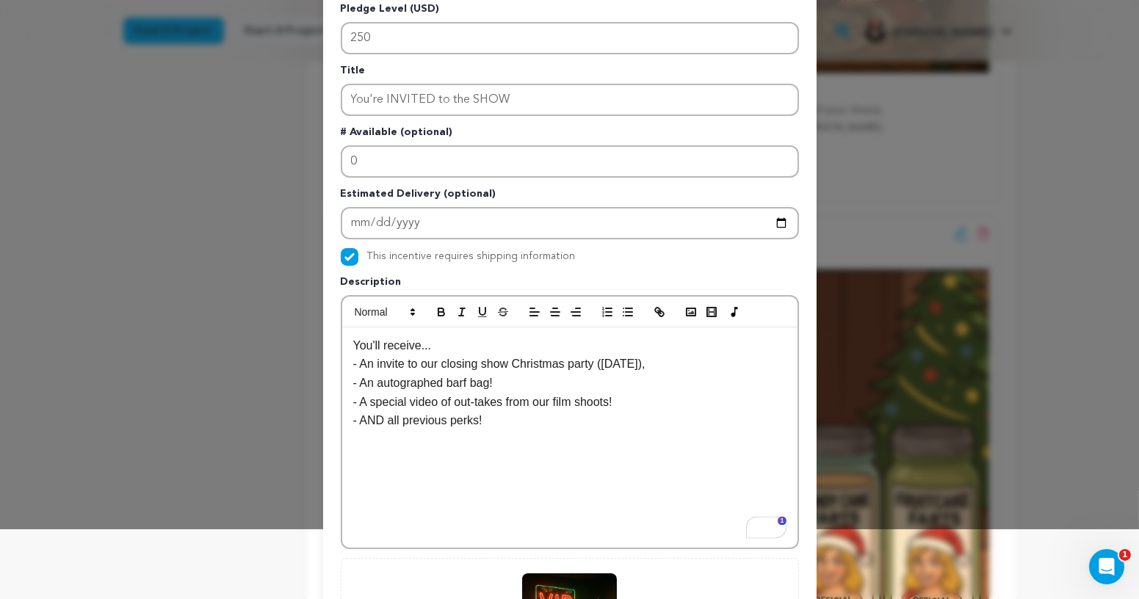
click at [597, 383] on p "- An autographed barf bag!" at bounding box center [569, 383] width 433 height 19
click at [649, 404] on p "- A special video of out-takes from our film shoots!" at bounding box center [569, 402] width 433 height 19
click at [589, 422] on p "- AND all previous perks!" at bounding box center [569, 420] width 433 height 19
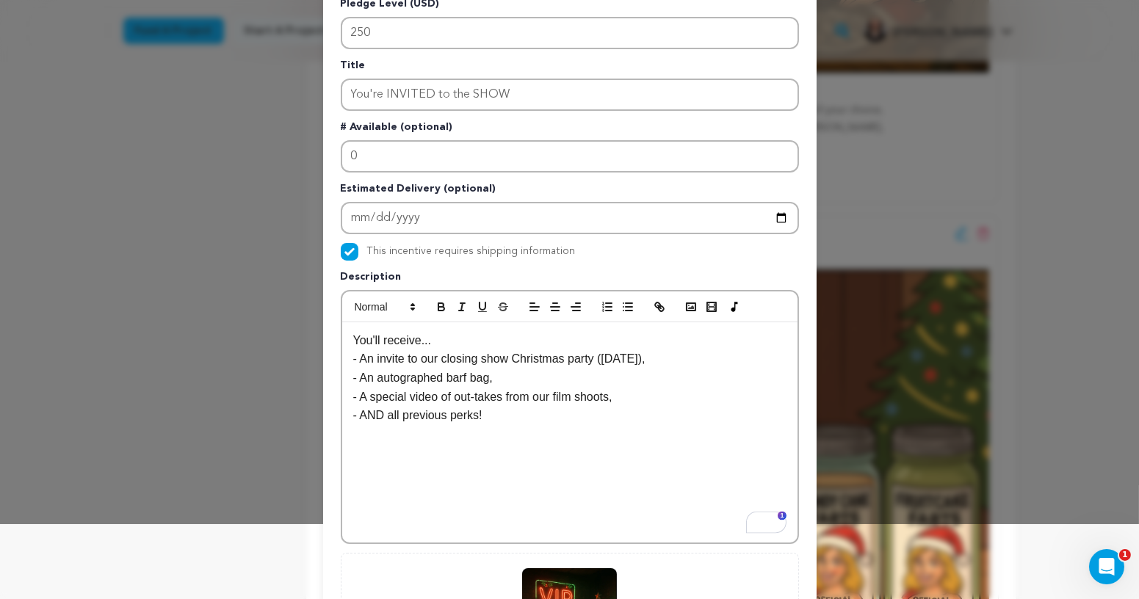
scroll to position [334, 0]
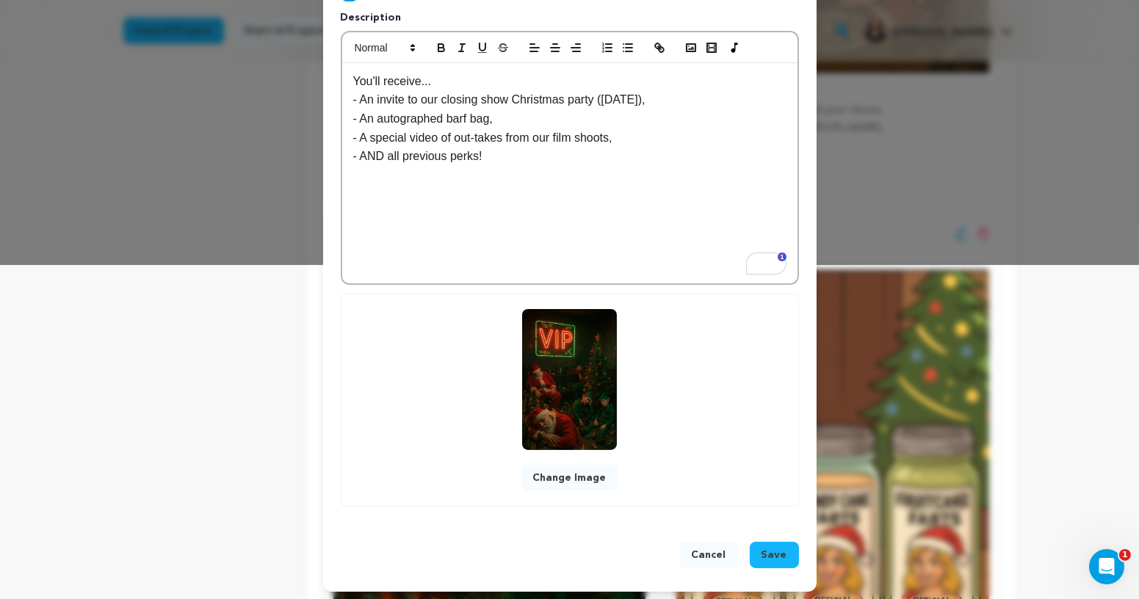
click at [640, 134] on p "- A special video of out-takes from our film shoots," at bounding box center [569, 138] width 433 height 19
click at [781, 552] on span "Save" at bounding box center [775, 555] width 26 height 15
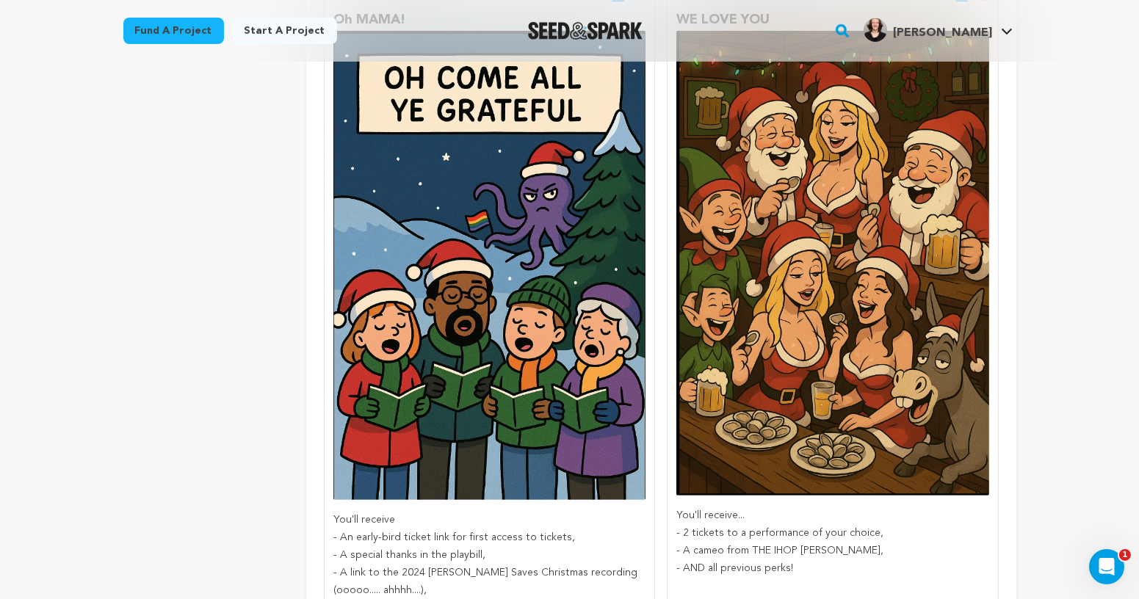
scroll to position [858, 0]
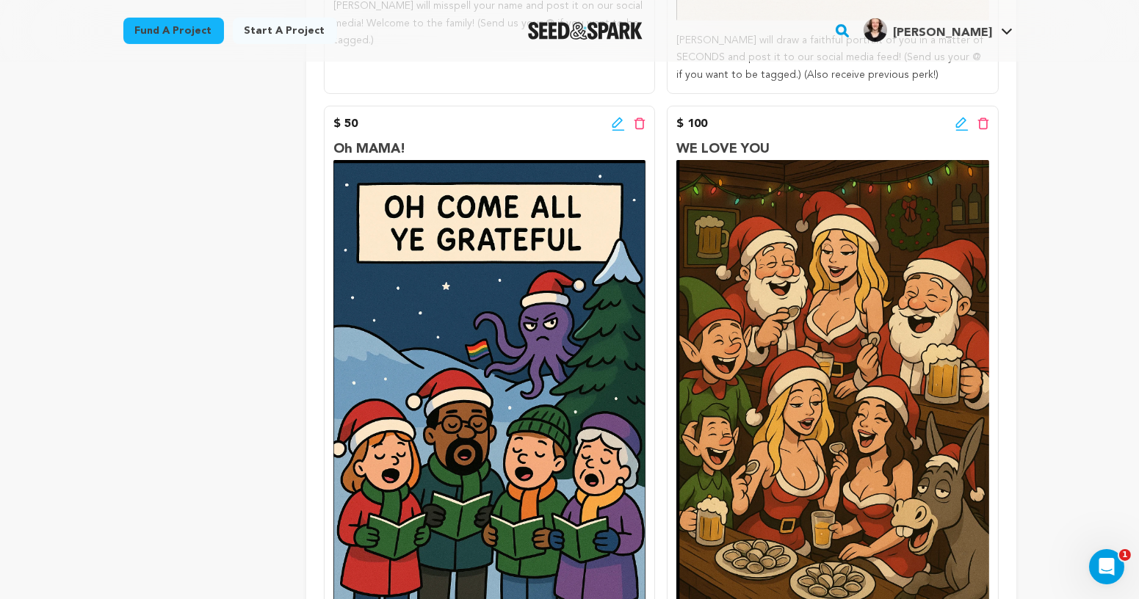
click at [615, 121] on icon at bounding box center [617, 123] width 10 height 10
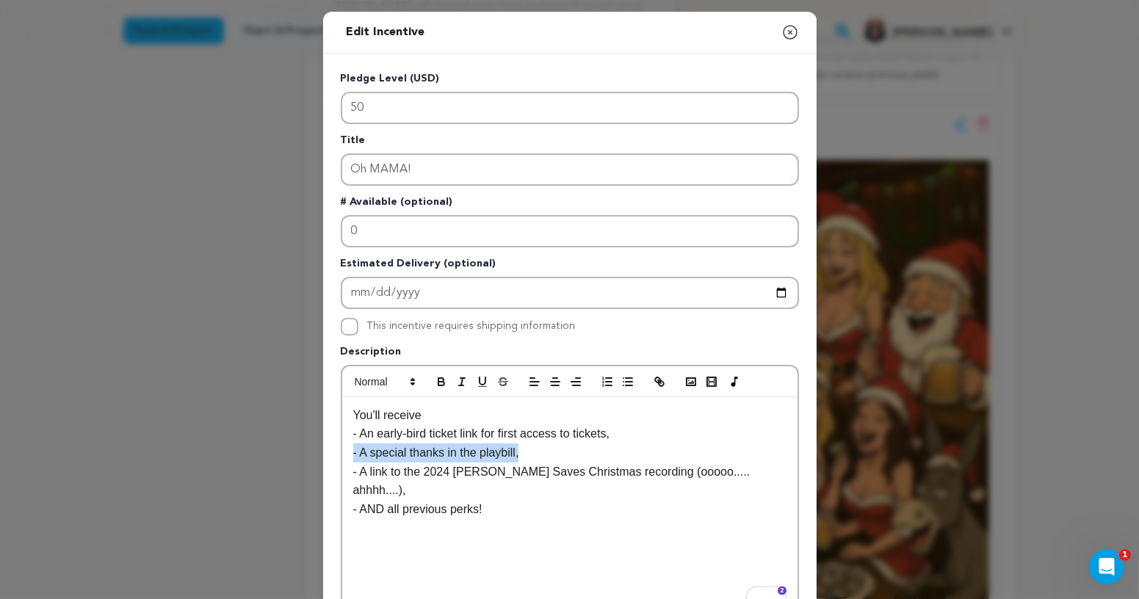
drag, startPoint x: 550, startPoint y: 451, endPoint x: 338, endPoint y: 452, distance: 212.2
click at [337, 452] on div "Pledge Level (USD) 50 Title Oh MAMA! # Available (optional) 0 Estimated Deliver…" at bounding box center [570, 456] width 494 height 805
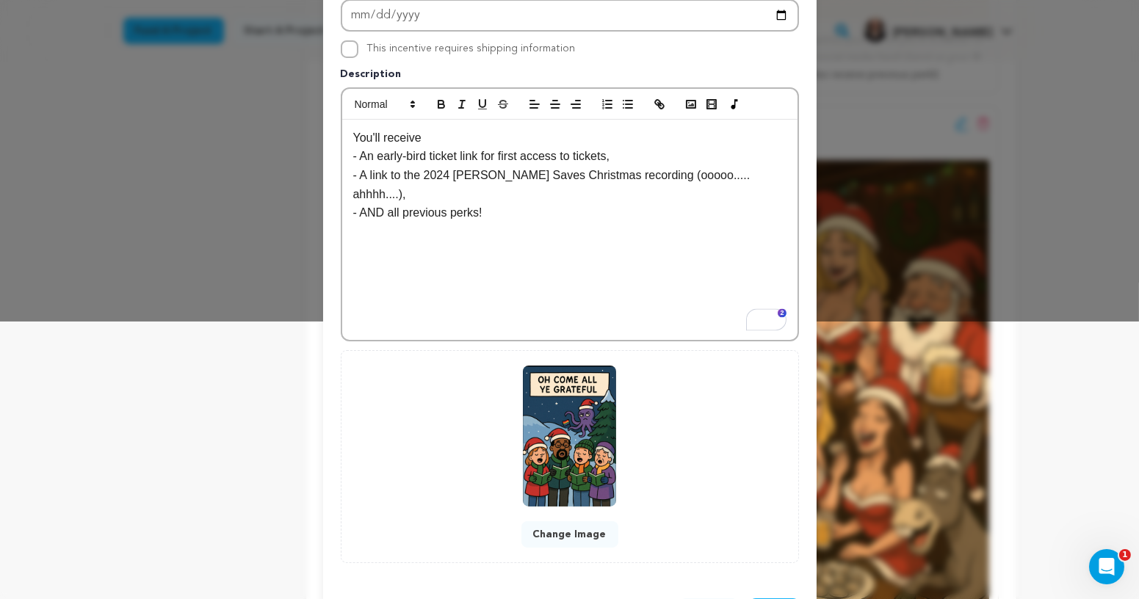
scroll to position [334, 0]
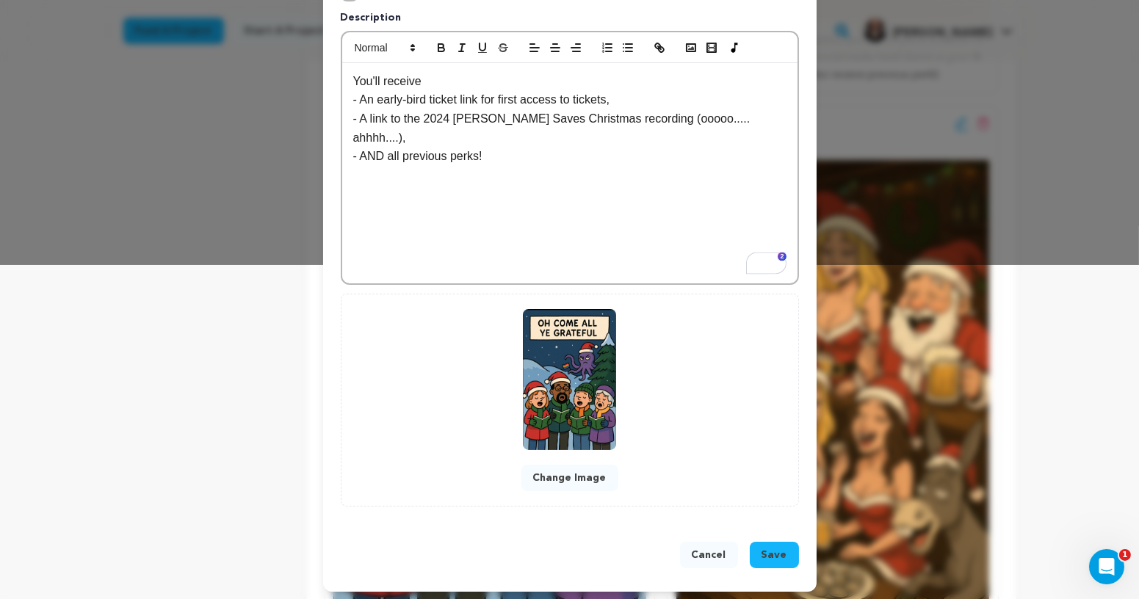
click at [782, 548] on span "Save" at bounding box center [775, 555] width 26 height 15
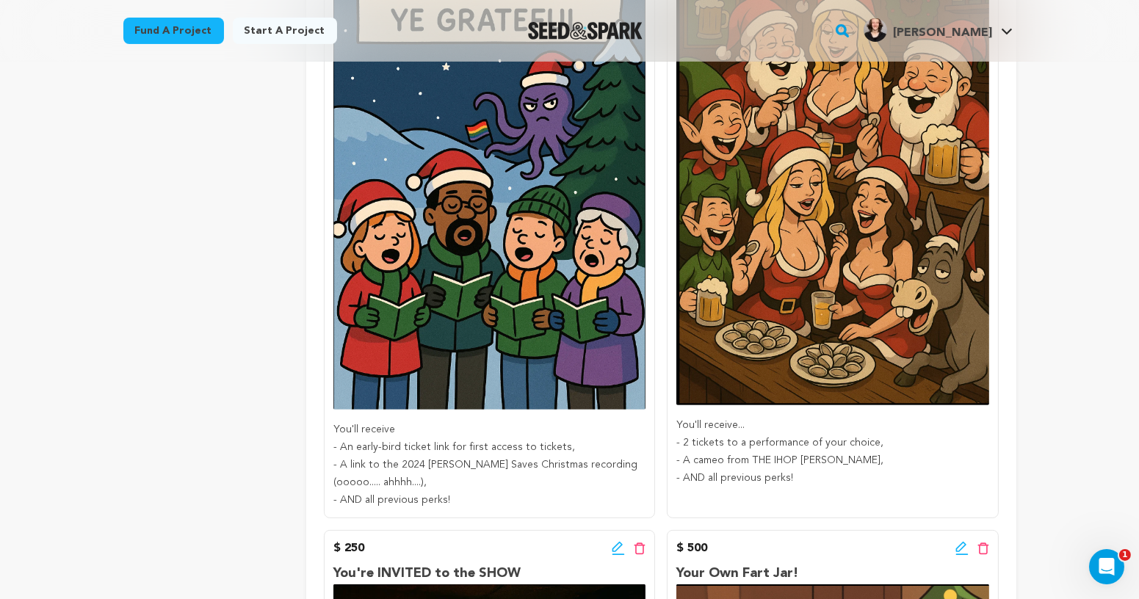
scroll to position [1083, 0]
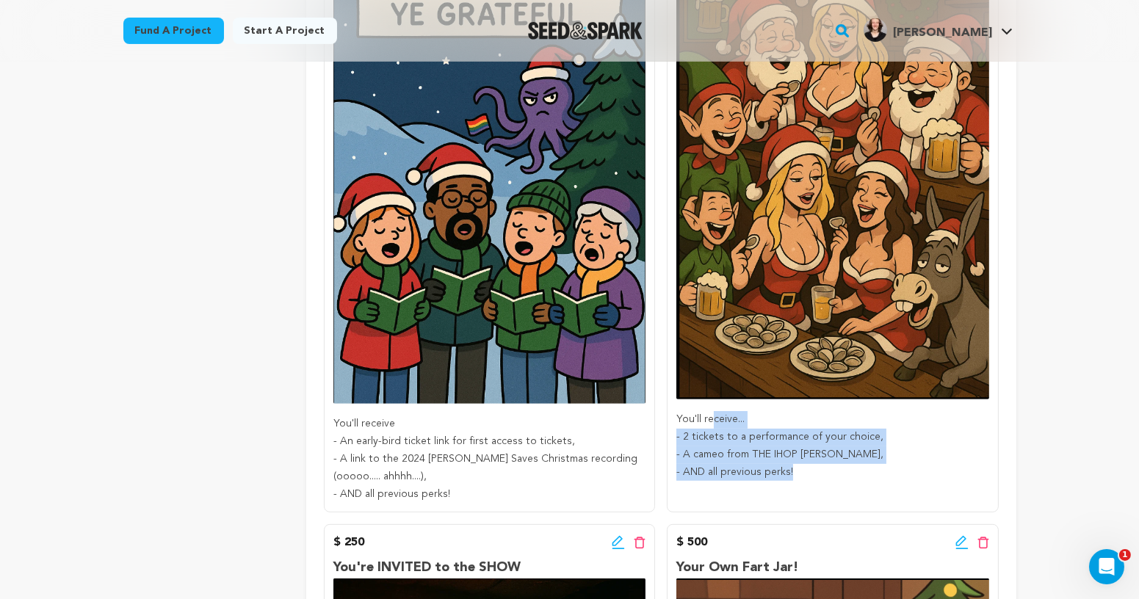
drag, startPoint x: 711, startPoint y: 419, endPoint x: 850, endPoint y: 488, distance: 155.4
click at [850, 488] on div "$ 100 Edit incentive button Delete incentive button WE LOVE YOU You'll receive.…" at bounding box center [832, 196] width 331 height 632
drag, startPoint x: 751, startPoint y: 438, endPoint x: 810, endPoint y: 485, distance: 75.2
click at [810, 485] on div "$ 100 Edit incentive button Delete incentive button WE LOVE YOU You'll receive.…" at bounding box center [832, 196] width 331 height 632
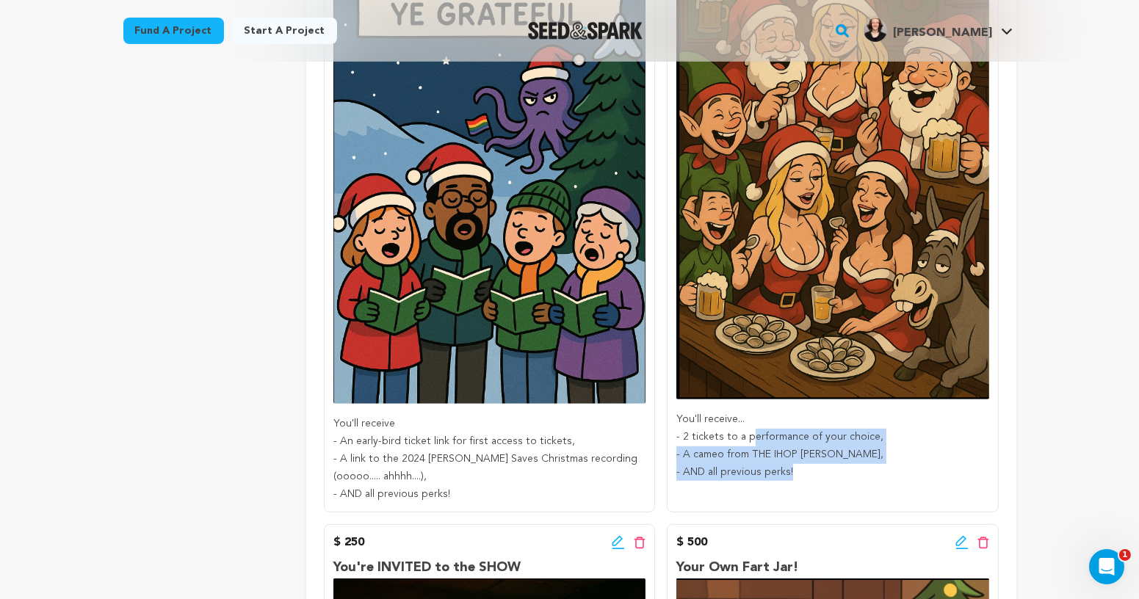
click at [810, 485] on div "$ 100 Edit incentive button Delete incentive button WE LOVE YOU You'll receive.…" at bounding box center [832, 196] width 331 height 632
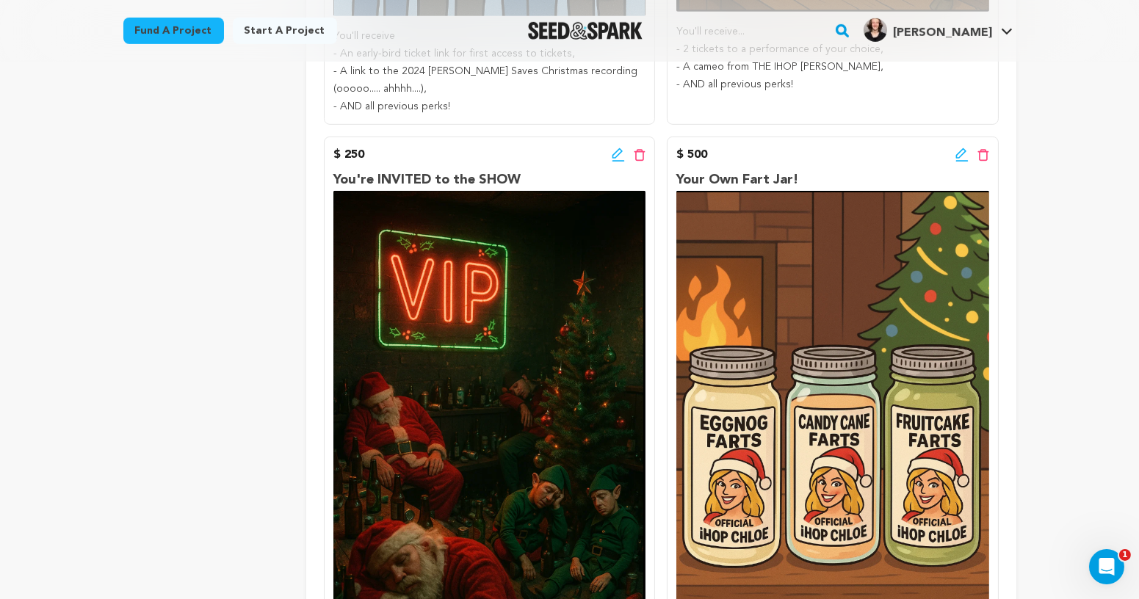
scroll to position [1465, 0]
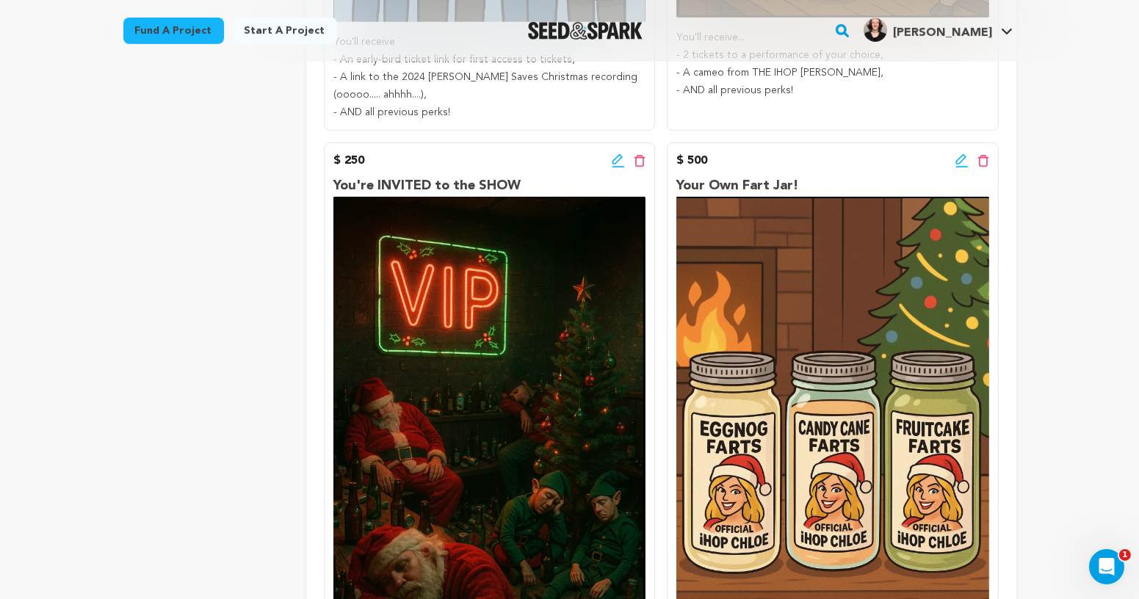
click at [616, 163] on icon at bounding box center [617, 159] width 10 height 10
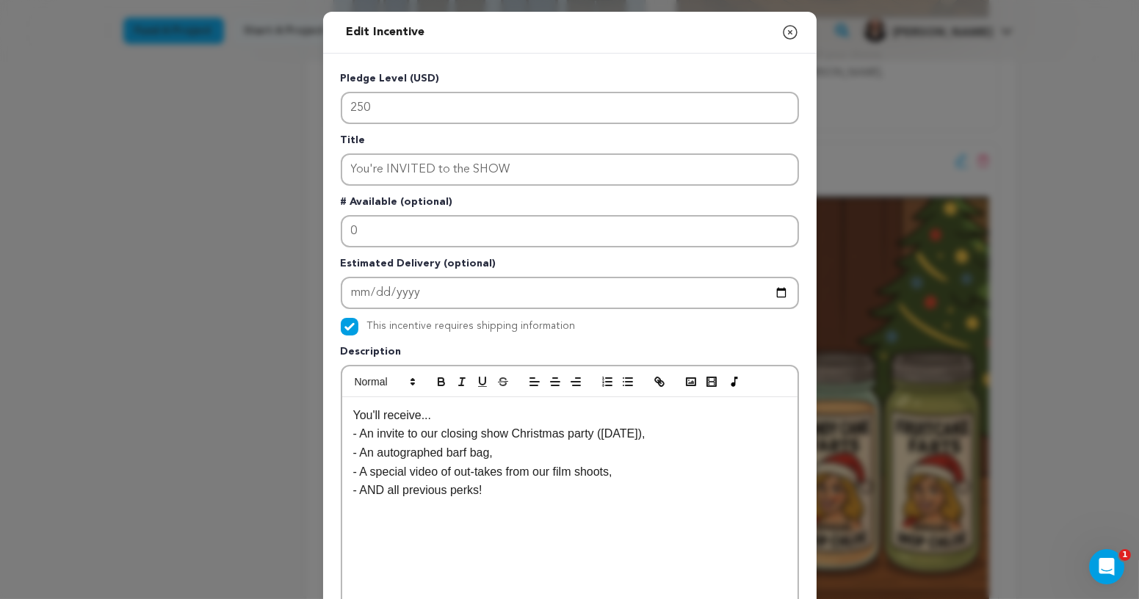
click at [472, 418] on p "You'll receive..." at bounding box center [569, 415] width 433 height 19
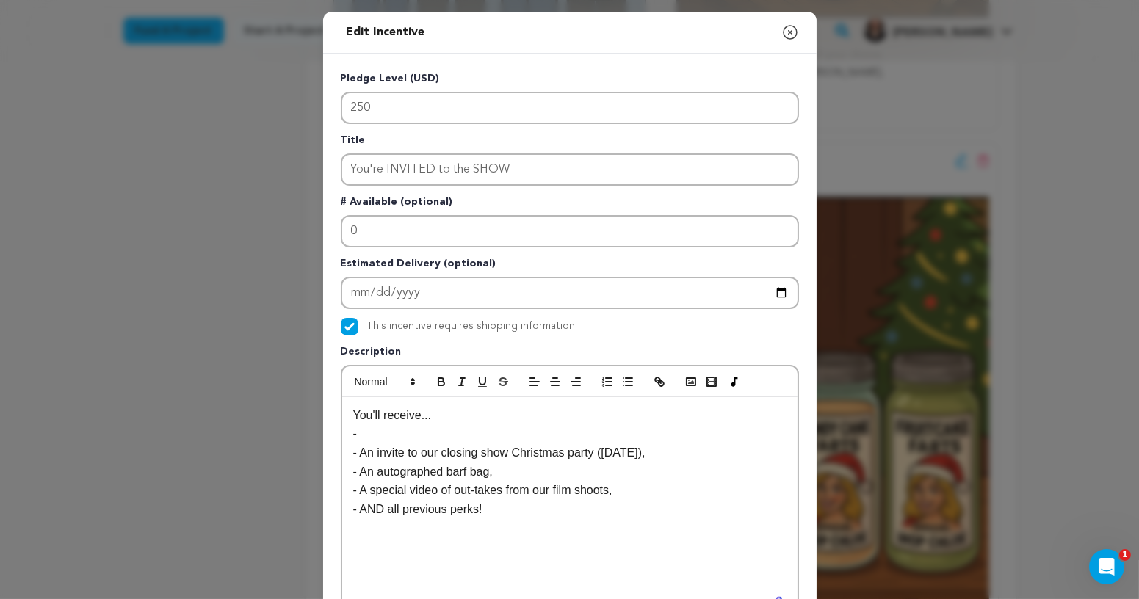
scroll to position [0, 0]
click at [371, 433] on p "- - A special thanks in the playbill," at bounding box center [569, 433] width 433 height 19
click at [532, 433] on p "- A special thanks in the playbill," at bounding box center [569, 433] width 433 height 19
drag, startPoint x: 715, startPoint y: 451, endPoint x: 338, endPoint y: 454, distance: 376.8
click at [338, 453] on div "Edit Incentive Close modal Pledge Level (USD) 250 Title You're INVITED to the S…" at bounding box center [570, 469] width 494 height 914
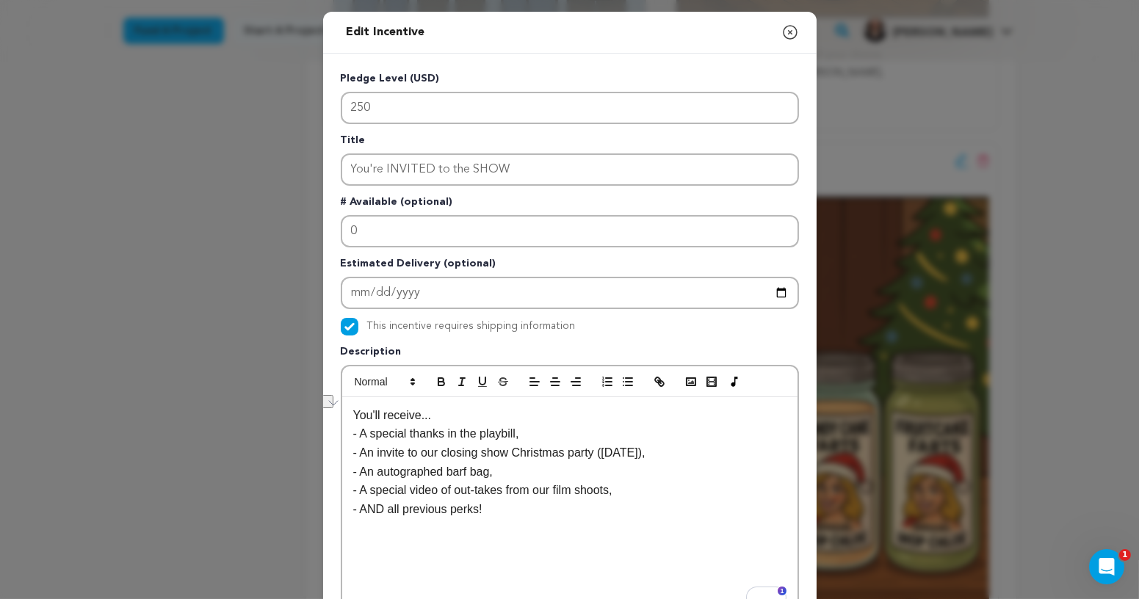
click at [541, 487] on p "- A special video of out-takes from our film shoots," at bounding box center [569, 490] width 433 height 19
drag, startPoint x: 709, startPoint y: 455, endPoint x: 340, endPoint y: 458, distance: 369.4
click at [341, 458] on div "You'll receive... - A special thanks in the playbill, - An invite to our closin…" at bounding box center [570, 492] width 458 height 254
copy p "- An invite to our closing show Christmas party ([DATE]),"
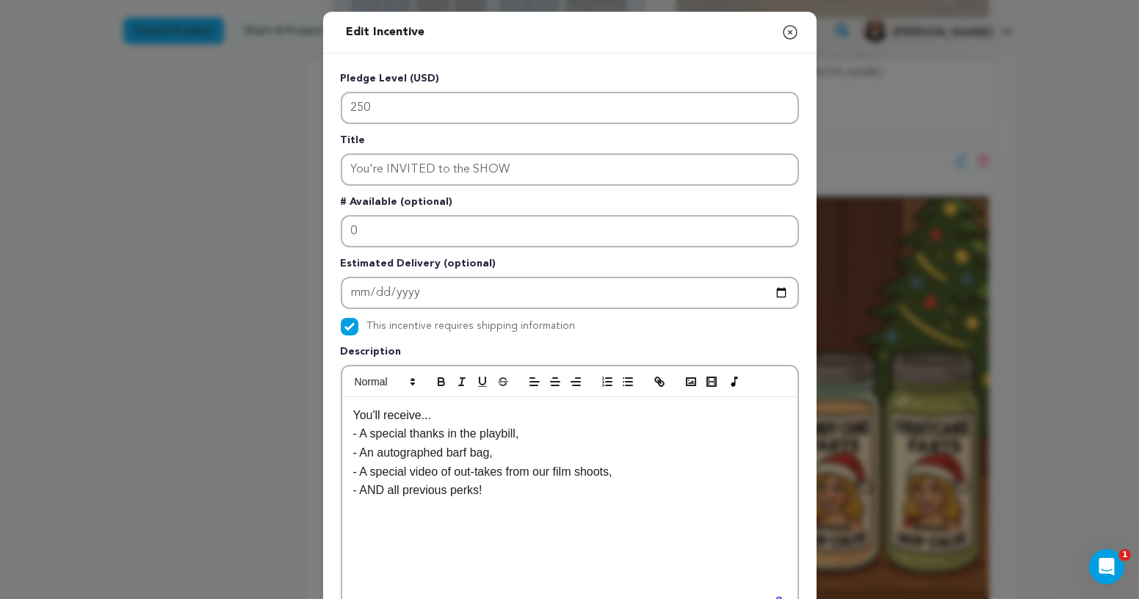
click at [691, 463] on p "- A special video of out-takes from our film shoots," at bounding box center [569, 472] width 433 height 19
click at [666, 463] on p "- A special video of out-takes from our film shoots," at bounding box center [569, 472] width 433 height 19
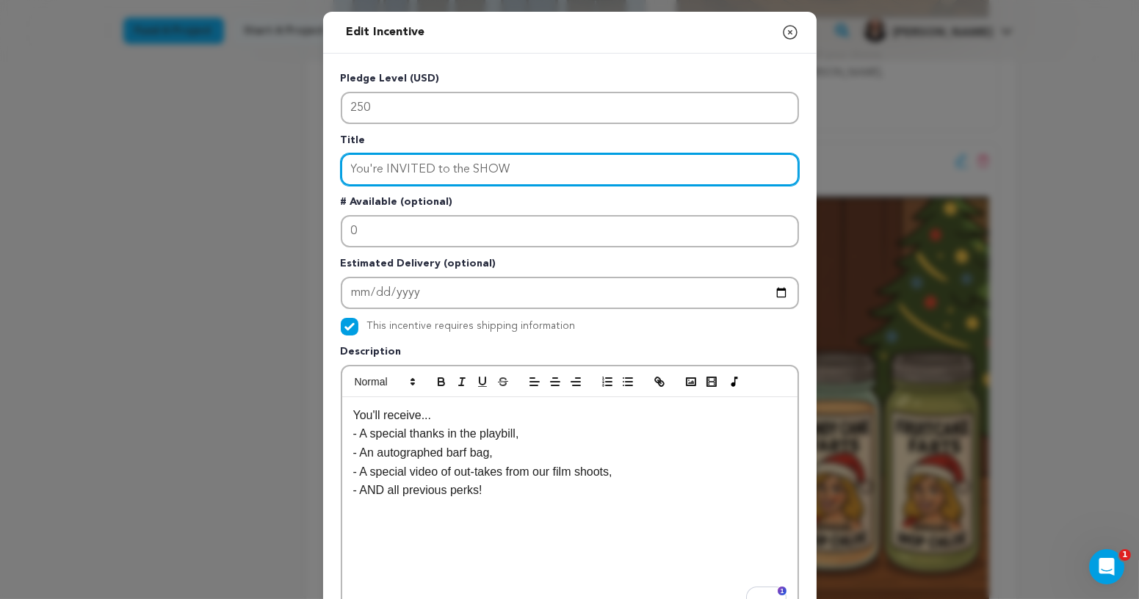
drag, startPoint x: 521, startPoint y: 167, endPoint x: 351, endPoint y: 159, distance: 169.8
click at [351, 159] on input "You're INVITED to the SHOW" at bounding box center [570, 169] width 458 height 32
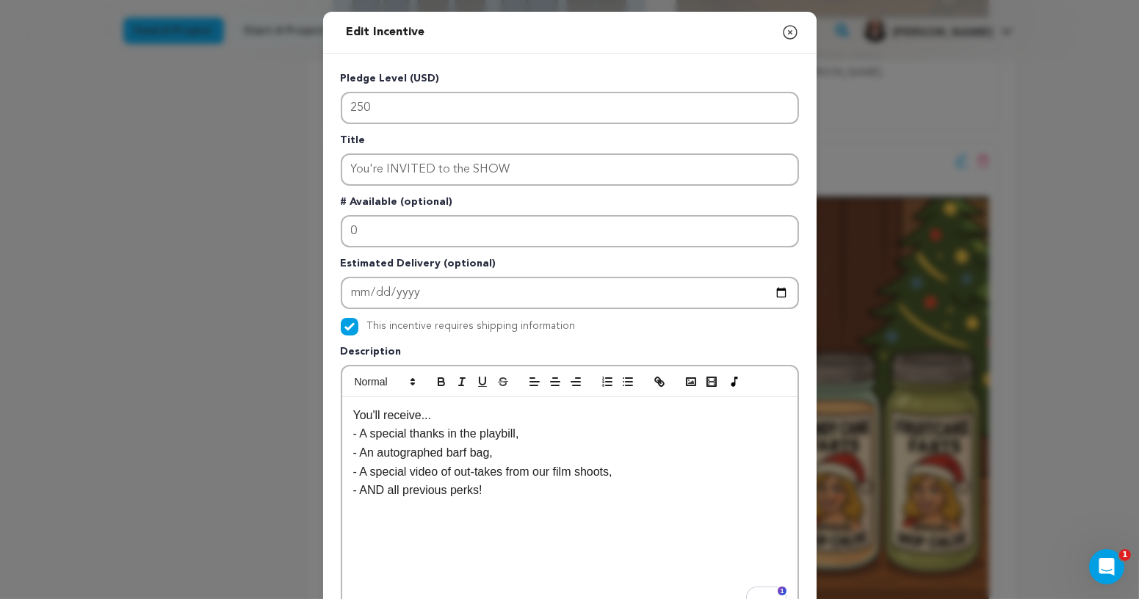
drag, startPoint x: 794, startPoint y: 35, endPoint x: 734, endPoint y: 409, distance: 379.4
click at [734, 409] on div "Edit Incentive Close modal Pledge Level (USD) 250 Title You're INVITED to the S…" at bounding box center [570, 469] width 494 height 914
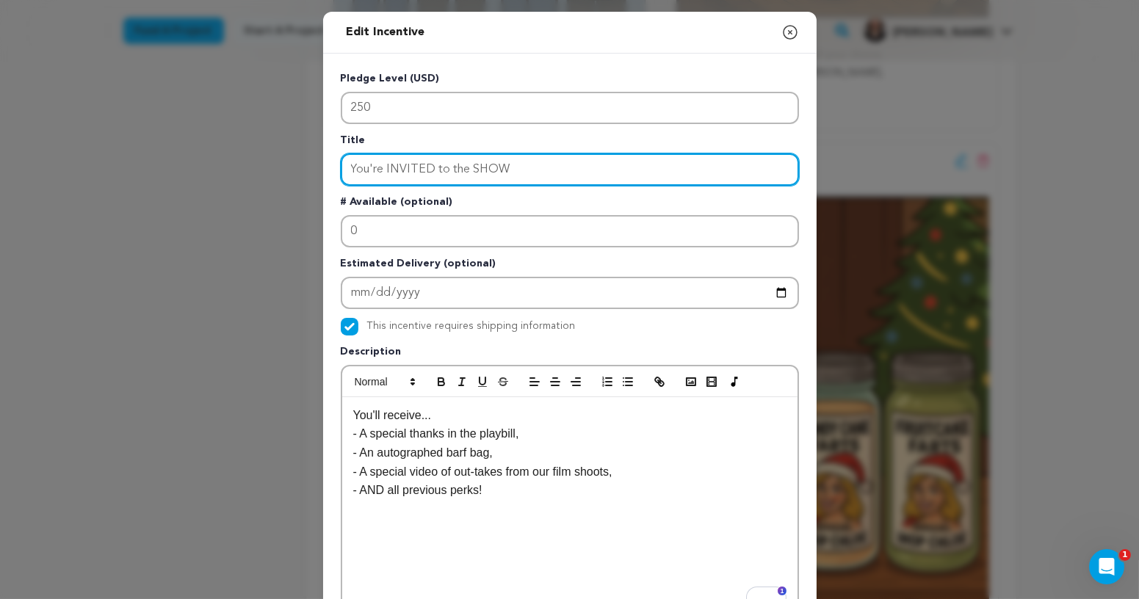
drag, startPoint x: 535, startPoint y: 178, endPoint x: 322, endPoint y: 174, distance: 212.3
click at [323, 174] on div "Pledge Level (USD) 250 Title You're INVITED to the SHOW # Available (optional) …" at bounding box center [570, 456] width 494 height 805
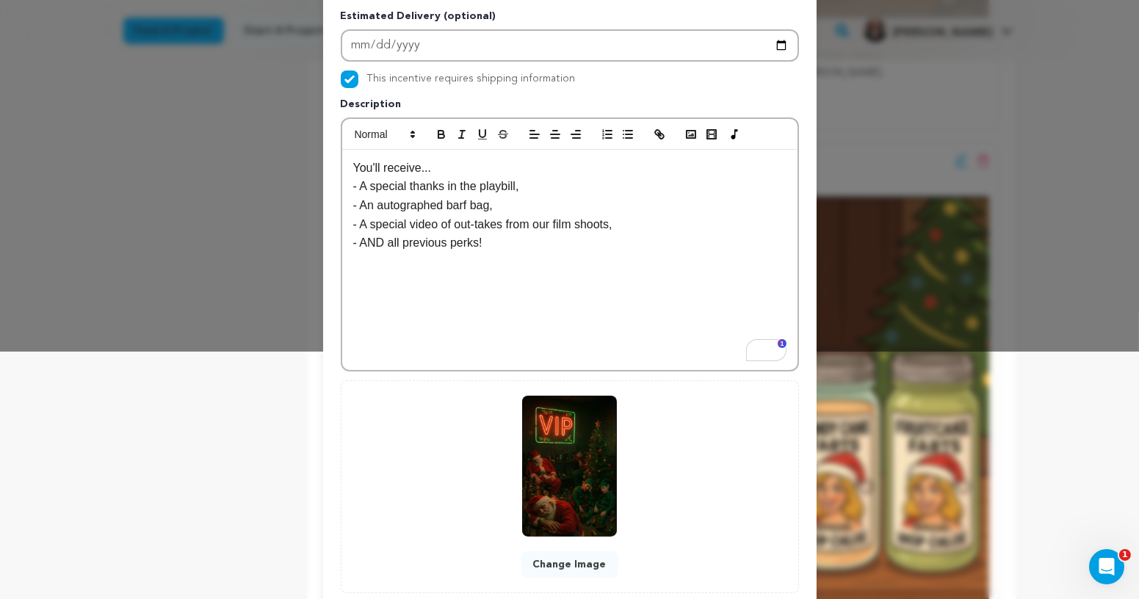
scroll to position [334, 0]
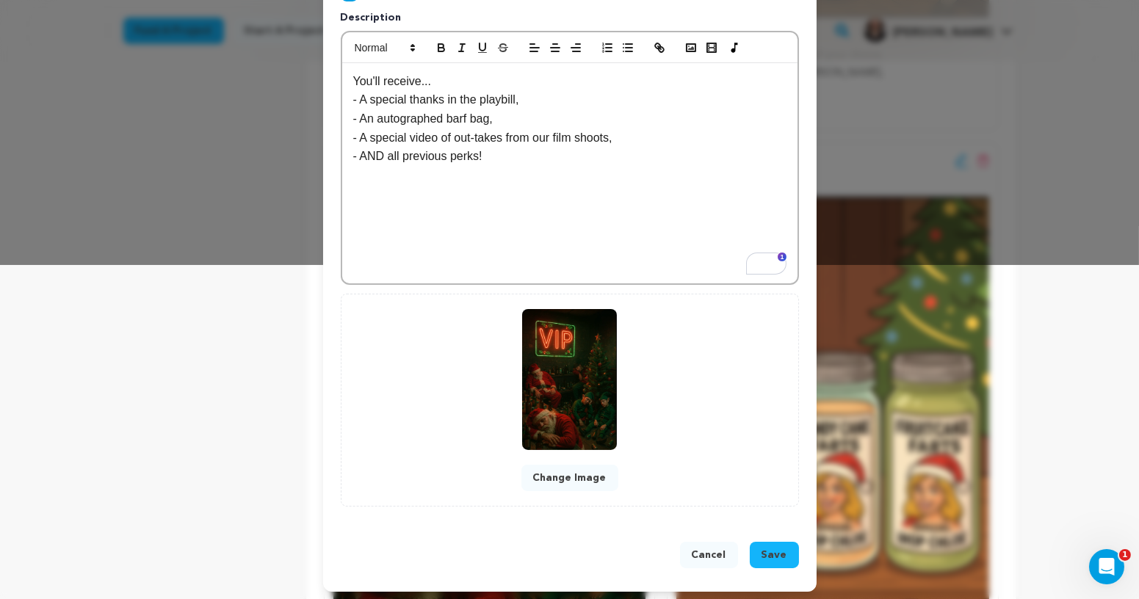
type input "VIP"
click at [780, 553] on span "Save" at bounding box center [775, 555] width 26 height 15
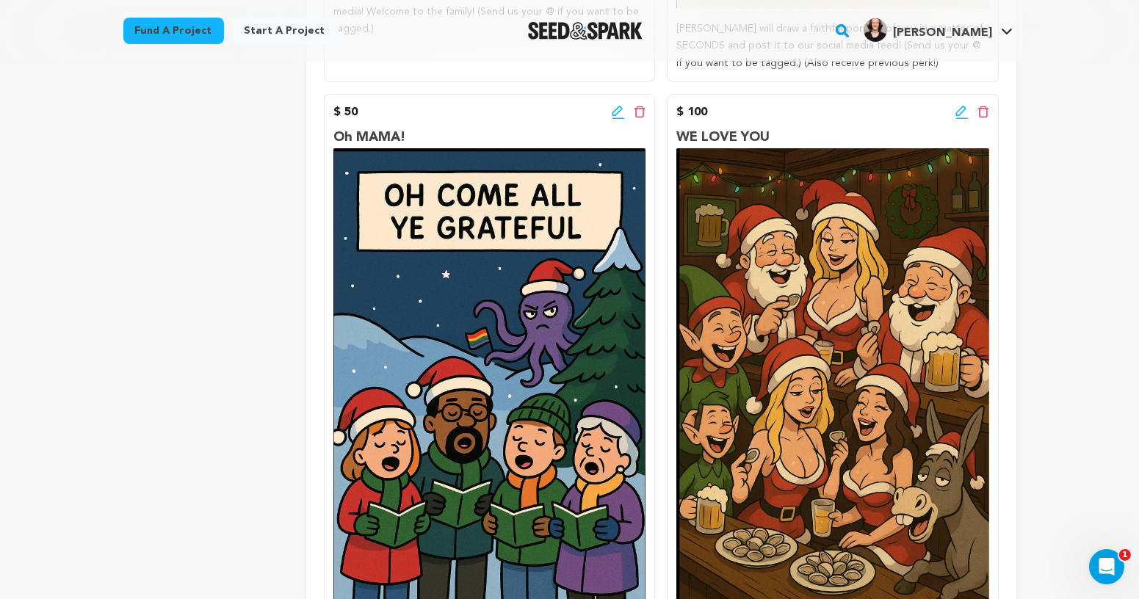
scroll to position [896, 0]
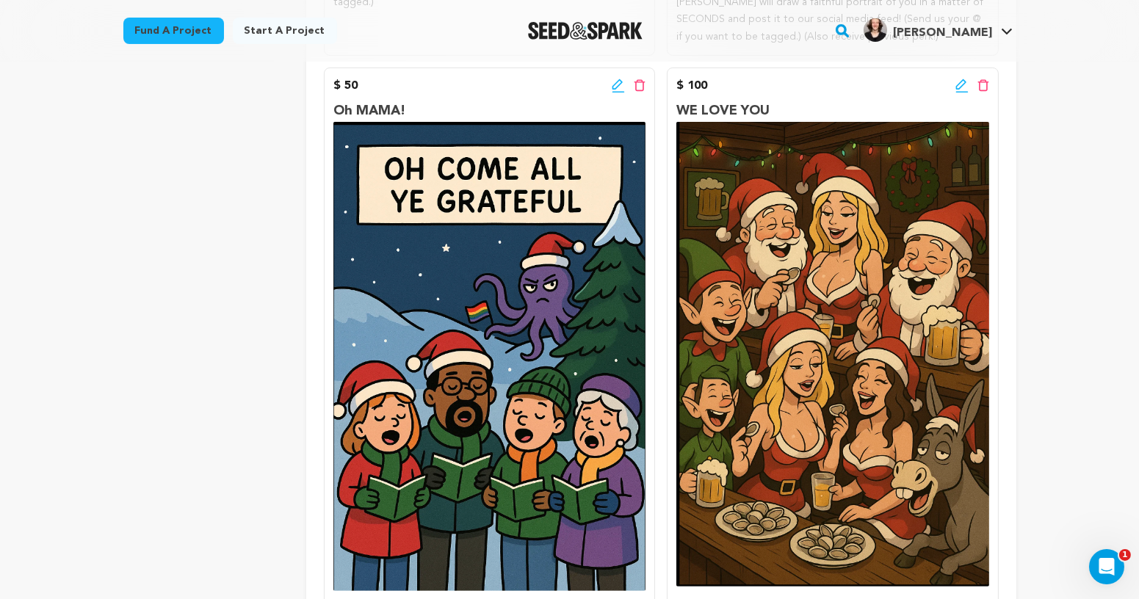
click at [959, 88] on icon at bounding box center [960, 84] width 10 height 10
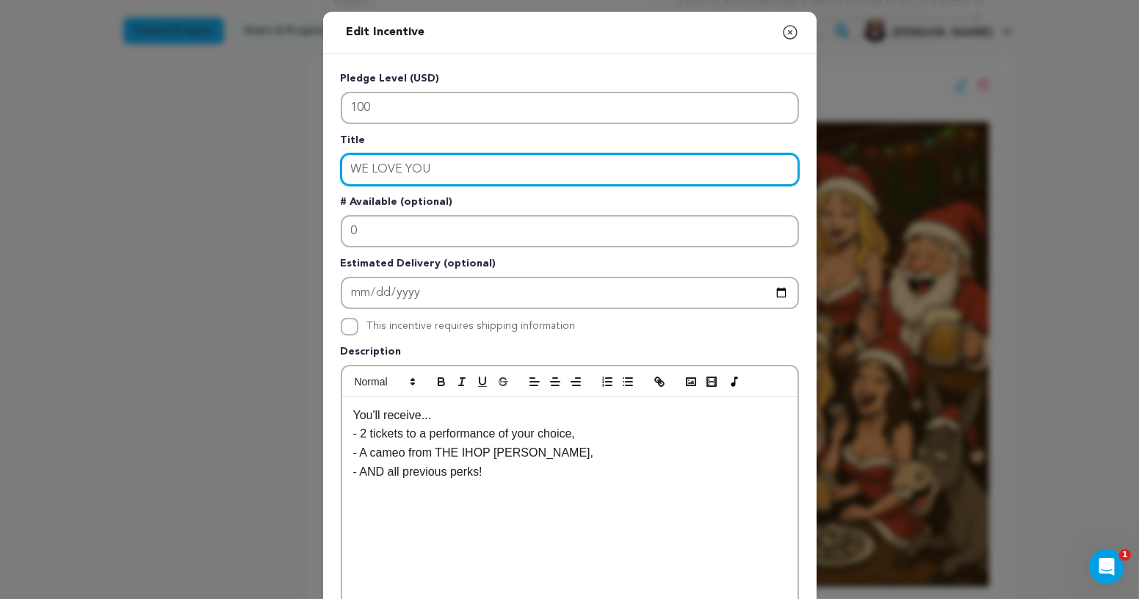
drag, startPoint x: 450, startPoint y: 160, endPoint x: 241, endPoint y: 160, distance: 209.3
click at [241, 160] on div "Edit Incentive Close modal Pledge Level (USD) 100 Title WE LOVE YOU # Available…" at bounding box center [569, 469] width 1139 height 938
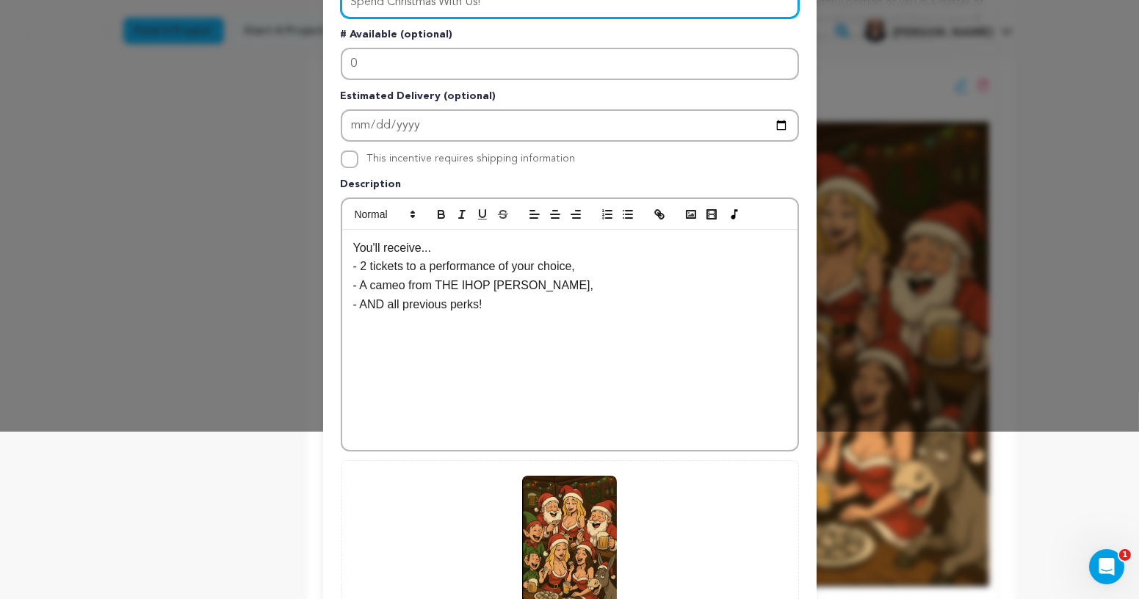
scroll to position [334, 0]
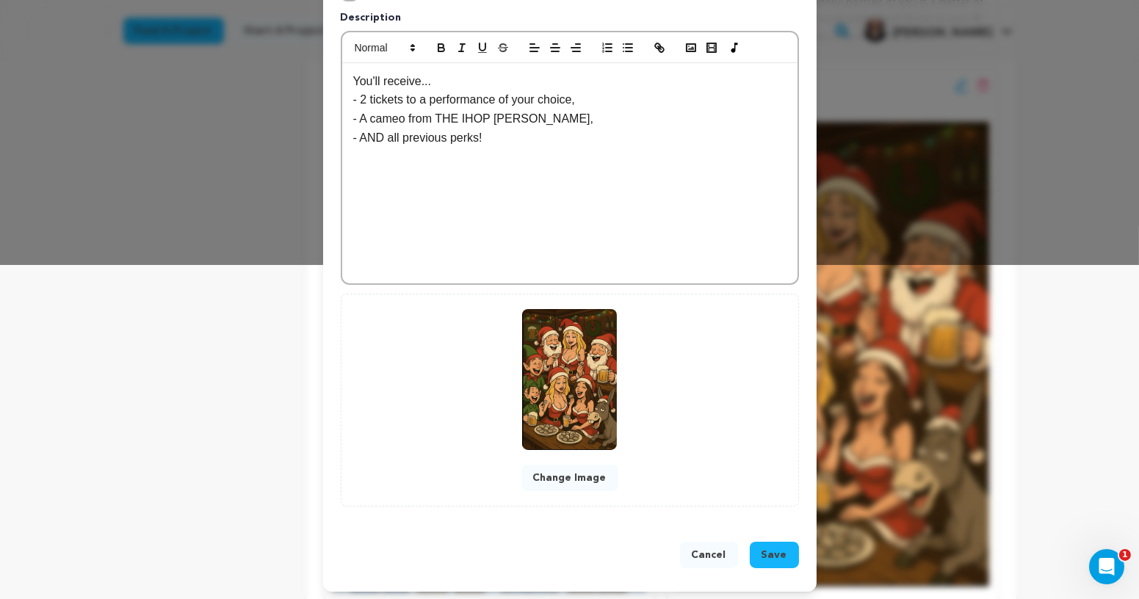
type input "Spend Christmas With Us!"
click at [788, 554] on button "Save" at bounding box center [774, 555] width 49 height 26
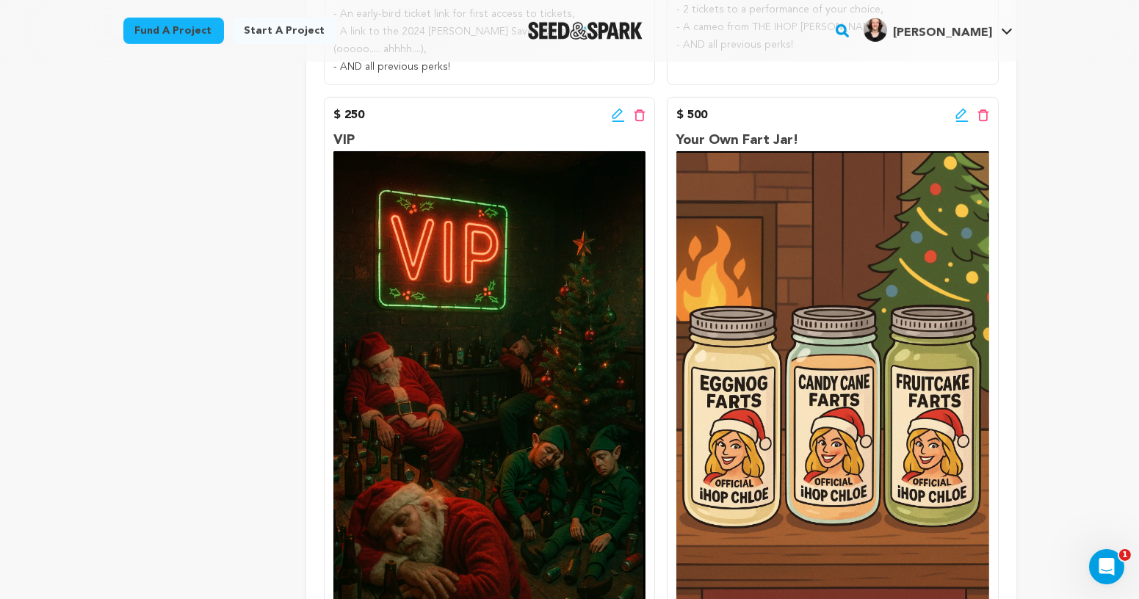
scroll to position [1445, 0]
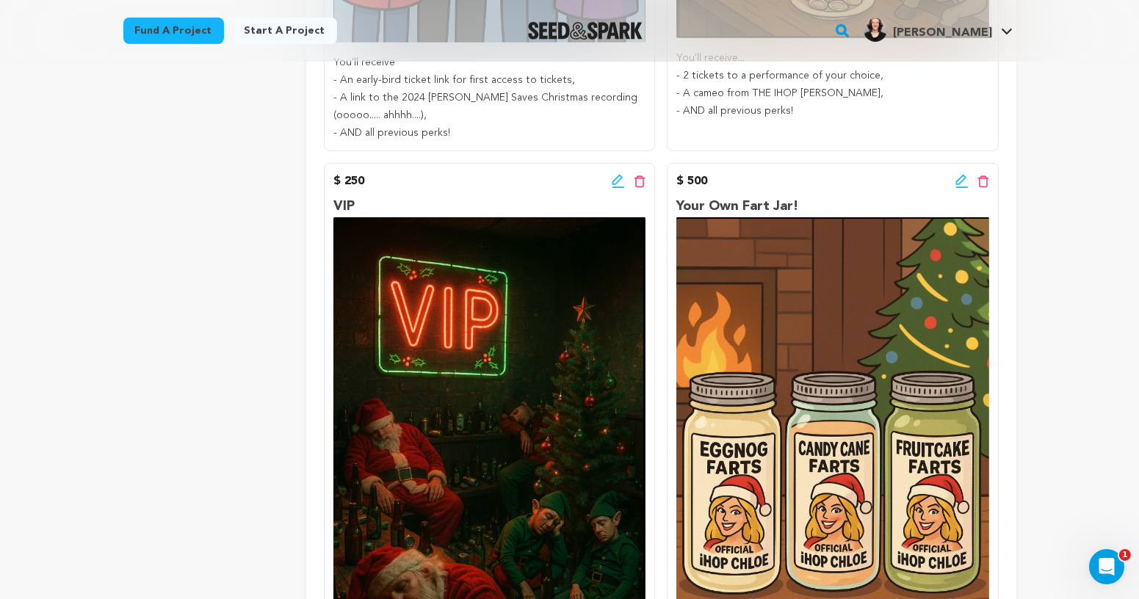
click at [958, 178] on icon at bounding box center [961, 181] width 13 height 15
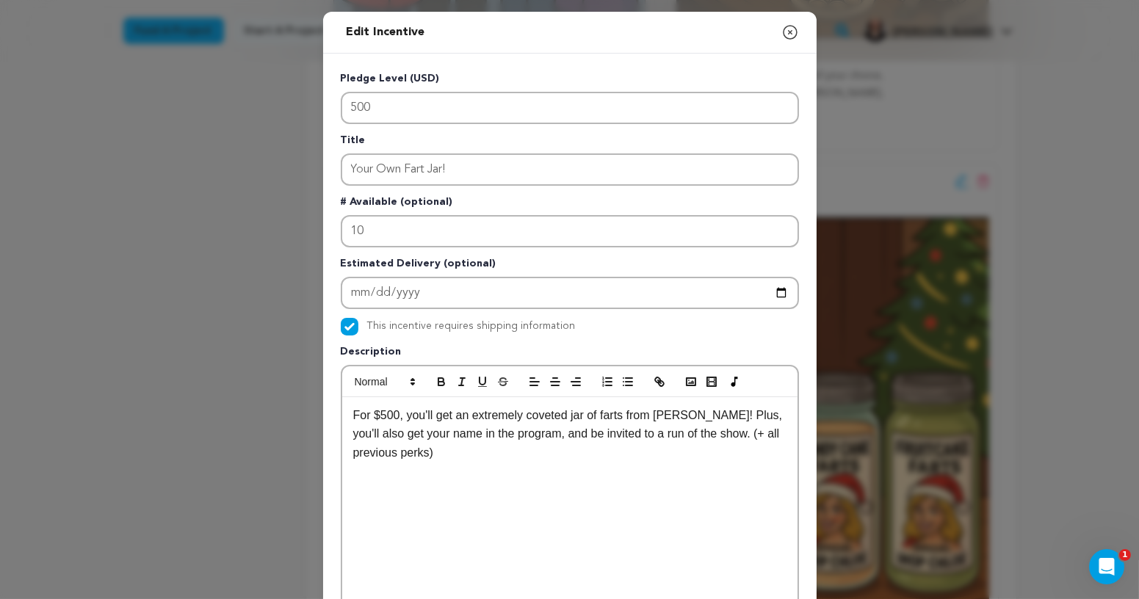
scroll to position [59, 0]
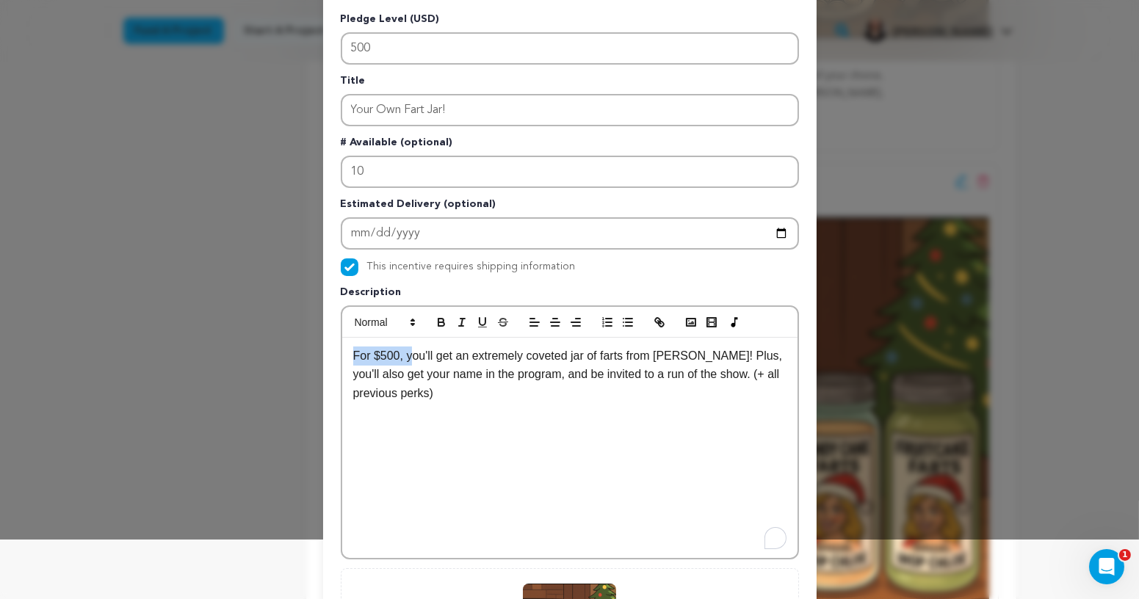
drag, startPoint x: 413, startPoint y: 355, endPoint x: 319, endPoint y: 355, distance: 94.0
click at [319, 355] on div "Edit Incentive Close modal Pledge Level (USD) 500 Title Your Own Fart Jar! # Av…" at bounding box center [569, 410] width 1139 height 938
click at [421, 358] on p "You'll receive an extremely coveted jar of farts from Chloe Papp! Plus, you'll …" at bounding box center [569, 375] width 433 height 57
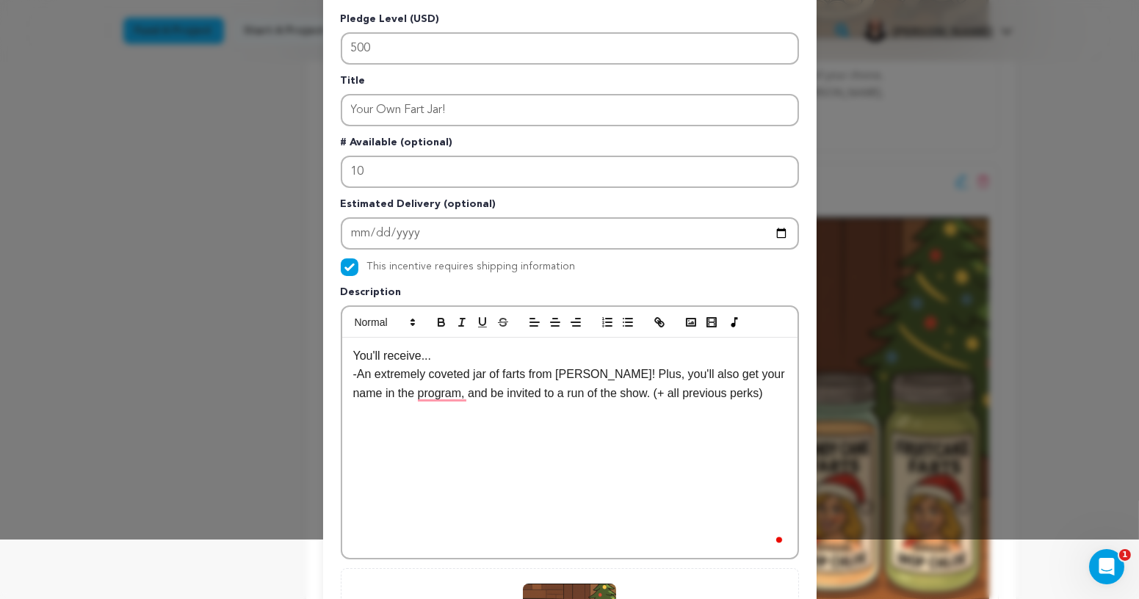
click at [521, 369] on p "-An extremely coveted jar of farts from Chloe Papp! Plus, you'll also get your …" at bounding box center [569, 383] width 433 height 37
click at [626, 375] on p "-An extremely coveted jar of farts from Chloe Papp! Plus, you'll also get your …" at bounding box center [569, 383] width 433 height 37
click at [360, 375] on p "-An extremely coveted jar of farts from Chloe Papp!" at bounding box center [569, 374] width 433 height 19
click at [502, 372] on p "- An extremely coveted jar of farts from Chloe Papp!" at bounding box center [569, 374] width 433 height 19
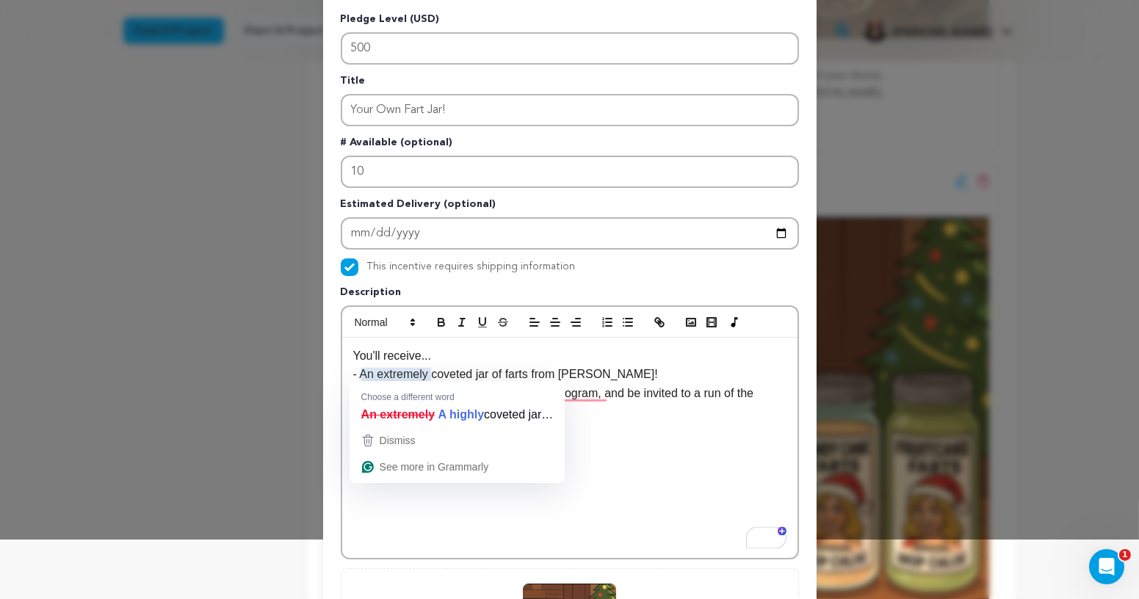
click at [404, 374] on p "- An extremely coveted jar of farts from Chloe Papp!" at bounding box center [569, 374] width 433 height 19
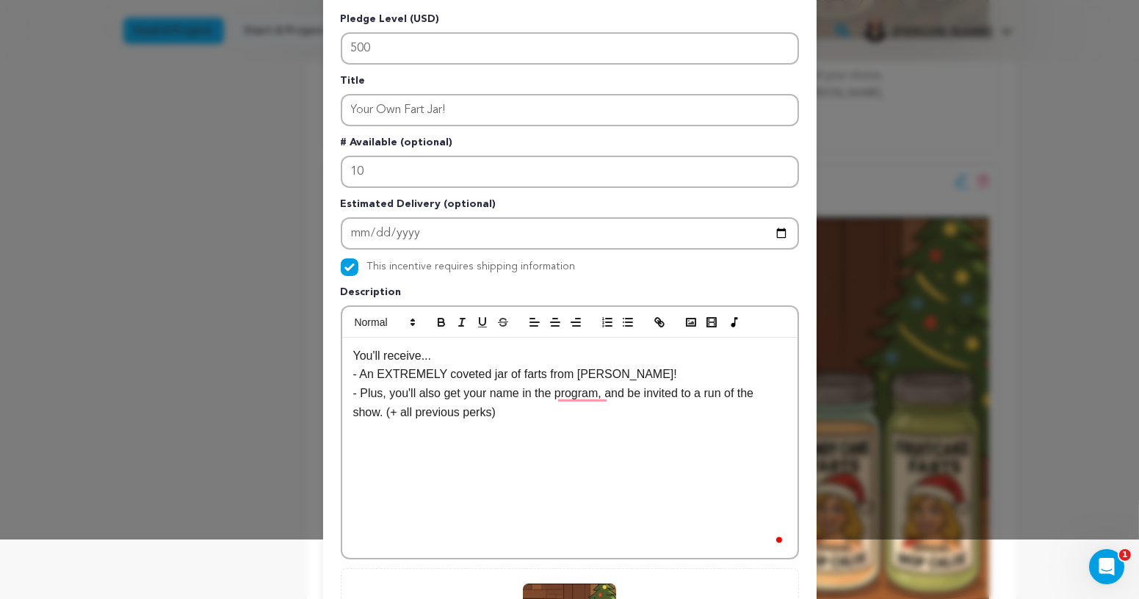
click at [475, 413] on p "- Plus, you'll also get your name in the program, and be invited to a run of th…" at bounding box center [569, 402] width 433 height 37
click at [545, 370] on p "- An EXTREMELY coveted jar of farts from Chloe Papp!" at bounding box center [569, 374] width 433 height 19
click at [648, 374] on p "- An EXTREMELY coveted jar of farts from Chloe Papp!" at bounding box center [569, 374] width 433 height 19
click at [369, 396] on p "- Plus, you'll also get your name in the program, and be invited to a run of th…" at bounding box center [569, 402] width 433 height 37
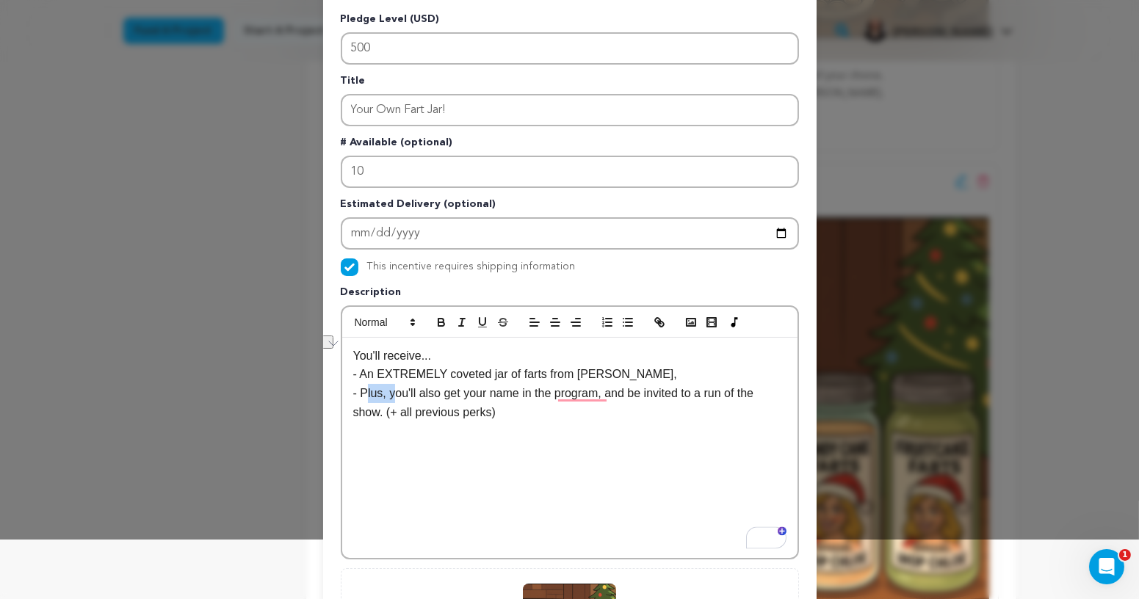
drag, startPoint x: 397, startPoint y: 393, endPoint x: 366, endPoint y: 393, distance: 30.1
click at [366, 393] on p "- Plus, you'll also get your name in the program, and be invited to a run of th…" at bounding box center [569, 402] width 433 height 37
drag, startPoint x: 440, startPoint y: 394, endPoint x: 365, endPoint y: 393, distance: 74.9
click at [365, 393] on p "- Plus, you'll also get your name in the program, and be invited to a run of th…" at bounding box center [569, 402] width 433 height 37
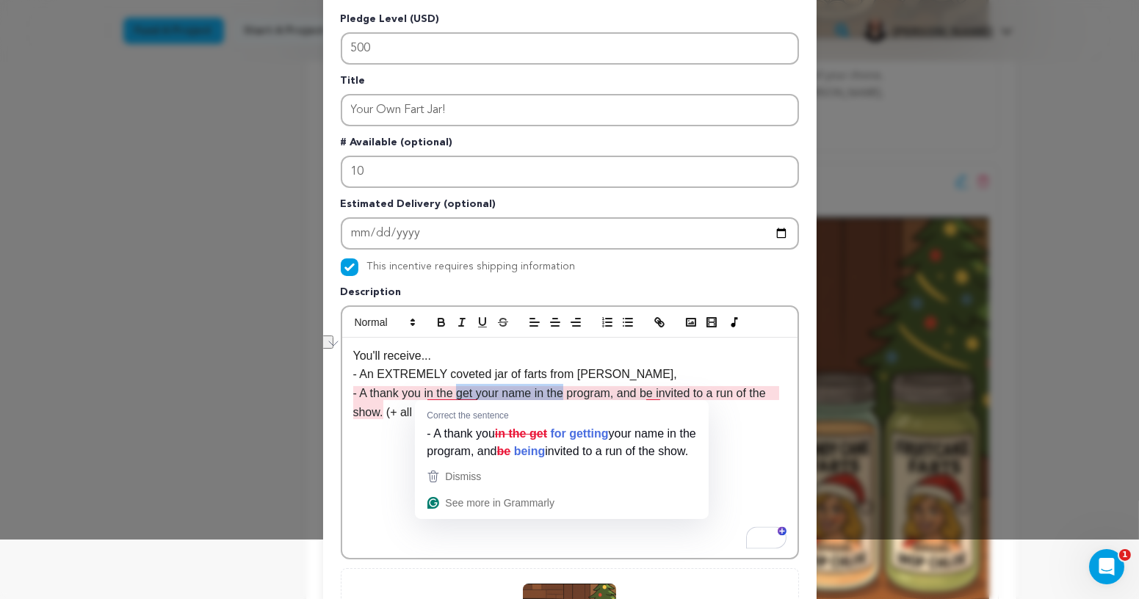
drag, startPoint x: 568, startPoint y: 391, endPoint x: 460, endPoint y: 396, distance: 108.1
click at [460, 396] on p "- A thank you in the get your name in the program, and be invited to a run of t…" at bounding box center [569, 402] width 433 height 37
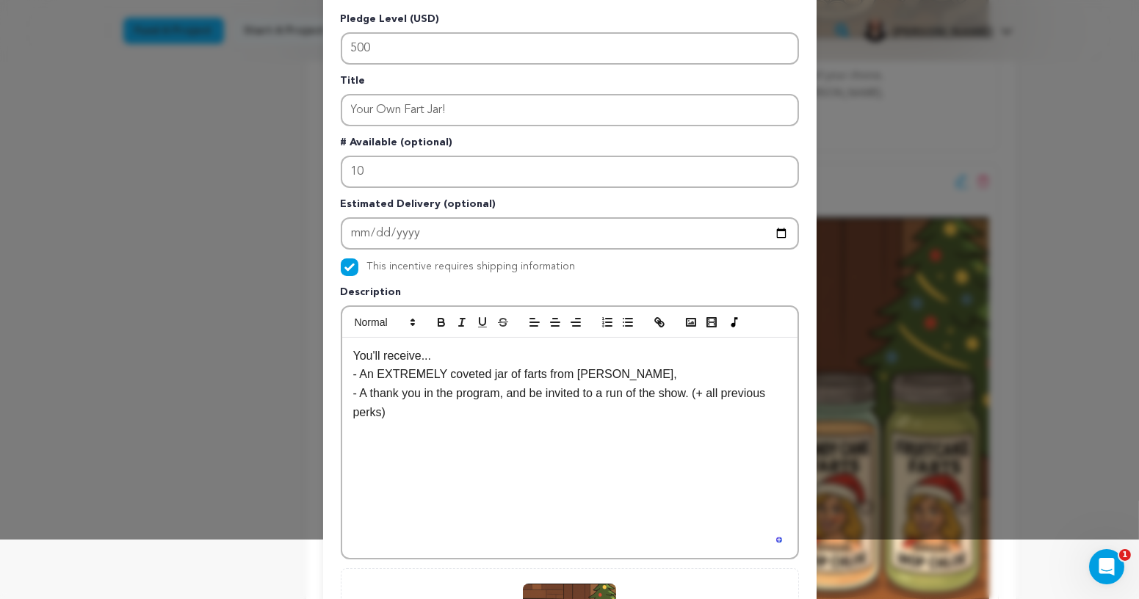
click at [586, 422] on div "You'll receive... - An EXTREMELY coveted jar of farts from Chloe Papp, - A than…" at bounding box center [569, 448] width 455 height 220
click at [516, 391] on p "- A thank you in the program, and be invited to a run of the show. (+ all previ…" at bounding box center [569, 402] width 433 height 37
click at [441, 361] on p "You'll receive..." at bounding box center [569, 356] width 433 height 19
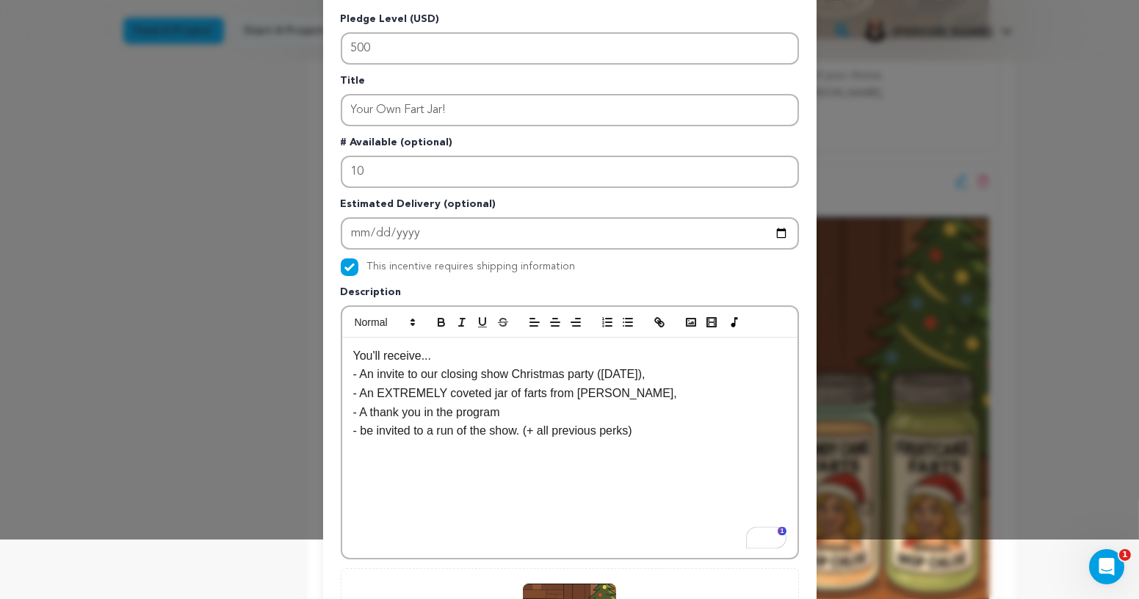
click at [651, 427] on p "- be invited to a run of the show. (+ all previous perks)" at bounding box center [569, 431] width 433 height 19
click at [546, 413] on p "- A thank you in the program" at bounding box center [569, 412] width 433 height 19
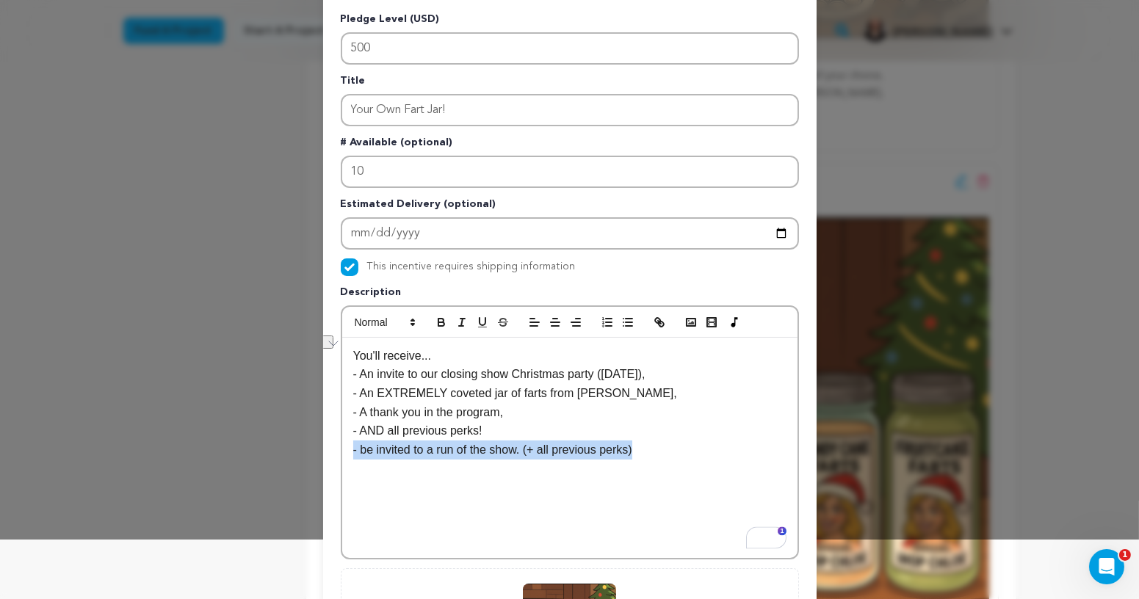
click at [336, 447] on div "Edit Incentive Close modal Pledge Level (USD) 500 Title Your Own Fart Jar! # Av…" at bounding box center [570, 409] width 494 height 914
copy p "- be invited to a run of the show. (+ all previous perks)"
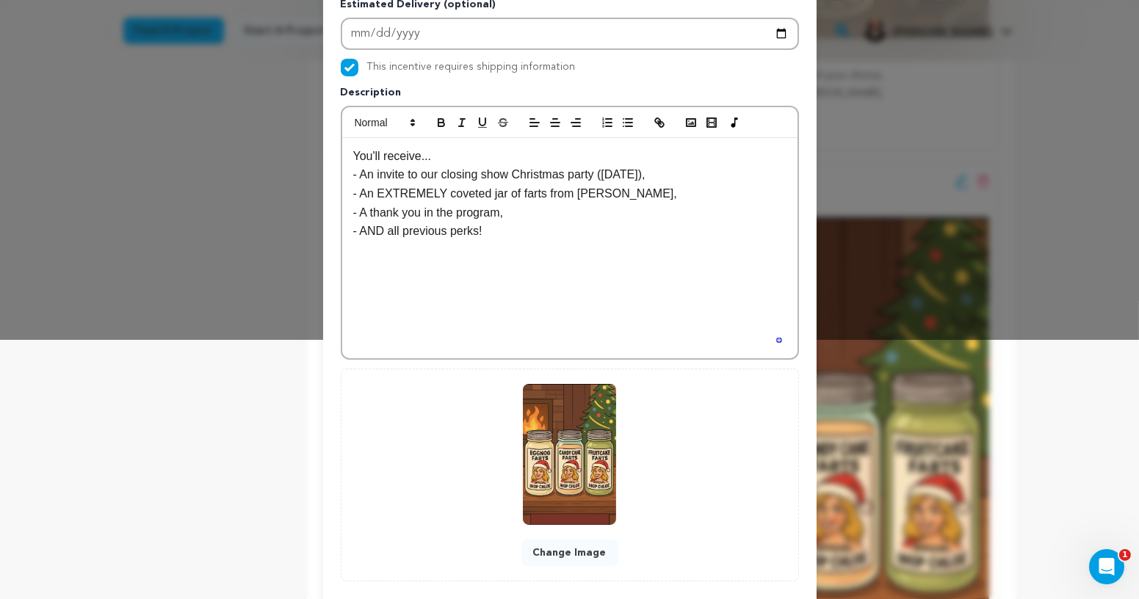
scroll to position [302, 0]
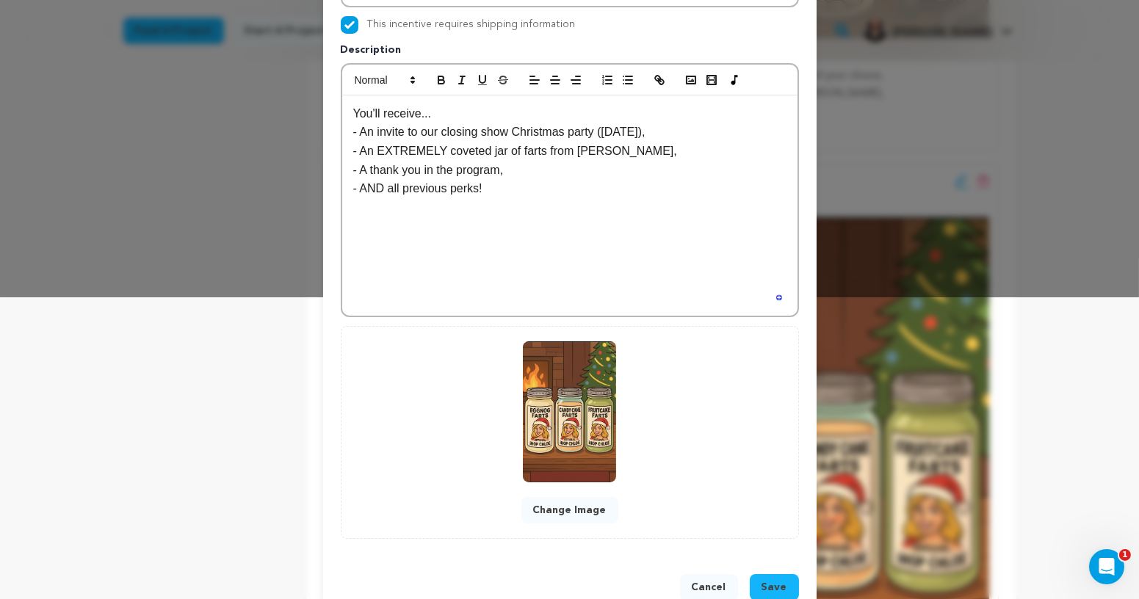
click at [765, 582] on span "Save" at bounding box center [775, 587] width 26 height 15
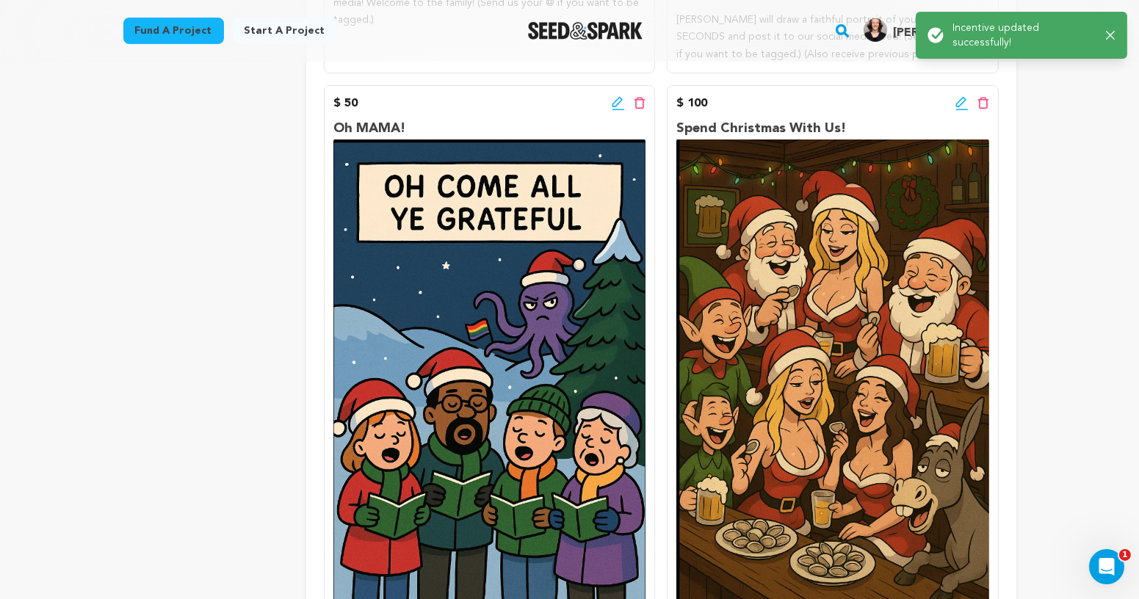
scroll to position [760, 0]
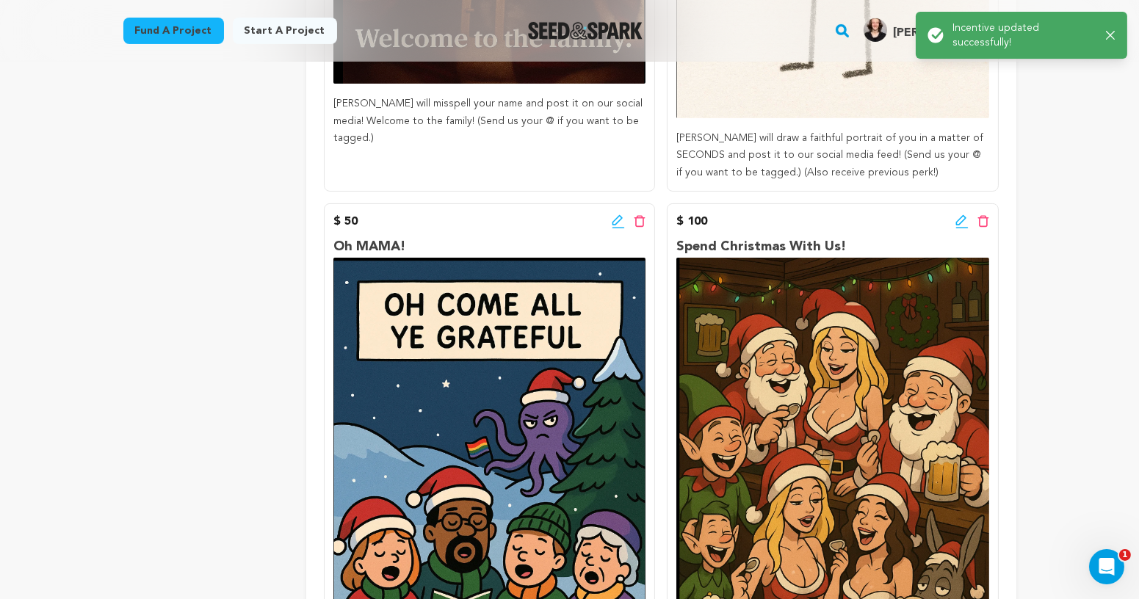
click at [613, 220] on icon at bounding box center [618, 221] width 13 height 15
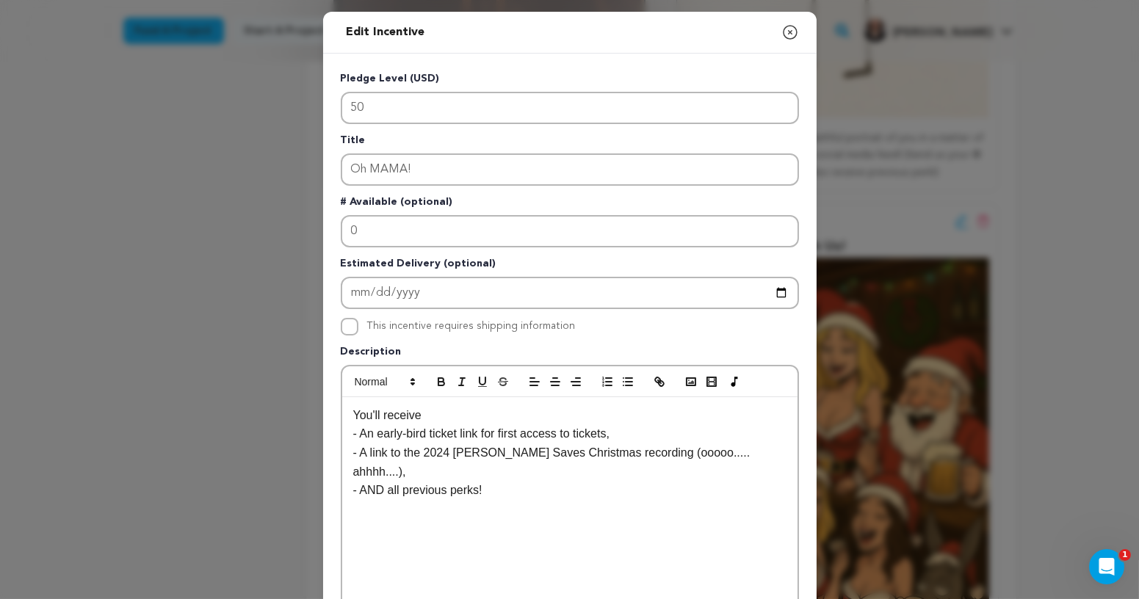
click at [482, 424] on p "- An early-bird ticket link for first access to tickets," at bounding box center [569, 433] width 433 height 19
click at [444, 412] on p "You'll receive" at bounding box center [569, 415] width 433 height 19
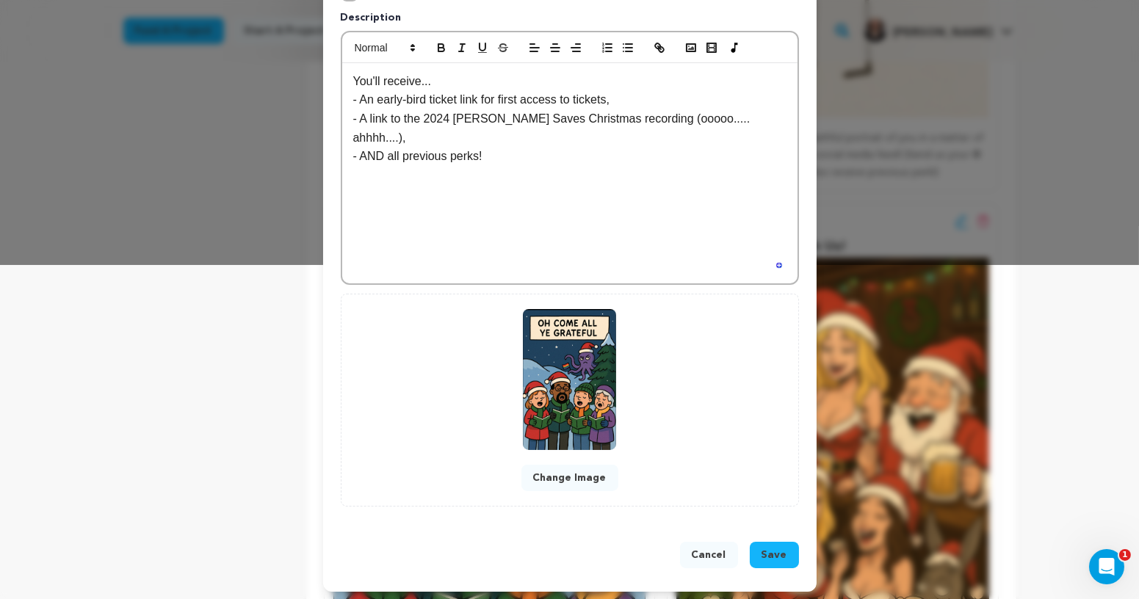
click at [768, 549] on span "Save" at bounding box center [775, 555] width 26 height 15
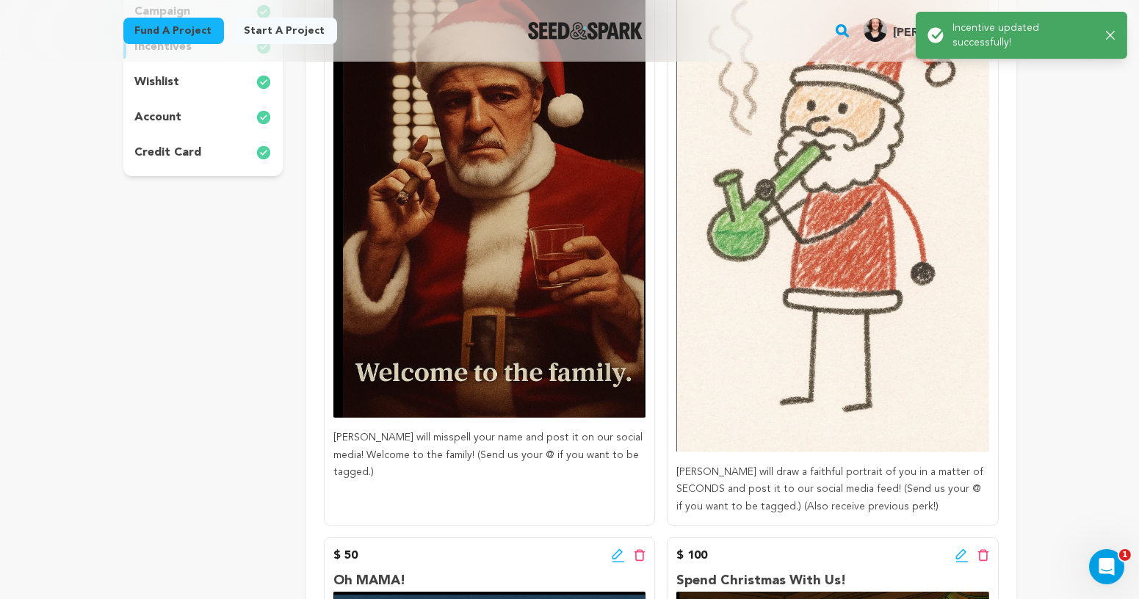
scroll to position [451, 0]
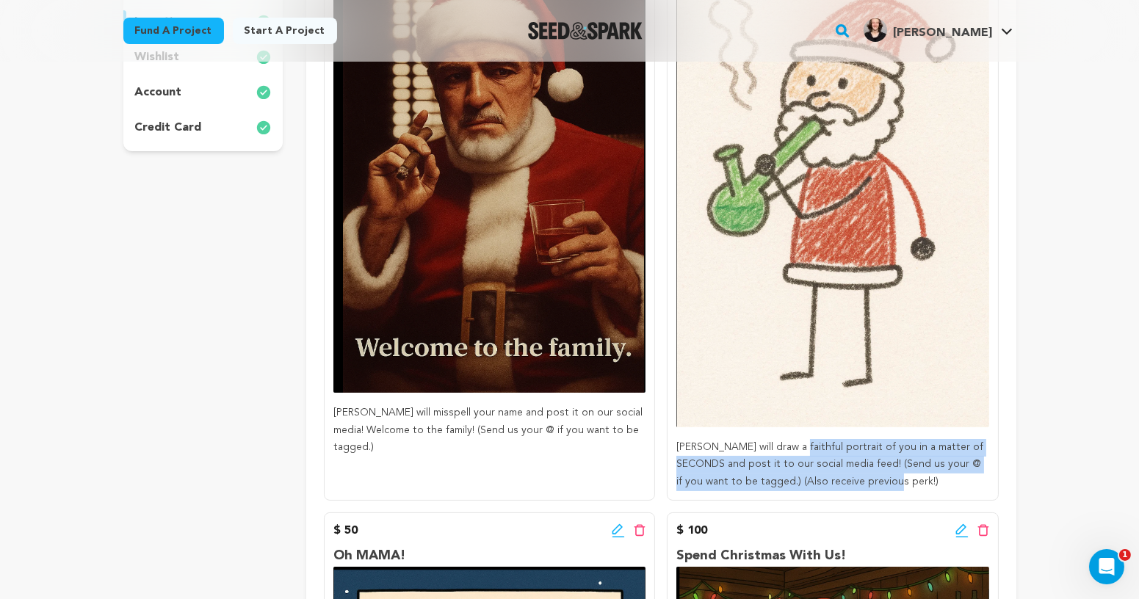
drag, startPoint x: 789, startPoint y: 447, endPoint x: 892, endPoint y: 493, distance: 112.1
click at [893, 491] on p "Chloe will draw a faithful portrait of you in a matter of SECONDS and post it t…" at bounding box center [832, 465] width 312 height 52
click at [892, 493] on div "$ 25 Edit incentive button Delete incentive button Boy, you have faith in us! C…" at bounding box center [832, 203] width 331 height 596
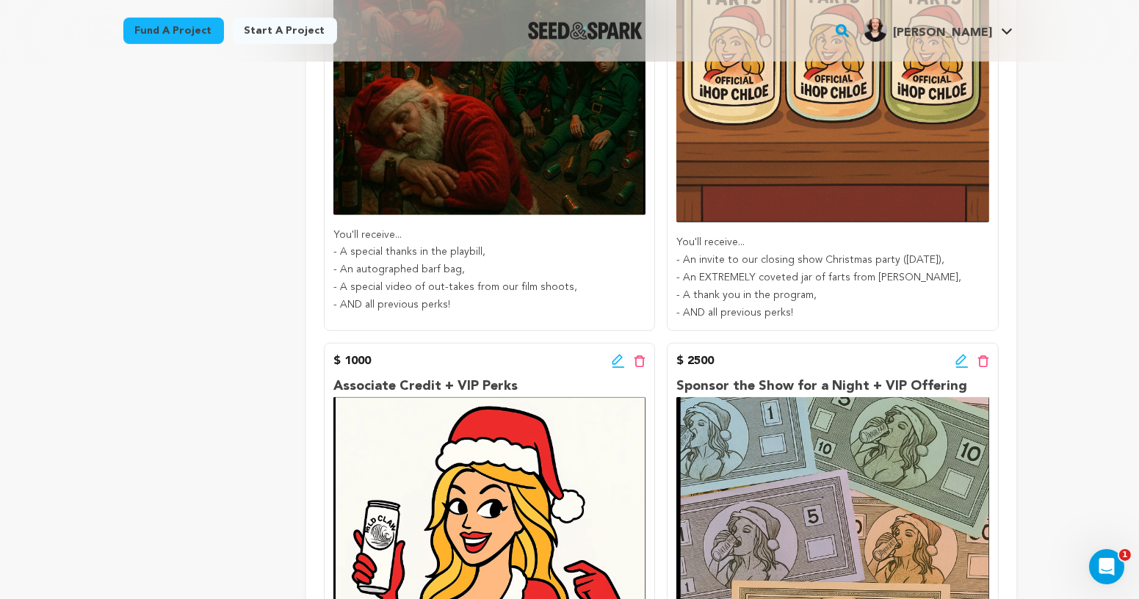
scroll to position [1898, 0]
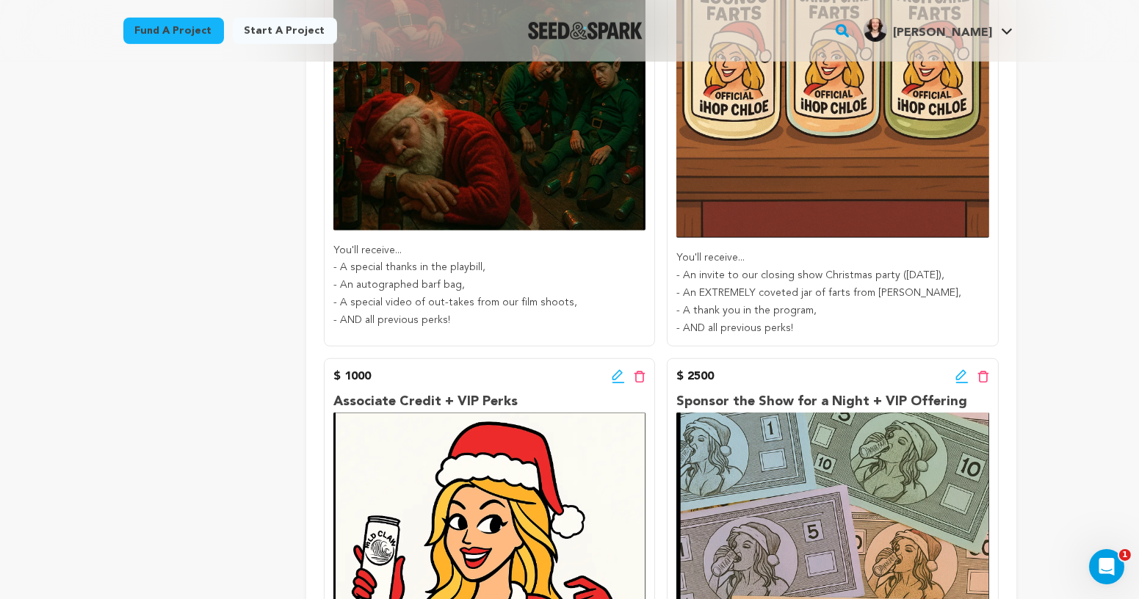
click at [620, 378] on icon at bounding box center [618, 376] width 13 height 15
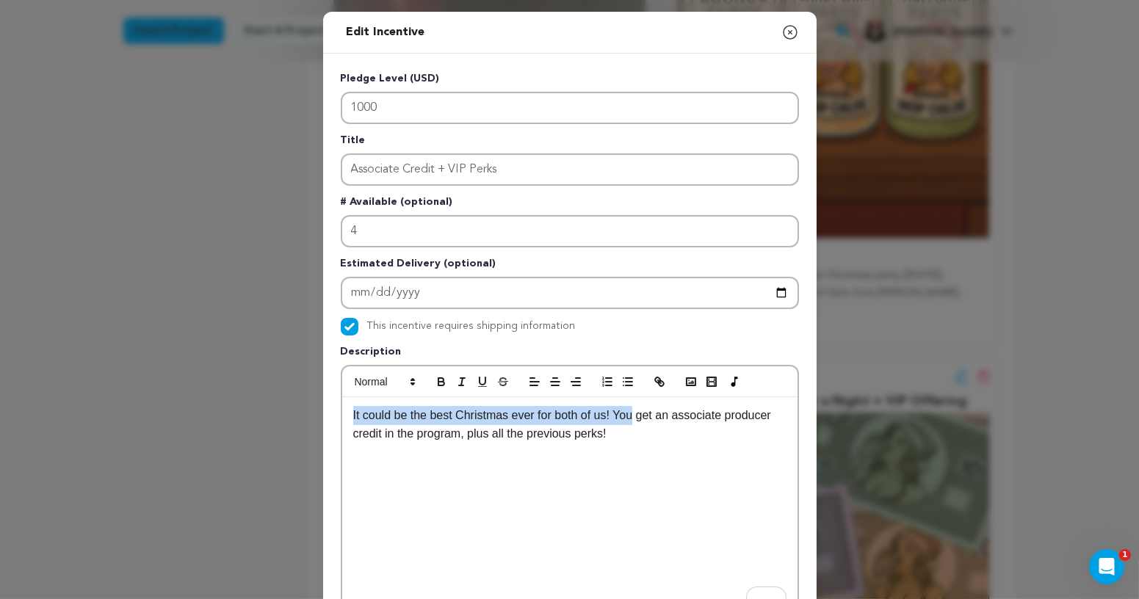
drag, startPoint x: 637, startPoint y: 417, endPoint x: 234, endPoint y: 391, distance: 403.3
click at [233, 391] on div "Edit Incentive Close modal Pledge Level (USD) 1000 Title Associate Credit + VIP…" at bounding box center [569, 469] width 1139 height 938
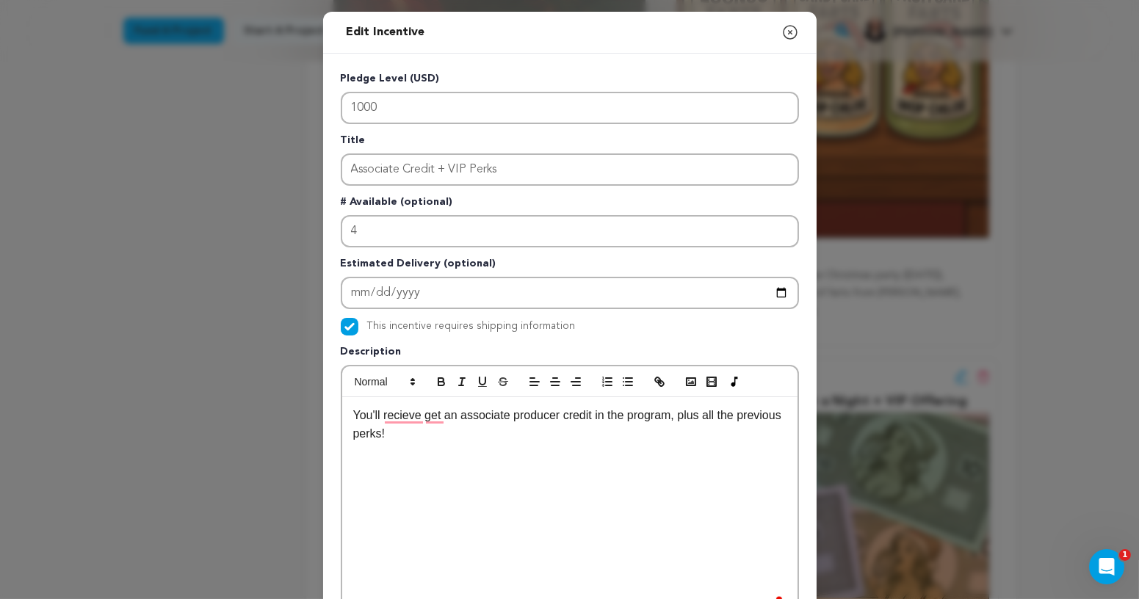
click at [433, 417] on p "You'll recieve get an associate producer credit in the program, plus all the pr…" at bounding box center [569, 424] width 433 height 37
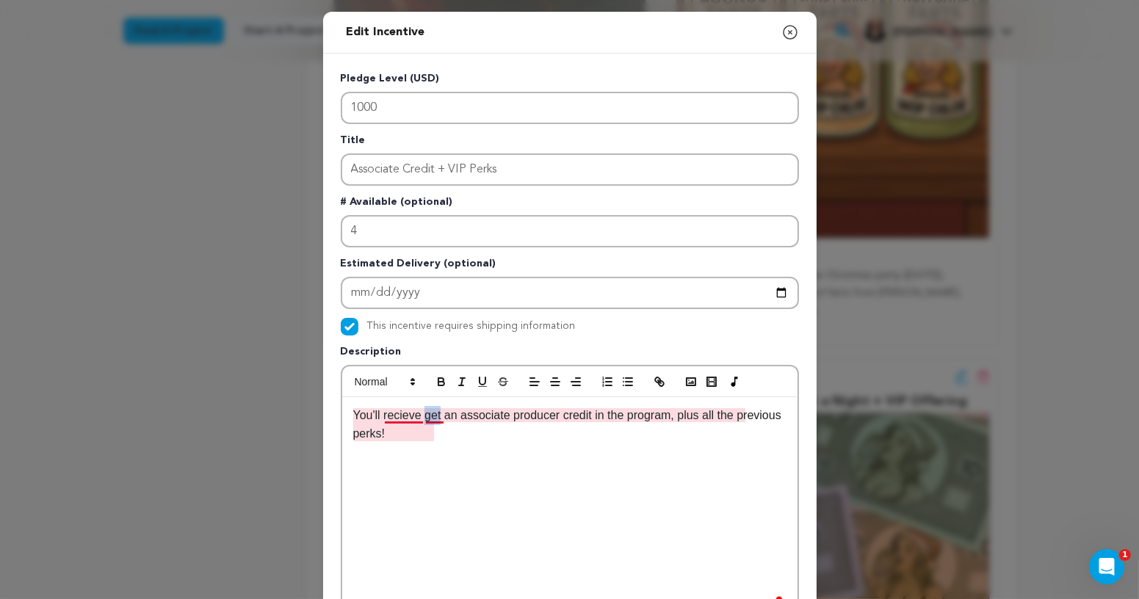
click at [433, 417] on p "You'll recieve get an associate producer credit in the program, plus all the pr…" at bounding box center [569, 424] width 433 height 37
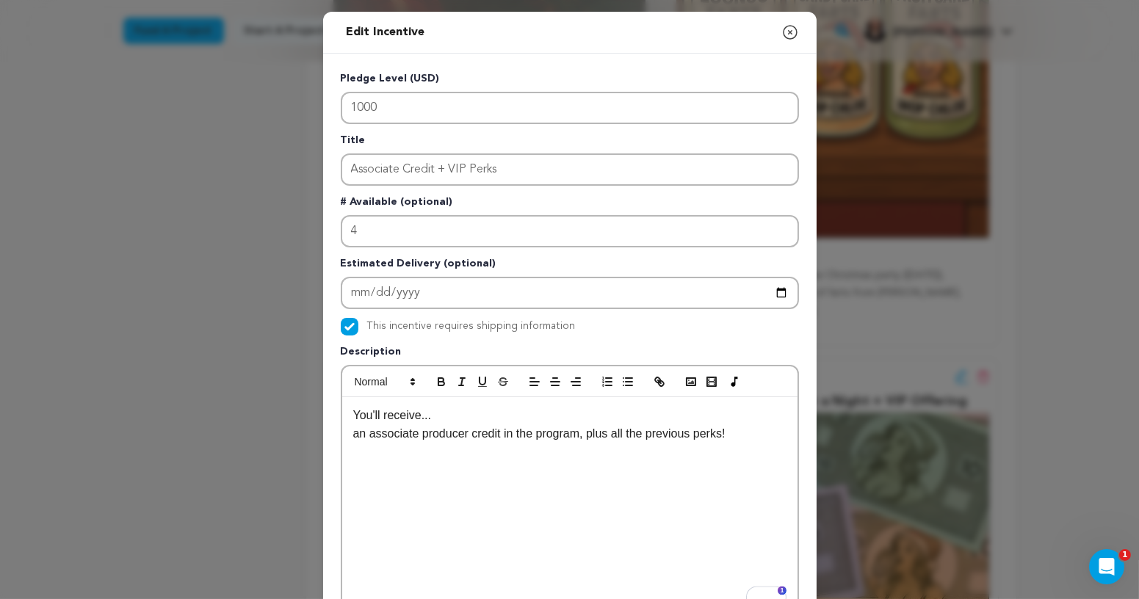
click at [362, 430] on p "an associate producer credit in the program, plus all the previous perks!" at bounding box center [569, 433] width 433 height 19
click at [360, 436] on p "- n associate producer credit in the program, plus all the previous perks! a" at bounding box center [569, 433] width 433 height 19
click at [479, 439] on p "- an associate producer credit in the program, plus all the previous perks! a" at bounding box center [569, 433] width 433 height 19
drag, startPoint x: 768, startPoint y: 437, endPoint x: 741, endPoint y: 438, distance: 27.2
click at [741, 438] on p "- an associate producer credit in the program, plus all the previous perks! a" at bounding box center [569, 433] width 433 height 19
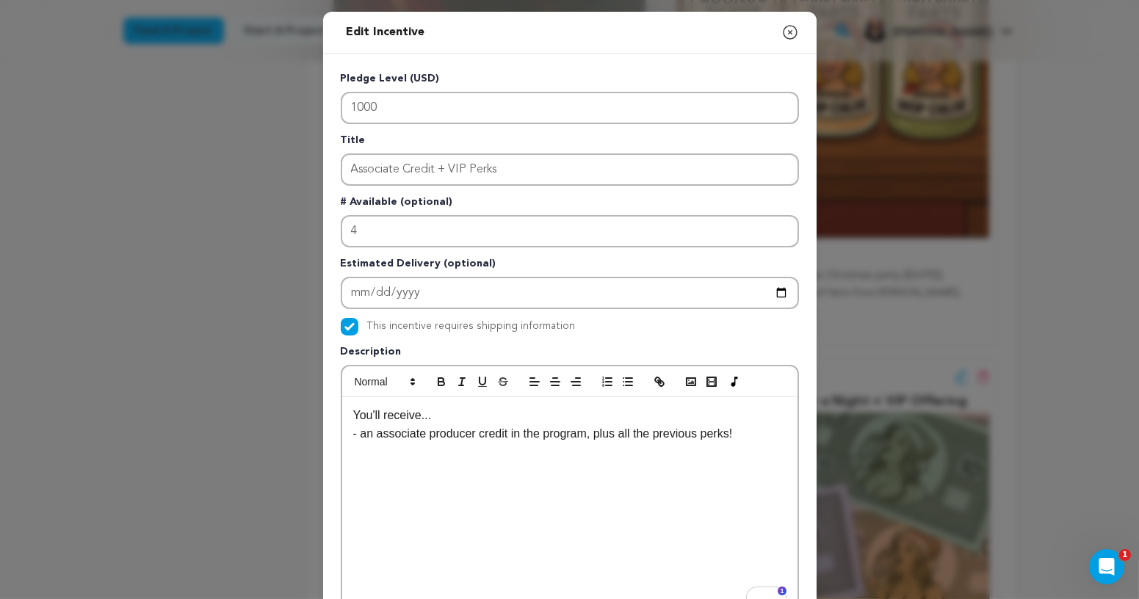
click at [597, 436] on p "- an associate producer credit in the program, plus all the previous perks!" at bounding box center [569, 433] width 433 height 19
click at [369, 450] on p "- be invited to a run of the show. (+ all previous perks) plus all the previous…" at bounding box center [569, 453] width 433 height 19
click at [365, 436] on p "- an associate producer credit in the program," at bounding box center [569, 433] width 433 height 19
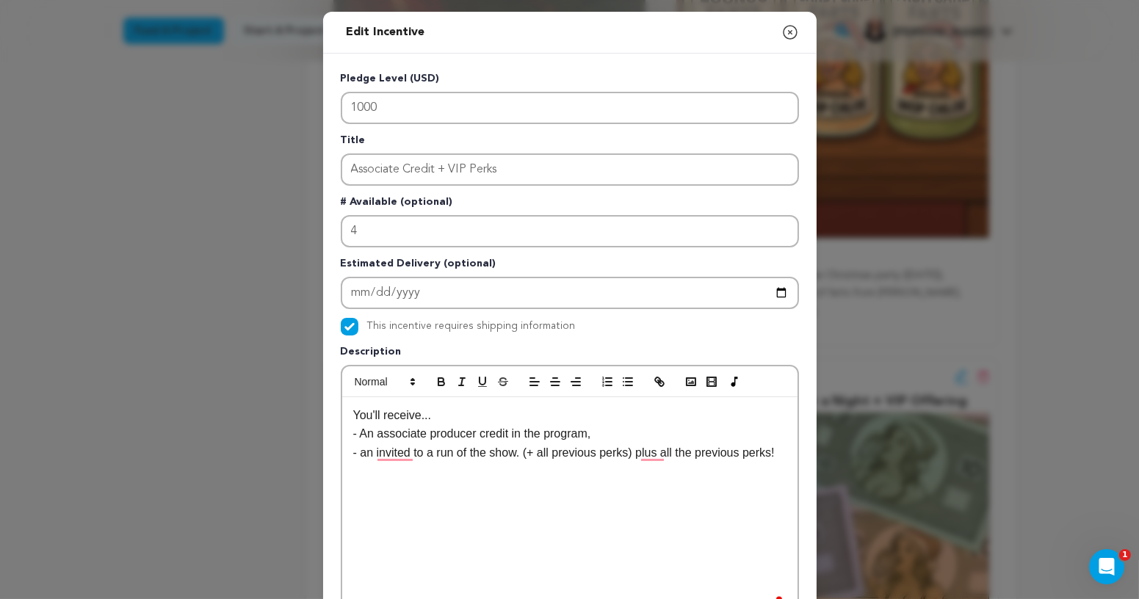
click at [369, 452] on p "- an invited to a run of the show. (+ all previous perks) plus all the previous…" at bounding box center [569, 453] width 433 height 19
click at [369, 435] on p "- An associate producer credit in the program," at bounding box center [569, 433] width 433 height 19
click at [369, 455] on p "- An invited to a run of the show. (+ all previous perks) plus all the previous…" at bounding box center [569, 453] width 433 height 19
drag, startPoint x: 535, startPoint y: 455, endPoint x: 651, endPoint y: 444, distance: 117.3
click at [651, 444] on p "- an invitation to a run of the show. (+ all previous perks) plus all the previ…" at bounding box center [569, 462] width 433 height 37
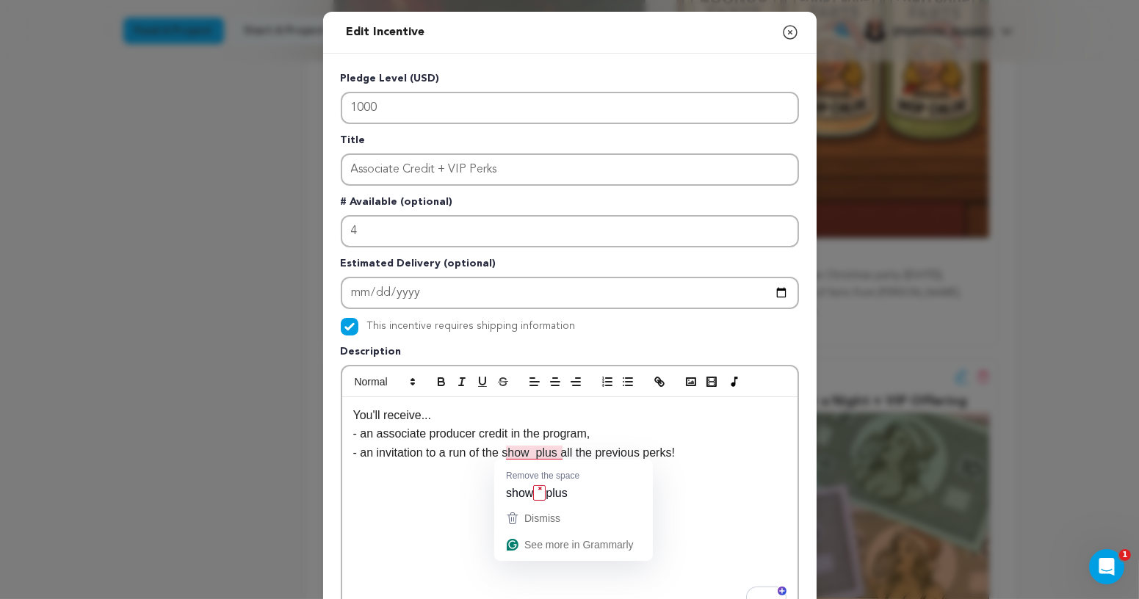
click at [531, 453] on p "- an invitation to a run of the show plus all the previous perks!" at bounding box center [569, 453] width 433 height 19
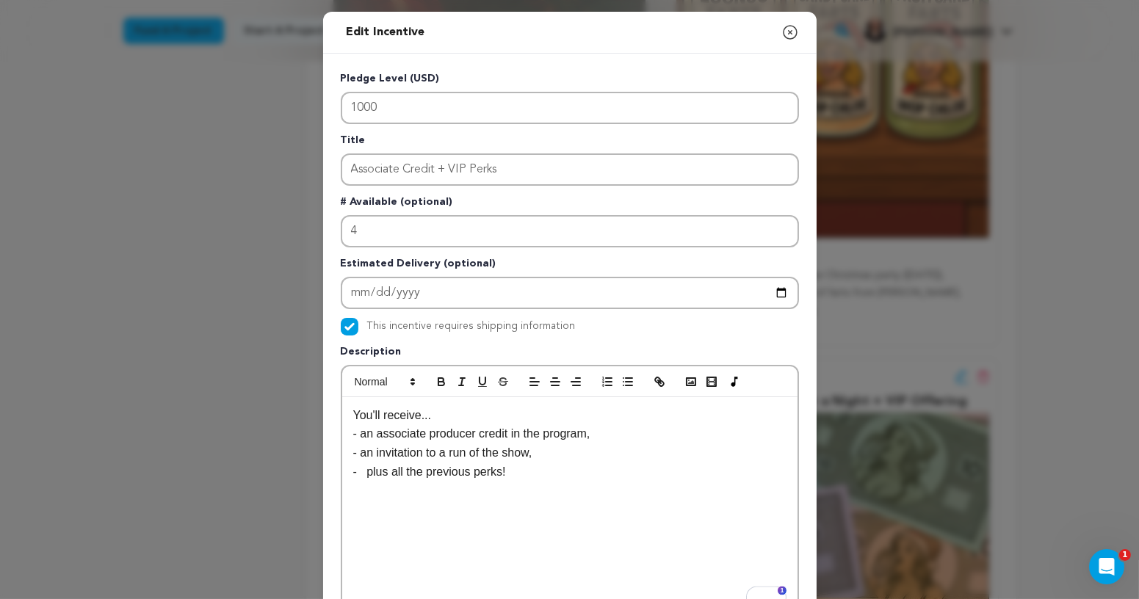
click at [364, 469] on p "- plus all the previous perks!" at bounding box center [569, 472] width 433 height 19
click at [366, 475] on p "- AND plus all the previous perks!" at bounding box center [569, 472] width 433 height 19
click at [469, 471] on p "- AND plus all the previous perks!" at bounding box center [569, 472] width 433 height 19
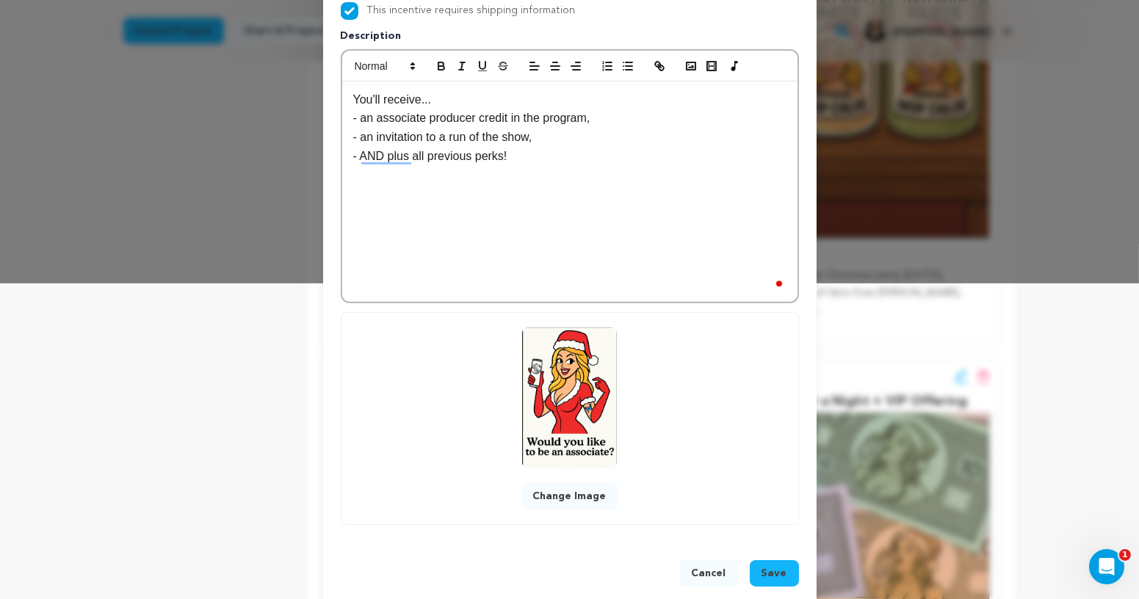
scroll to position [334, 0]
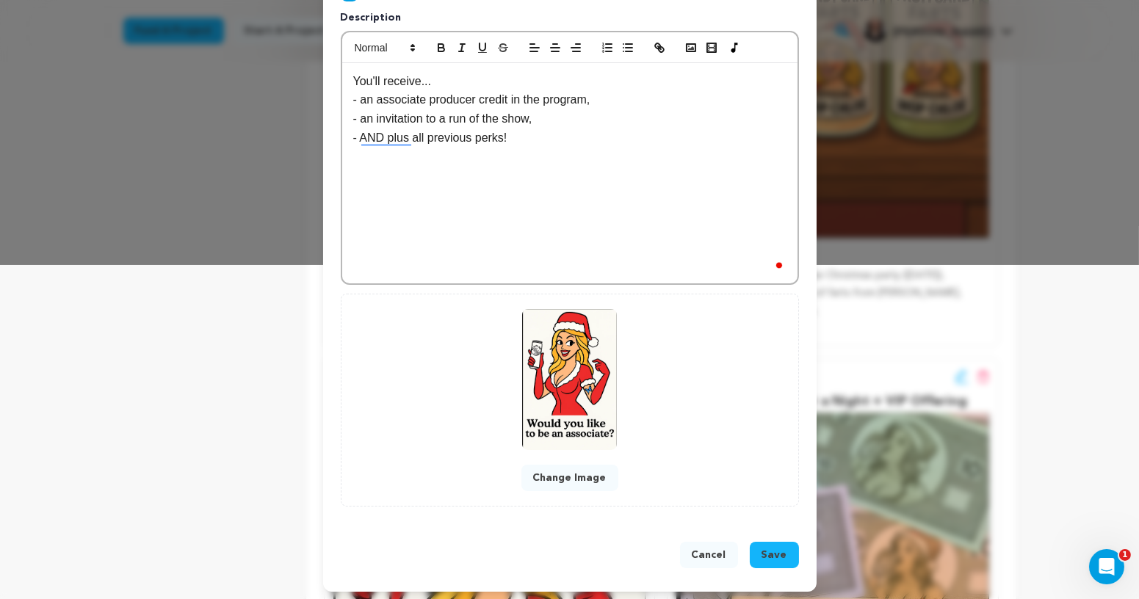
click at [781, 559] on button "Save" at bounding box center [774, 555] width 49 height 26
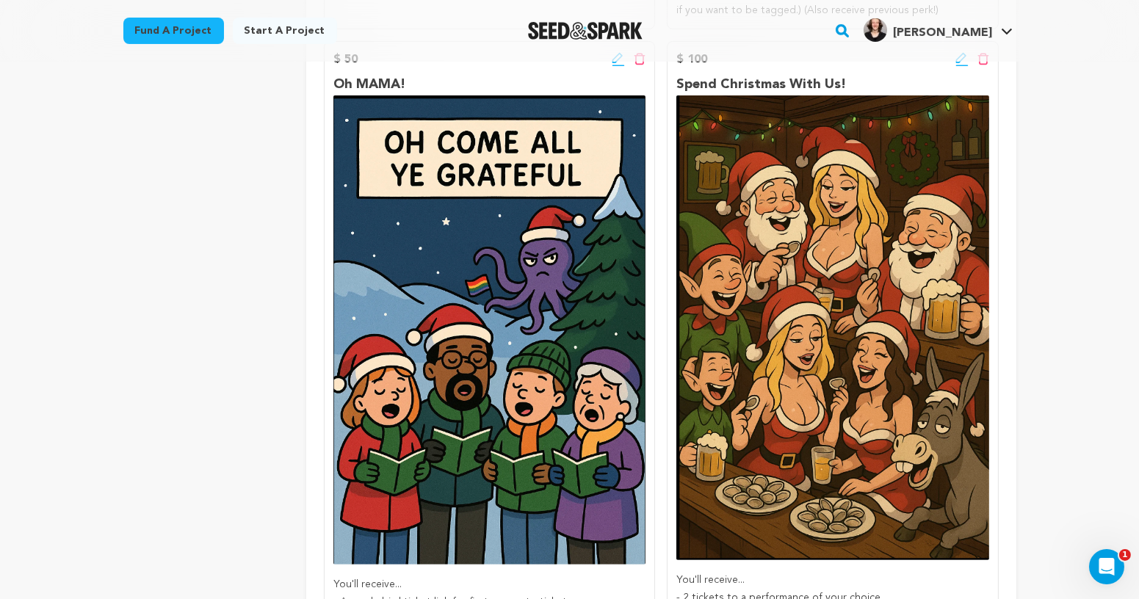
scroll to position [804, 0]
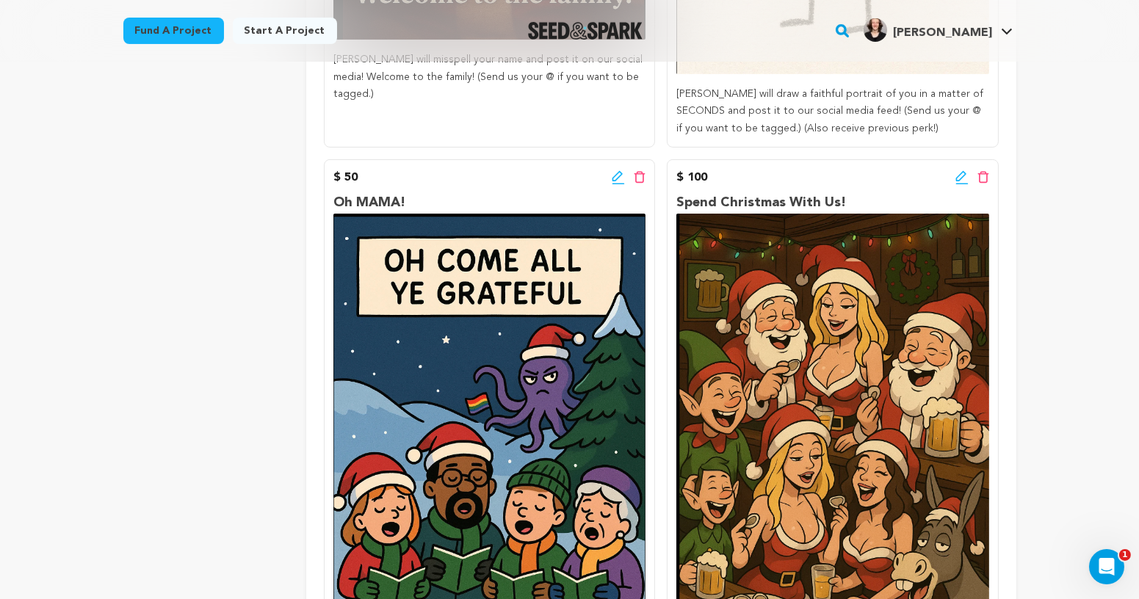
click at [614, 175] on icon at bounding box center [618, 177] width 13 height 15
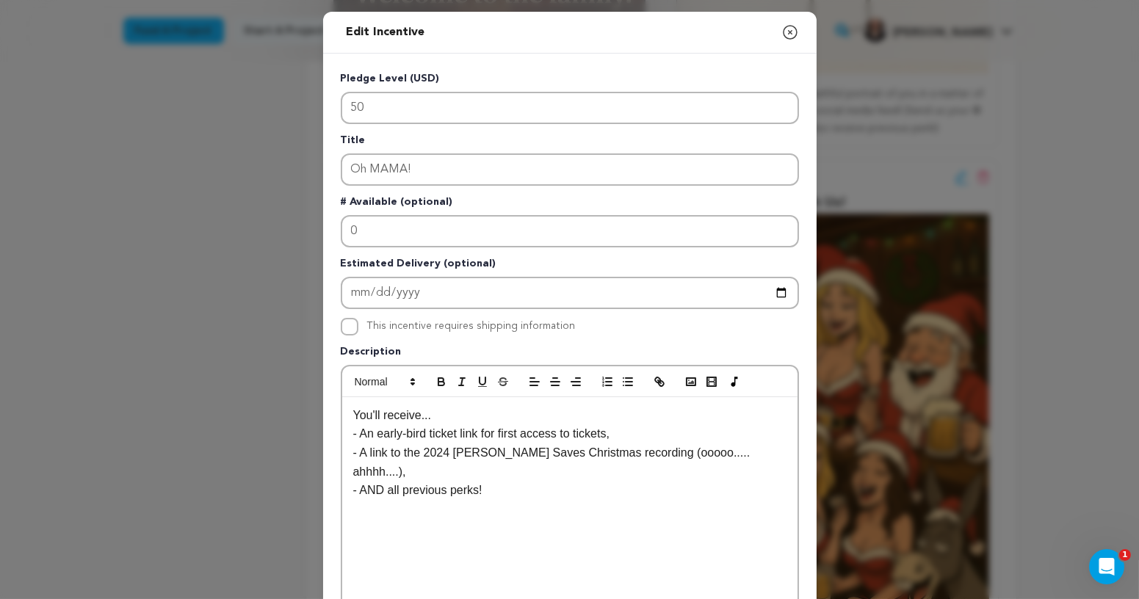
click at [369, 438] on p "- An early-bird ticket link for first access to tickets," at bounding box center [569, 433] width 433 height 19
click at [370, 455] on p "- A link to the 2024 [PERSON_NAME] Saves Christmas recording (ooooo..... ahhhh.…" at bounding box center [569, 462] width 433 height 37
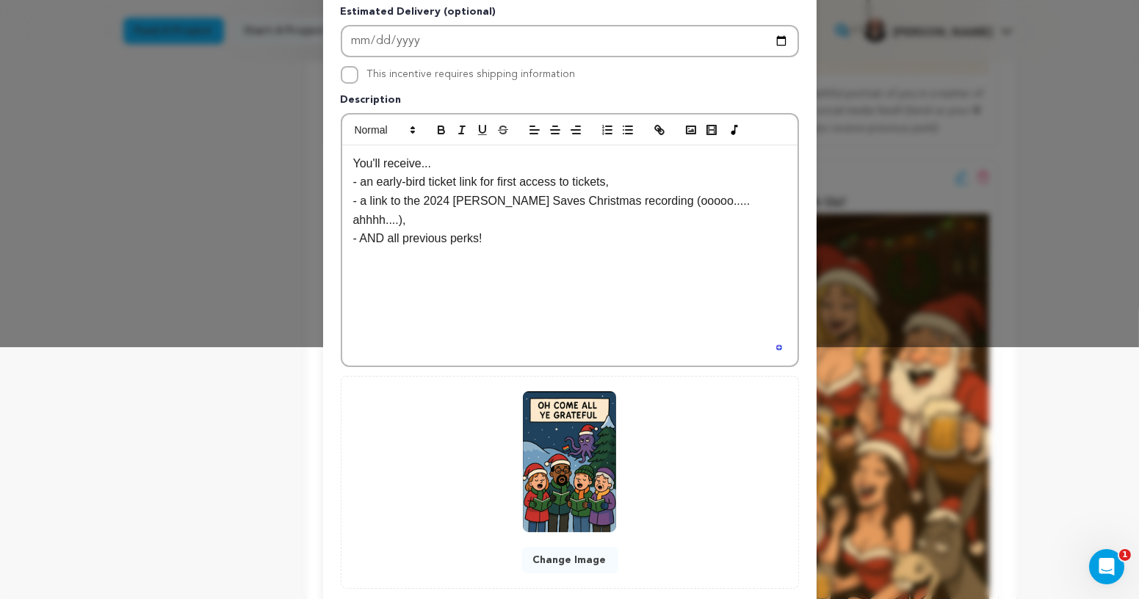
scroll to position [311, 0]
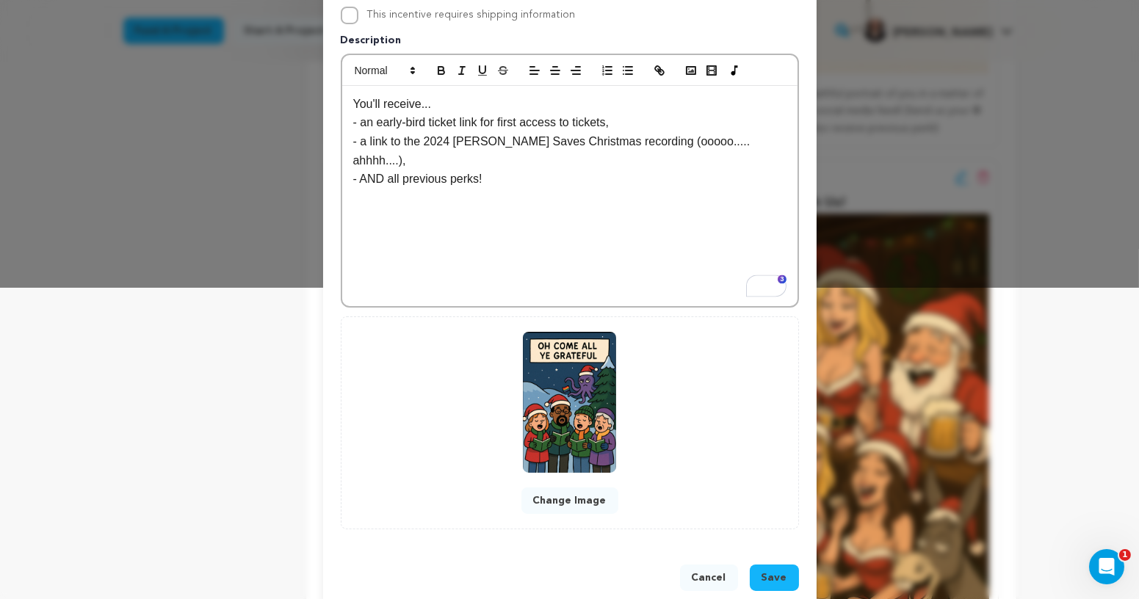
click at [776, 571] on span "Save" at bounding box center [775, 578] width 26 height 15
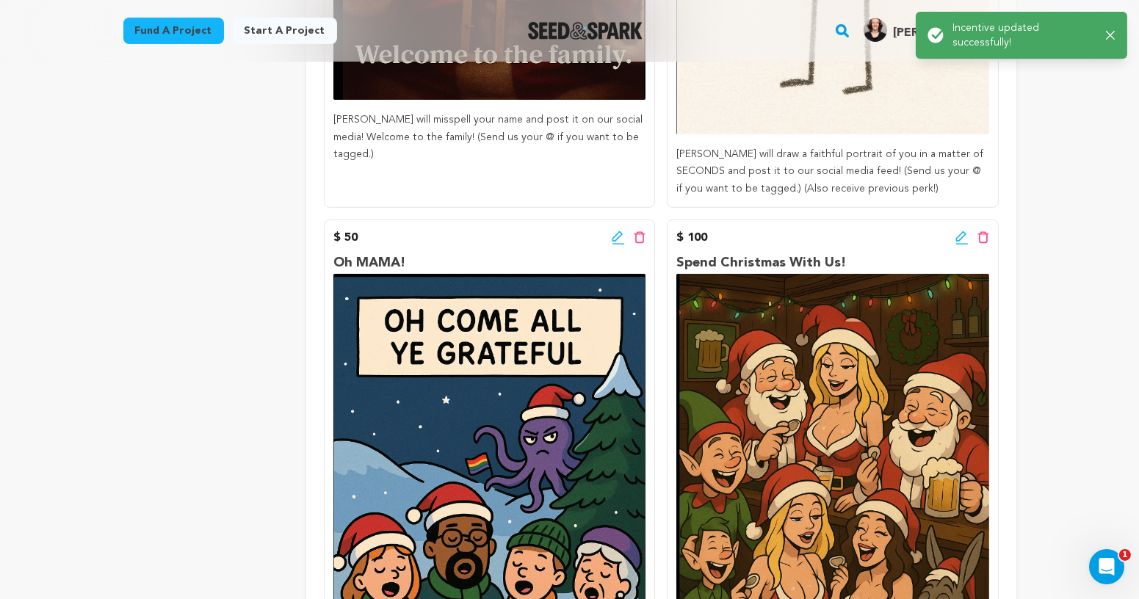
scroll to position [752, 0]
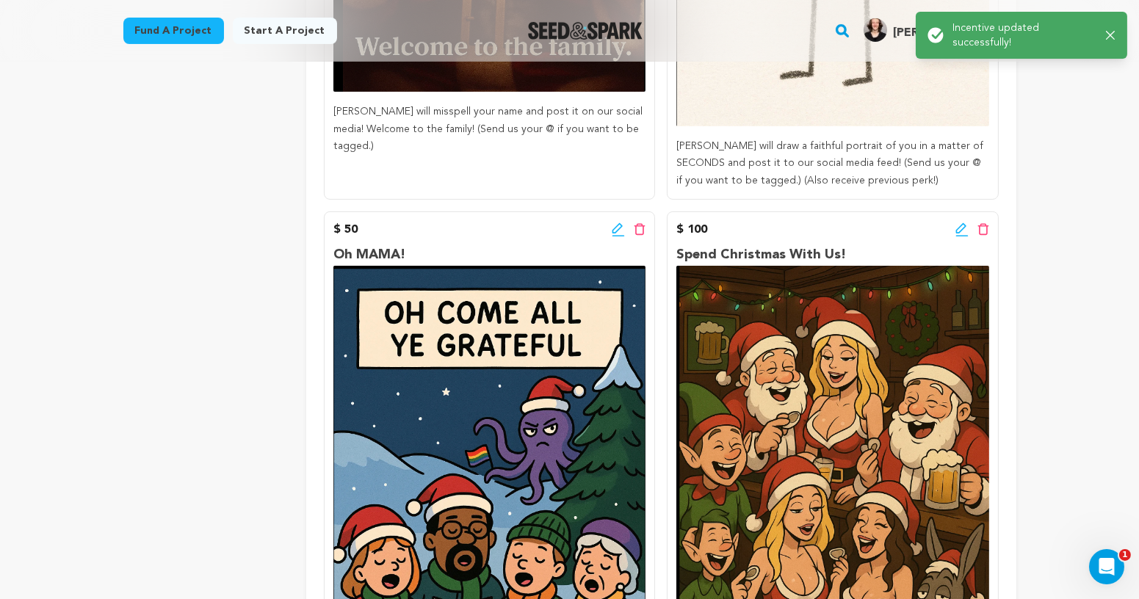
click at [965, 223] on icon at bounding box center [961, 230] width 13 height 15
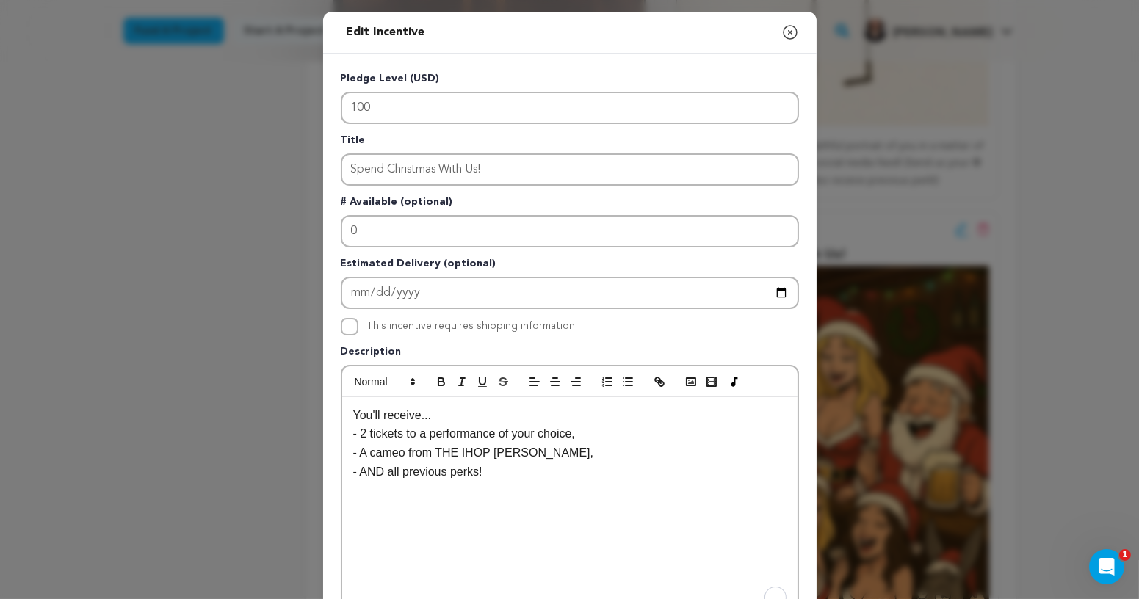
click at [368, 454] on p "- A cameo from THE IHOP [PERSON_NAME]," at bounding box center [569, 453] width 433 height 19
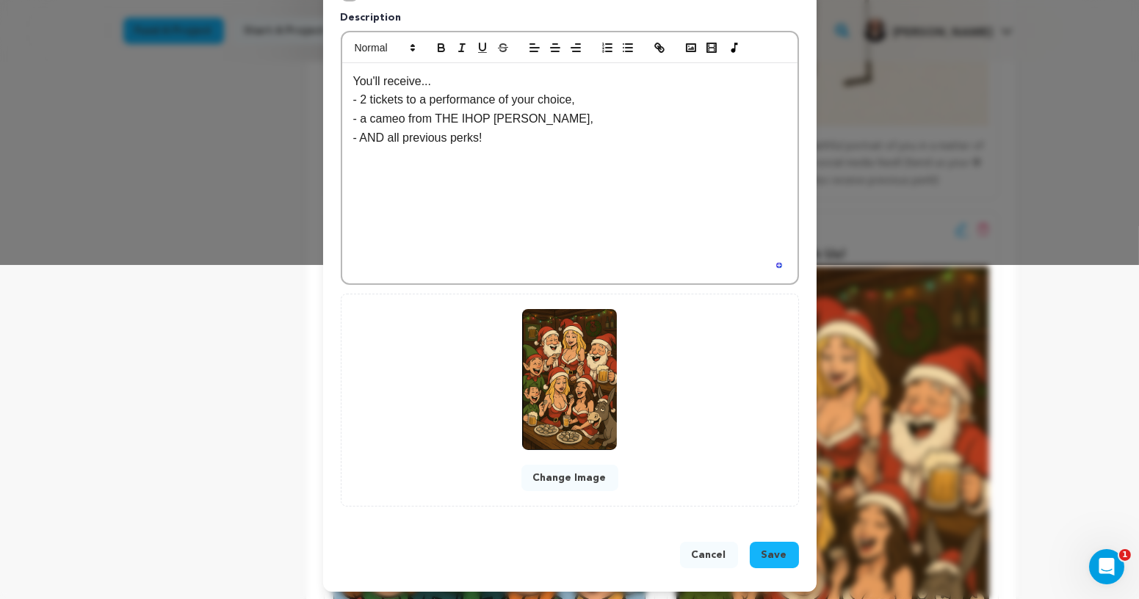
click at [793, 557] on button "Save" at bounding box center [774, 555] width 49 height 26
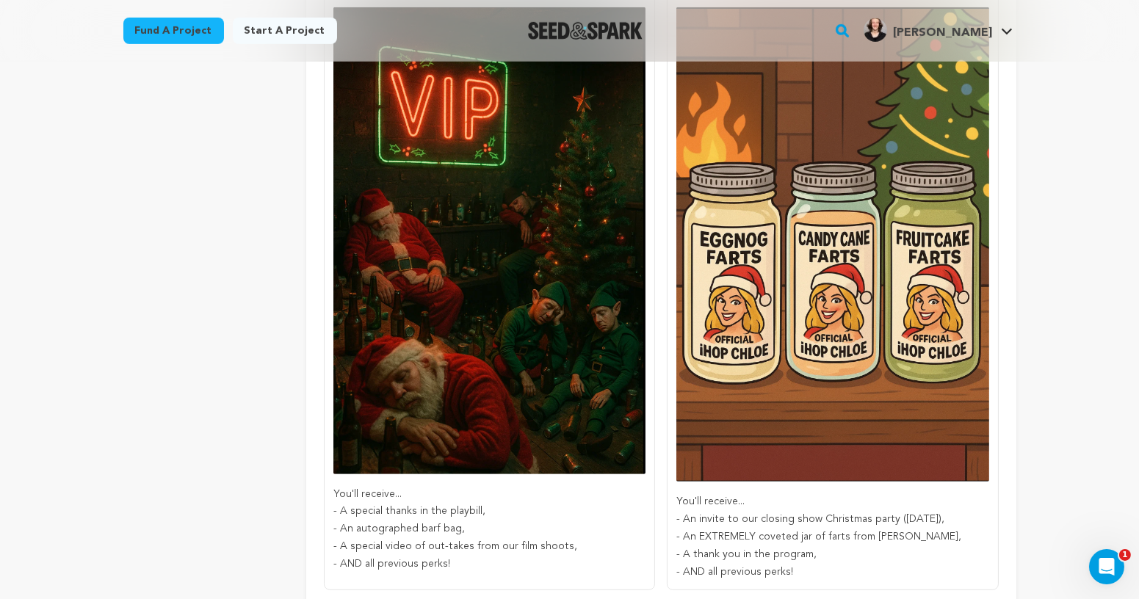
scroll to position [1550, 0]
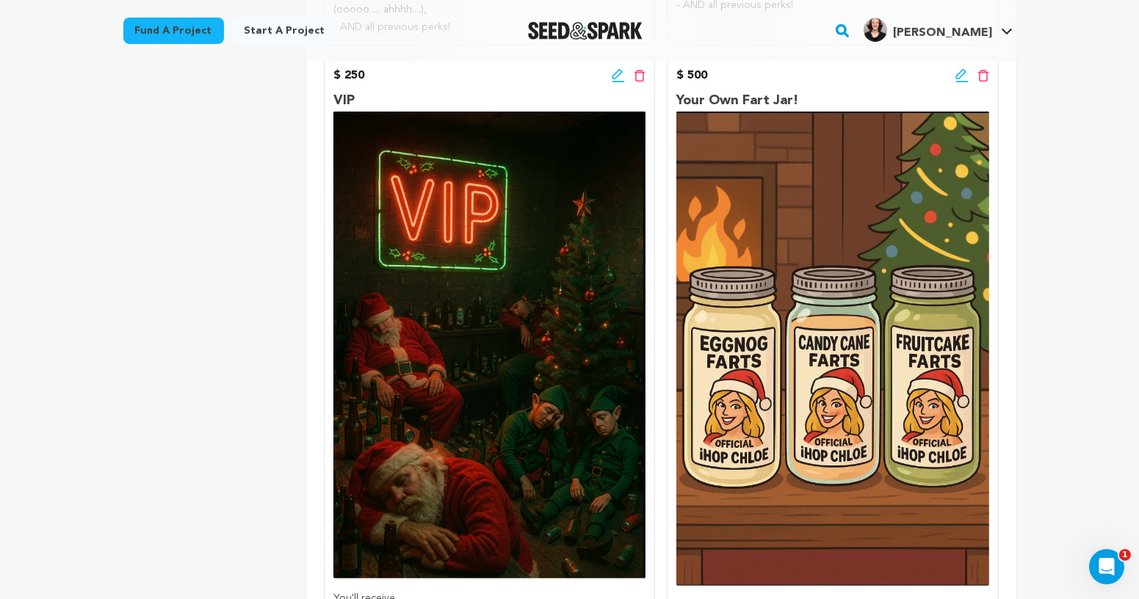
click at [616, 80] on icon at bounding box center [618, 75] width 13 height 15
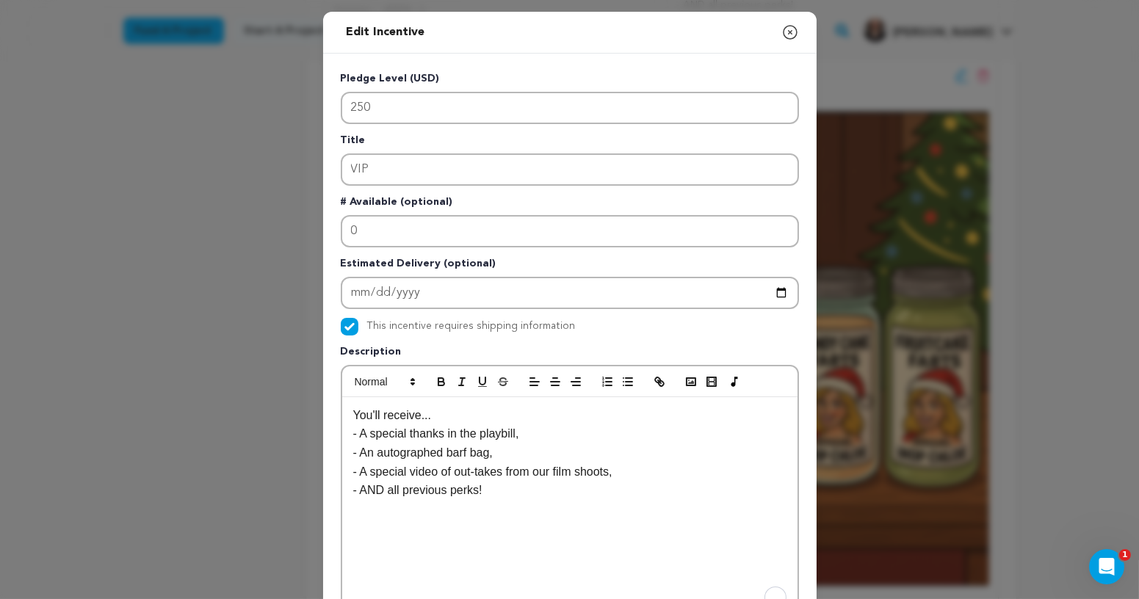
click at [366, 436] on p "- A special thanks in the playbill," at bounding box center [569, 433] width 433 height 19
click at [369, 453] on p "- An autographed barf bag," at bounding box center [569, 453] width 433 height 19
click at [368, 472] on p "- A special video of out-takes from our film shoots," at bounding box center [569, 472] width 433 height 19
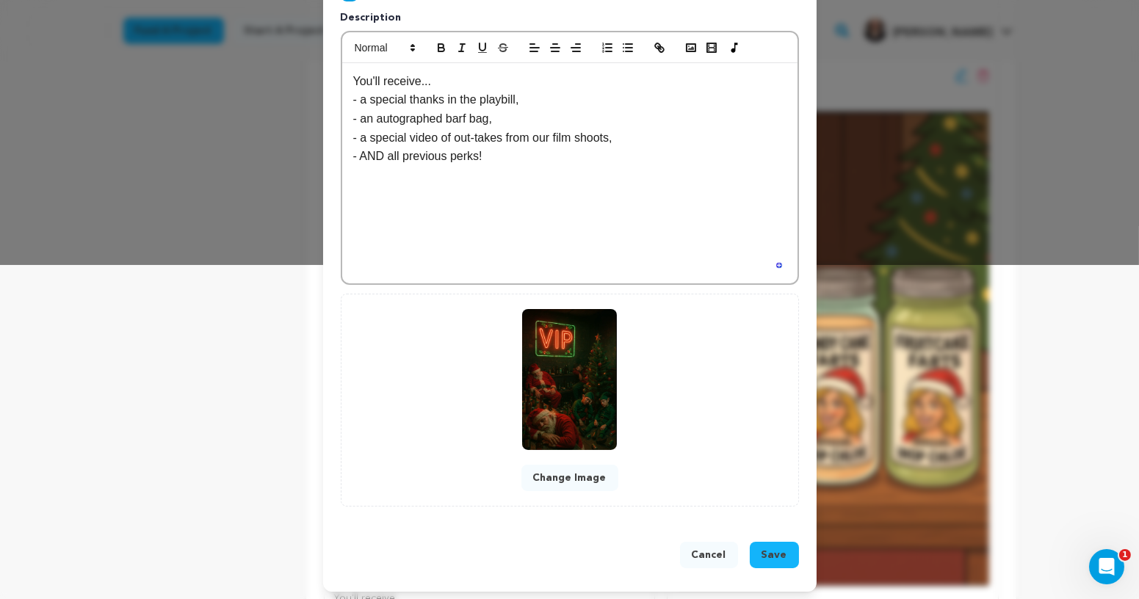
click at [781, 542] on button "Save" at bounding box center [774, 555] width 49 height 26
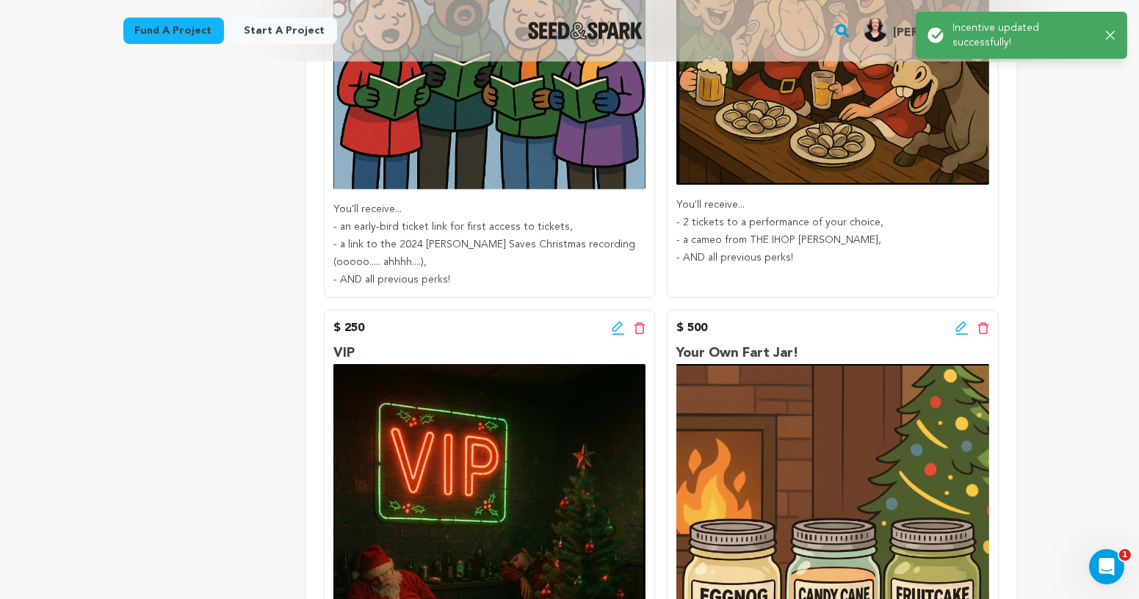
scroll to position [1251, 0]
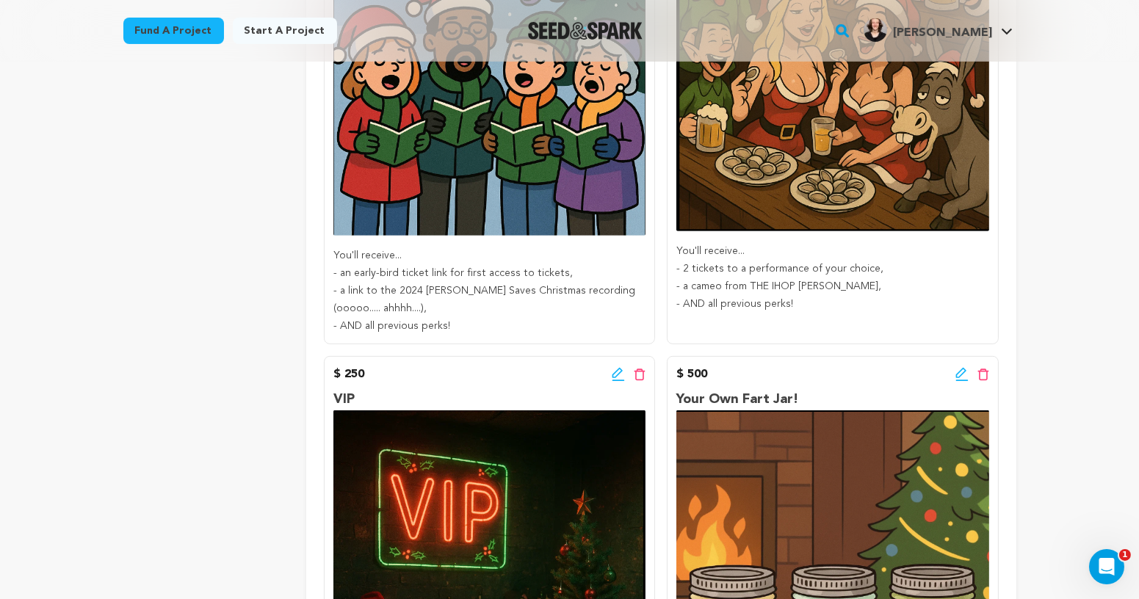
click at [955, 377] on icon at bounding box center [961, 374] width 13 height 15
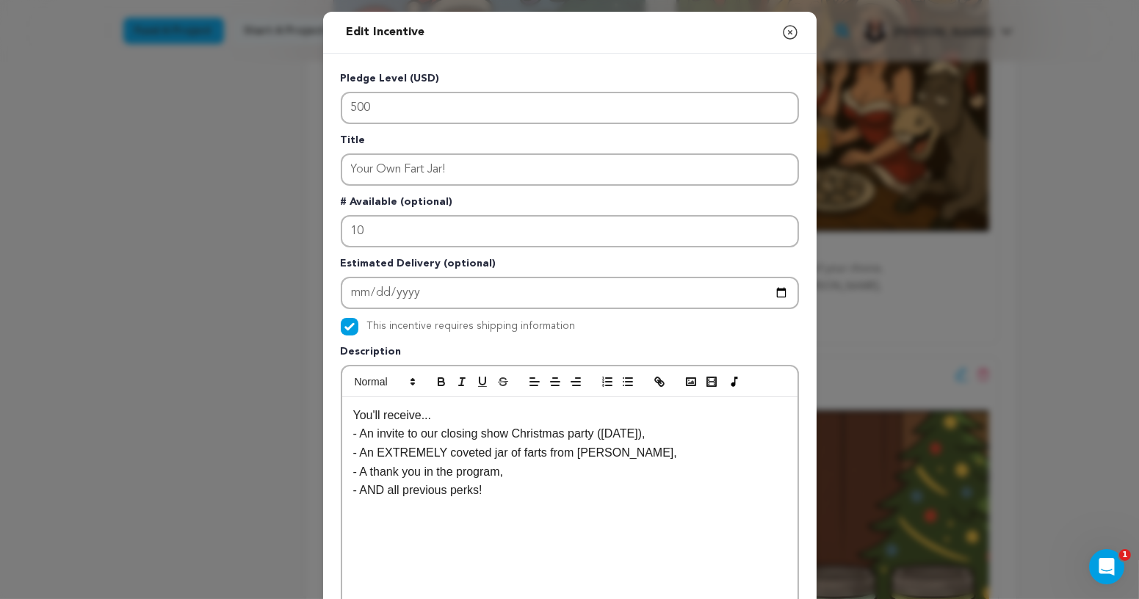
click at [370, 433] on p "- An invite to our closing show Christmas party ([DATE])," at bounding box center [569, 433] width 433 height 19
click at [368, 453] on p "- An EXTREMELY coveted jar of farts from [PERSON_NAME]," at bounding box center [569, 453] width 433 height 19
click at [366, 470] on p "- A thank you in the program," at bounding box center [569, 472] width 433 height 19
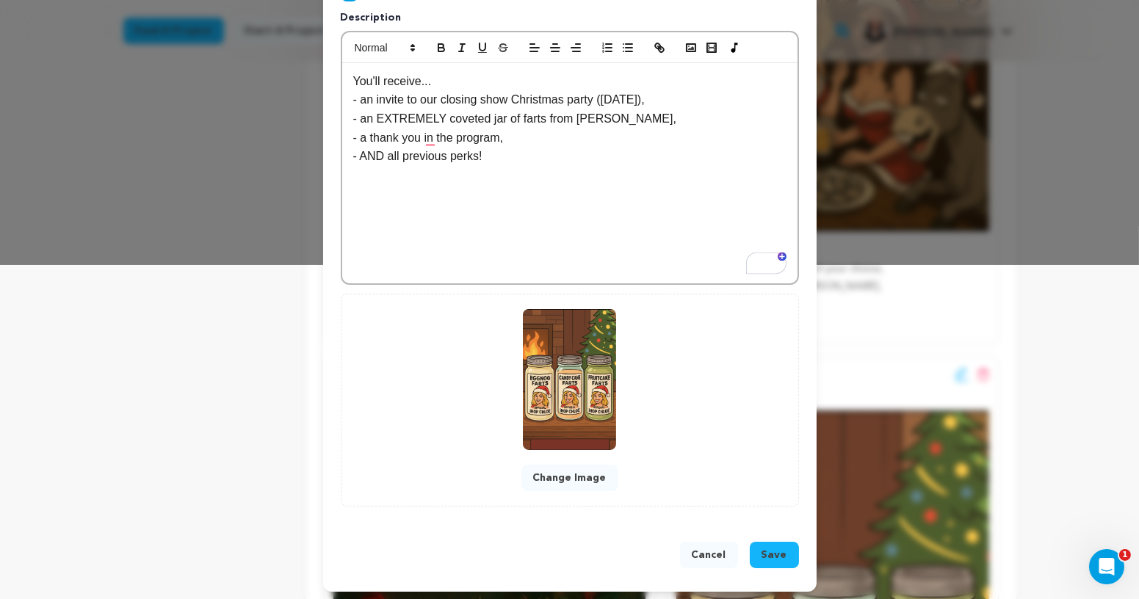
click at [770, 555] on span "Save" at bounding box center [775, 555] width 26 height 15
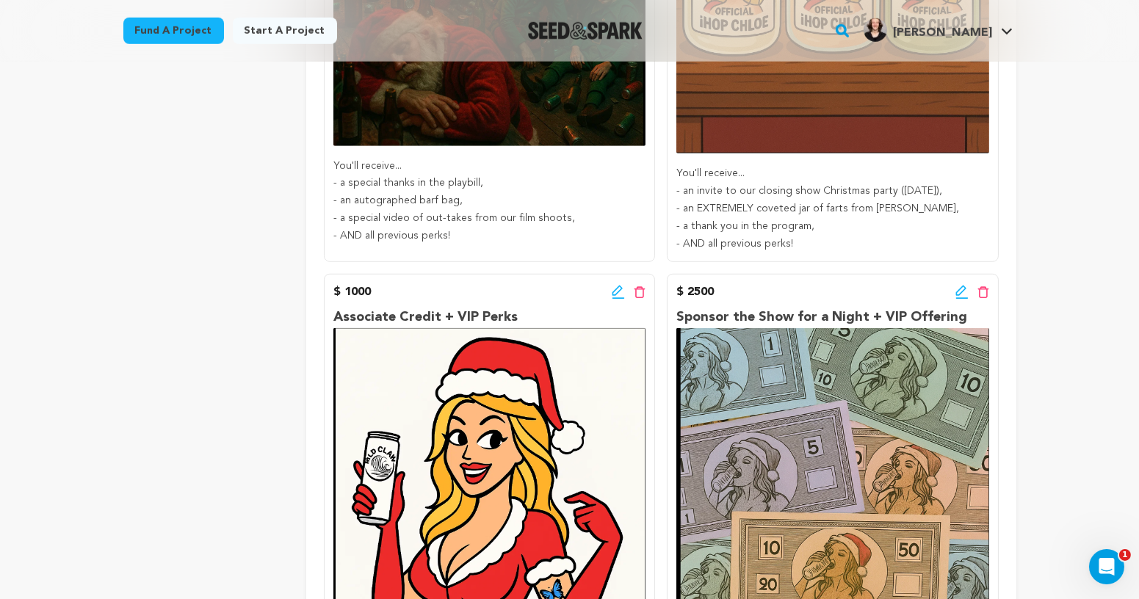
scroll to position [1921, 0]
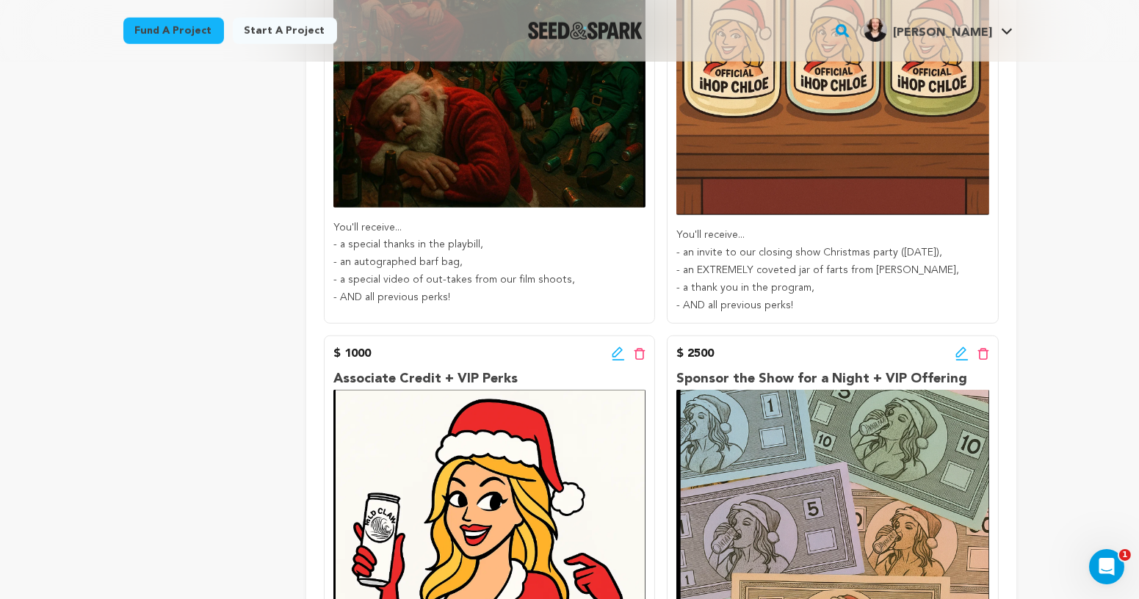
click at [960, 350] on icon at bounding box center [960, 352] width 10 height 10
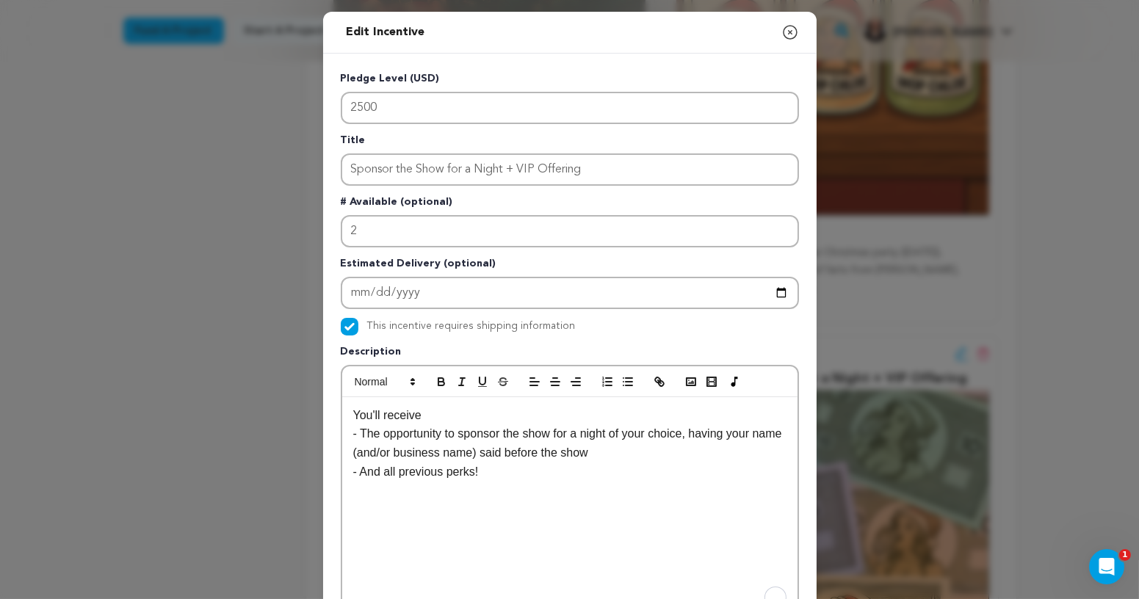
click at [471, 419] on p "You'll receive" at bounding box center [569, 415] width 433 height 19
click at [367, 434] on p "- The opportunity to sponsor the show for a night of your choice, having your n…" at bounding box center [569, 442] width 433 height 37
click at [382, 474] on p "- And all previous perks!" at bounding box center [569, 472] width 433 height 19
click at [626, 453] on p "- the opportunity to sponsor the show for a night of your choice, having your n…" at bounding box center [569, 442] width 433 height 37
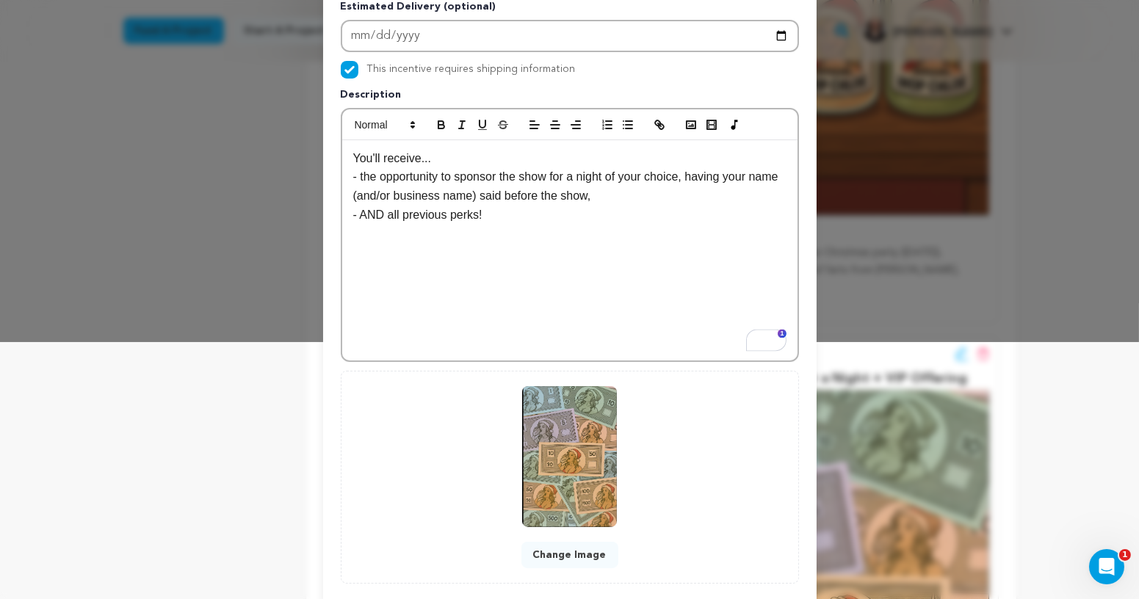
scroll to position [334, 0]
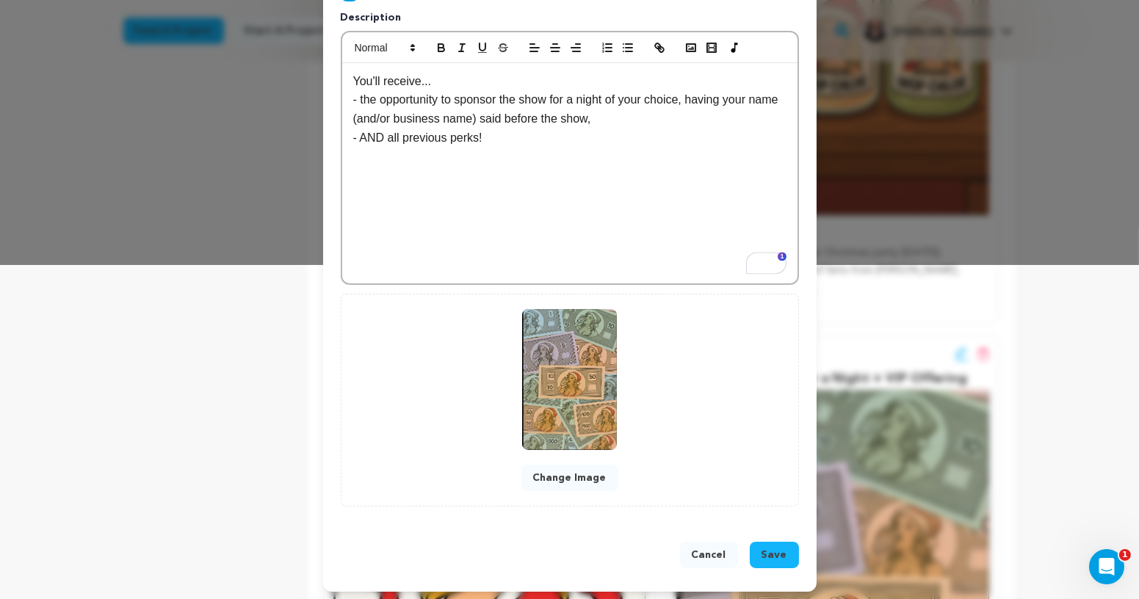
click at [787, 557] on span "Save" at bounding box center [775, 555] width 26 height 15
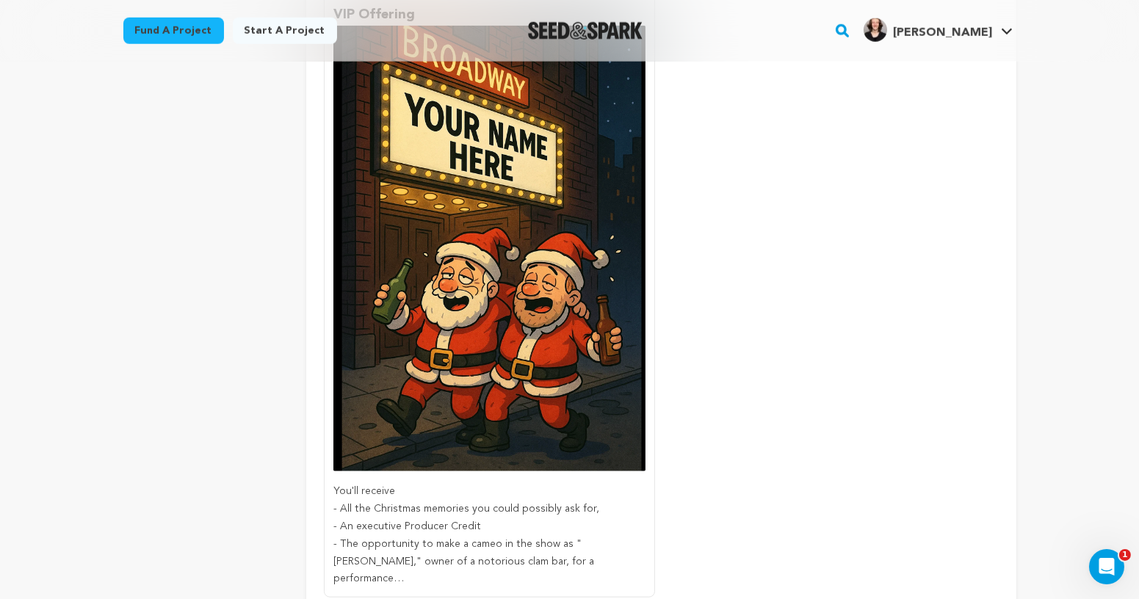
scroll to position [2777, 0]
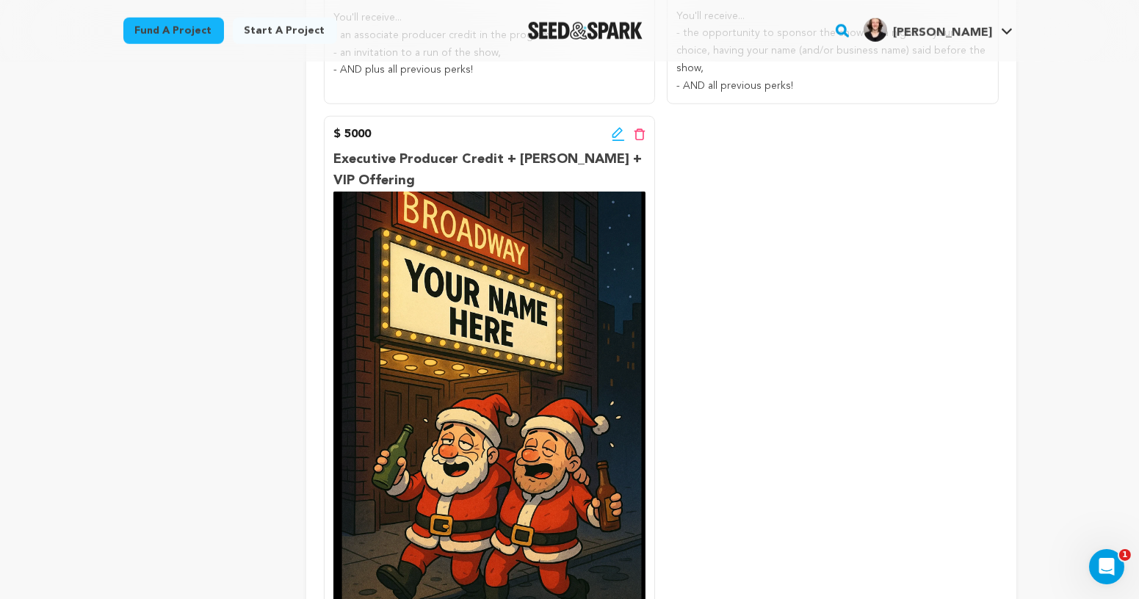
click at [616, 127] on icon at bounding box center [618, 134] width 13 height 15
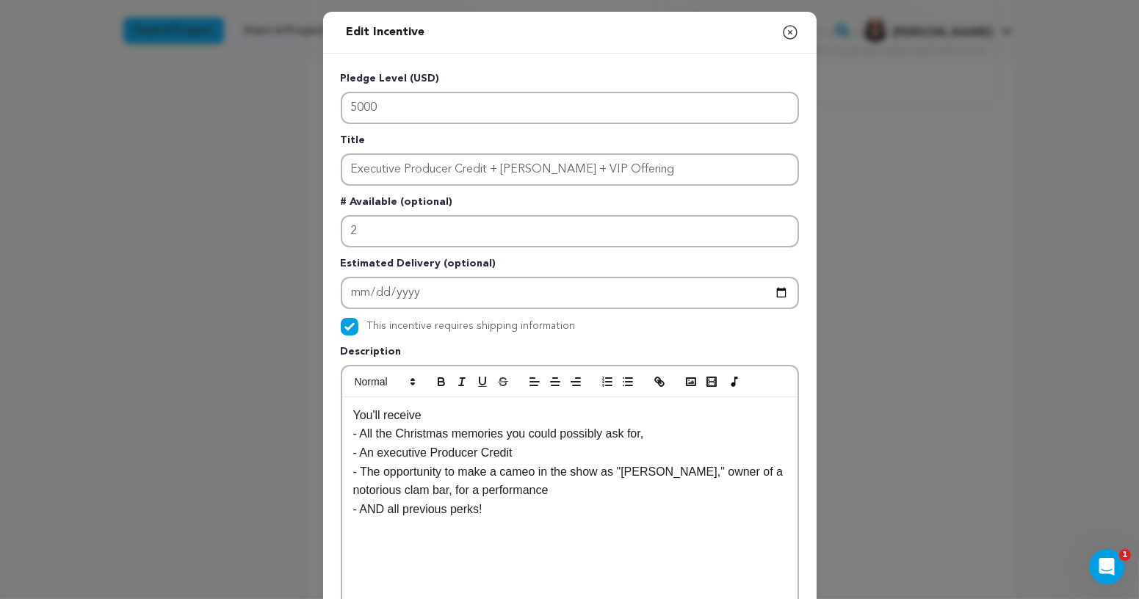
click at [441, 419] on p "You'll receive" at bounding box center [569, 415] width 433 height 19
click at [369, 435] on p "- All the Christmas memories you could possibly ask for," at bounding box center [569, 433] width 433 height 19
click at [367, 454] on p "- An executive Producer Credit" at bounding box center [569, 453] width 433 height 19
click at [366, 469] on p "- The opportunity to make a cameo in the show as "[PERSON_NAME]," owner of a no…" at bounding box center [569, 481] width 433 height 37
click at [538, 509] on p "- AND all previous perks!" at bounding box center [569, 509] width 433 height 19
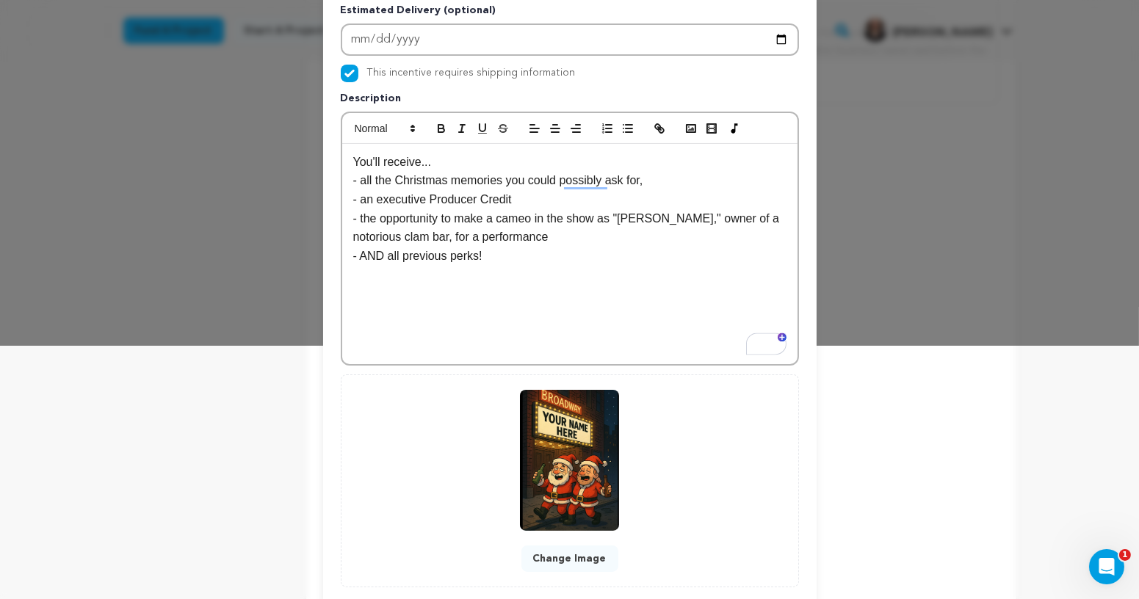
scroll to position [261, 0]
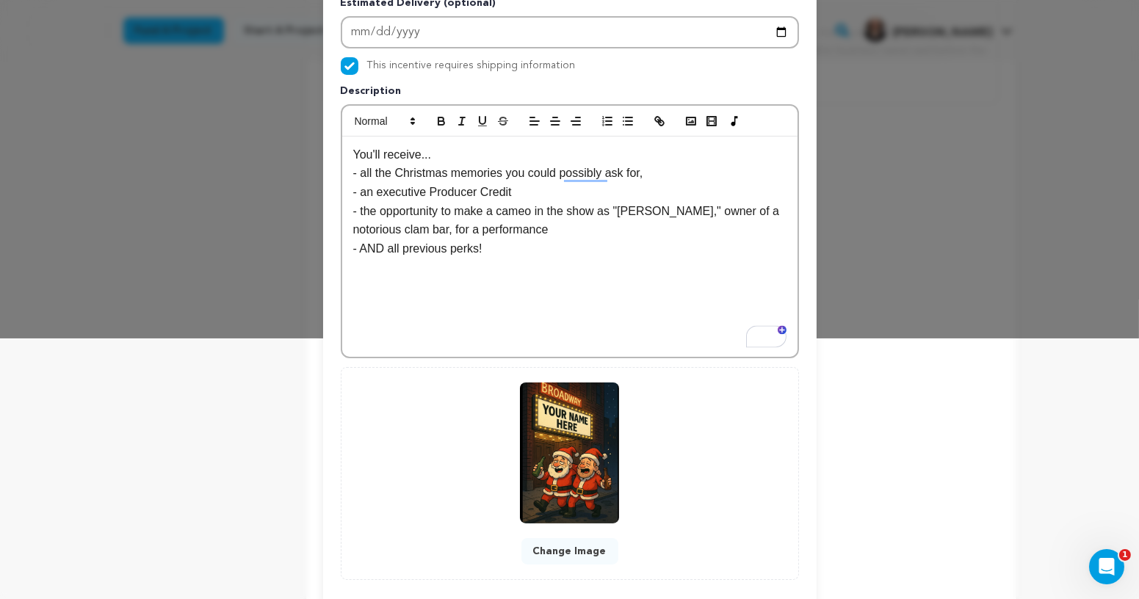
click at [557, 188] on p "- an executive Producer Credit" at bounding box center [569, 192] width 433 height 19
click at [523, 228] on p "- the opportunity to make a cameo in the show as "[PERSON_NAME]," owner of a no…" at bounding box center [569, 220] width 433 height 37
click at [381, 192] on p "- an executive Producer Credit," at bounding box center [569, 192] width 433 height 19
click at [492, 192] on p "- an Executive Producer Credit," at bounding box center [569, 192] width 433 height 19
click at [515, 191] on p "- an Executive Producer credit," at bounding box center [569, 192] width 433 height 19
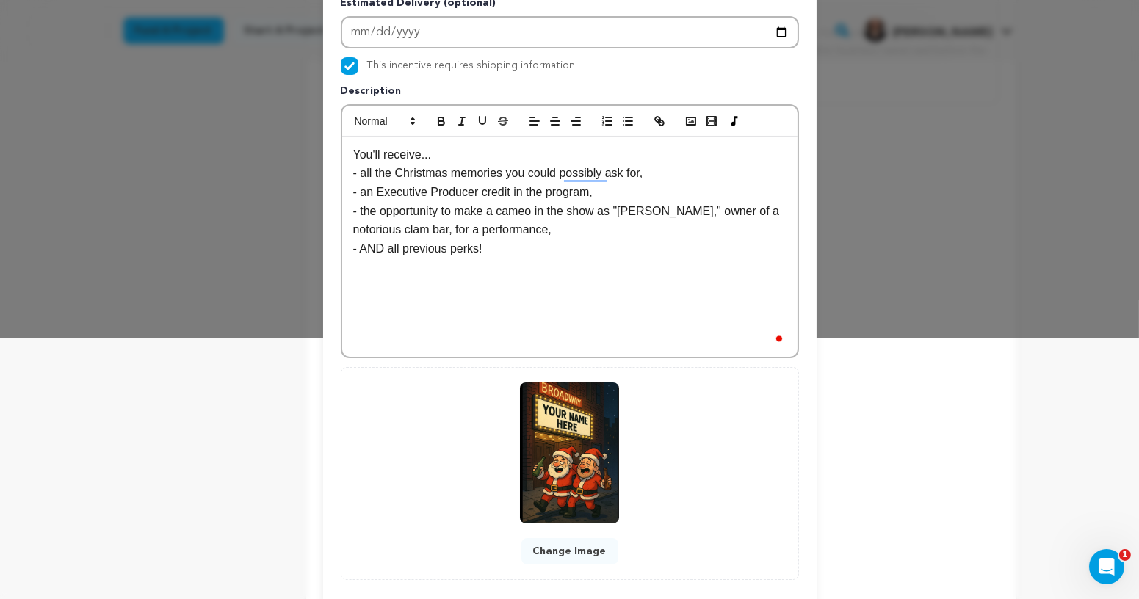
click at [620, 324] on div "You'll receive... - all the Christmas memories you could possibly ask for, - an…" at bounding box center [569, 247] width 455 height 220
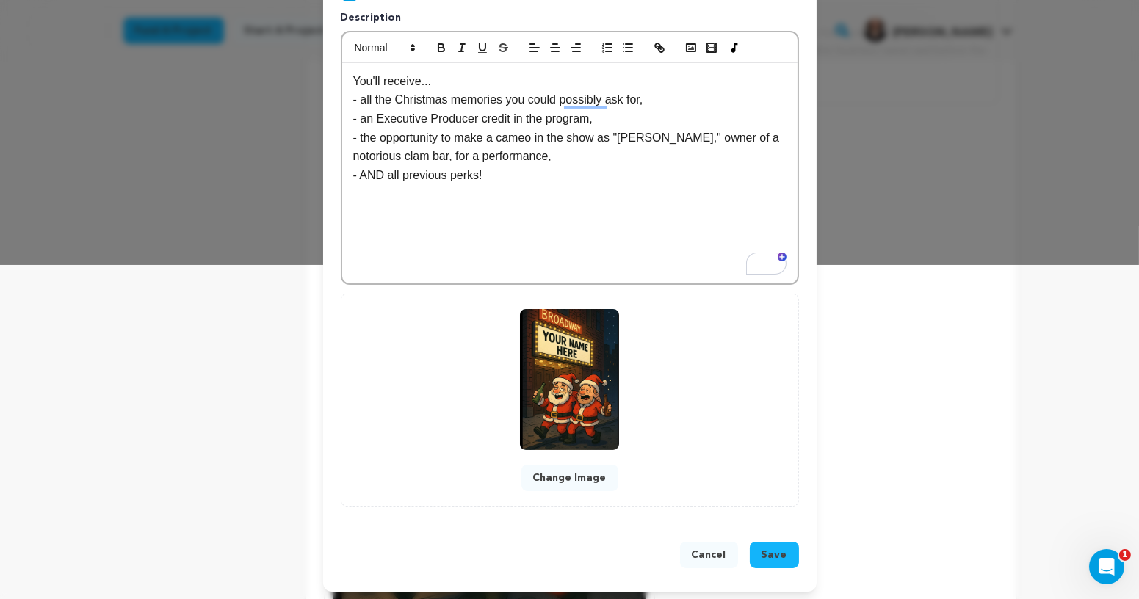
click at [775, 559] on button "Save" at bounding box center [774, 555] width 49 height 26
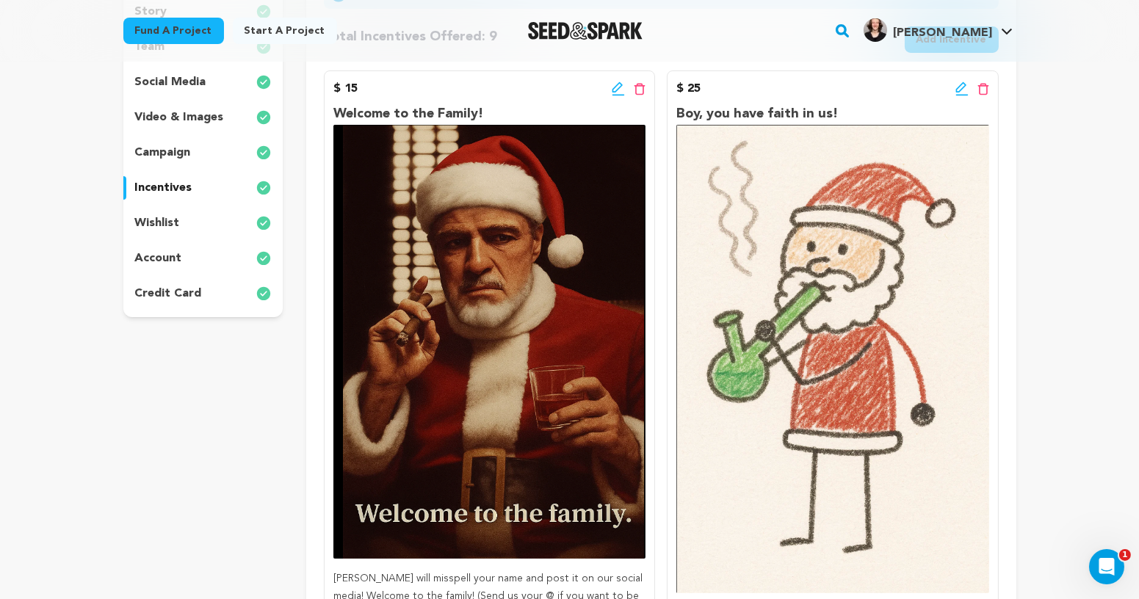
scroll to position [282, 0]
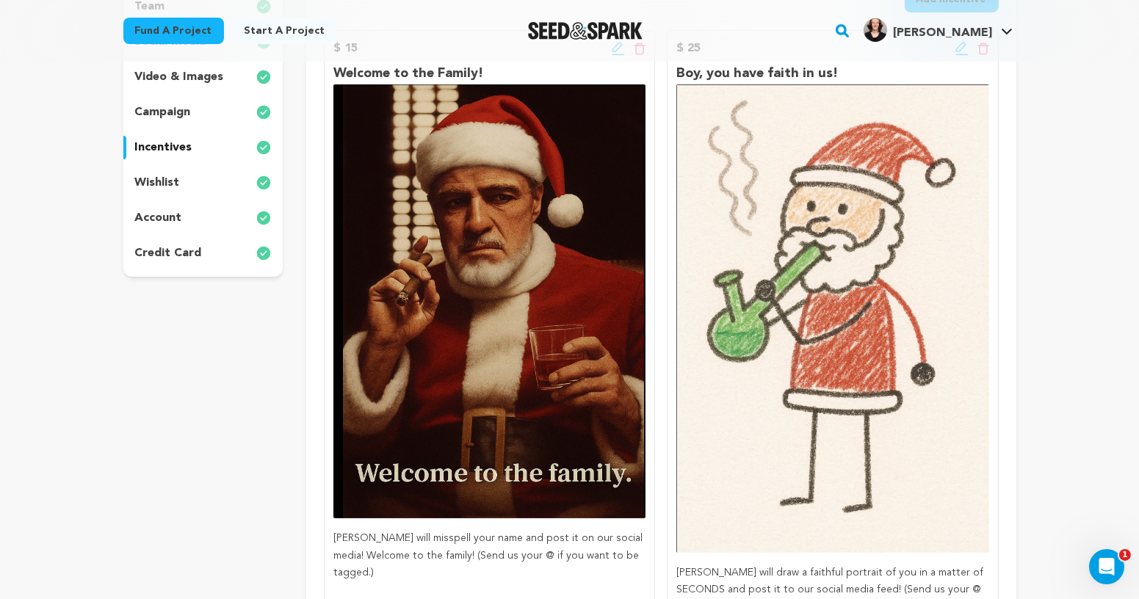
scroll to position [311, 0]
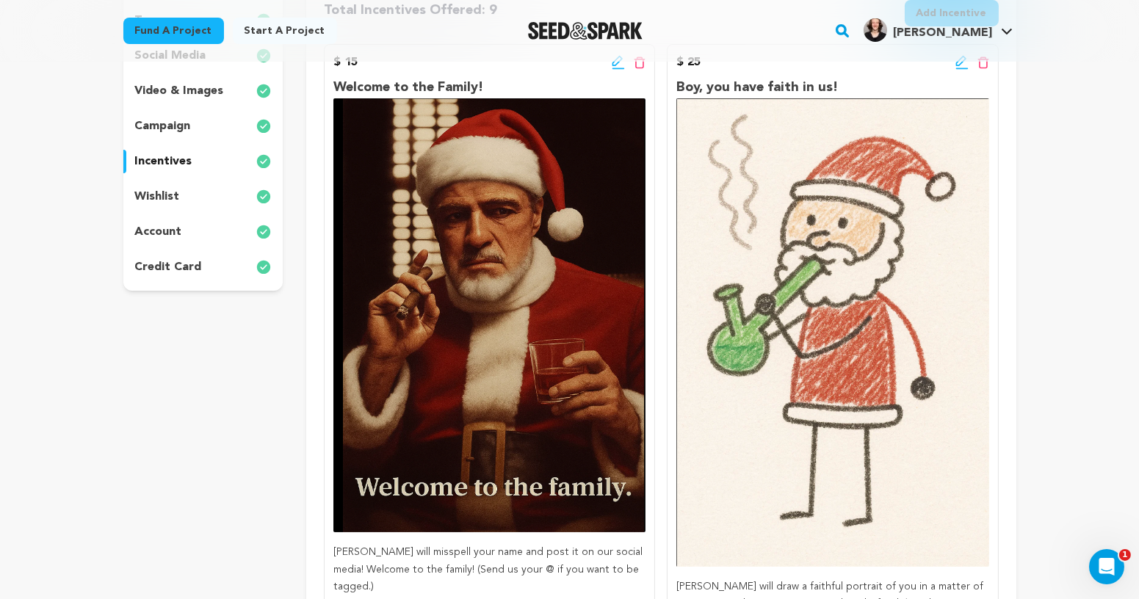
click at [955, 65] on icon at bounding box center [961, 62] width 13 height 15
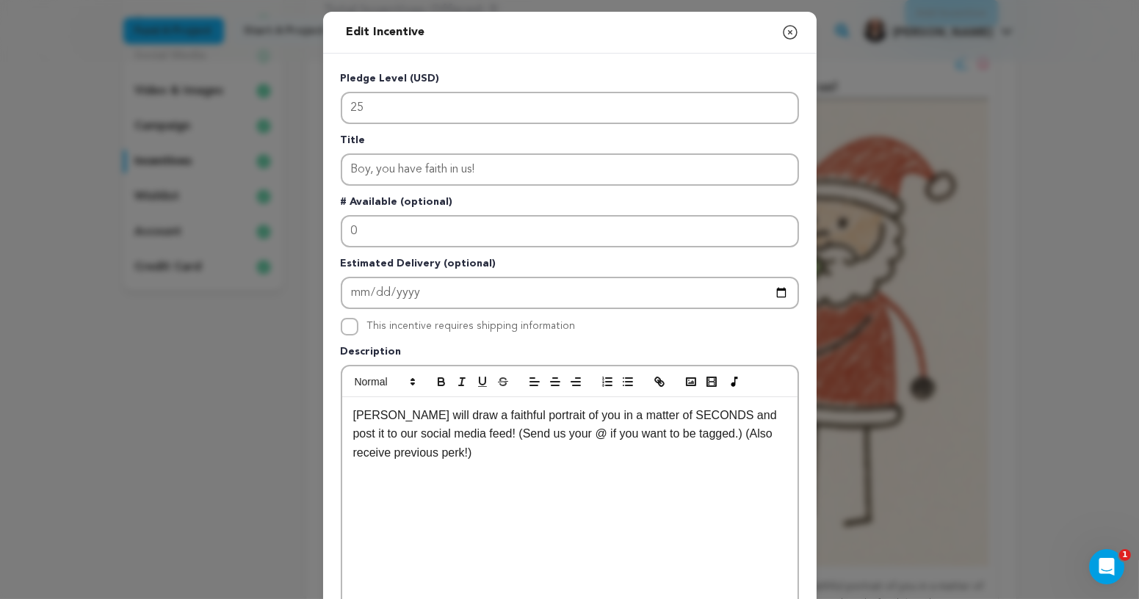
click at [787, 36] on icon "button" at bounding box center [790, 33] width 18 height 18
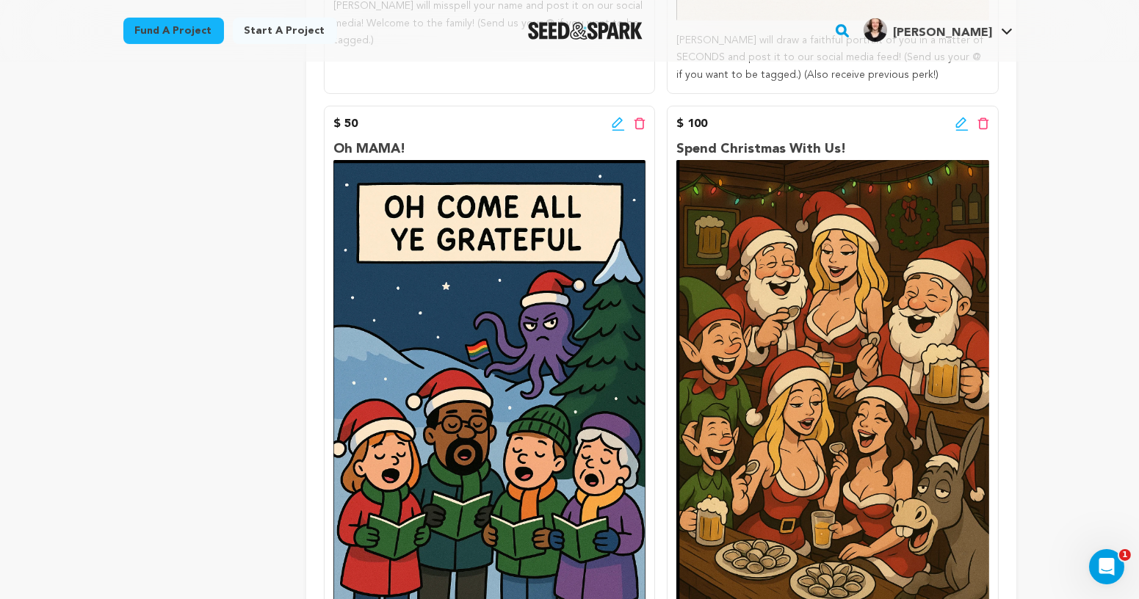
scroll to position [865, 0]
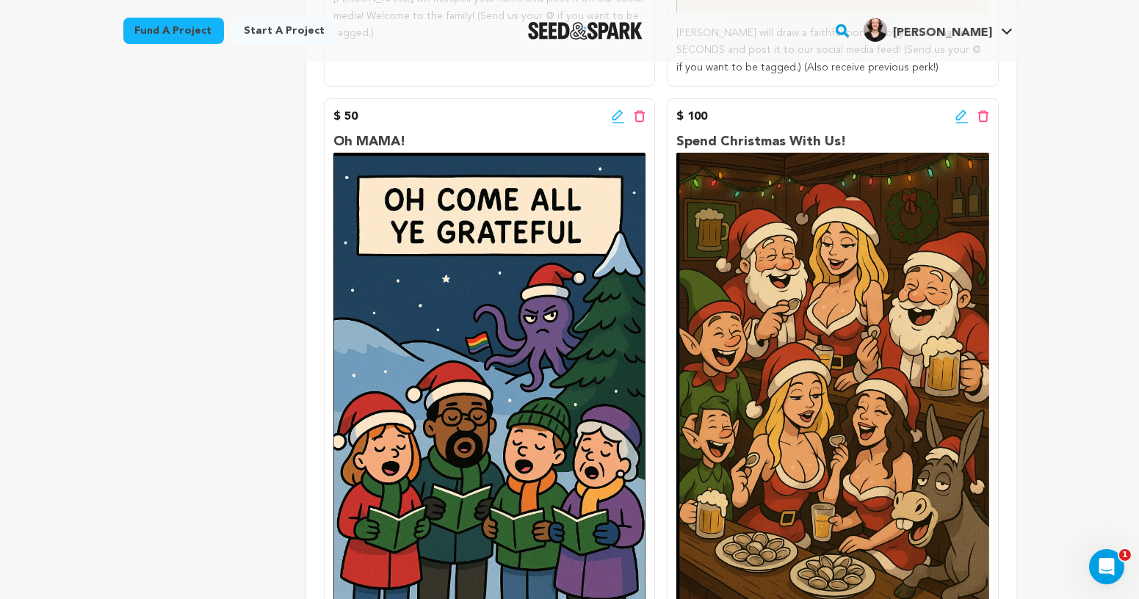
click at [614, 109] on icon at bounding box center [618, 116] width 13 height 15
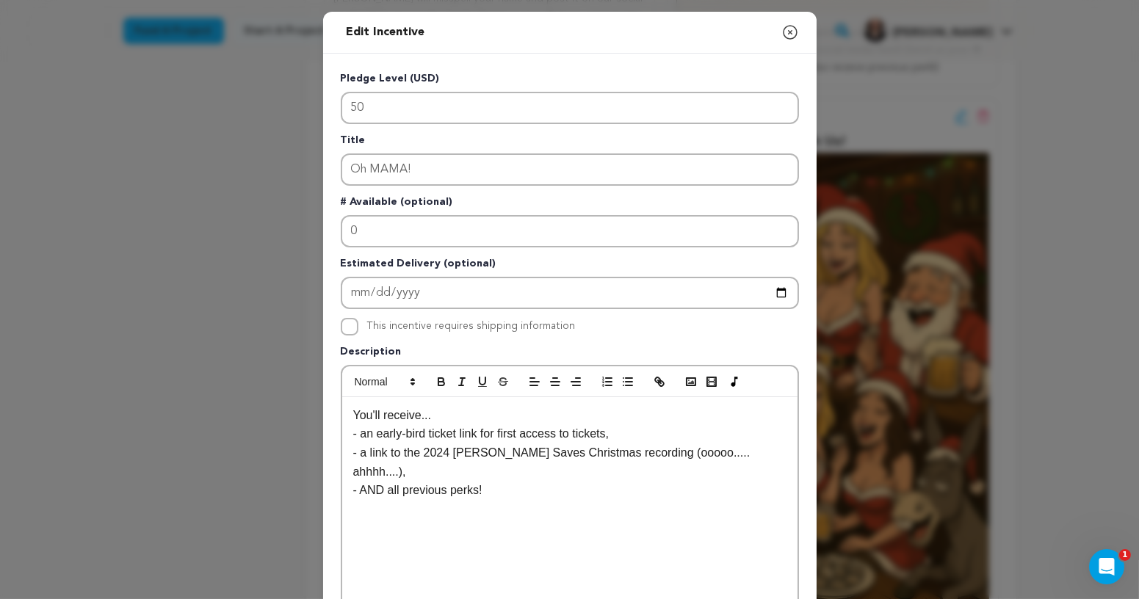
click at [787, 30] on icon "button" at bounding box center [790, 33] width 18 height 18
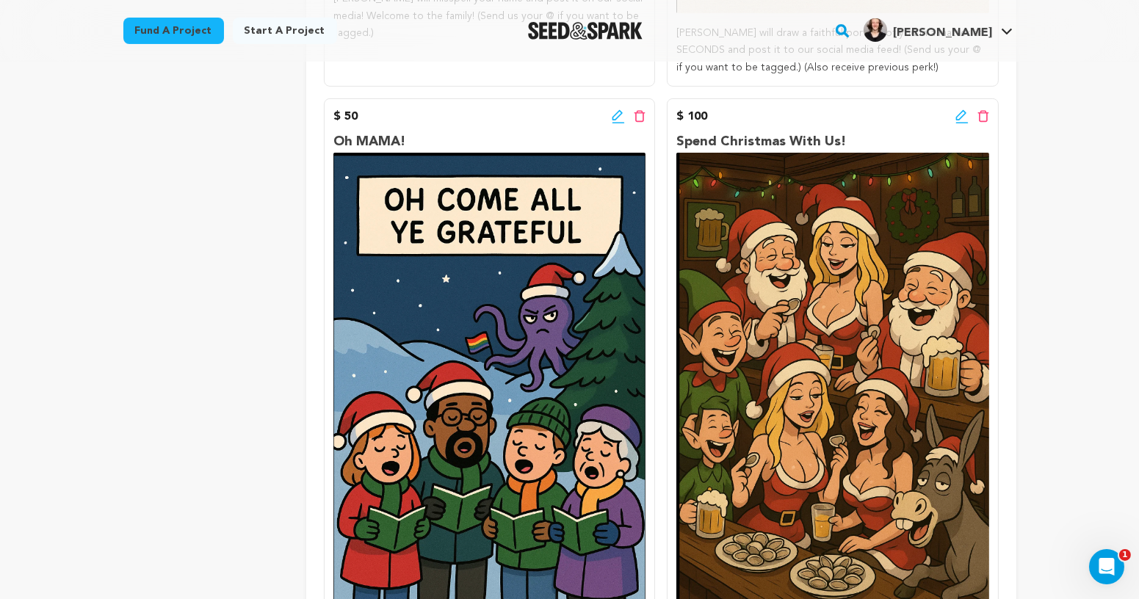
scroll to position [892, 0]
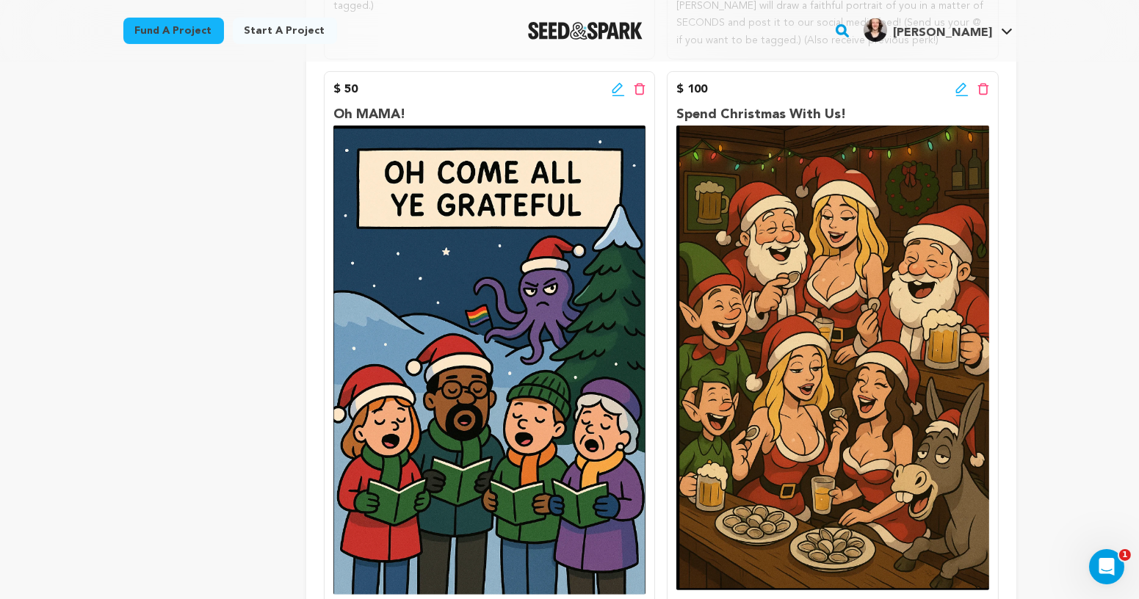
click at [957, 87] on icon at bounding box center [961, 89] width 13 height 15
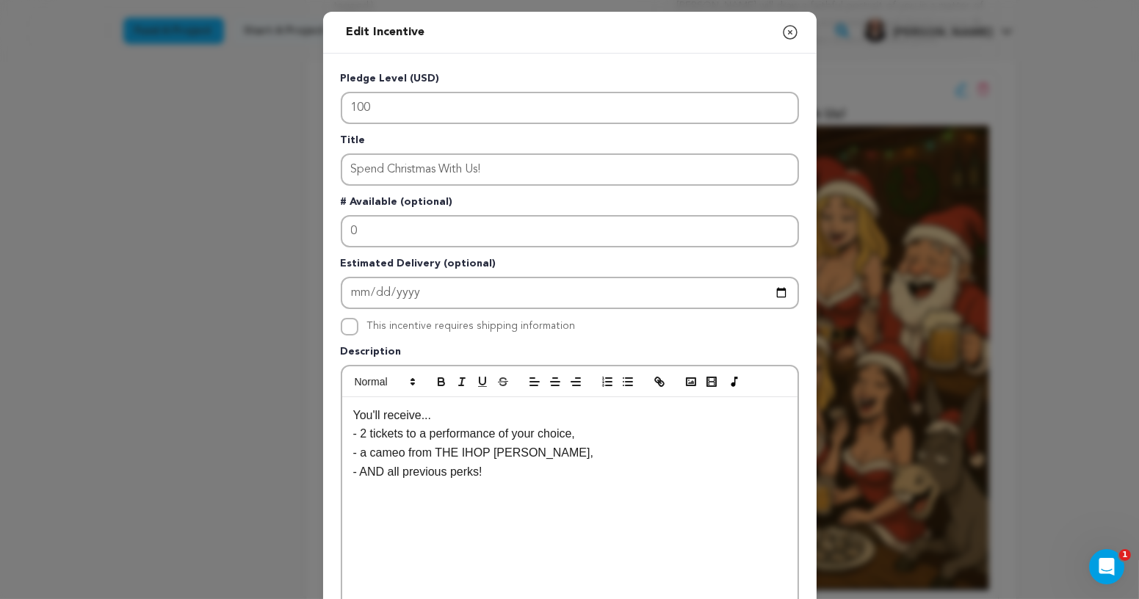
click at [796, 30] on icon "button" at bounding box center [790, 32] width 13 height 13
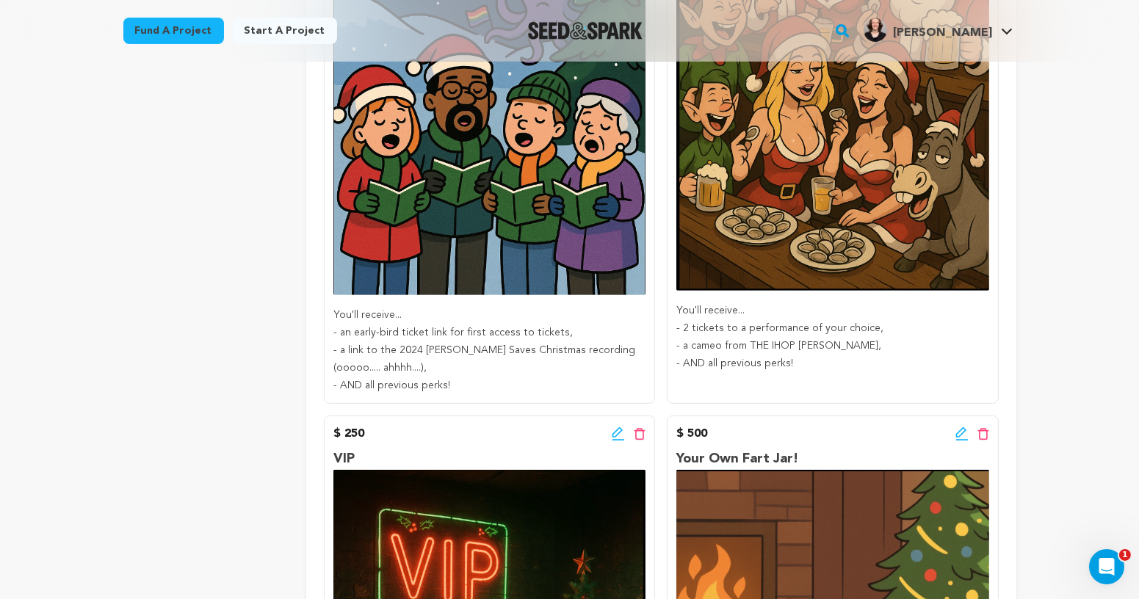
scroll to position [1193, 0]
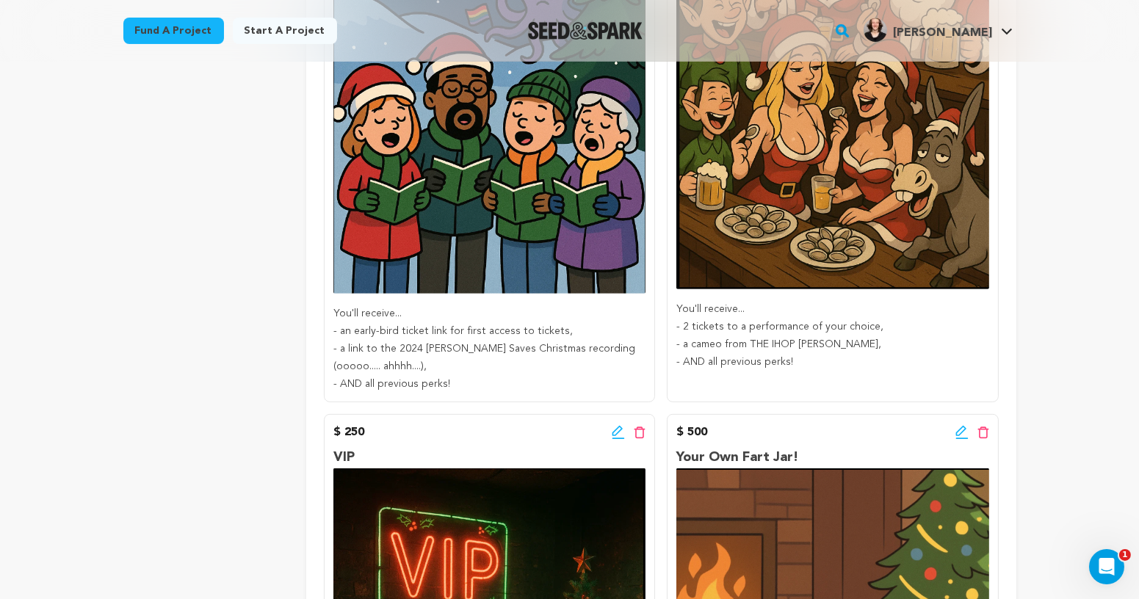
click at [612, 433] on icon at bounding box center [618, 432] width 13 height 15
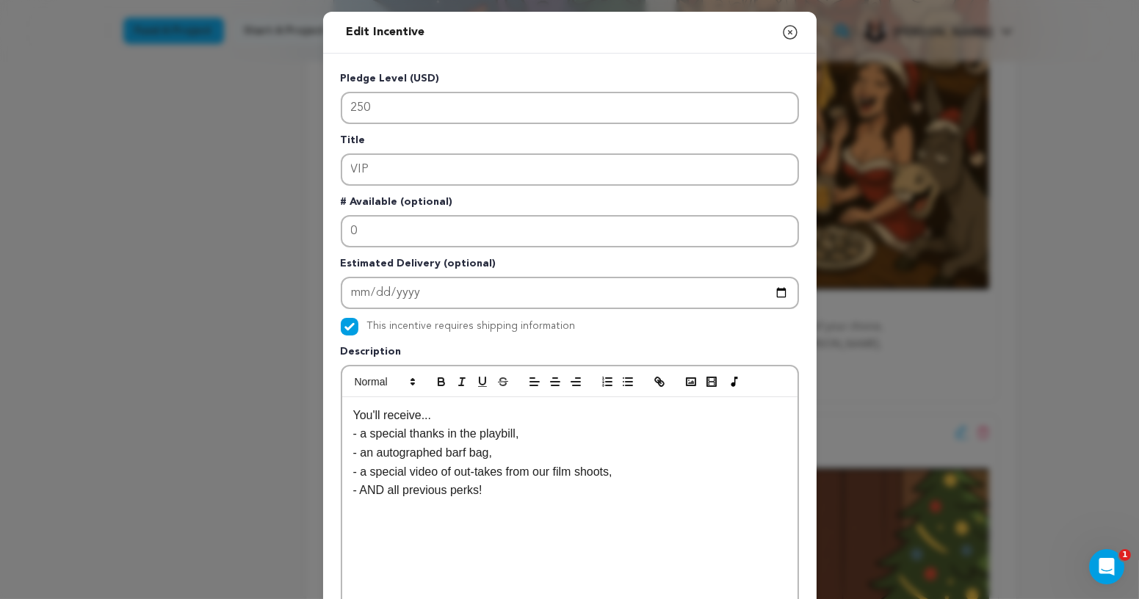
click at [791, 31] on icon "button" at bounding box center [790, 32] width 13 height 13
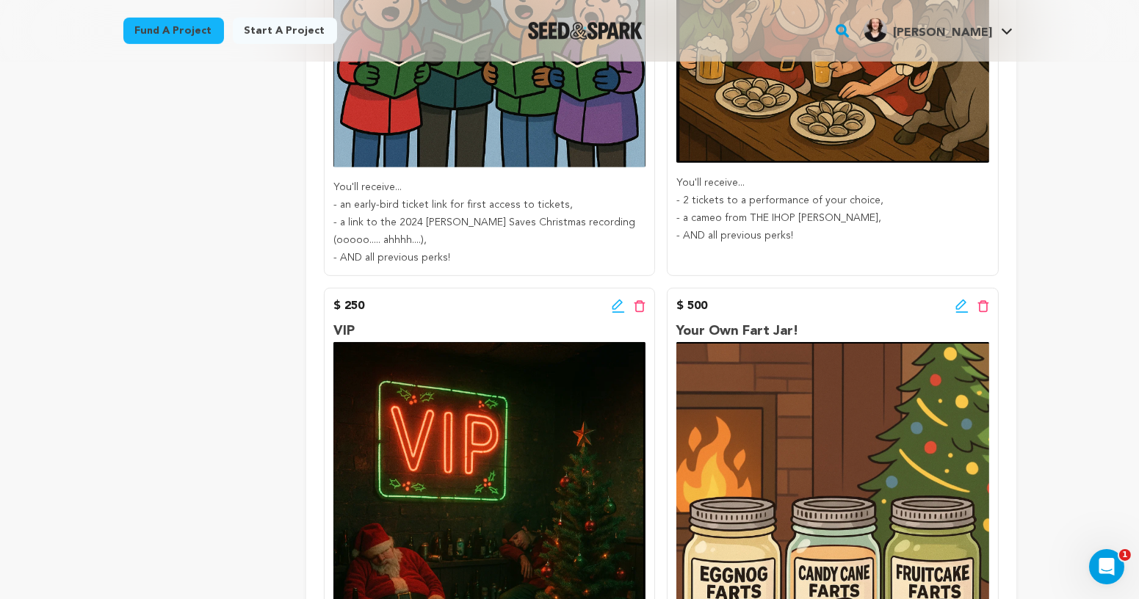
scroll to position [1472, 0]
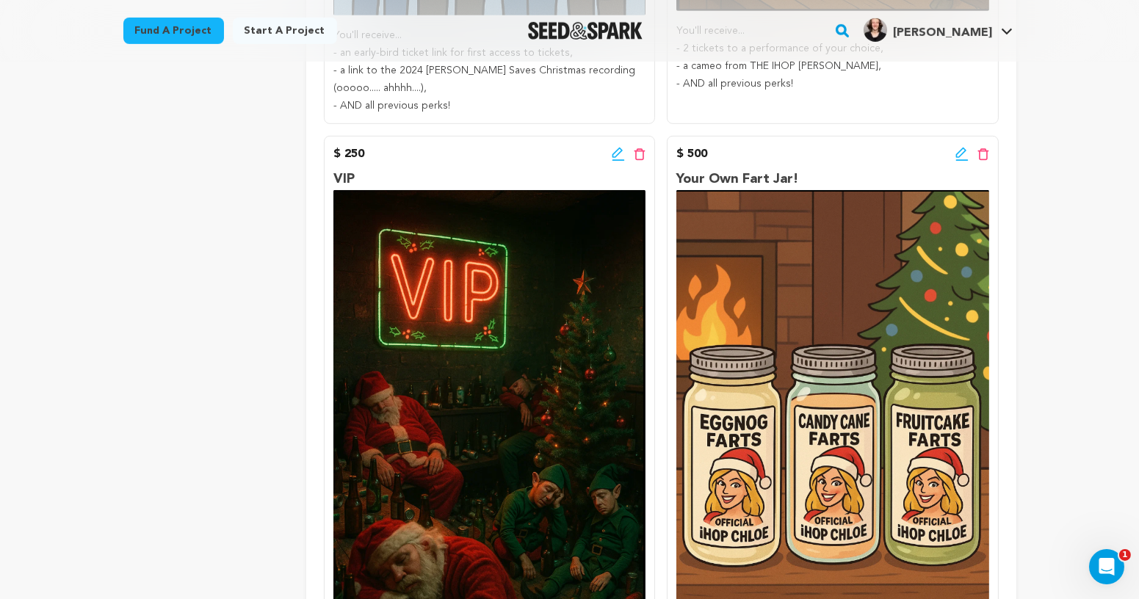
click at [958, 160] on icon at bounding box center [961, 160] width 12 height 1
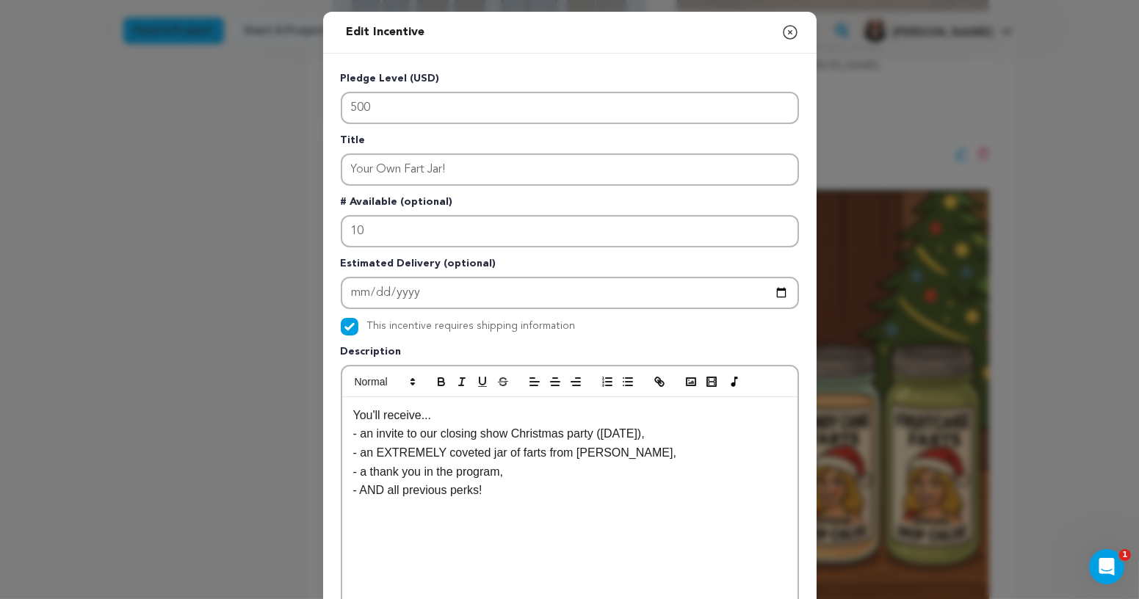
click at [789, 37] on icon "button" at bounding box center [790, 33] width 18 height 18
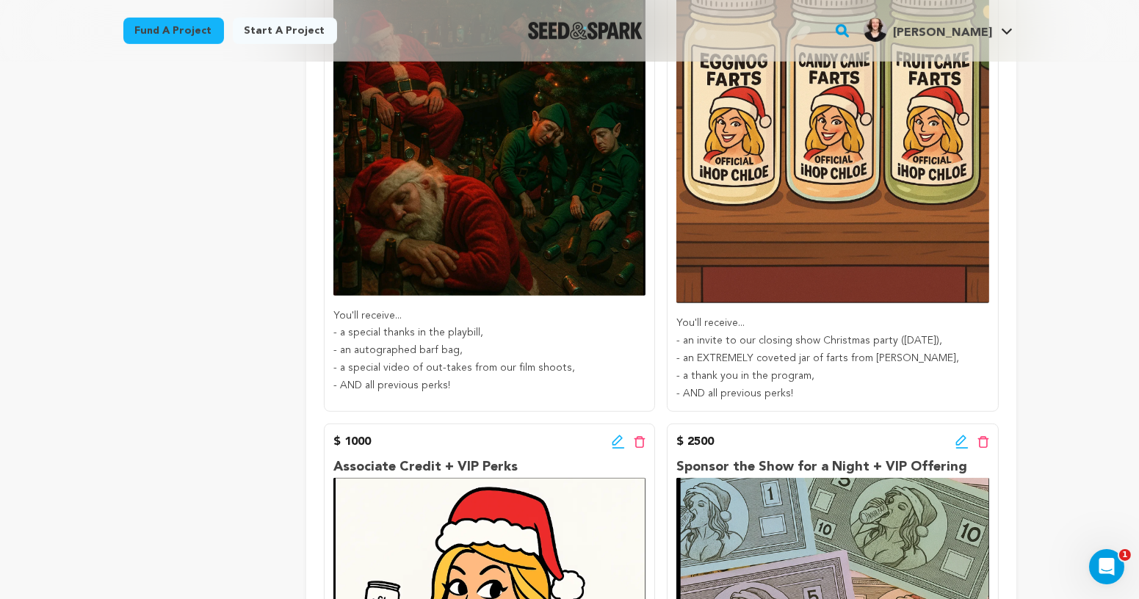
scroll to position [2027, 0]
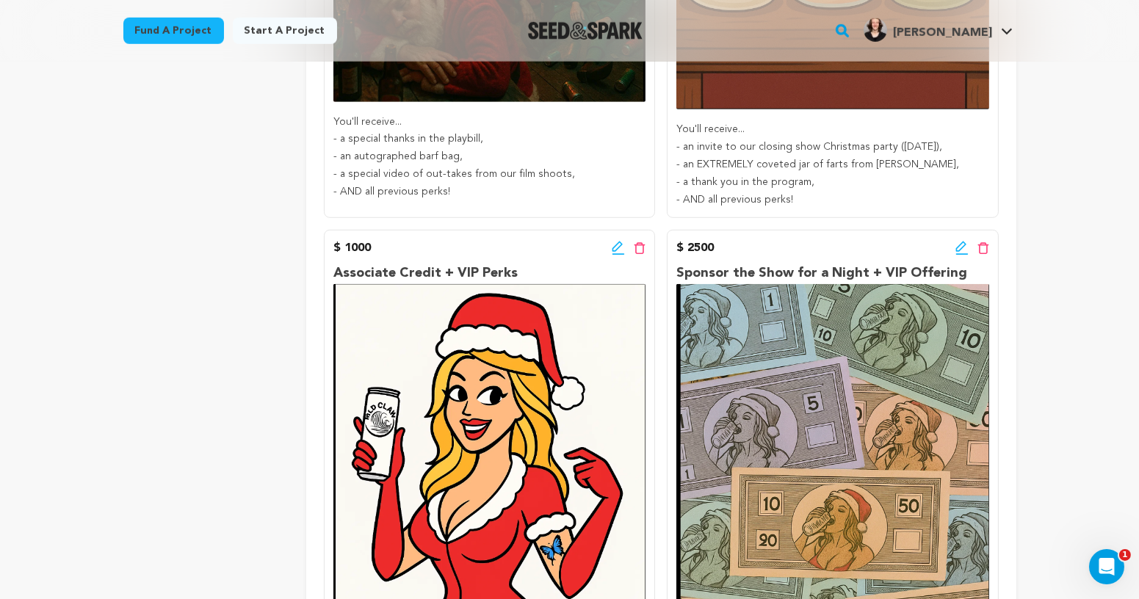
click at [617, 250] on icon at bounding box center [617, 247] width 10 height 10
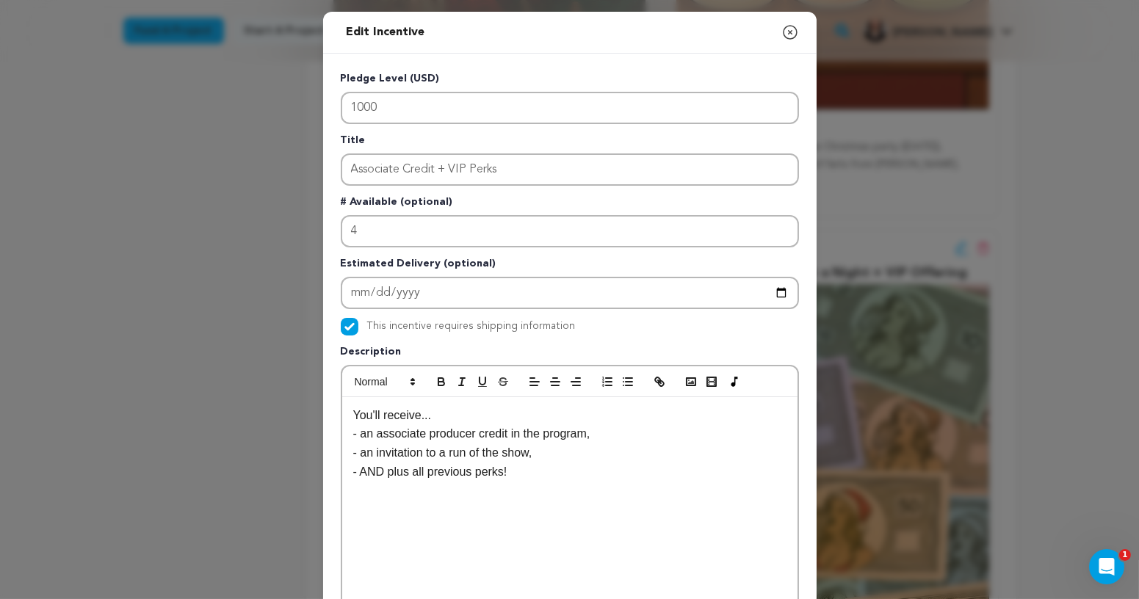
click at [795, 34] on icon "button" at bounding box center [790, 33] width 18 height 18
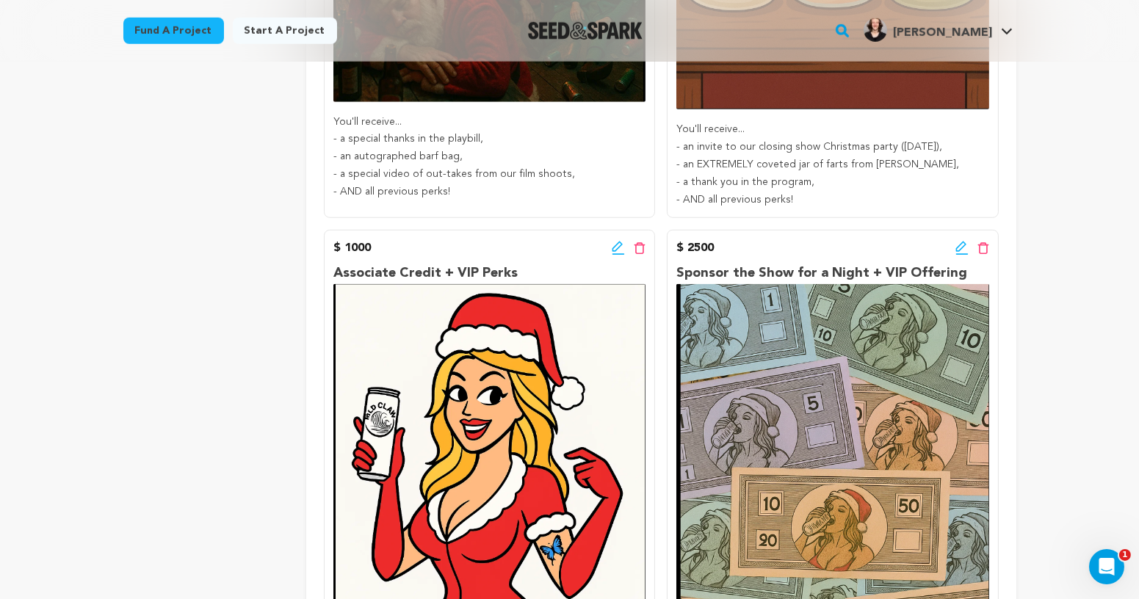
click at [961, 247] on icon at bounding box center [961, 248] width 13 height 15
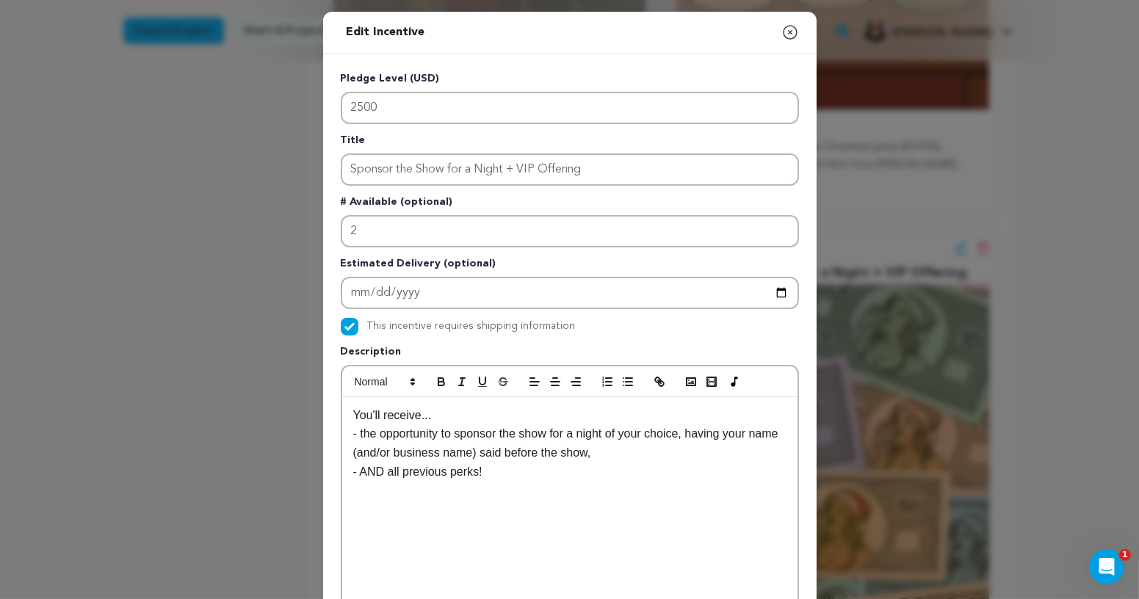
click at [788, 29] on icon "button" at bounding box center [790, 33] width 18 height 18
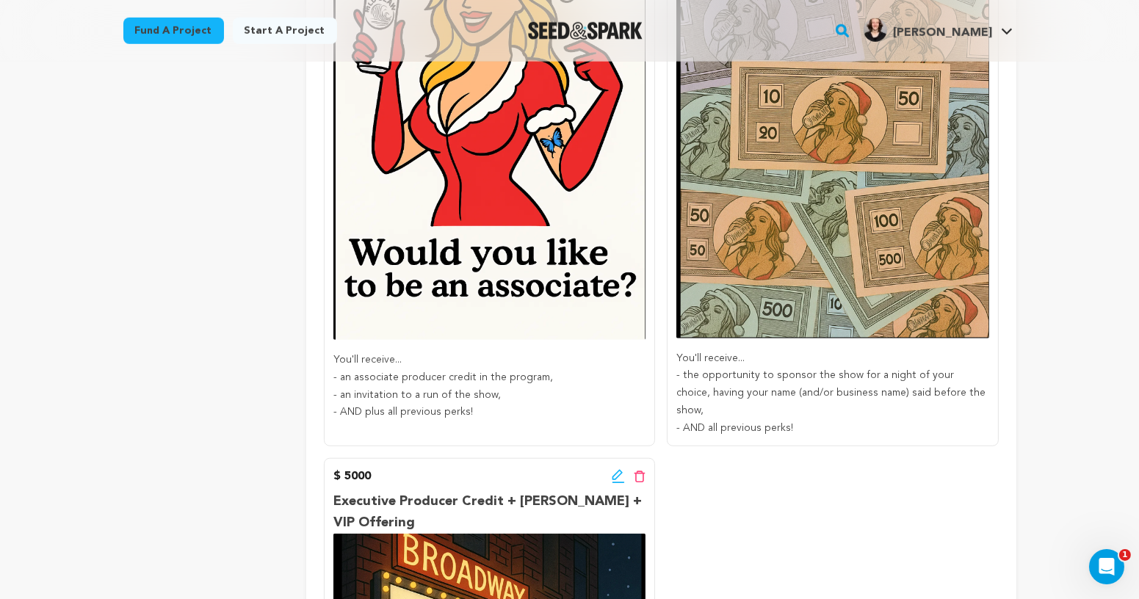
scroll to position [2484, 0]
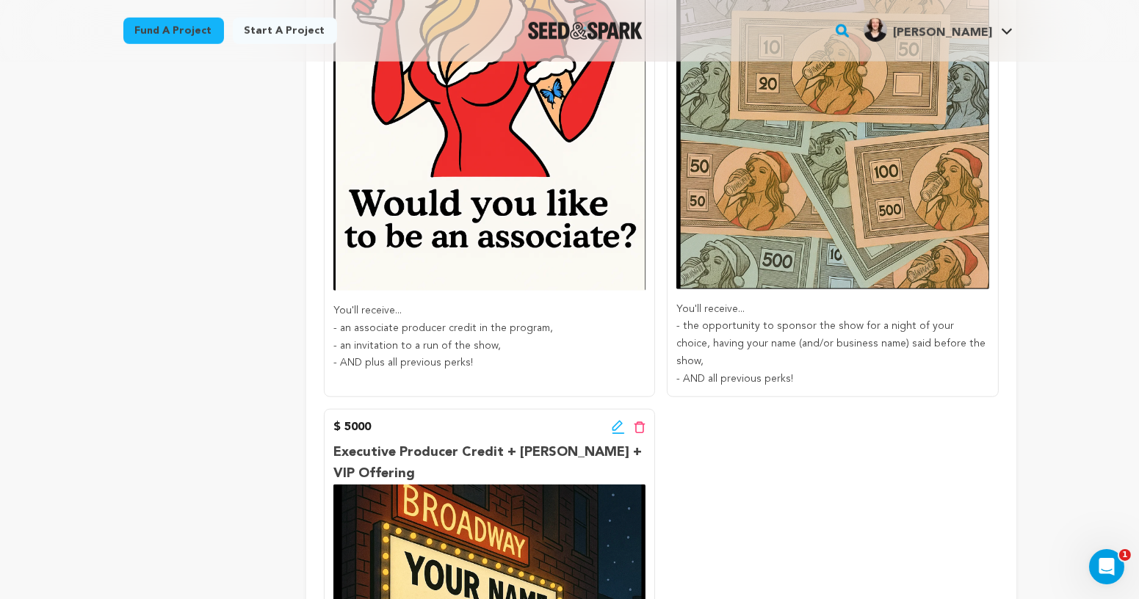
click at [614, 420] on icon at bounding box center [618, 427] width 13 height 15
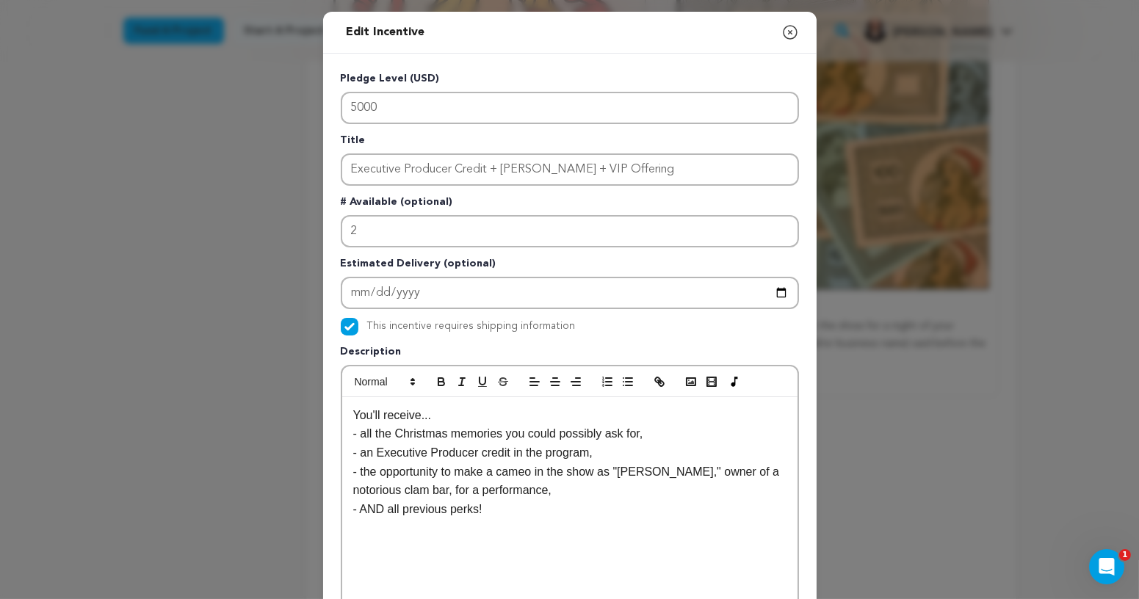
click at [785, 35] on icon "button" at bounding box center [790, 33] width 18 height 18
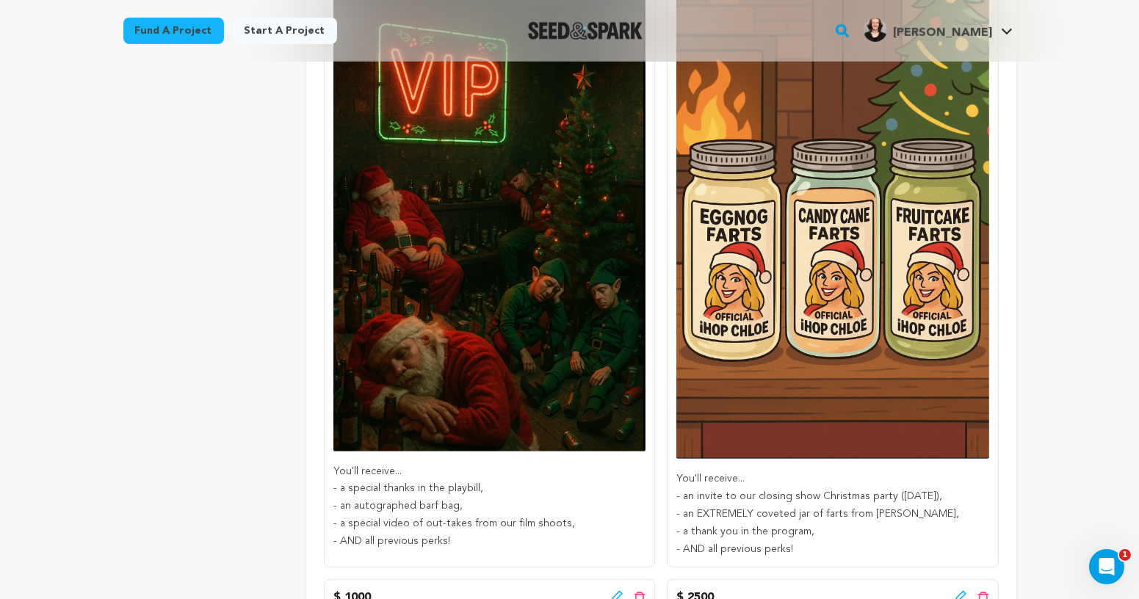
scroll to position [1665, 0]
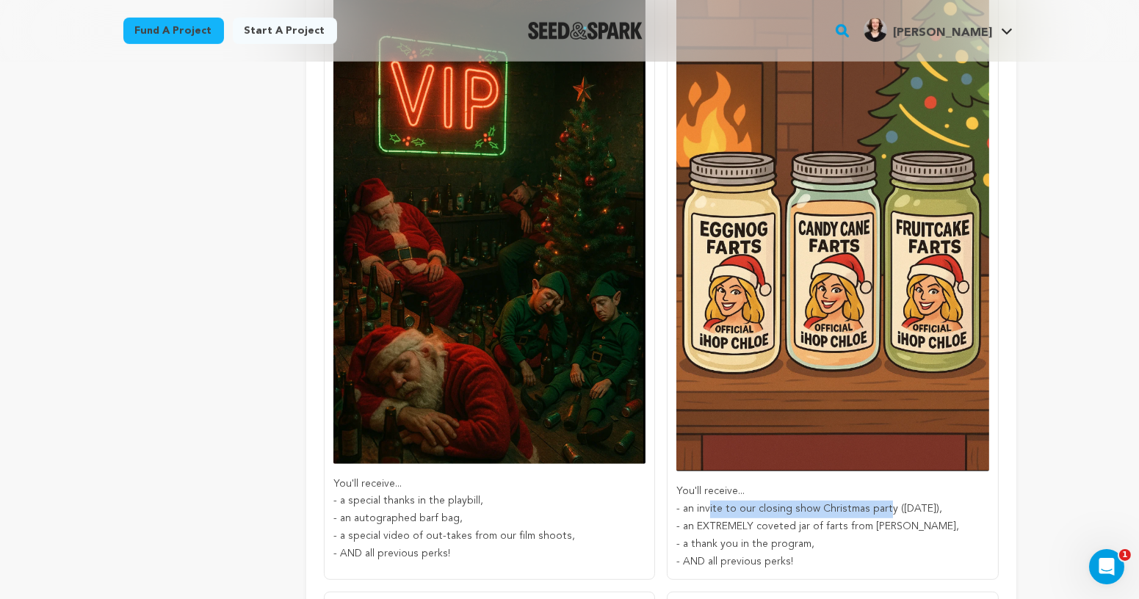
drag, startPoint x: 709, startPoint y: 510, endPoint x: 881, endPoint y: 514, distance: 172.6
click at [881, 514] on p "- an invite to our closing show Christmas party (December 21st)," at bounding box center [832, 510] width 312 height 18
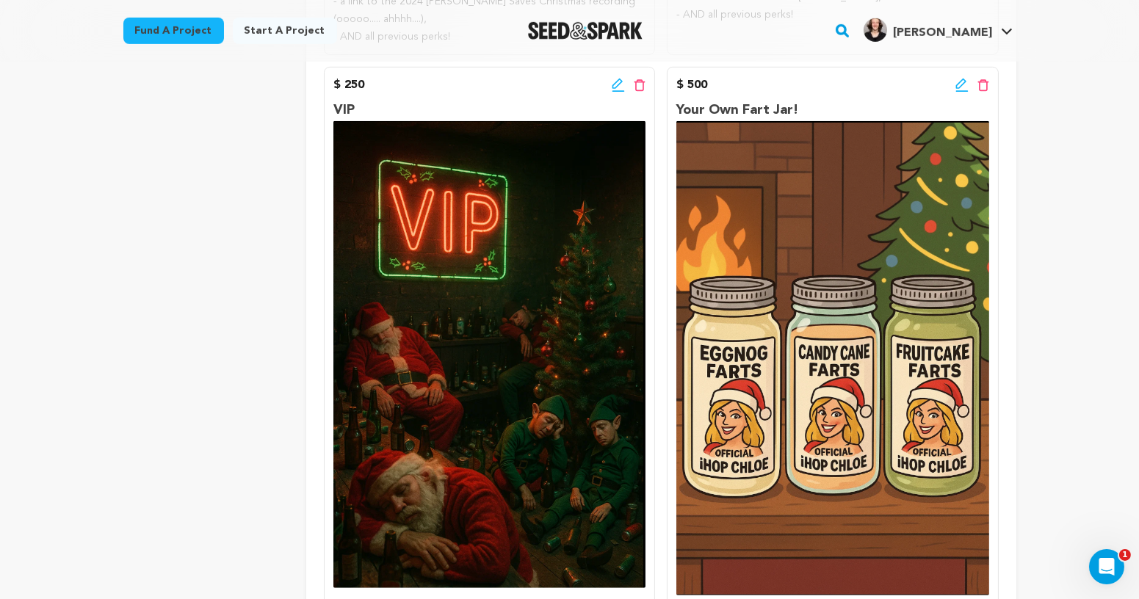
scroll to position [1486, 0]
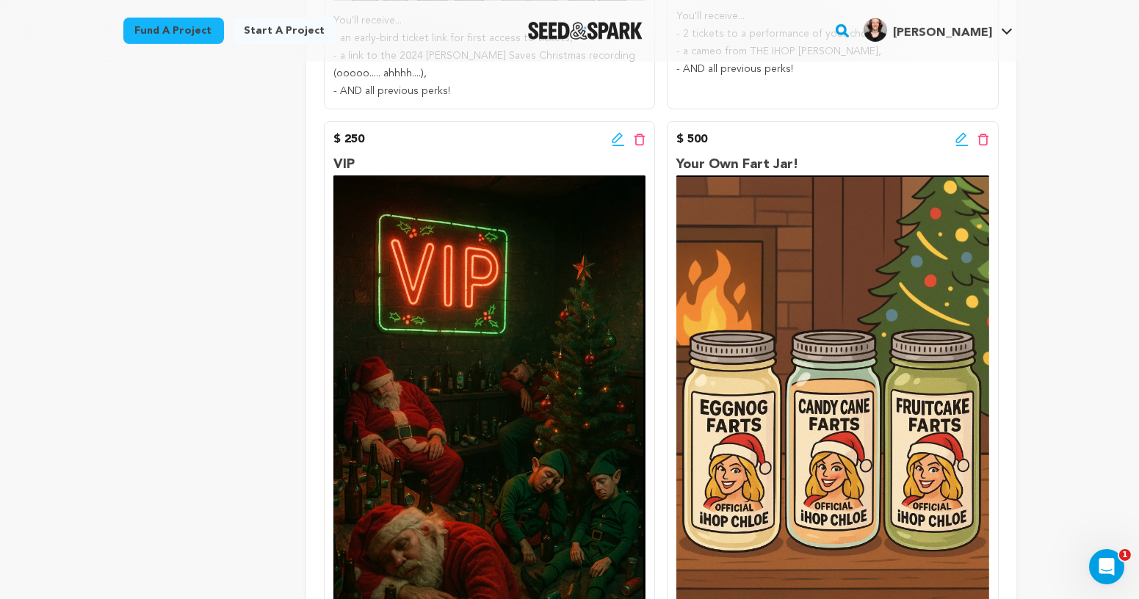
click at [881, 514] on img at bounding box center [832, 413] width 312 height 474
click at [964, 140] on icon at bounding box center [961, 139] width 13 height 15
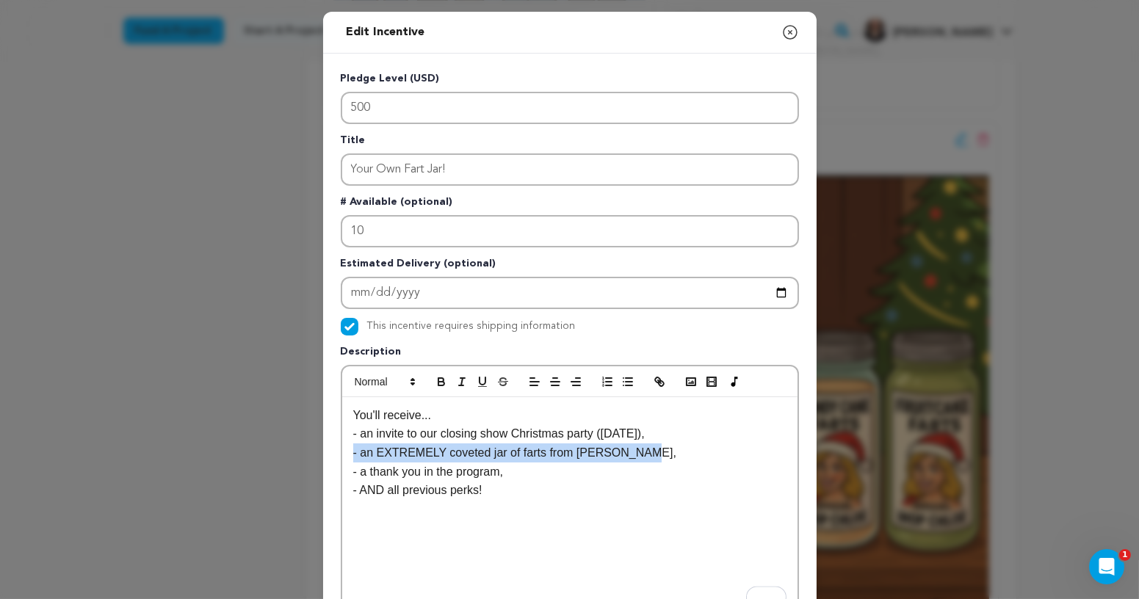
drag, startPoint x: 650, startPoint y: 450, endPoint x: 339, endPoint y: 451, distance: 311.4
click at [339, 451] on div "Pledge Level (USD) 500 Title Your Own Fart Jar! # Available (optional) 10 Estim…" at bounding box center [570, 456] width 494 height 805
copy p "- an EXTREMELY coveted jar of farts from Chloe Papp,"
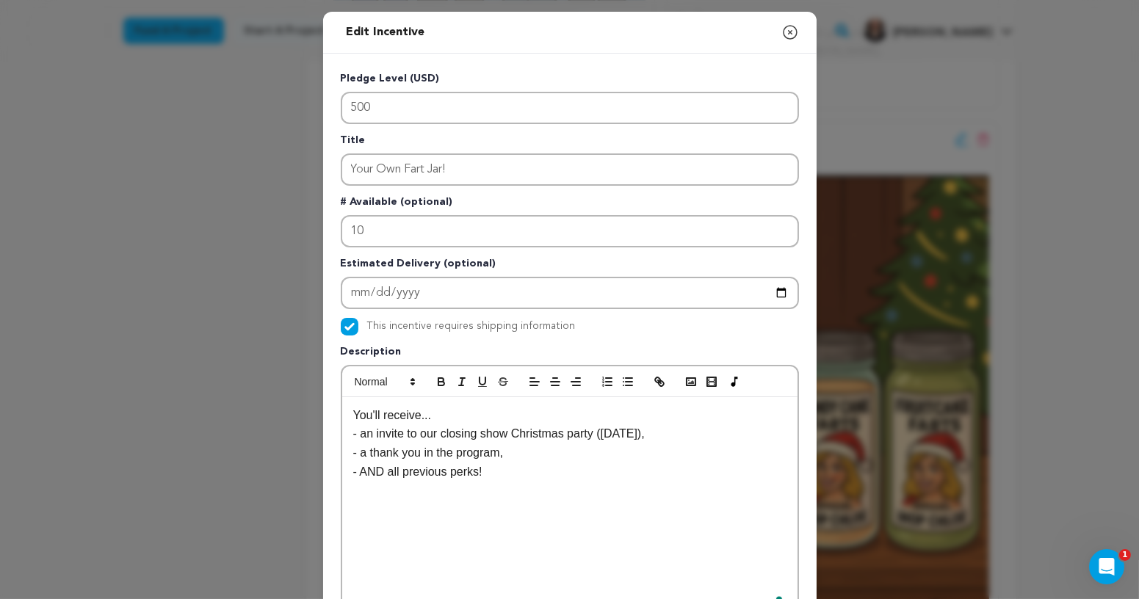
click at [449, 413] on p "You'll receive..." at bounding box center [569, 415] width 433 height 19
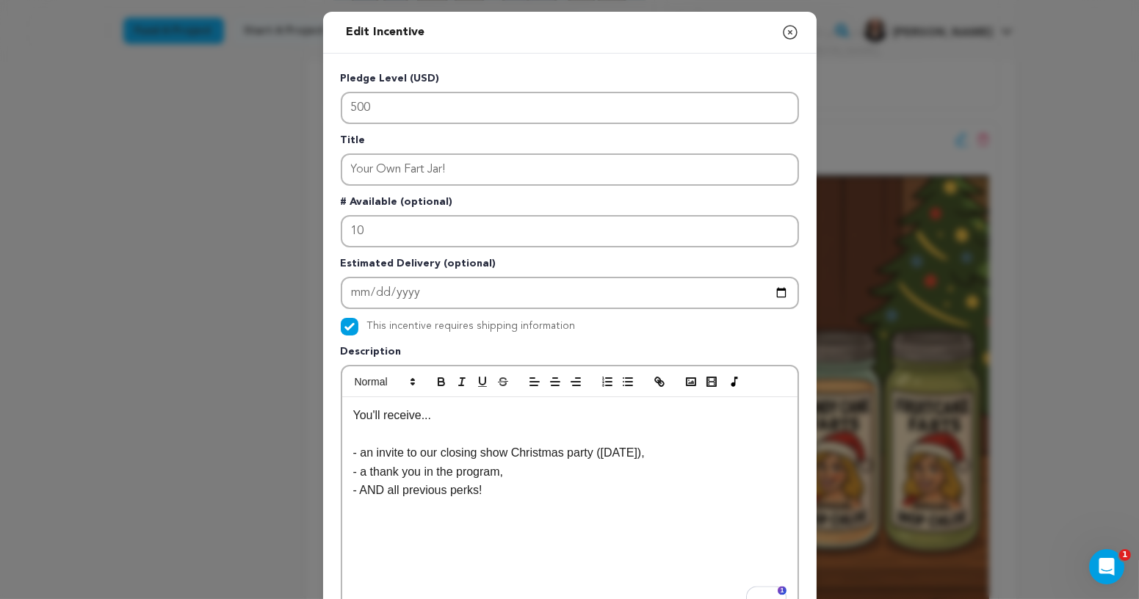
scroll to position [0, 0]
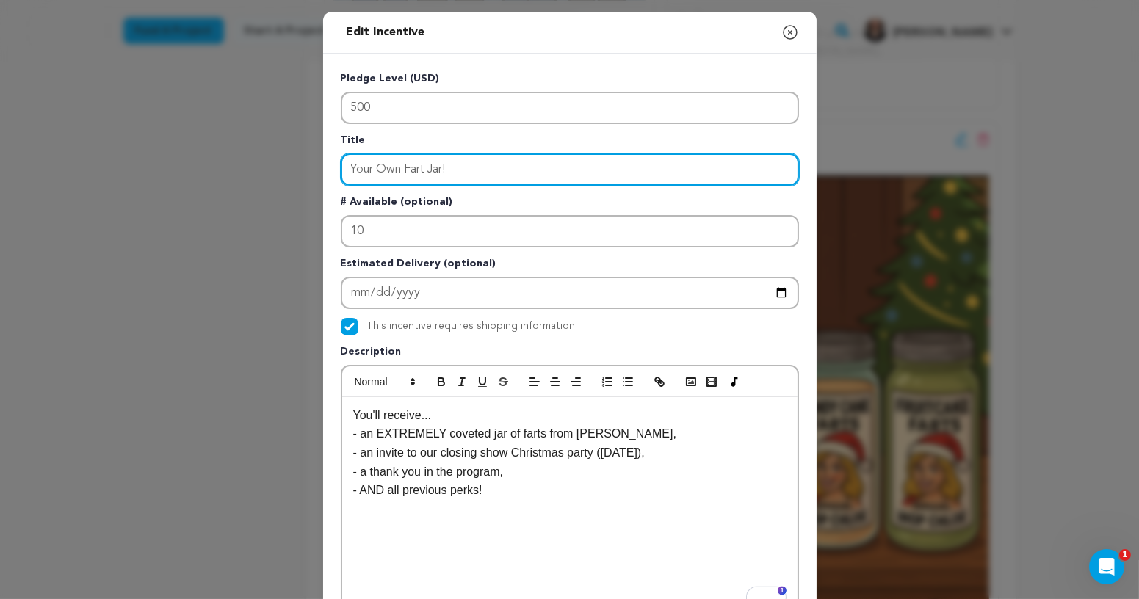
drag, startPoint x: 459, startPoint y: 165, endPoint x: 245, endPoint y: 165, distance: 213.7
click at [245, 165] on div "Edit Incentive Close modal Pledge Level (USD) 500 Title Your Own Fart Jar! # Av…" at bounding box center [569, 469] width 1139 height 938
click at [379, 166] on input "OnlyFans Premium Subscriber" at bounding box center [570, 169] width 458 height 32
click at [402, 170] on input "Premium Subscriber" at bounding box center [570, 169] width 458 height 32
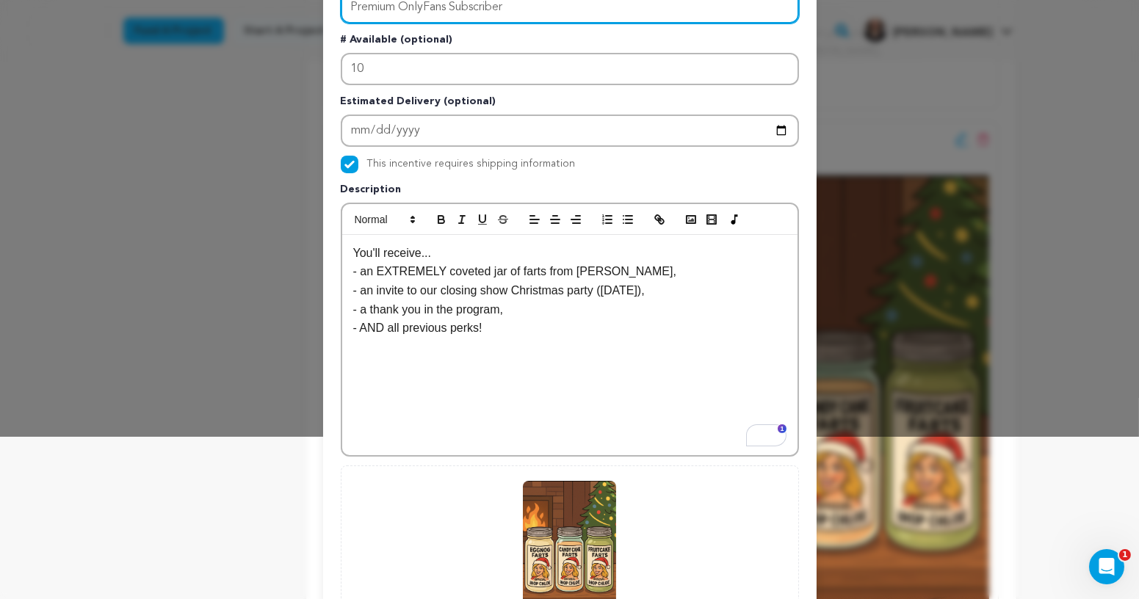
scroll to position [334, 0]
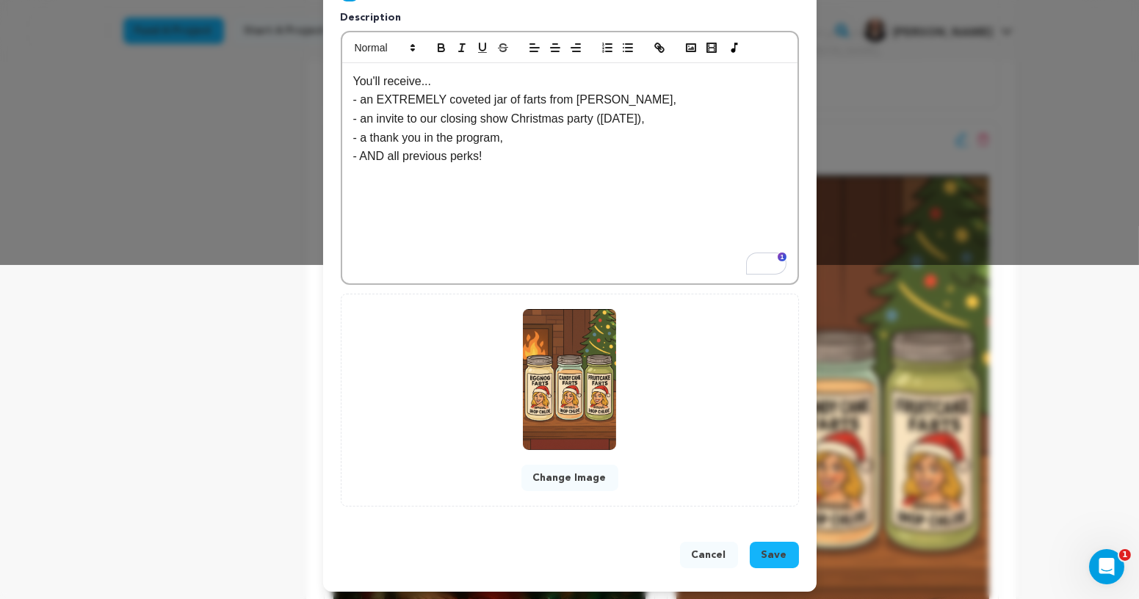
type input "Premium OnlyFans Subscriber"
click at [785, 557] on span "Save" at bounding box center [775, 555] width 26 height 15
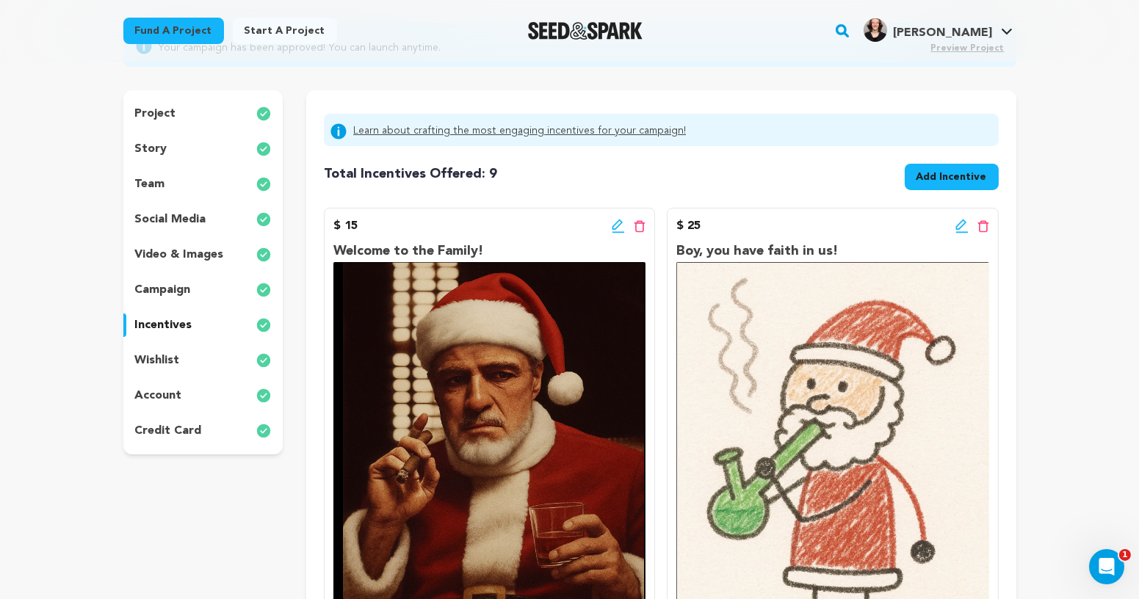
scroll to position [0, 0]
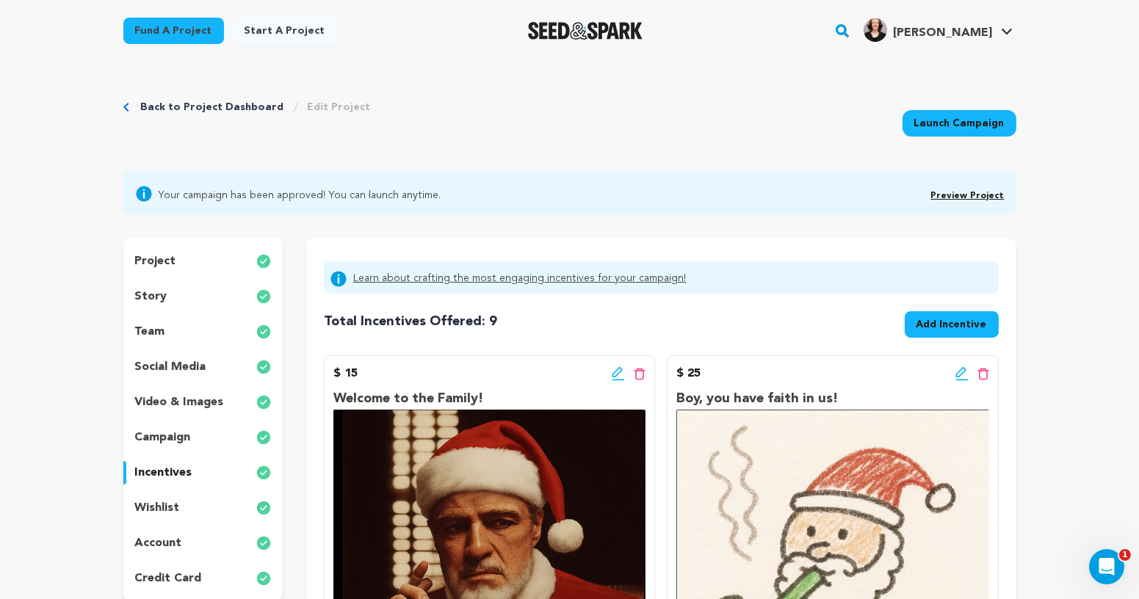
click at [162, 499] on p "wishlist" at bounding box center [157, 508] width 45 height 18
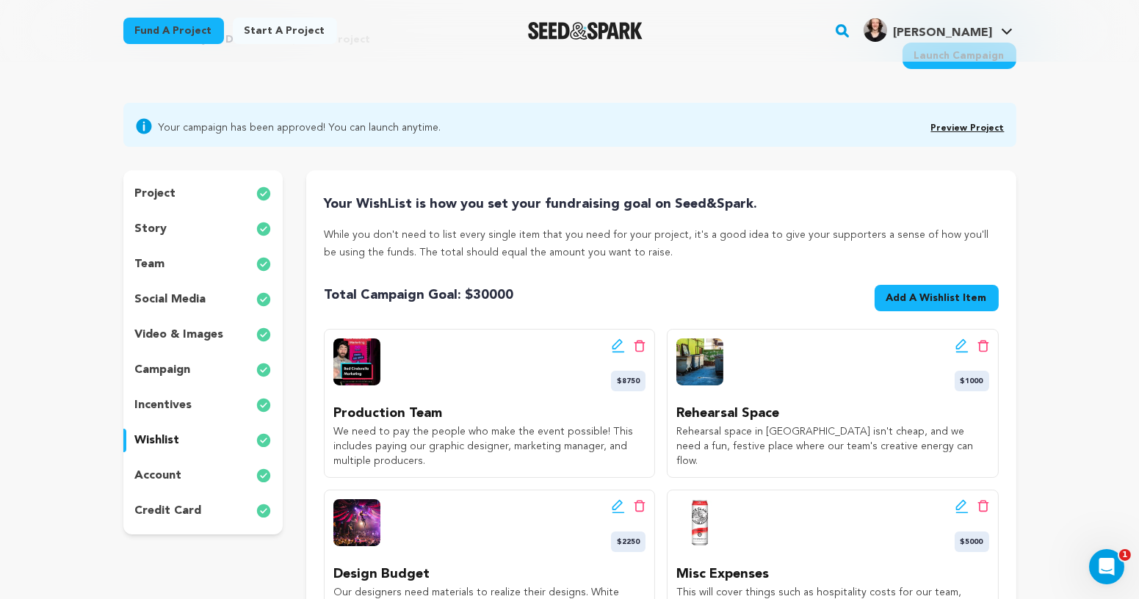
scroll to position [108, 0]
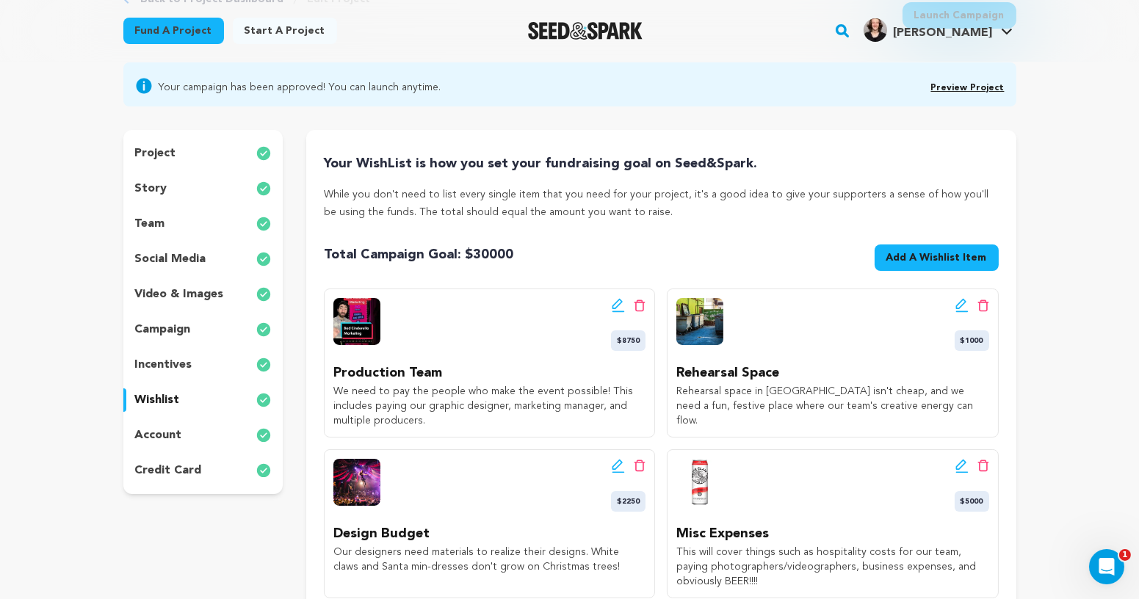
click at [612, 304] on icon at bounding box center [617, 304] width 10 height 10
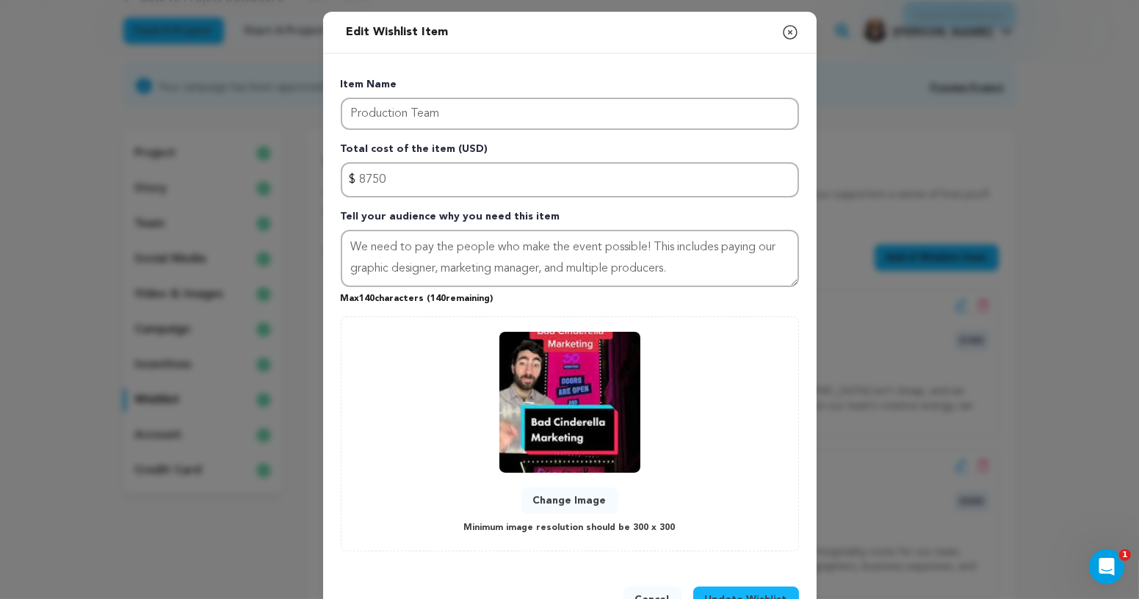
scroll to position [6, 0]
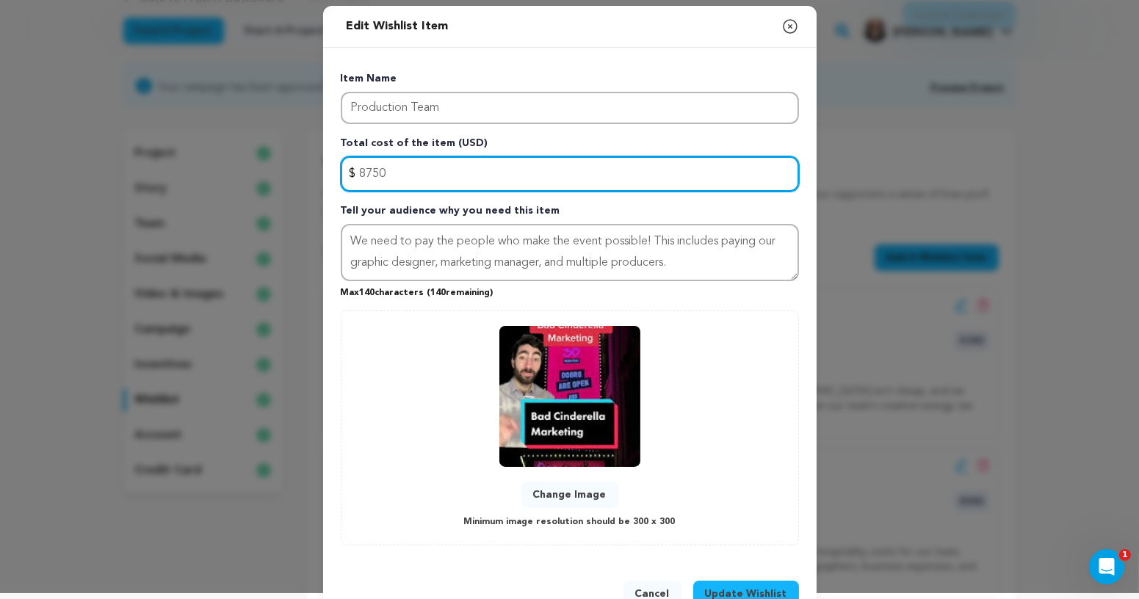
click at [371, 176] on input "8750" at bounding box center [570, 173] width 458 height 35
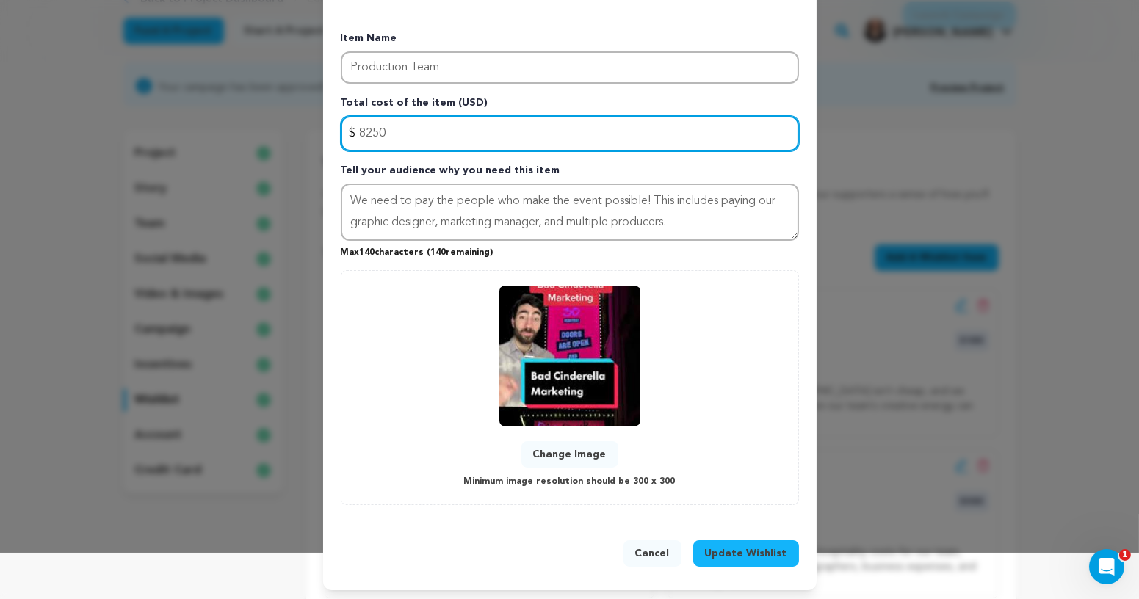
type input "8250"
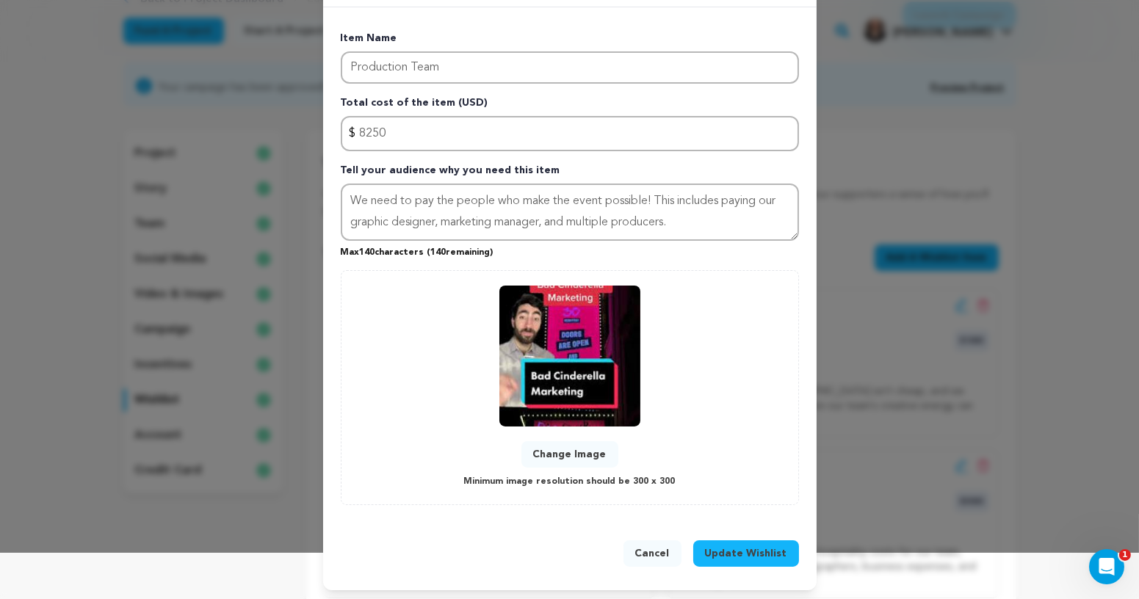
click at [565, 452] on button "Change Image" at bounding box center [569, 454] width 97 height 26
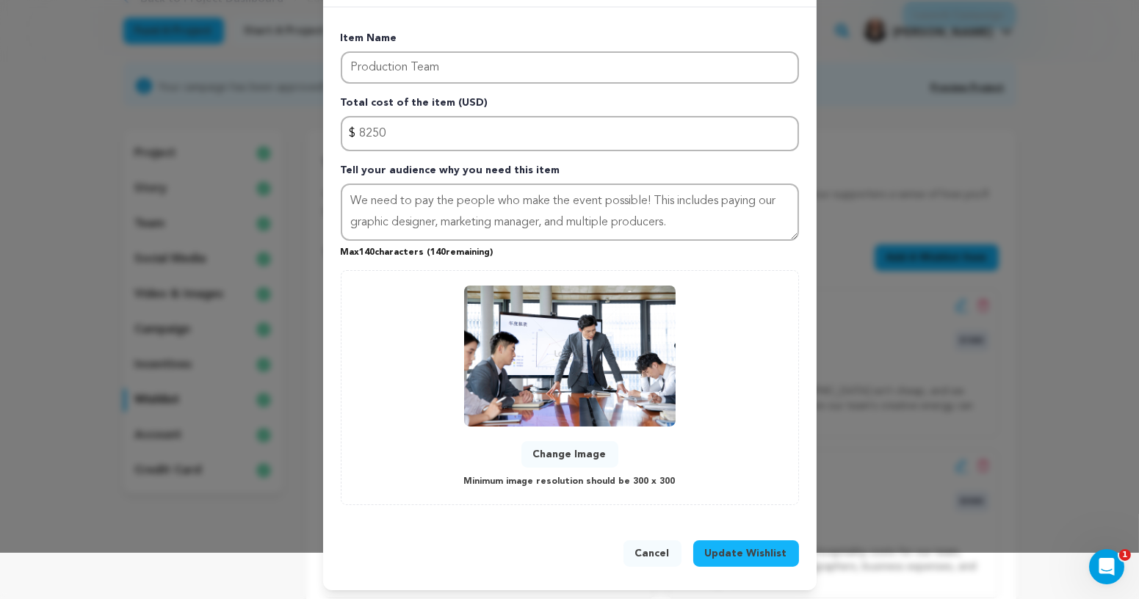
click at [752, 549] on span "Update Wishlist" at bounding box center [746, 553] width 82 height 15
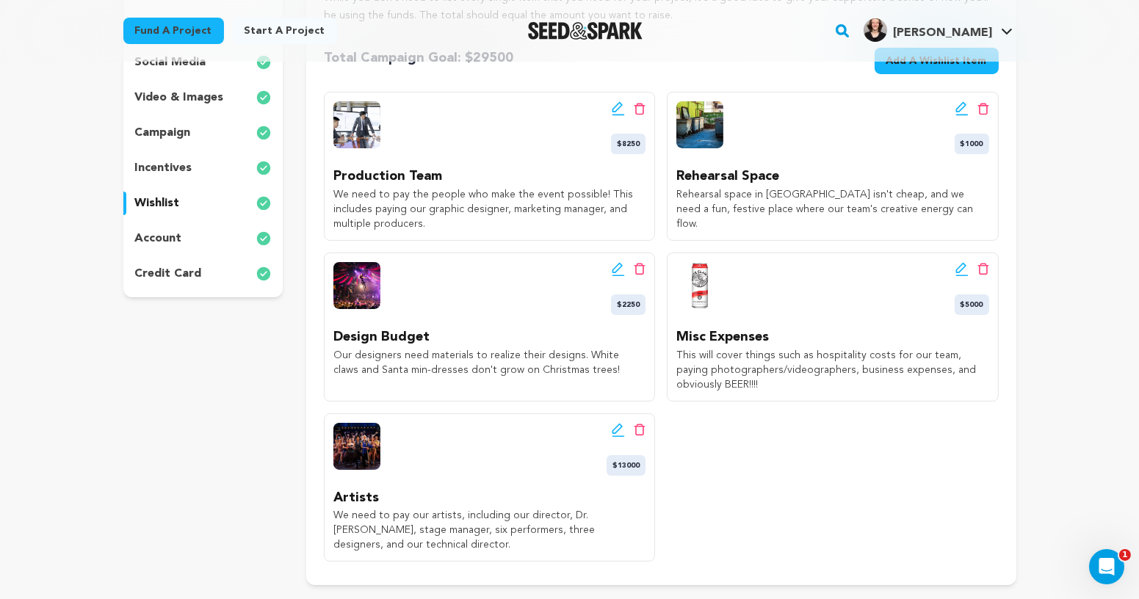
scroll to position [307, 0]
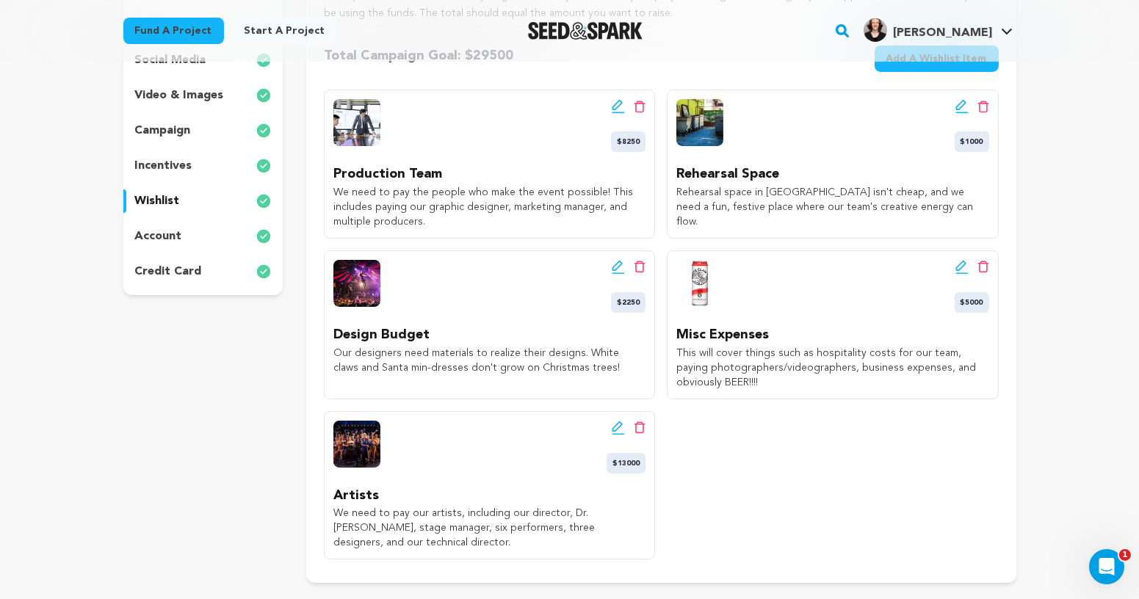
click at [623, 422] on icon at bounding box center [618, 428] width 13 height 15
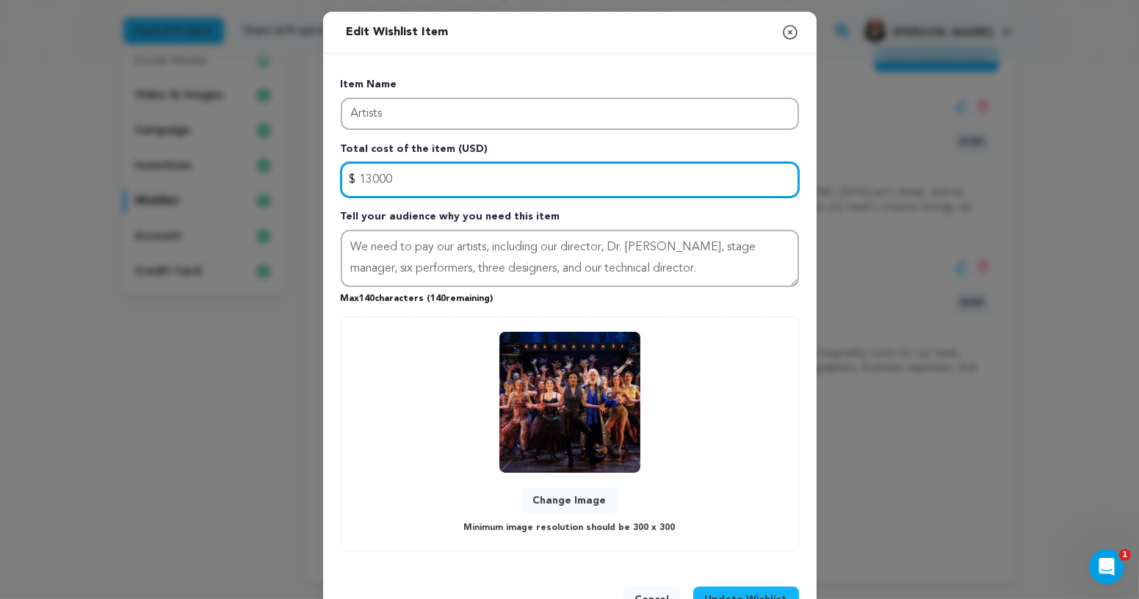
drag, startPoint x: 402, startPoint y: 176, endPoint x: 301, endPoint y: 176, distance: 101.3
click at [301, 176] on div "Edit Wishlist Item Close modal Item Name Artists Total cost of the item (USD) $…" at bounding box center [569, 324] width 1139 height 648
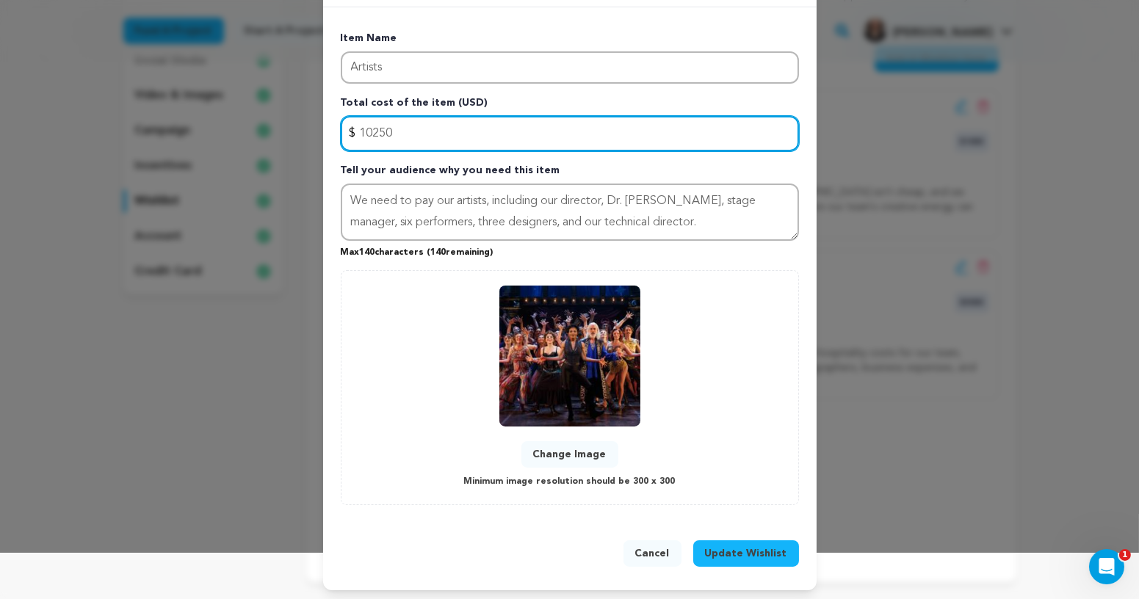
type input "10250"
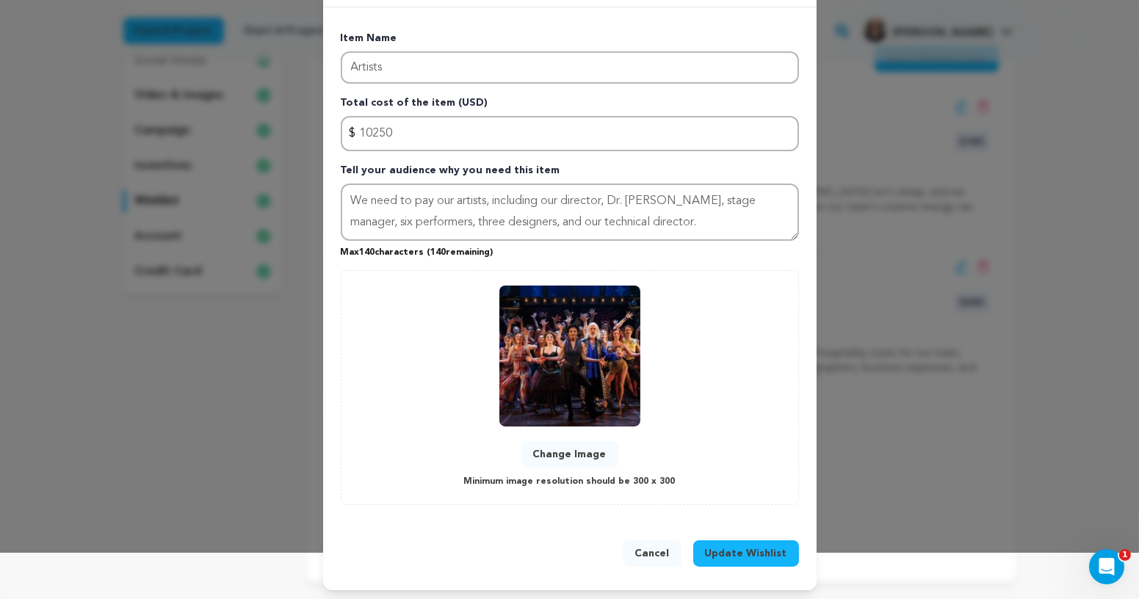
click at [563, 452] on button "Change Image" at bounding box center [569, 454] width 97 height 26
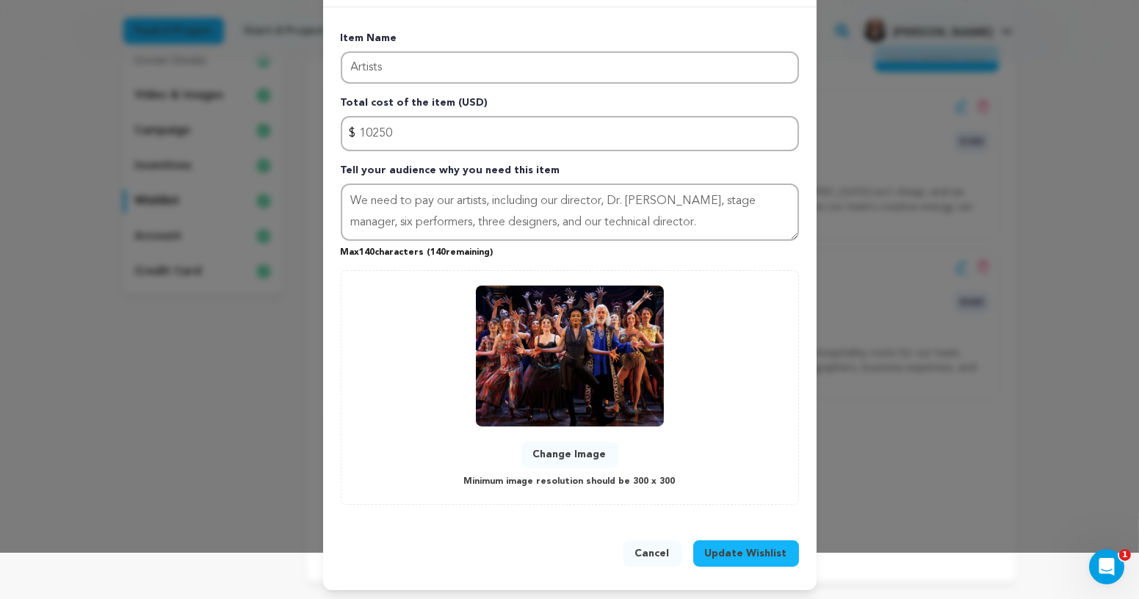
click at [763, 550] on span "Update Wishlist" at bounding box center [746, 553] width 82 height 15
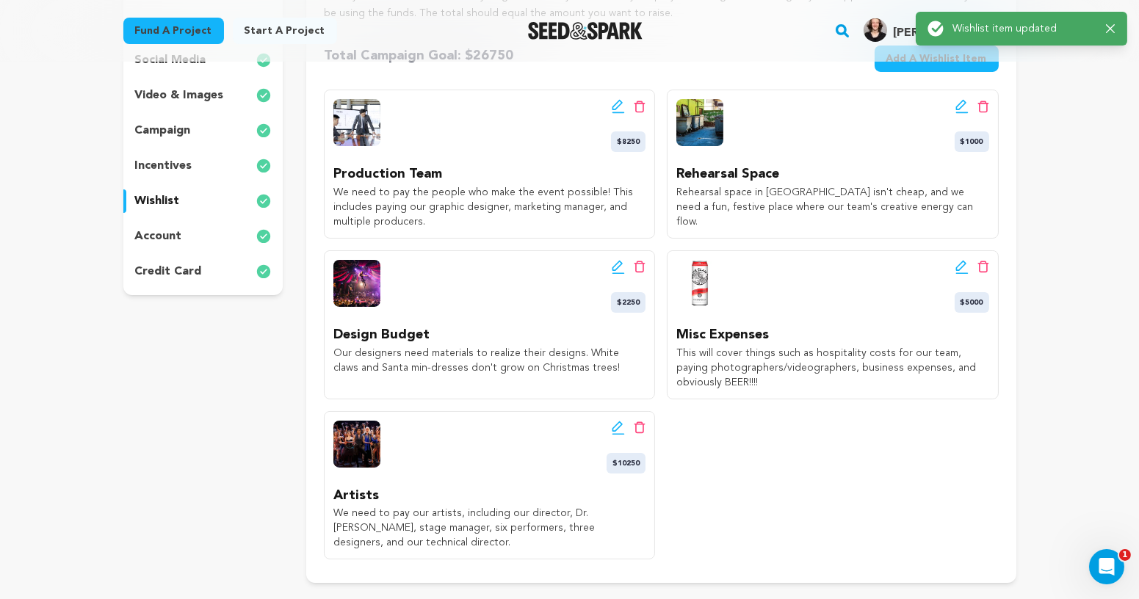
scroll to position [308, 0]
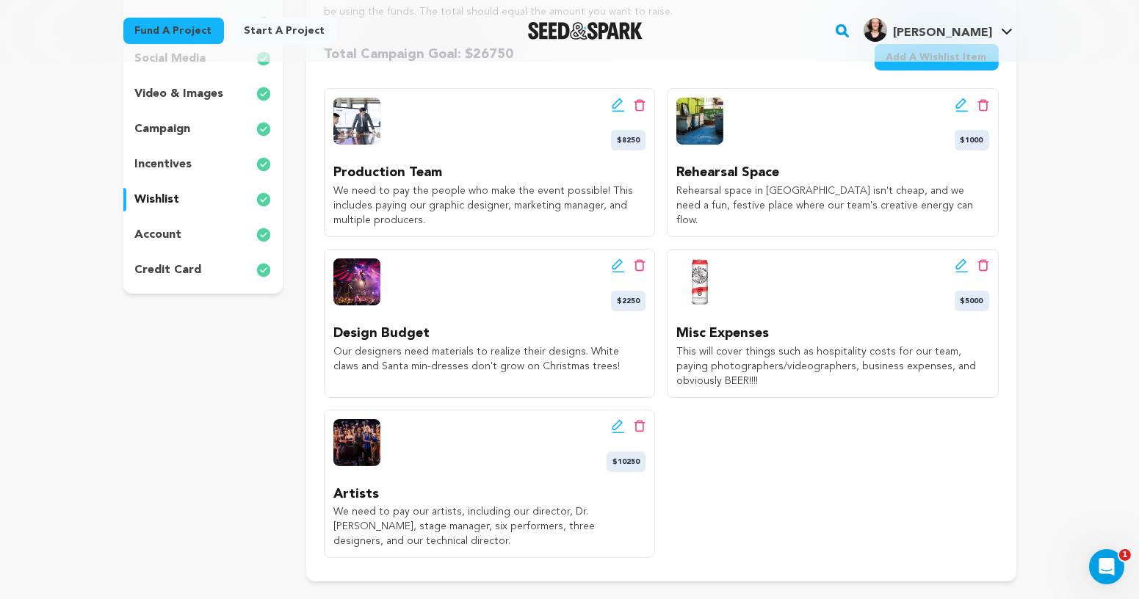
click at [962, 260] on icon at bounding box center [961, 266] width 13 height 15
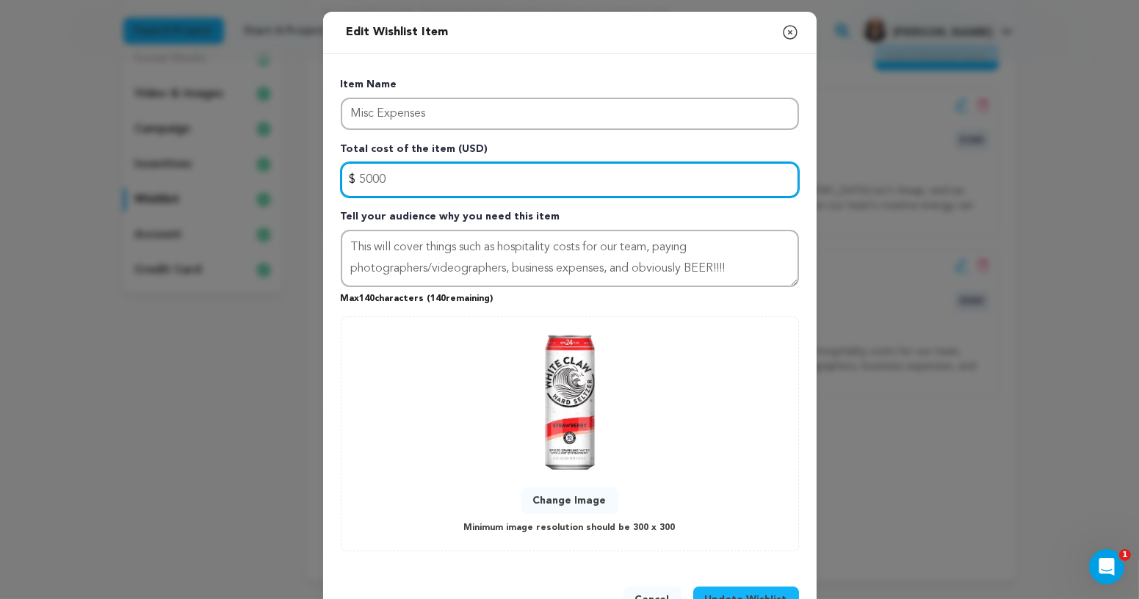
drag, startPoint x: 390, startPoint y: 176, endPoint x: 347, endPoint y: 176, distance: 43.3
click at [347, 176] on input "5000" at bounding box center [570, 179] width 458 height 35
type input "1750"
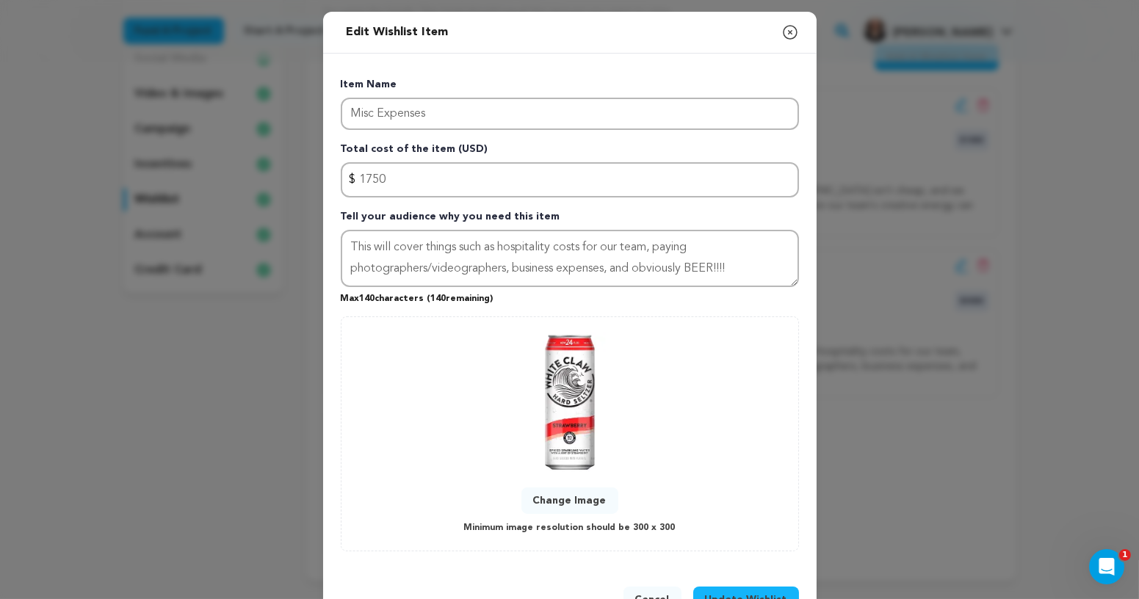
click at [758, 595] on span "Update Wishlist" at bounding box center [746, 600] width 82 height 15
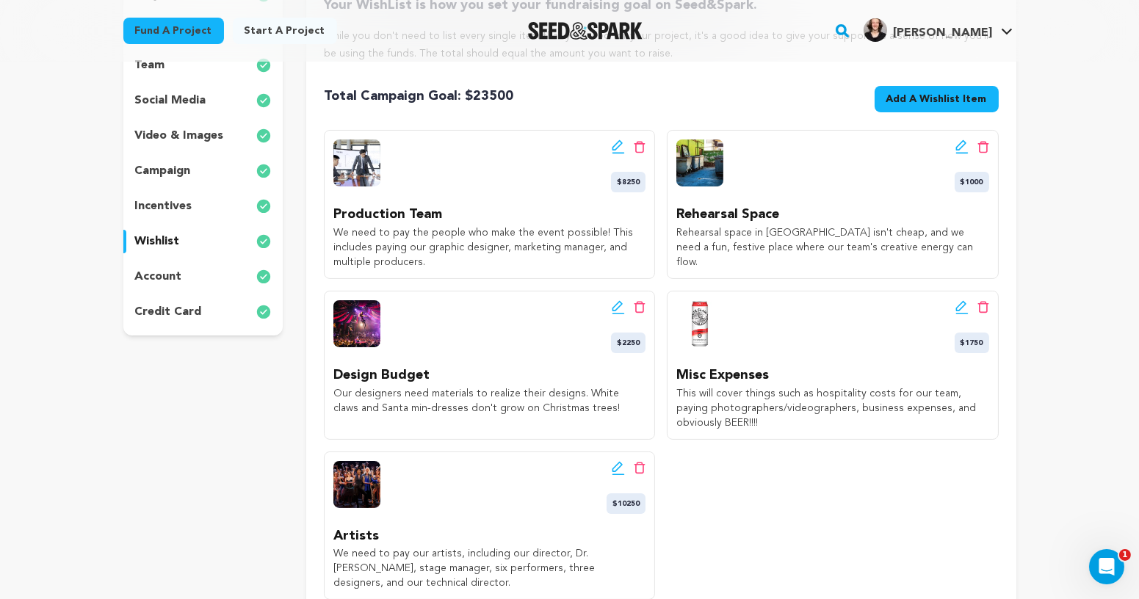
scroll to position [245, 0]
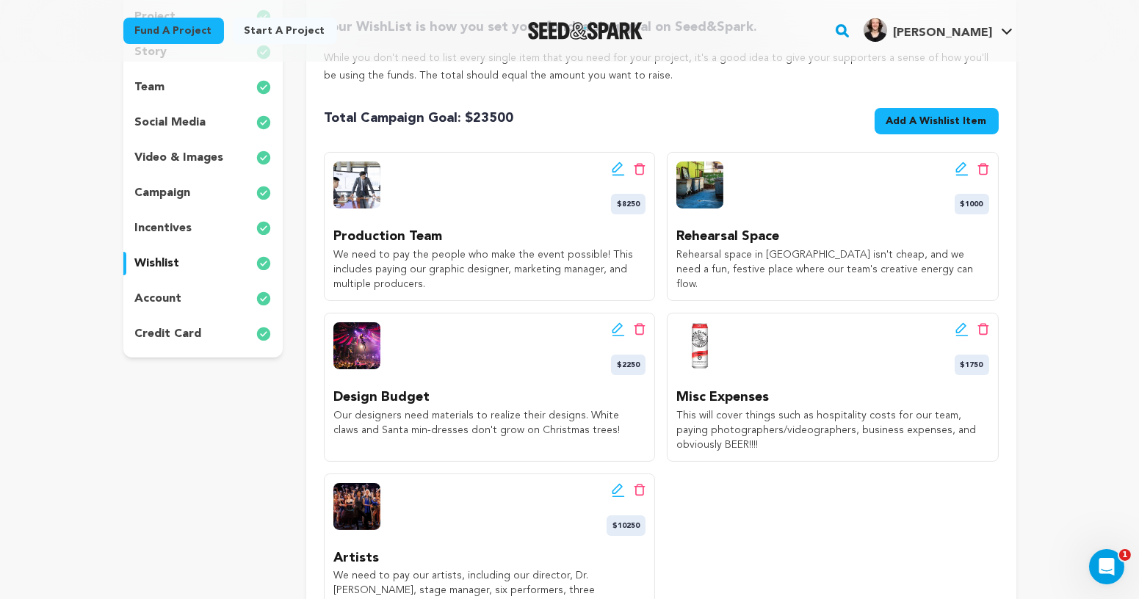
click at [963, 332] on icon at bounding box center [961, 329] width 13 height 15
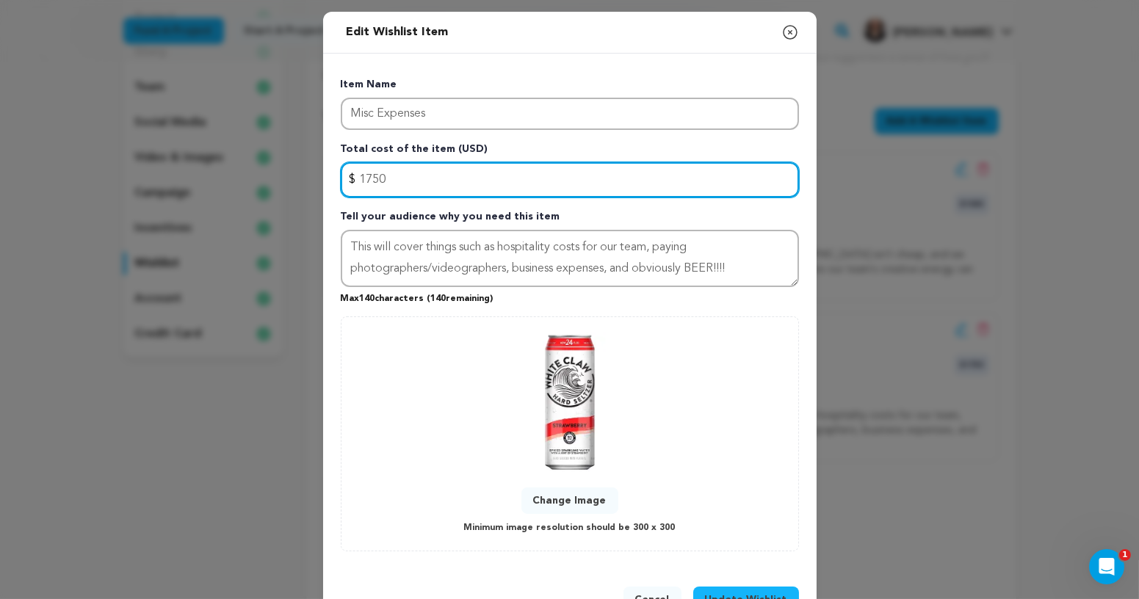
click at [368, 178] on input "1750" at bounding box center [570, 179] width 458 height 35
drag, startPoint x: 373, startPoint y: 178, endPoint x: 358, endPoint y: 178, distance: 15.4
click at [358, 178] on input "1750" at bounding box center [570, 179] width 458 height 35
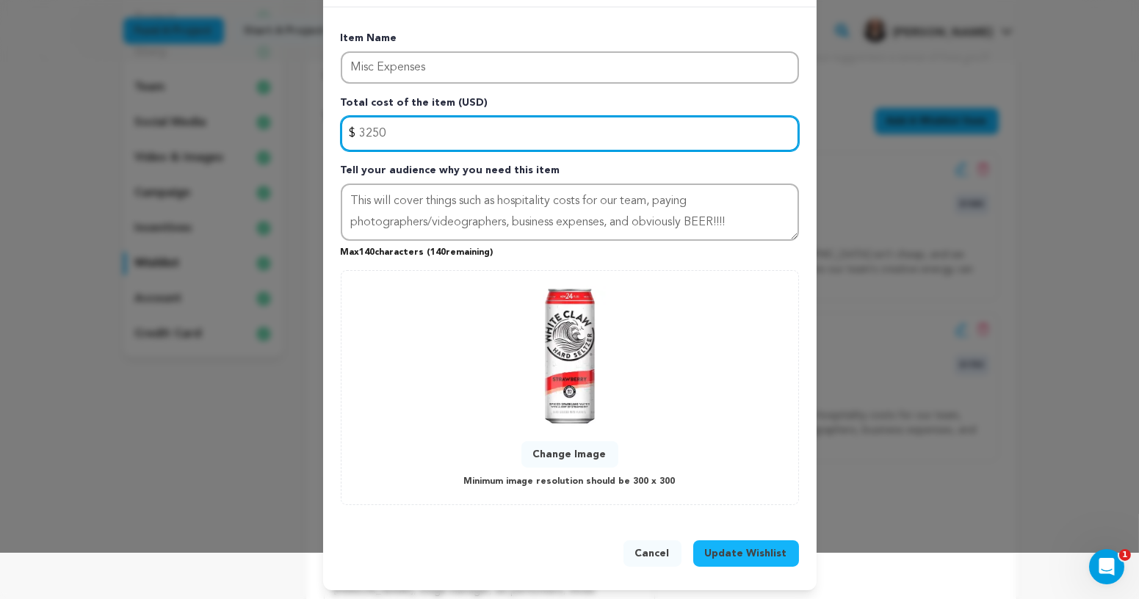
type input "3250"
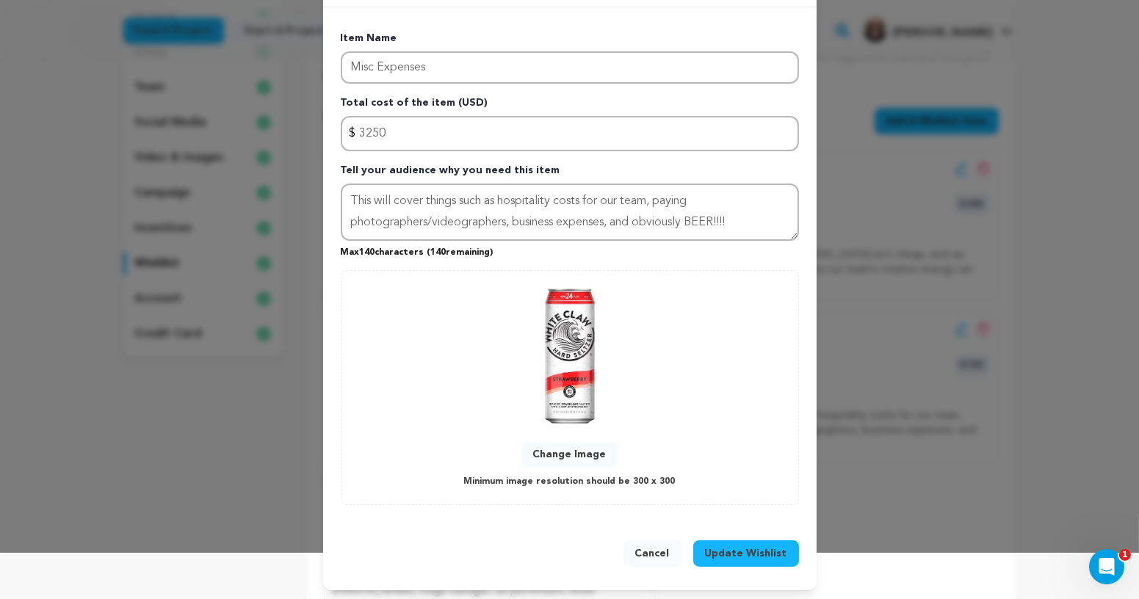
click at [735, 552] on span "Update Wishlist" at bounding box center [746, 553] width 82 height 15
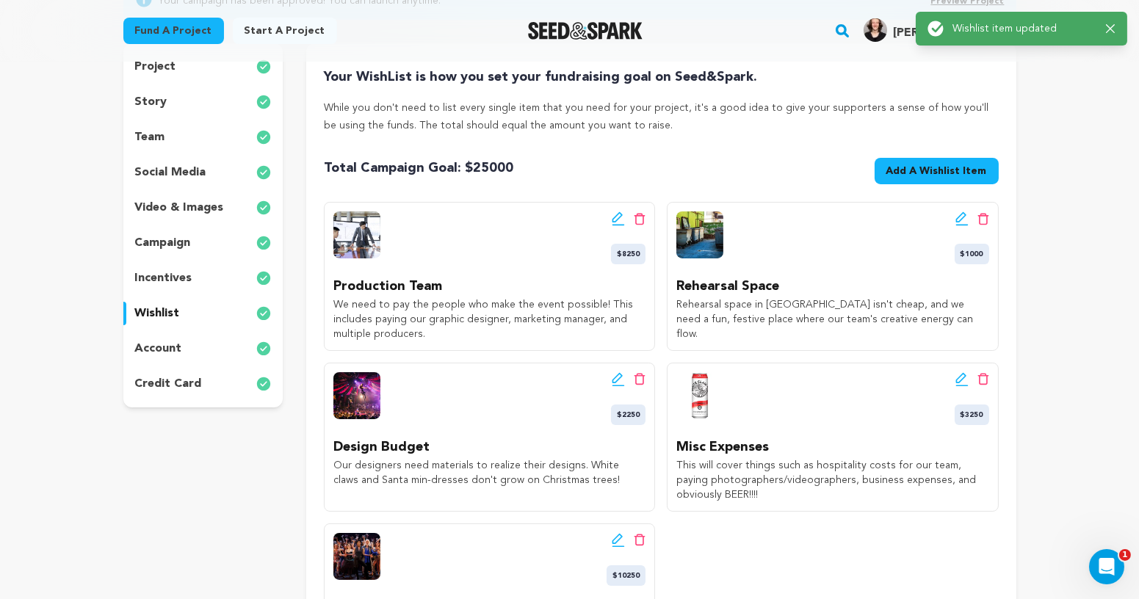
scroll to position [0, 0]
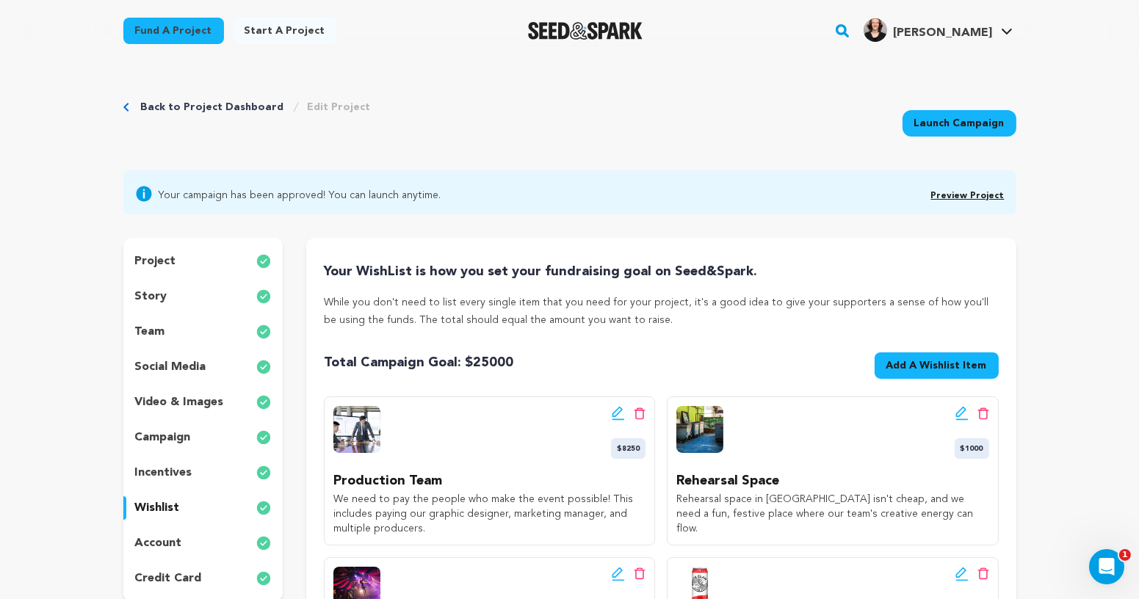
click at [959, 194] on link "Preview Project" at bounding box center [967, 196] width 73 height 9
click at [183, 102] on link "Back to Project Dashboard" at bounding box center [212, 107] width 143 height 15
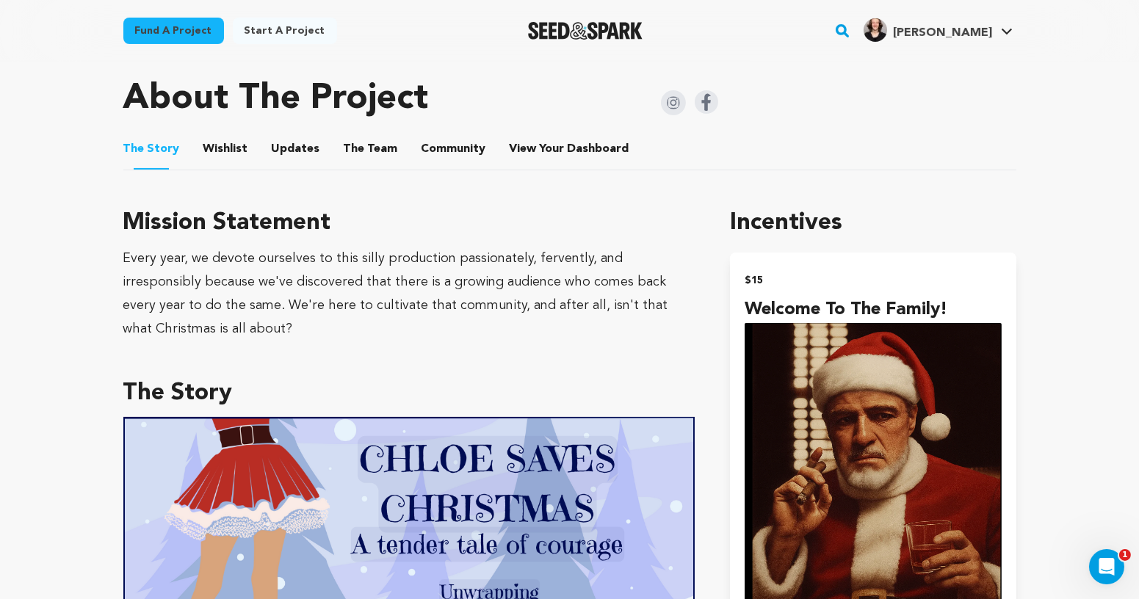
click at [225, 139] on button "Wishlist" at bounding box center [225, 151] width 35 height 35
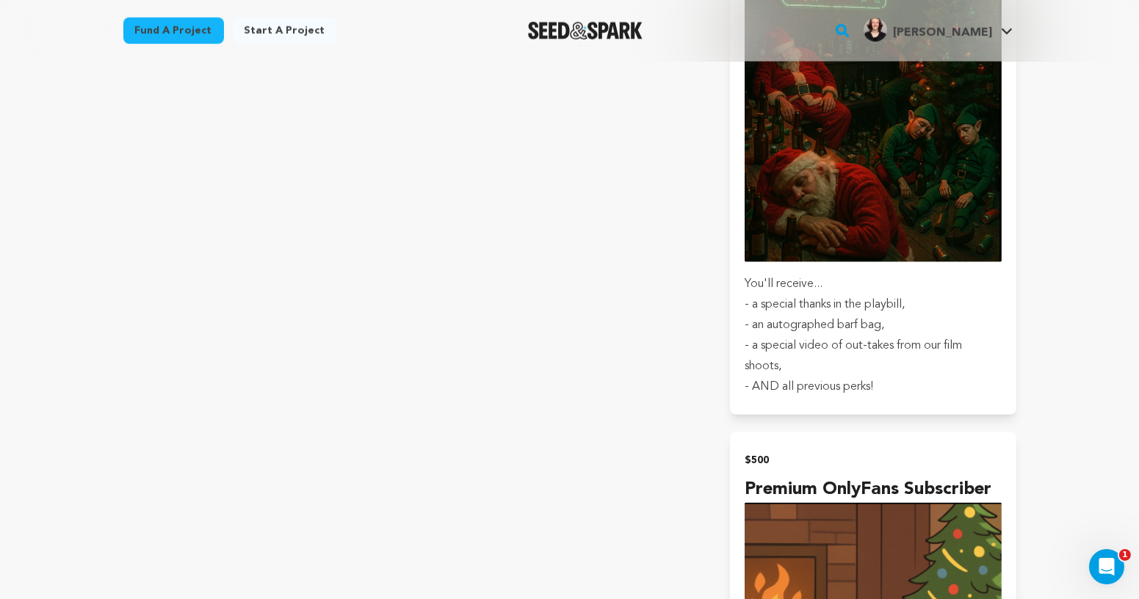
scroll to position [3401, 0]
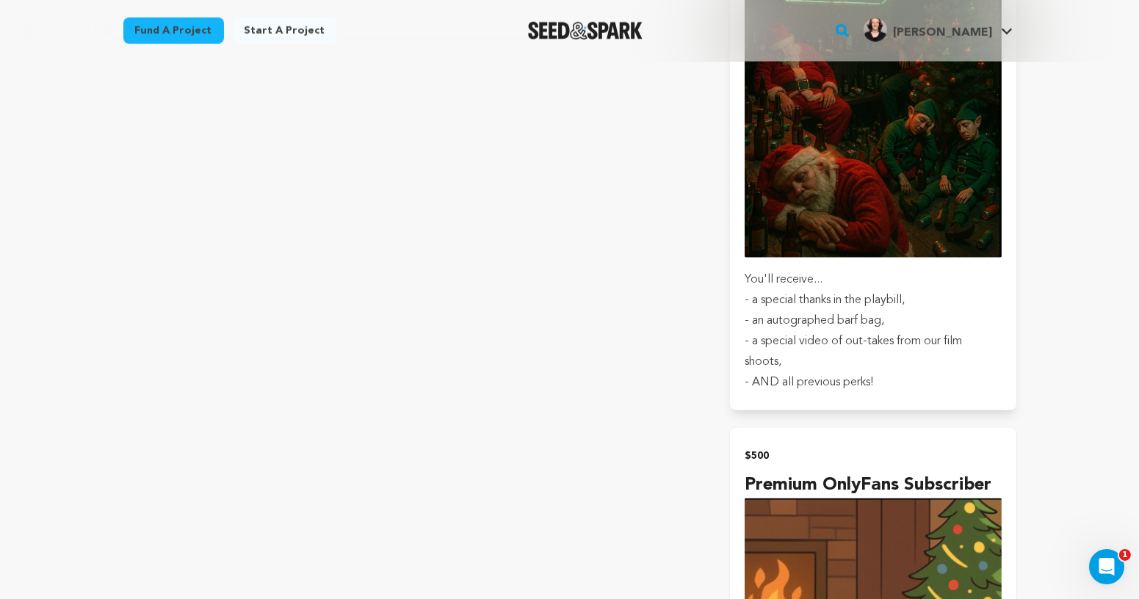
click at [982, 471] on div "Incentives $15 Welcome to the Family! [PERSON_NAME] will misspell your name and…" at bounding box center [873, 261] width 286 height 5627
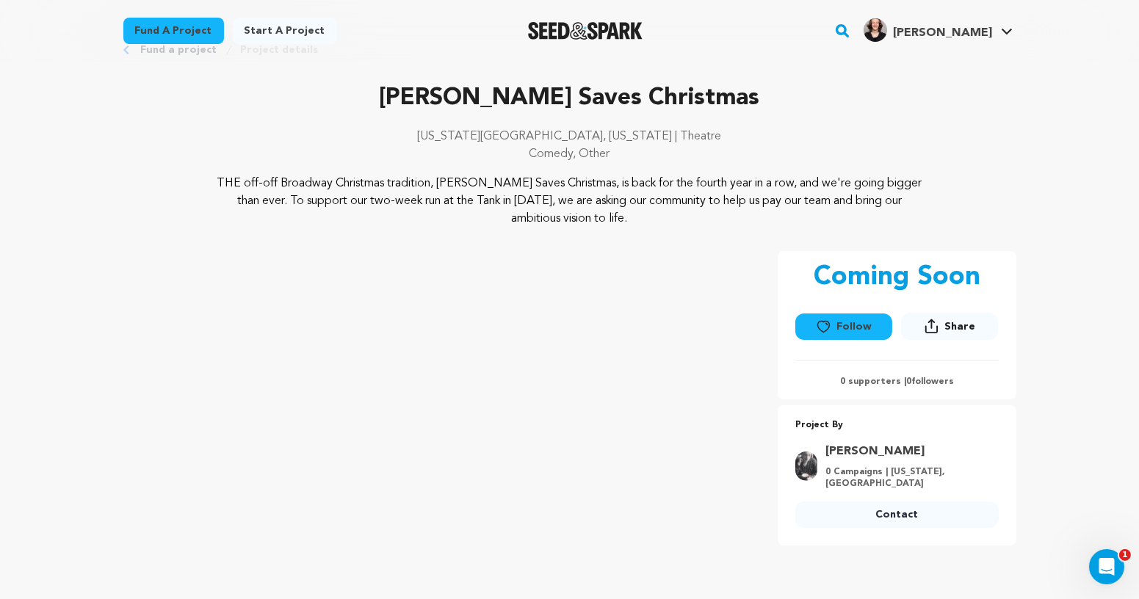
scroll to position [50, 0]
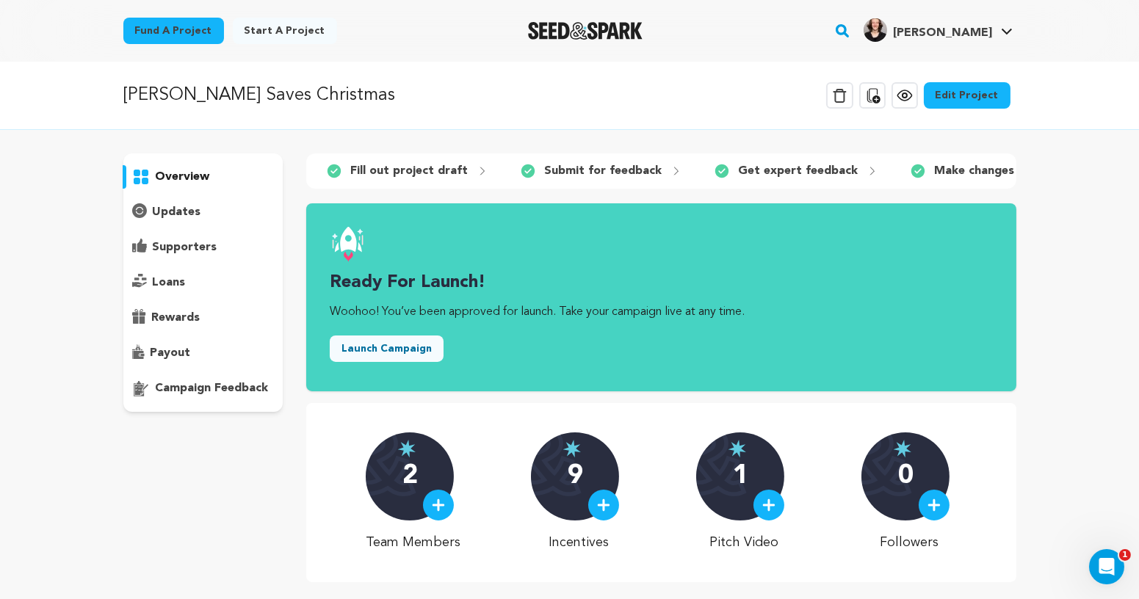
click at [170, 30] on link "Fund a project" at bounding box center [173, 31] width 101 height 26
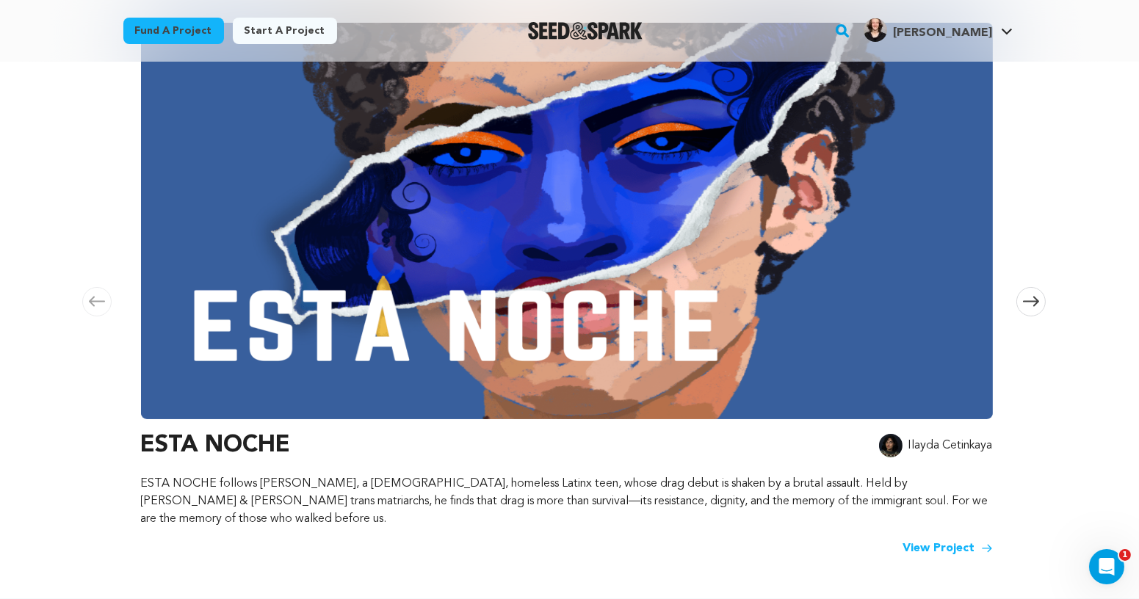
click at [510, 322] on img at bounding box center [567, 221] width 852 height 397
click at [959, 540] on link "View Project" at bounding box center [948, 549] width 90 height 18
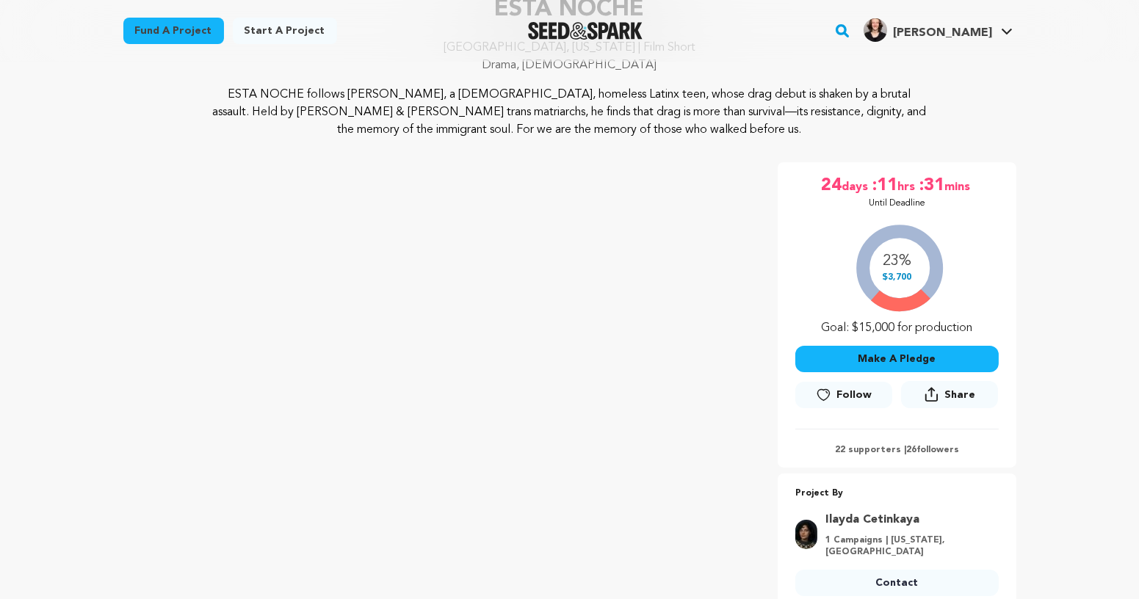
scroll to position [162, 0]
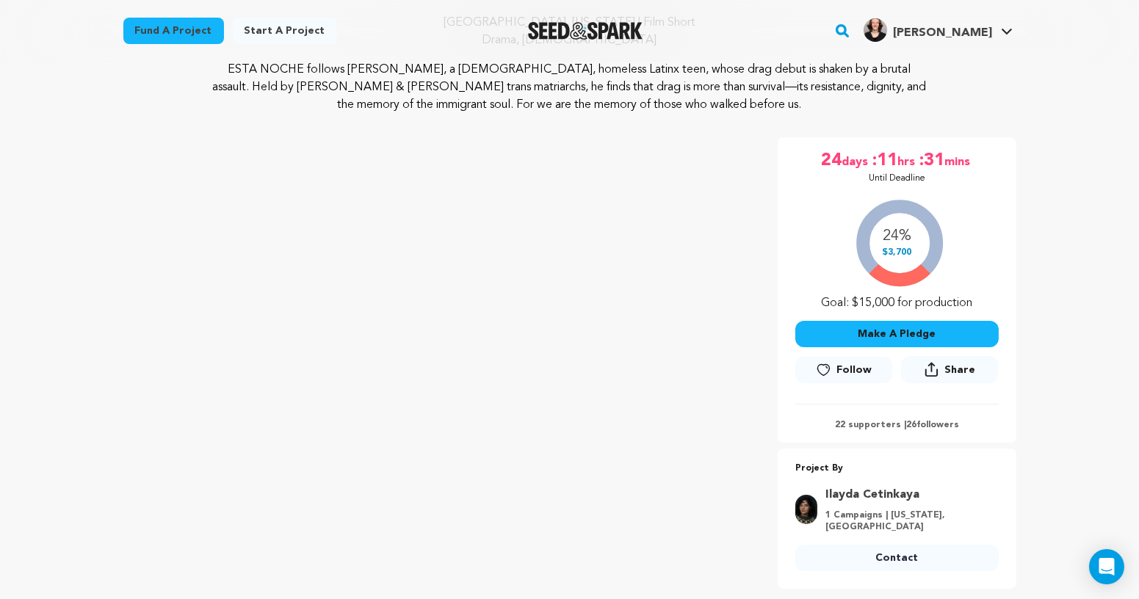
click at [903, 341] on button "Make A Pledge" at bounding box center [896, 334] width 203 height 26
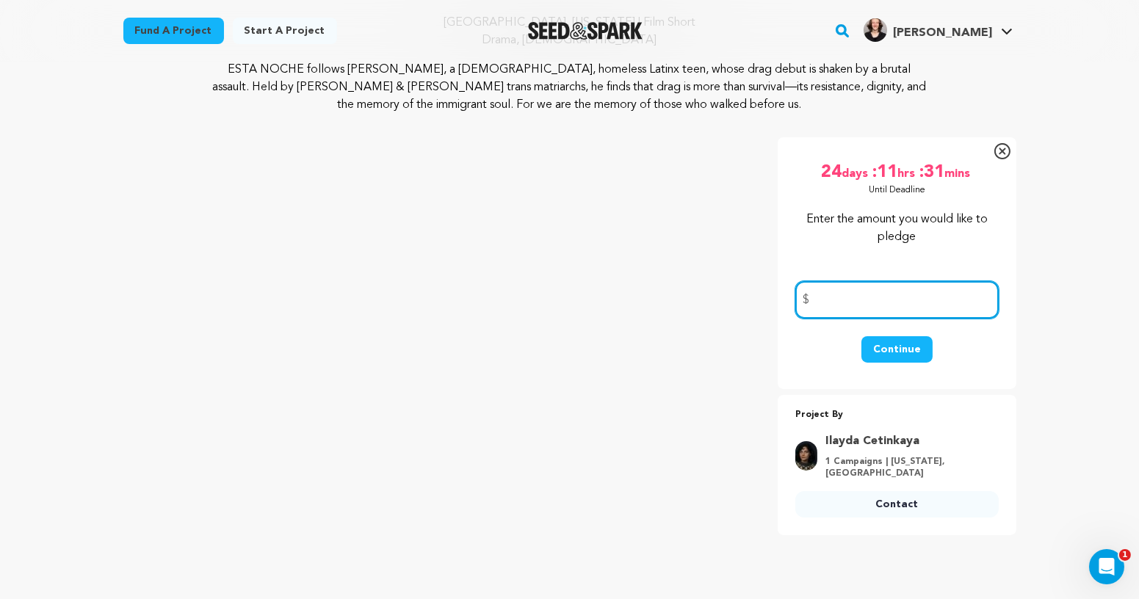
scroll to position [0, 0]
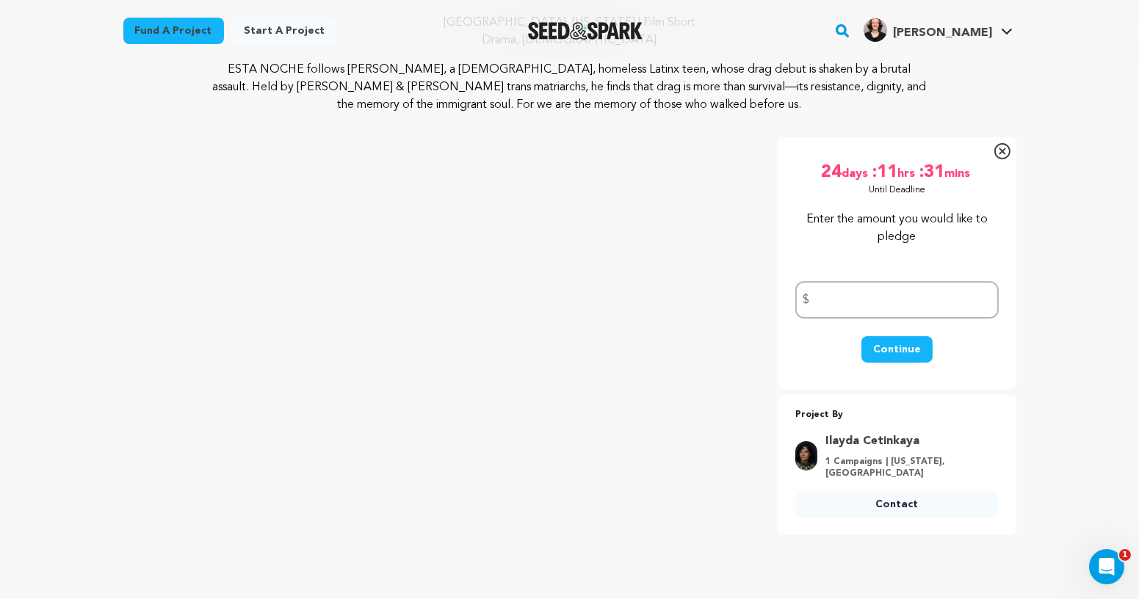
click at [818, 341] on div "Continue" at bounding box center [896, 356] width 203 height 41
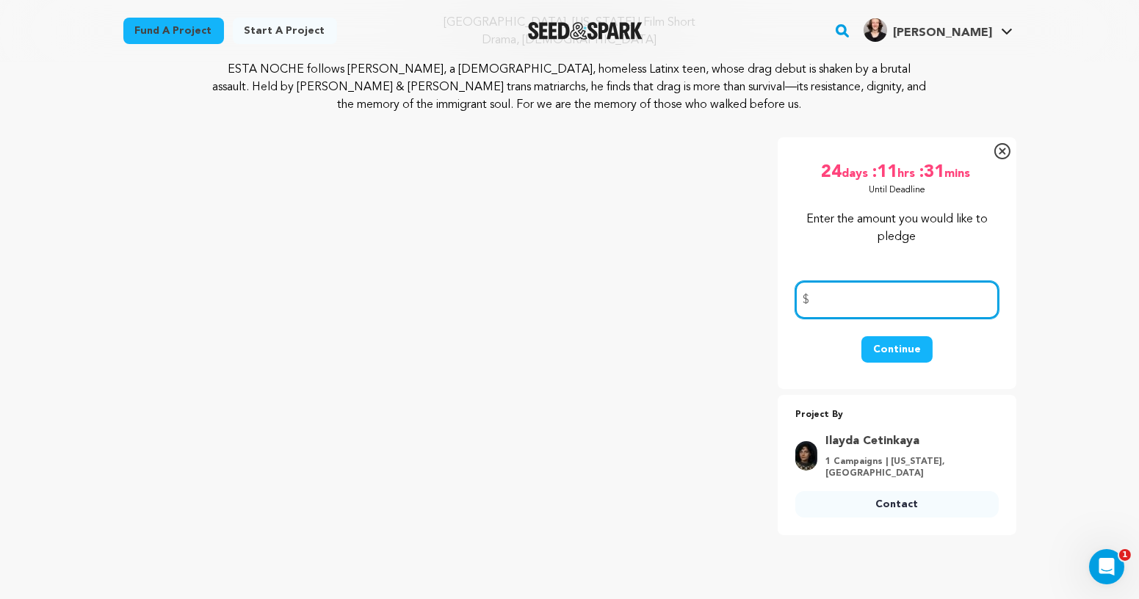
click at [886, 288] on input "number" at bounding box center [896, 299] width 203 height 37
type input "200"
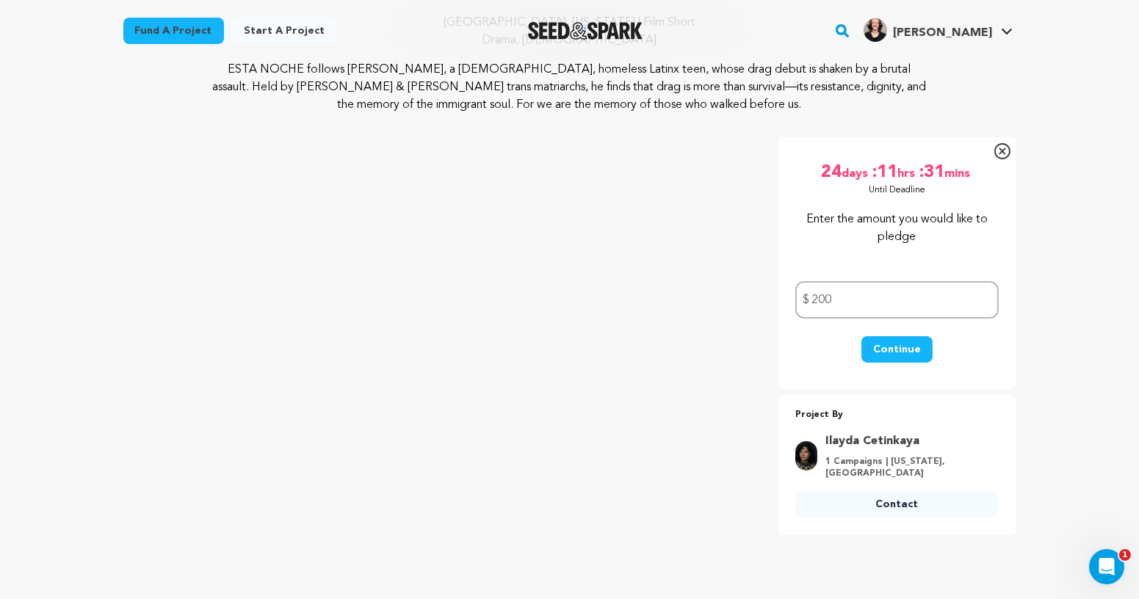
click at [886, 349] on button "Continue" at bounding box center [896, 349] width 71 height 26
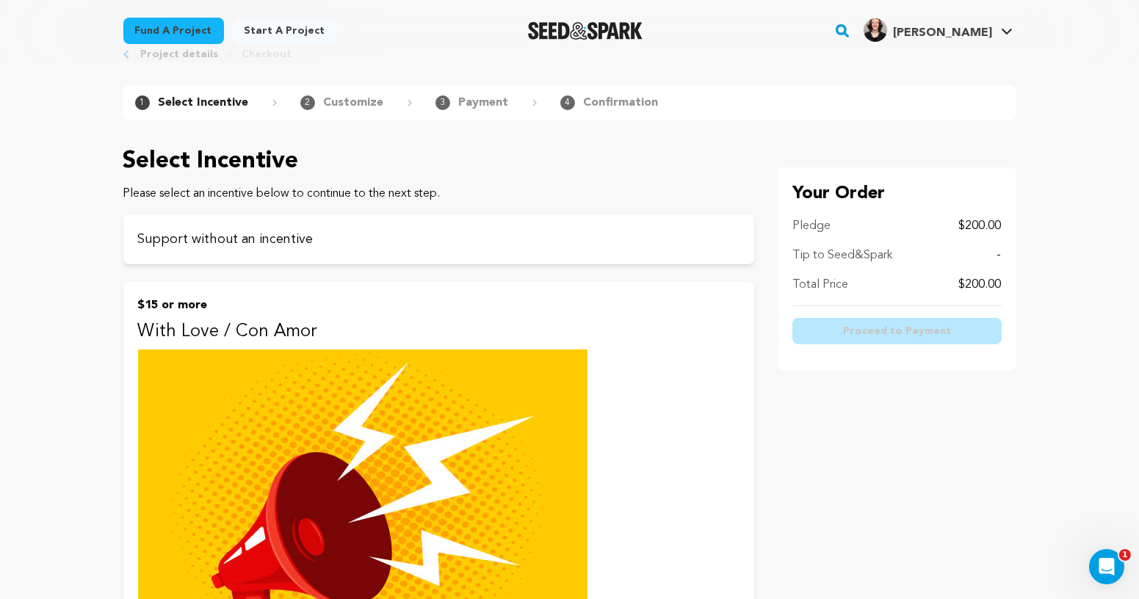
scroll to position [6, 0]
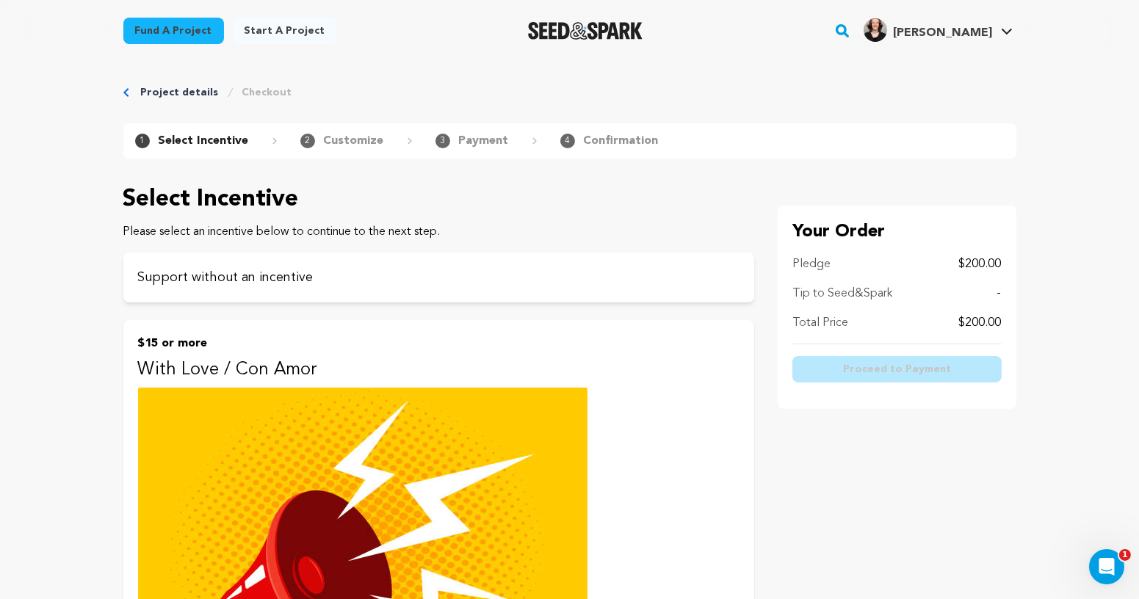
click at [692, 431] on button "$15 or more With Love / Con Amor A small gift, a big gesture. Your support fuel…" at bounding box center [438, 548] width 631 height 456
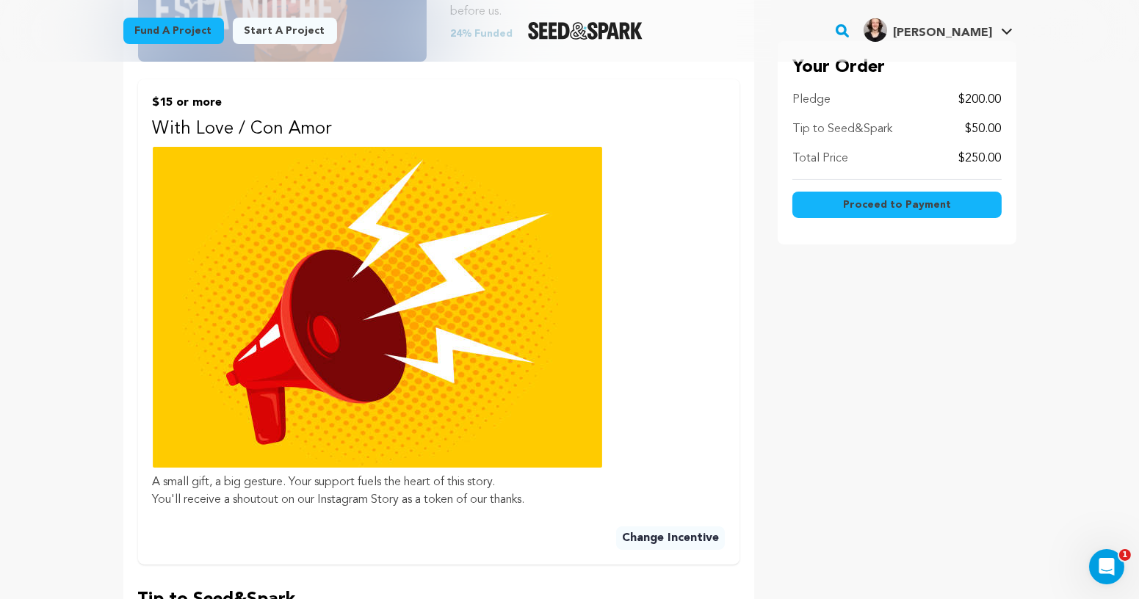
scroll to position [430, 0]
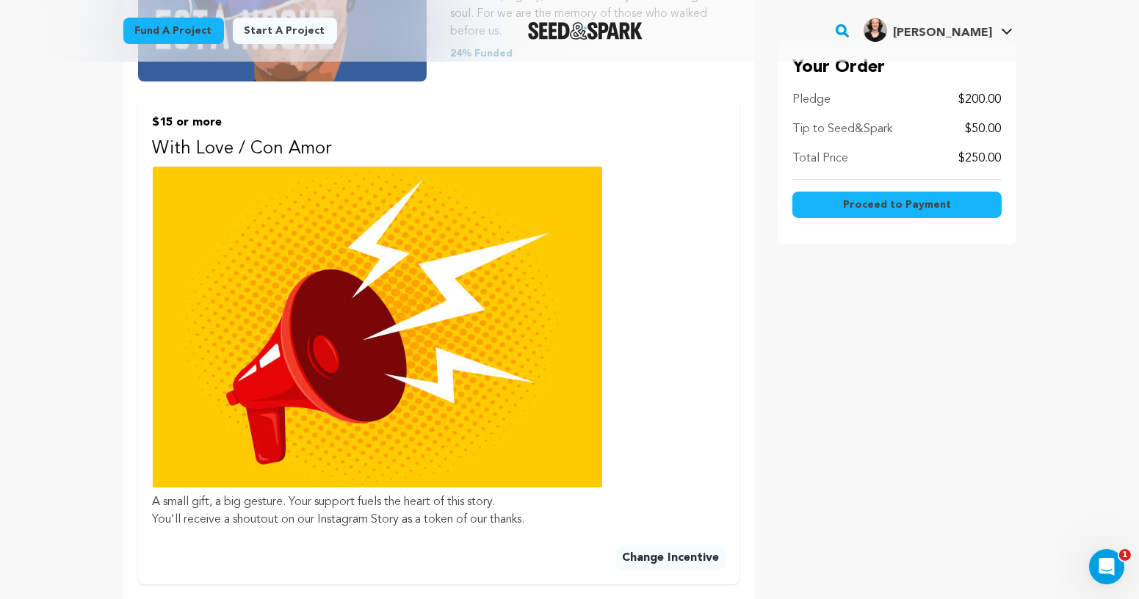
click at [672, 546] on button "Change Incentive" at bounding box center [670, 558] width 109 height 24
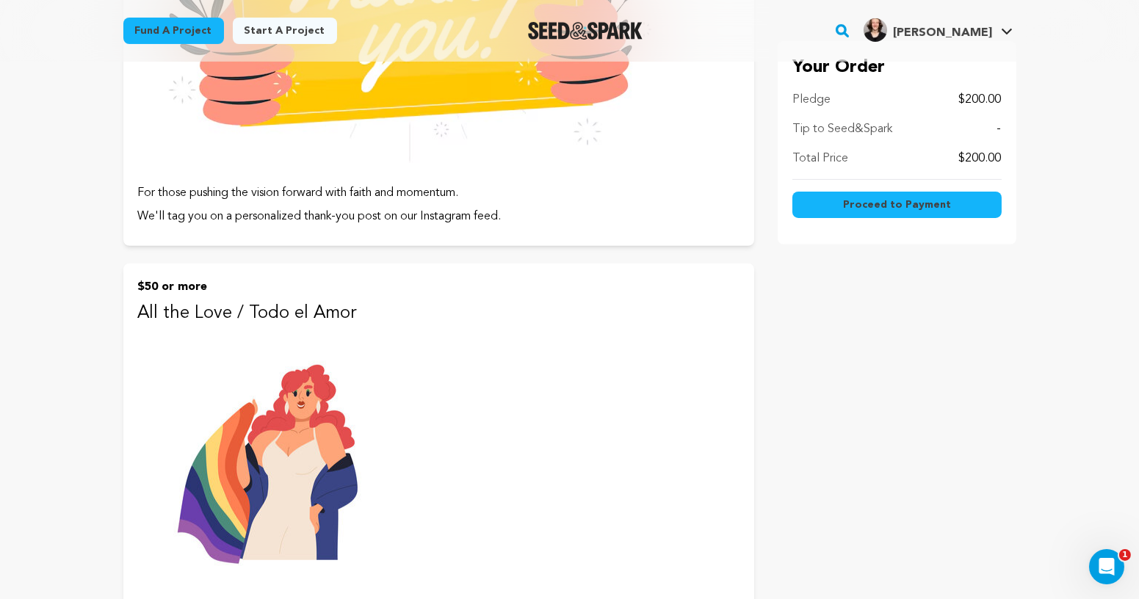
scroll to position [952, 0]
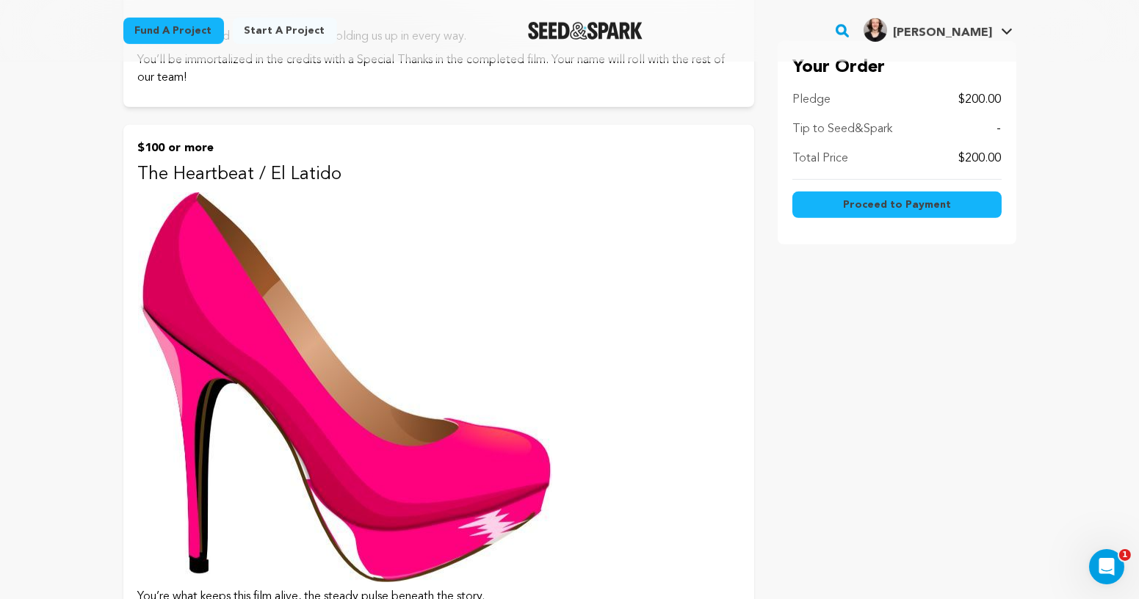
click at [563, 372] on button "$100 or more The Heartbeat / El Latido You’re what keeps this film alive, the s…" at bounding box center [438, 399] width 631 height 549
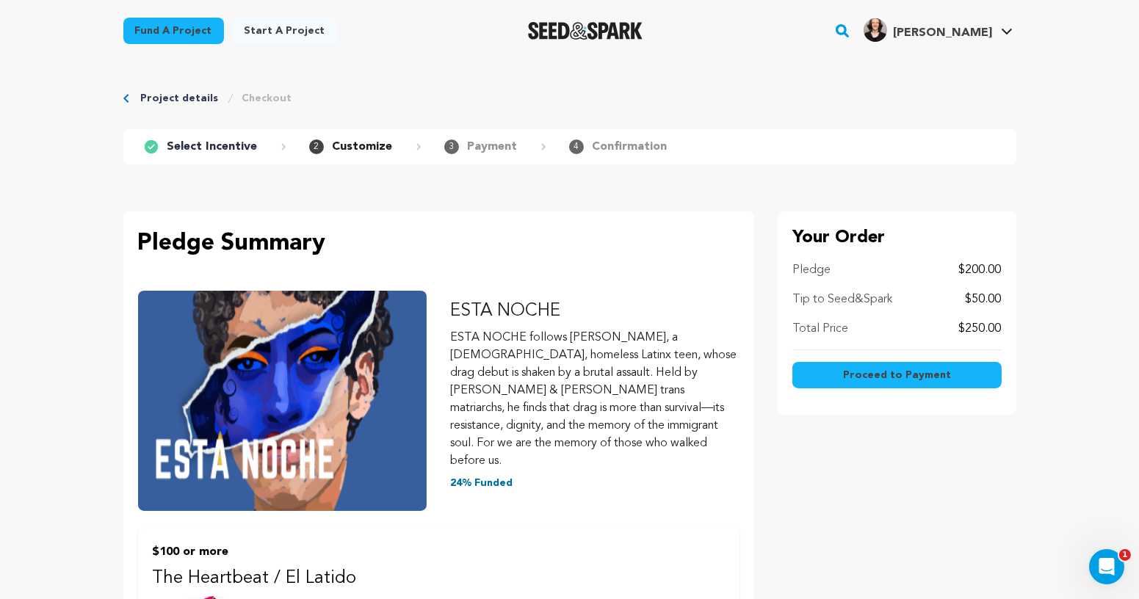
click at [362, 151] on p "Customize" at bounding box center [363, 147] width 60 height 18
drag, startPoint x: 318, startPoint y: 149, endPoint x: 377, endPoint y: 150, distance: 59.5
click at [377, 150] on div "2 Customize" at bounding box center [365, 147] width 112 height 18
click at [377, 150] on p "Customize" at bounding box center [363, 147] width 60 height 18
click at [195, 149] on p "Select Incentive" at bounding box center [212, 147] width 90 height 18
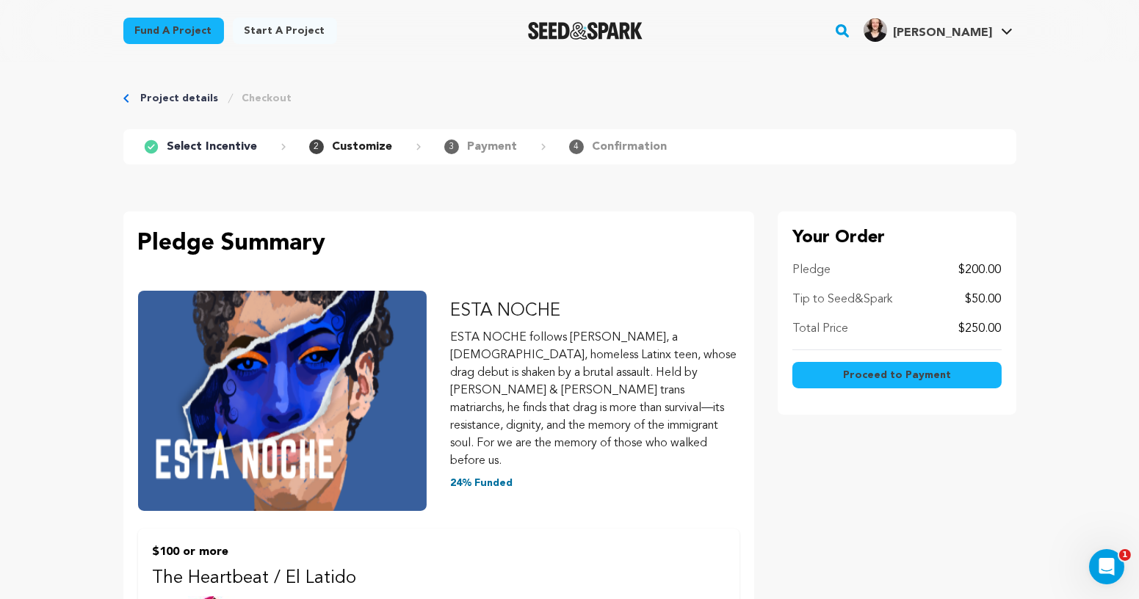
click at [175, 100] on link "Project details" at bounding box center [180, 98] width 78 height 15
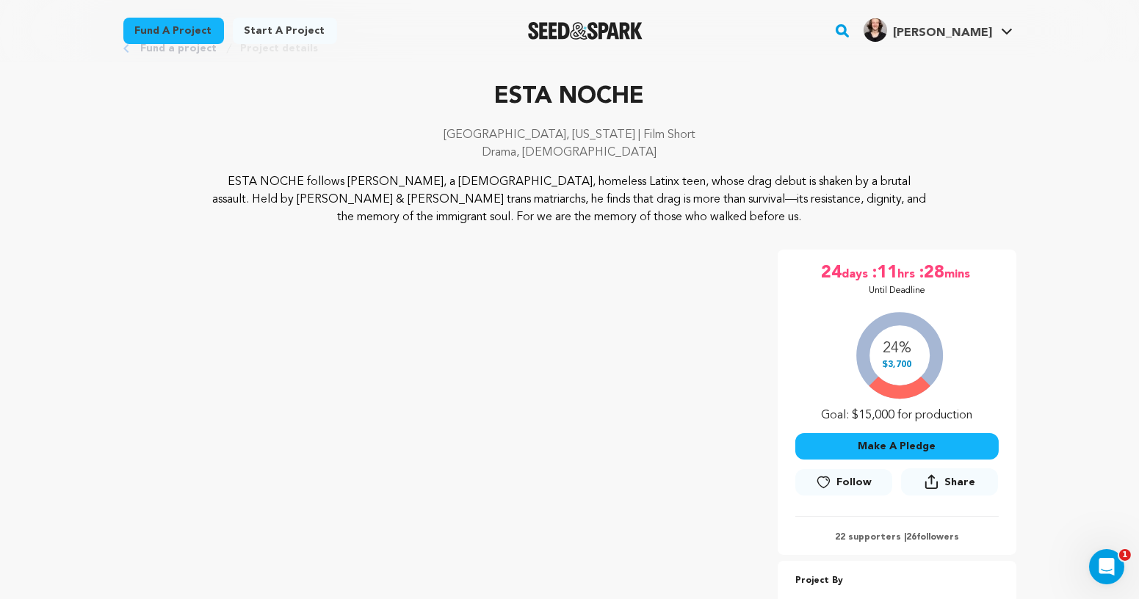
click at [903, 448] on button "Make A Pledge" at bounding box center [896, 446] width 203 height 26
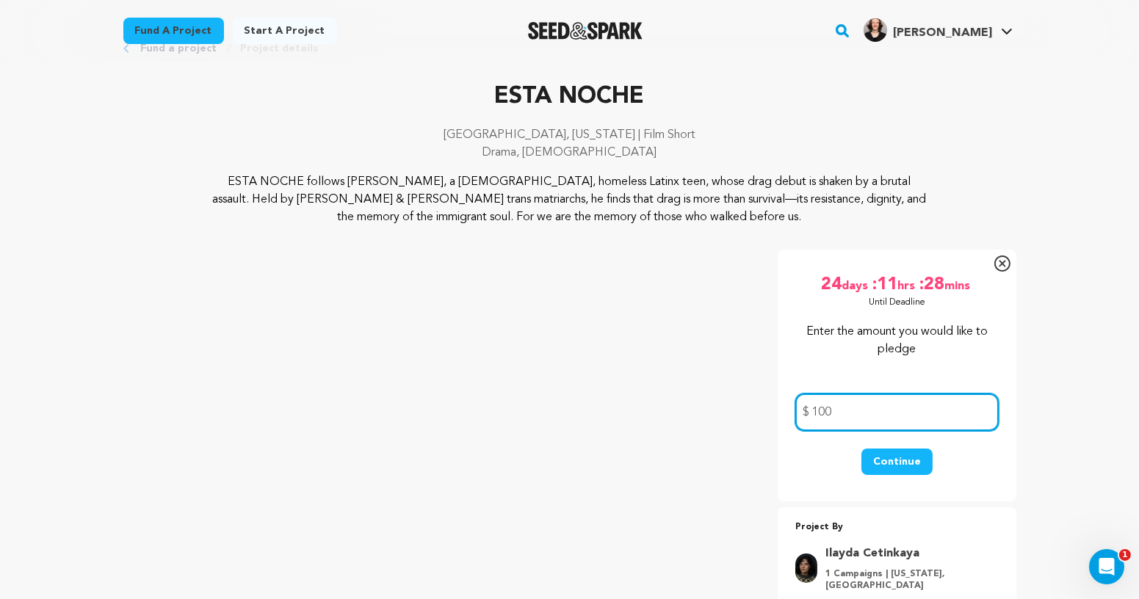
type input "100"
click at [868, 466] on button "Continue" at bounding box center [896, 462] width 71 height 26
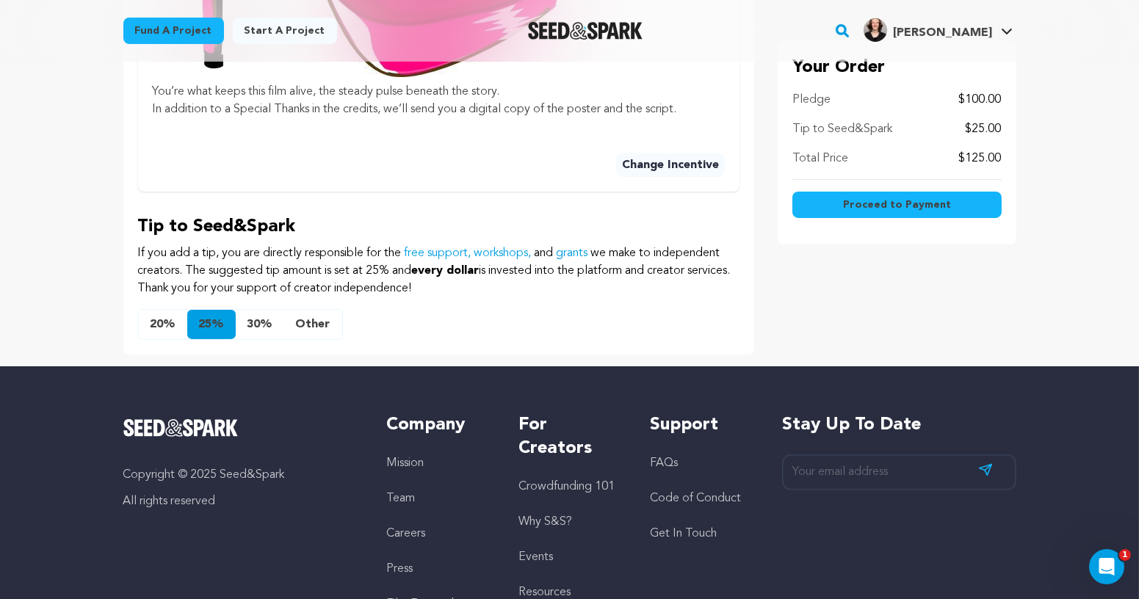
scroll to position [729, 0]
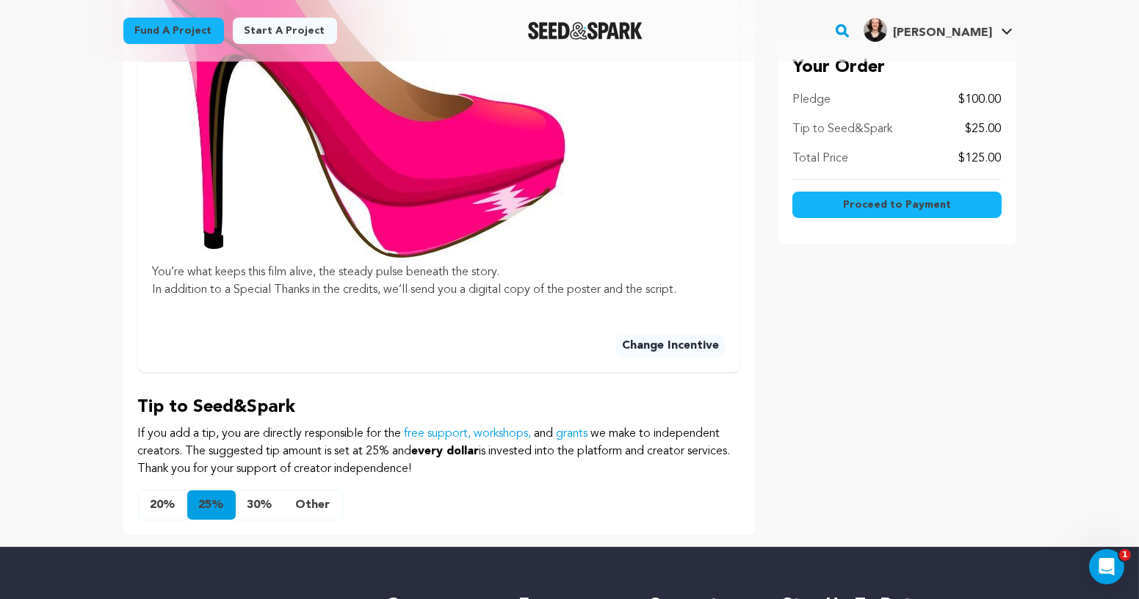
click at [323, 491] on button "Other" at bounding box center [313, 505] width 58 height 29
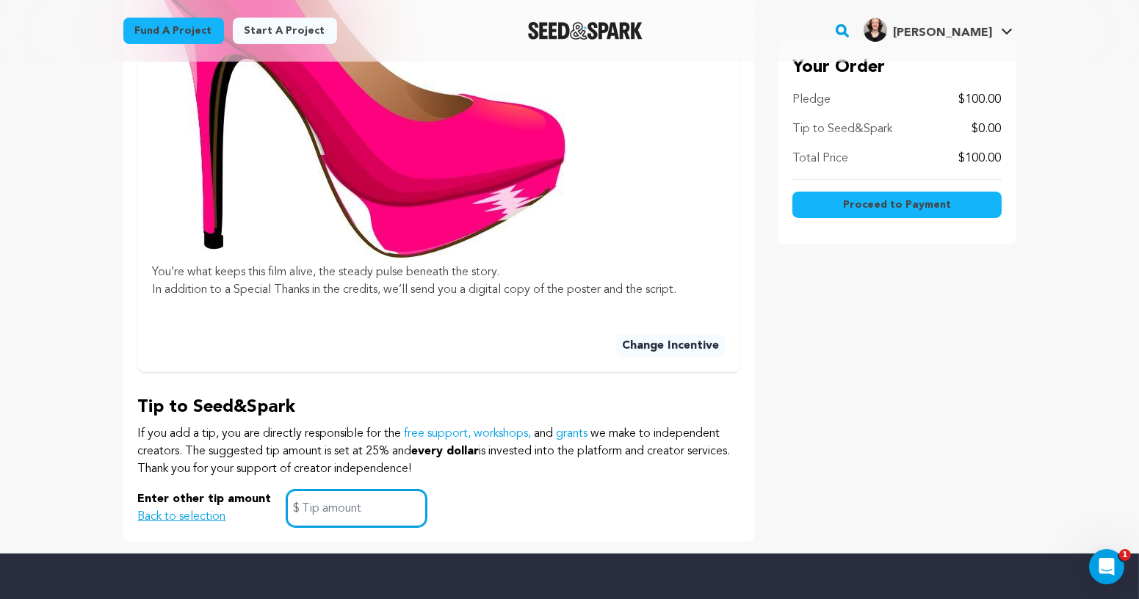
click at [363, 490] on input "text" at bounding box center [356, 508] width 140 height 37
type input "0"
click at [522, 490] on div "Enter other tip amount Back to selection 0 $" at bounding box center [438, 508] width 601 height 37
click at [165, 508] on button "Back to selection" at bounding box center [182, 517] width 88 height 18
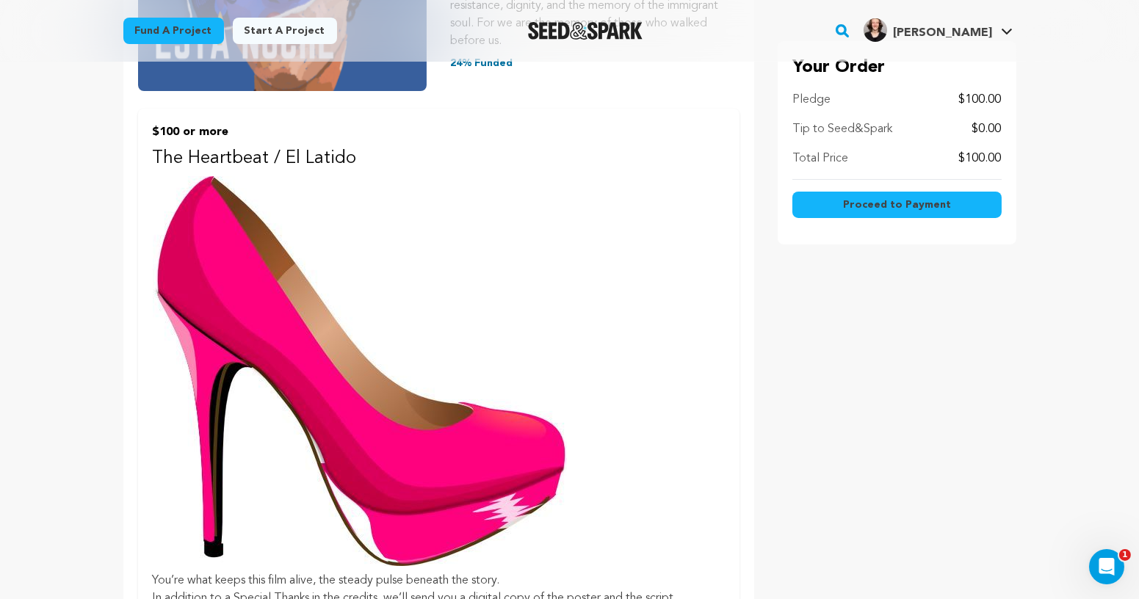
scroll to position [0, 0]
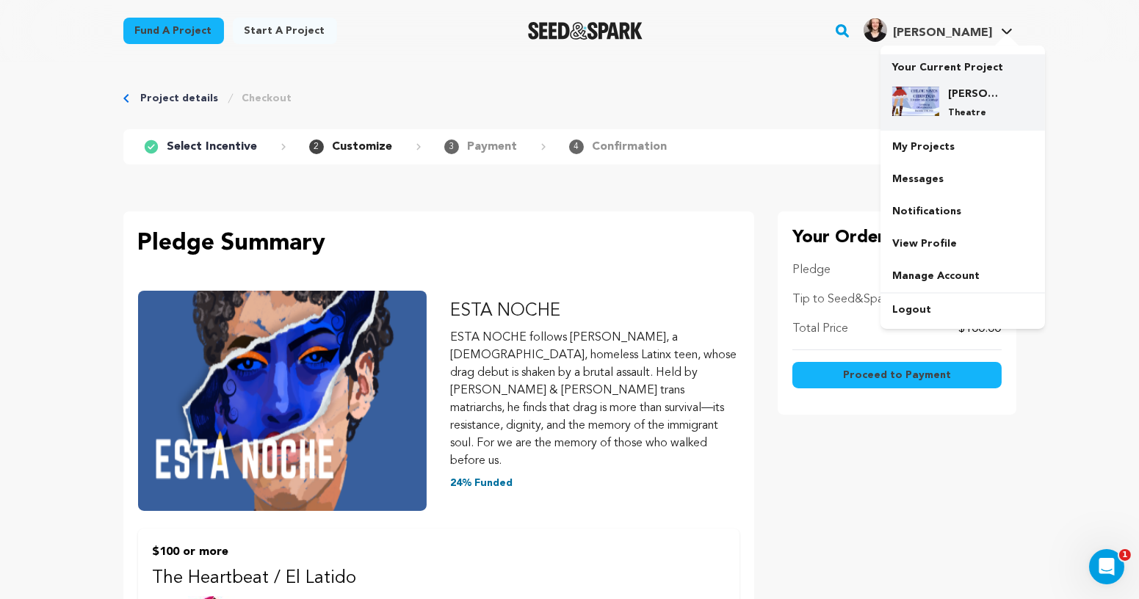
click at [945, 82] on div "Chloe Saves Christmas Theatre" at bounding box center [962, 103] width 141 height 56
